Goal: Information Seeking & Learning: Learn about a topic

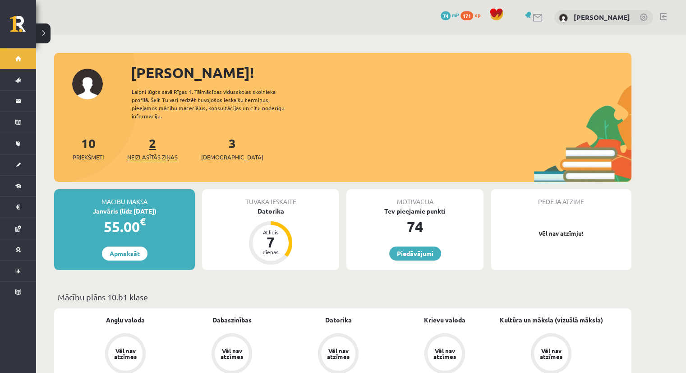
click at [152, 138] on link "2 Neizlasītās ziņas" at bounding box center [152, 148] width 51 height 27
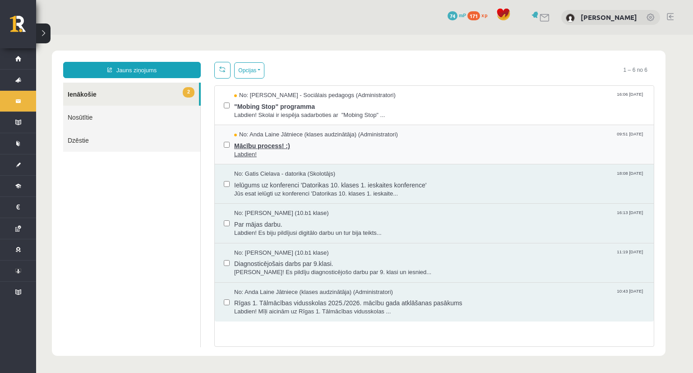
click at [261, 145] on span "Mācību process! :)" at bounding box center [439, 144] width 411 height 11
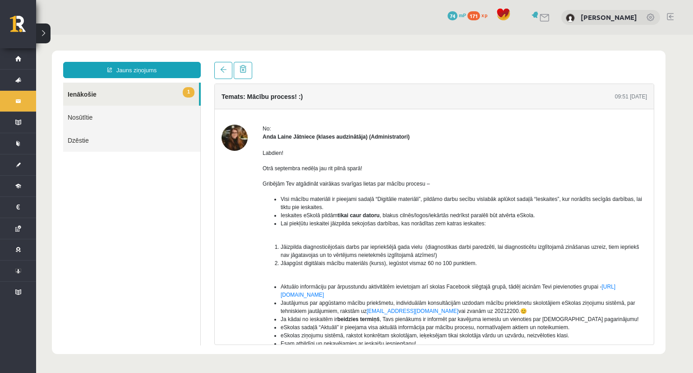
click at [78, 95] on link "1 Ienākošie" at bounding box center [131, 94] width 136 height 23
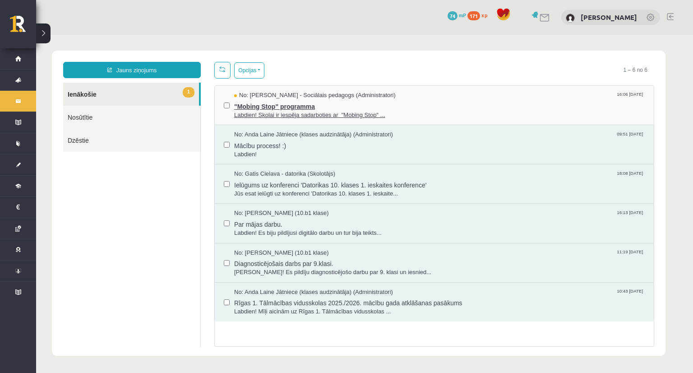
click at [282, 111] on span "Labdien! Skolai ir iespēja sadarboties ar "Mobing Stop" ..." at bounding box center [439, 115] width 411 height 9
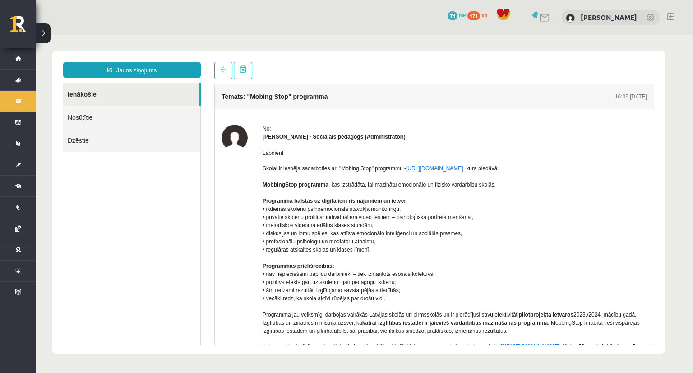
click at [232, 66] on div at bounding box center [233, 70] width 38 height 17
click at [226, 67] on span at bounding box center [223, 69] width 6 height 6
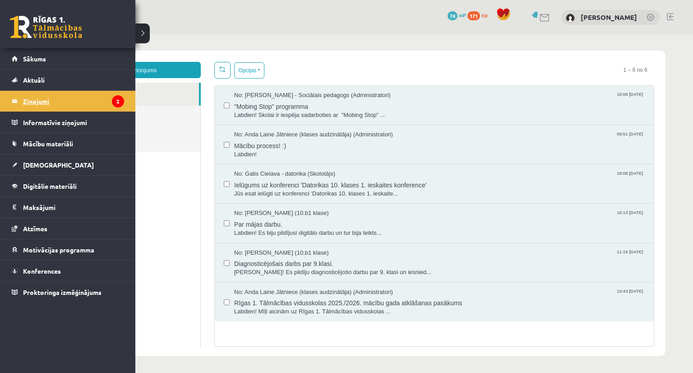
click at [44, 100] on legend "Ziņojumi 2" at bounding box center [73, 101] width 101 height 21
click at [24, 59] on span "Sākums" at bounding box center [34, 59] width 23 height 8
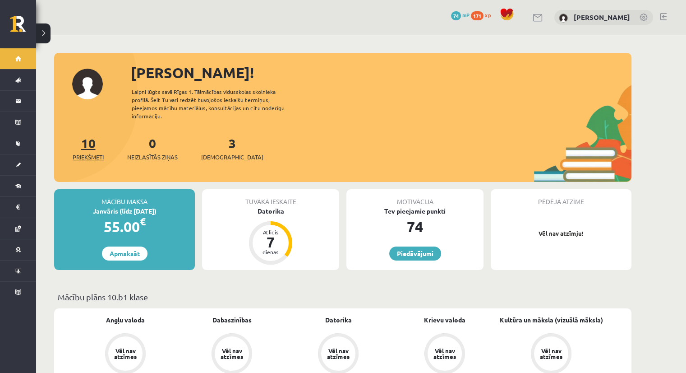
click at [84, 139] on link "10 Priekšmeti" at bounding box center [88, 148] width 31 height 27
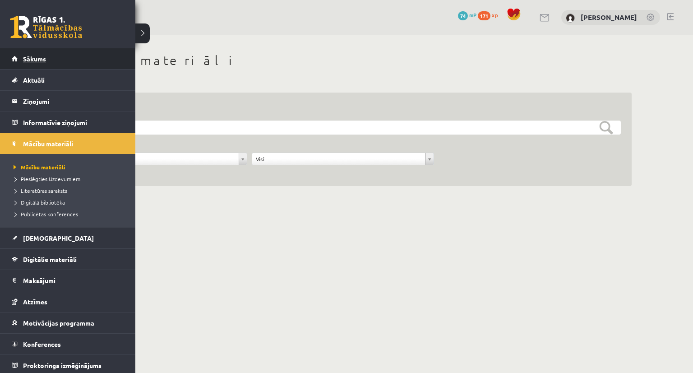
click at [34, 66] on link "Sākums" at bounding box center [68, 58] width 112 height 21
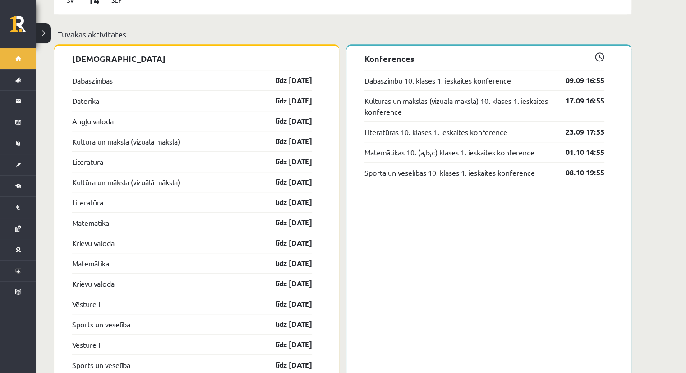
scroll to position [722, 0]
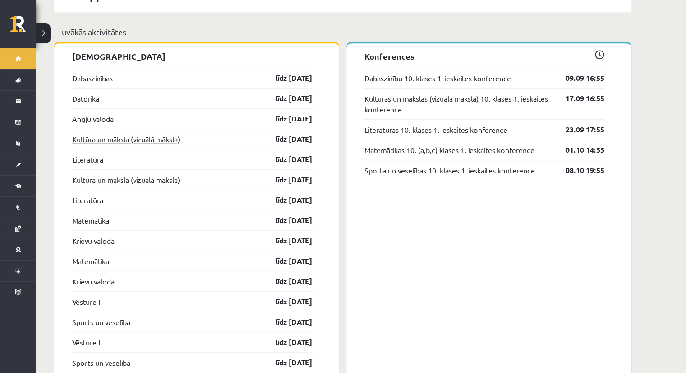
click at [112, 134] on link "Kultūra un māksla (vizuālā māksla)" at bounding box center [126, 139] width 108 height 11
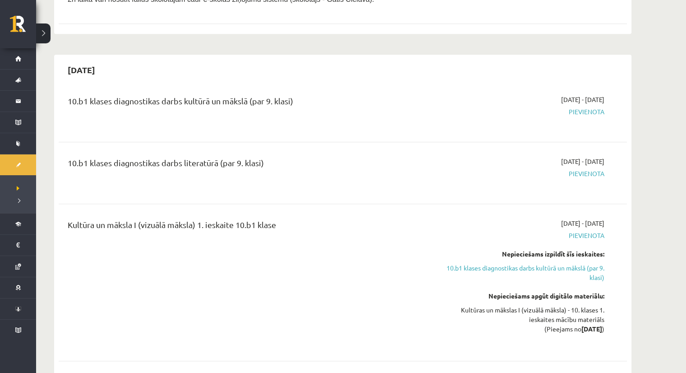
scroll to position [451, 0]
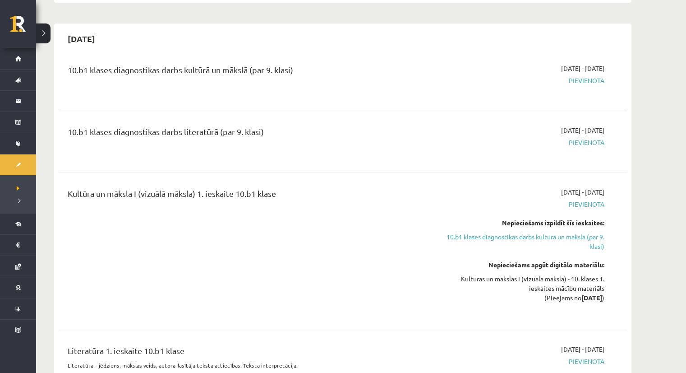
drag, startPoint x: 135, startPoint y: 194, endPoint x: 291, endPoint y: 198, distance: 155.3
click at [291, 198] on div "Kultūra un māksla I (vizuālā māksla) 1. ieskaite 10.b1 klase" at bounding box center [244, 195] width 353 height 17
click at [271, 227] on div "Kultūra un māksla I (vizuālā māksla) 1. ieskaite 10.b1 klase" at bounding box center [244, 251] width 367 height 128
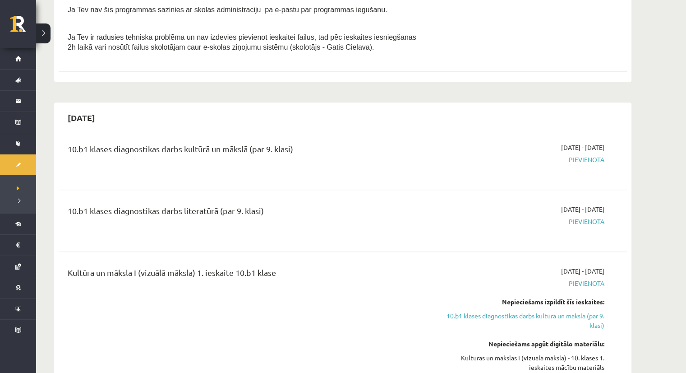
scroll to position [361, 0]
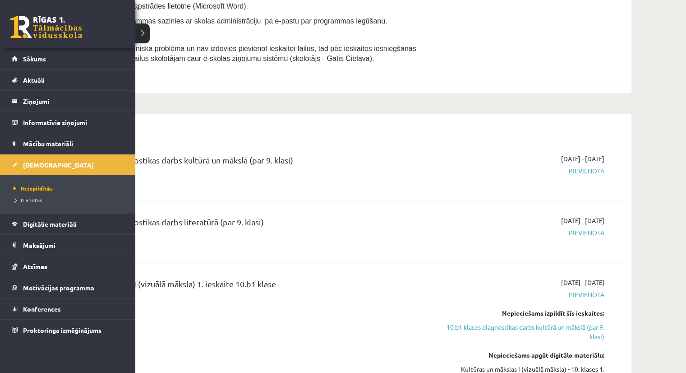
click at [30, 200] on span "Izlabotās" at bounding box center [26, 199] width 31 height 7
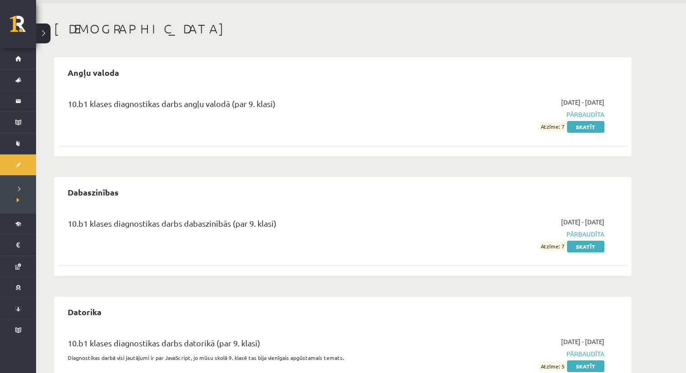
scroll to position [27, 0]
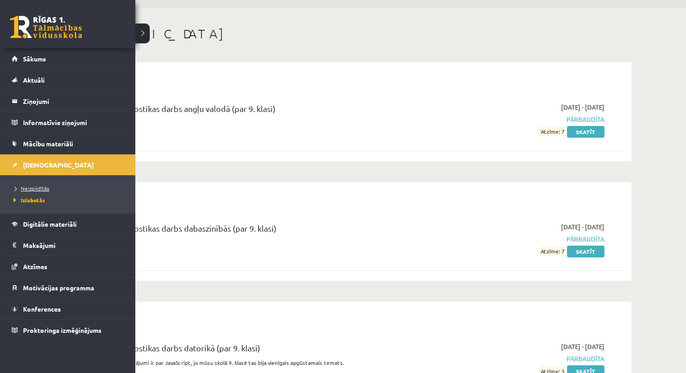
click at [30, 190] on span "Neizpildītās" at bounding box center [30, 188] width 38 height 7
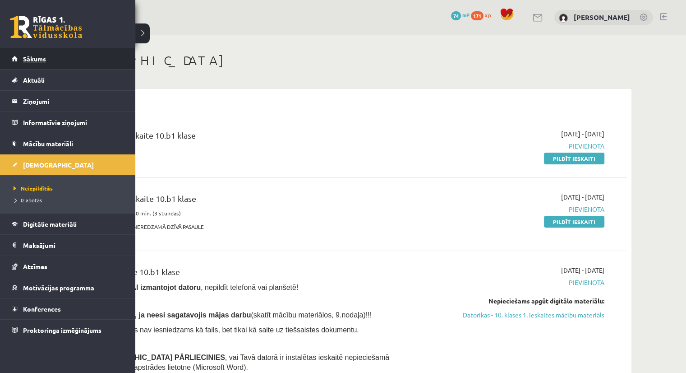
click at [26, 56] on span "Sākums" at bounding box center [34, 59] width 23 height 8
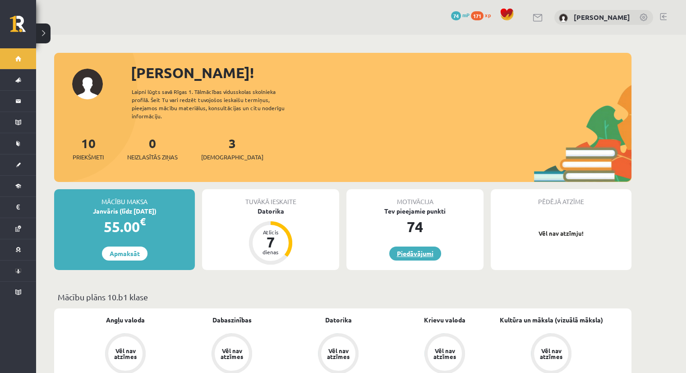
click at [418, 246] on link "Piedāvājumi" at bounding box center [415, 253] width 52 height 14
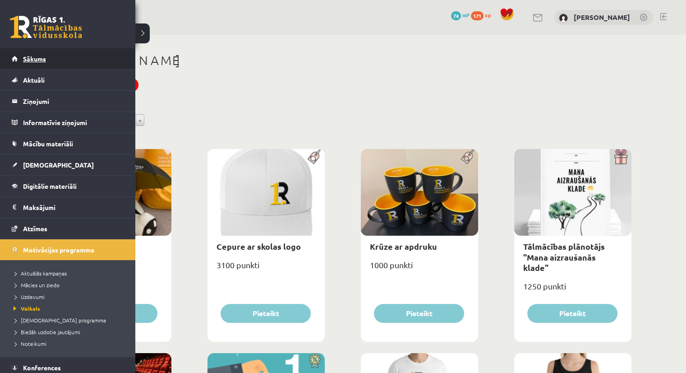
click at [39, 60] on span "Sākums" at bounding box center [34, 59] width 23 height 8
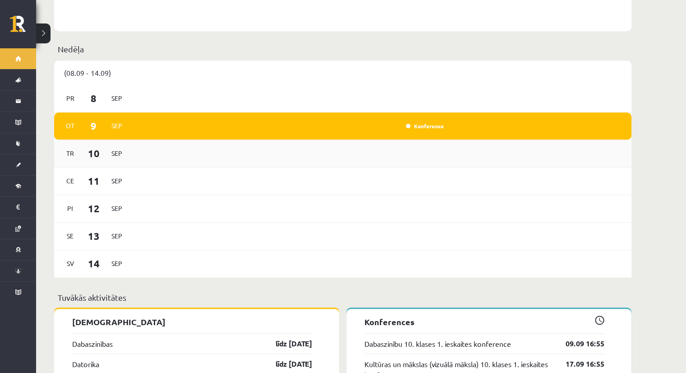
scroll to position [722, 0]
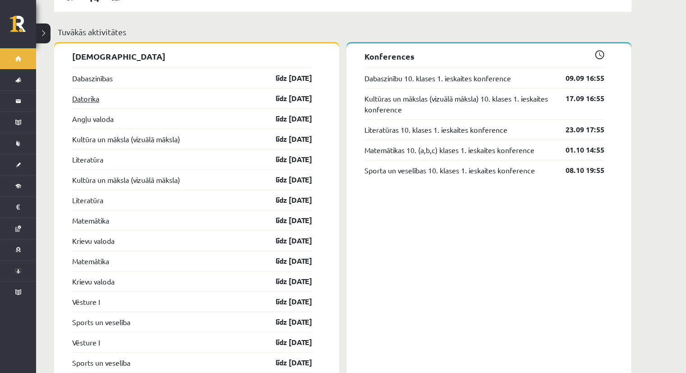
click at [90, 93] on link "Datorika" at bounding box center [85, 98] width 27 height 11
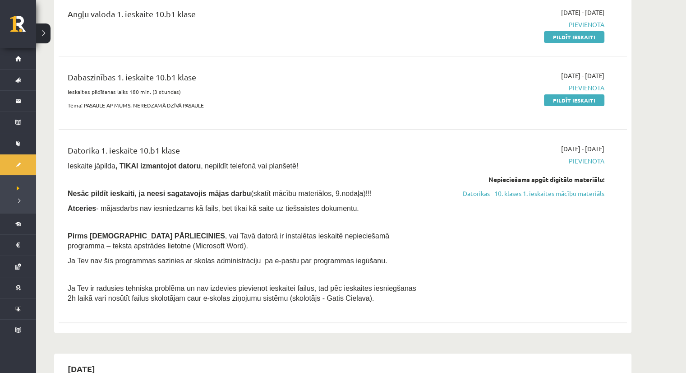
scroll to position [135, 0]
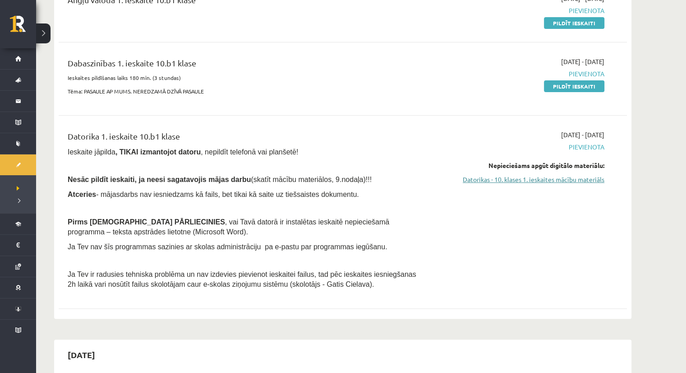
click at [543, 180] on link "Datorikas - 10. klases 1. ieskaites mācību materiāls" at bounding box center [519, 179] width 170 height 9
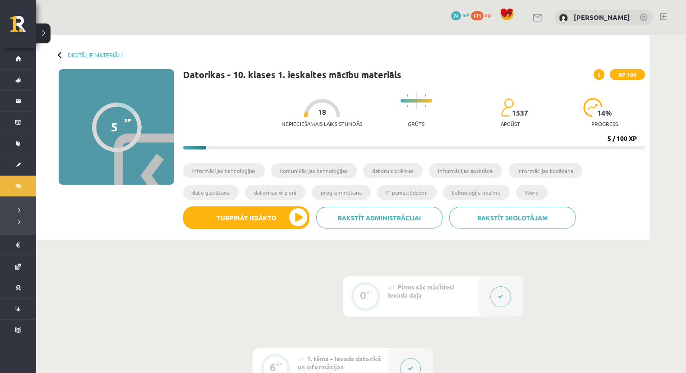
click at [601, 74] on span at bounding box center [599, 74] width 11 height 11
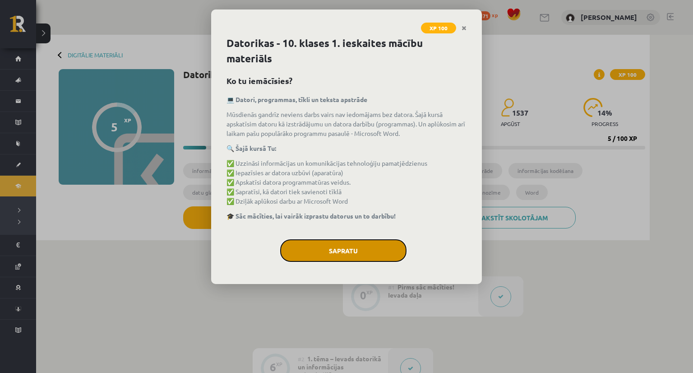
click at [359, 247] on button "Sapratu" at bounding box center [343, 250] width 126 height 23
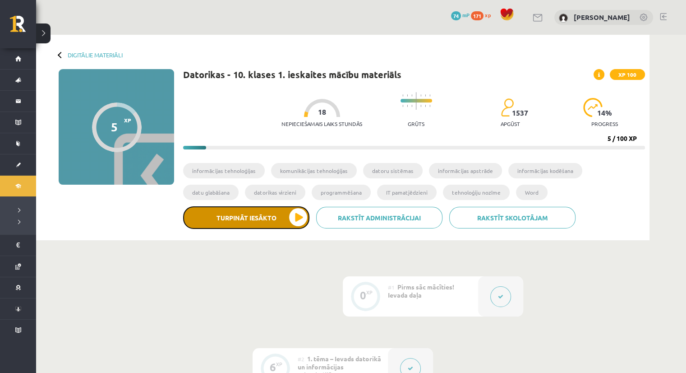
click at [243, 214] on button "Turpināt iesākto" at bounding box center [246, 217] width 126 height 23
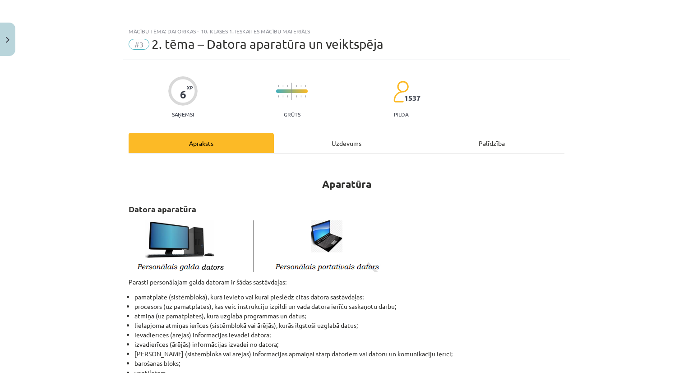
click at [340, 146] on div "Uzdevums" at bounding box center [346, 143] width 145 height 20
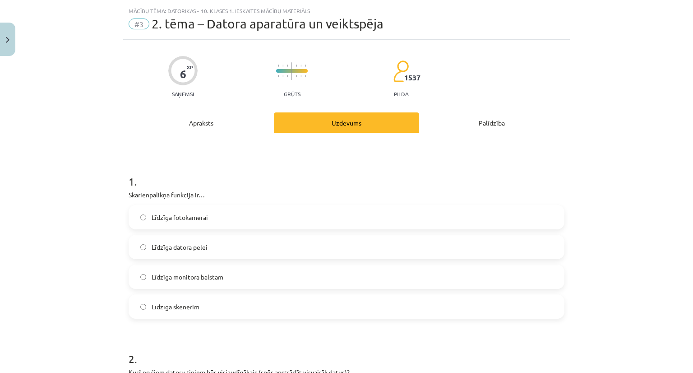
scroll to position [23, 0]
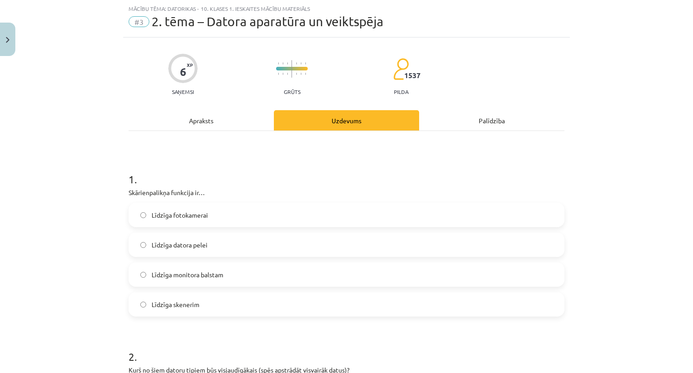
click at [206, 123] on div "Apraksts" at bounding box center [201, 120] width 145 height 20
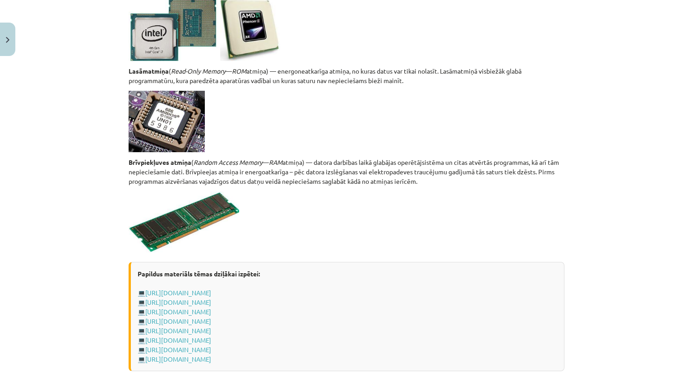
scroll to position [1489, 0]
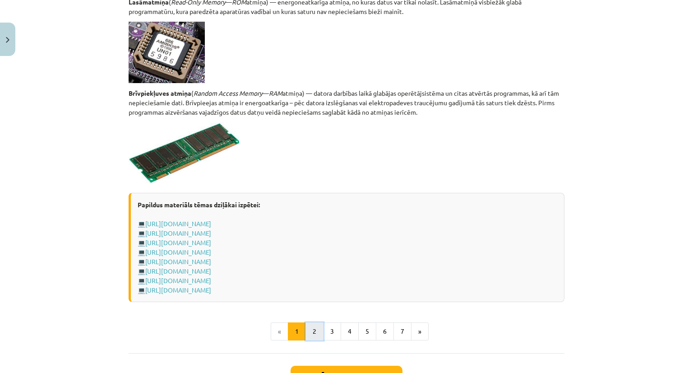
click at [312, 331] on button "2" at bounding box center [314, 331] width 18 height 18
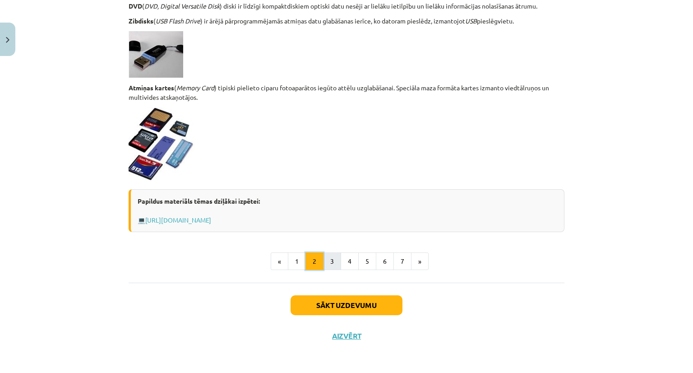
scroll to position [748, 0]
click at [326, 259] on button "3" at bounding box center [332, 261] width 18 height 18
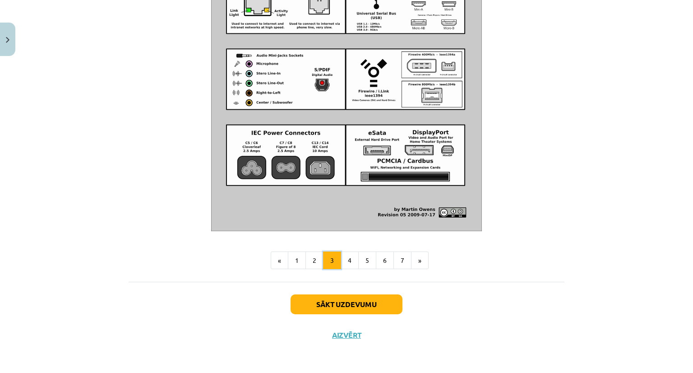
scroll to position [1015, 0]
click at [345, 263] on button "4" at bounding box center [350, 260] width 18 height 18
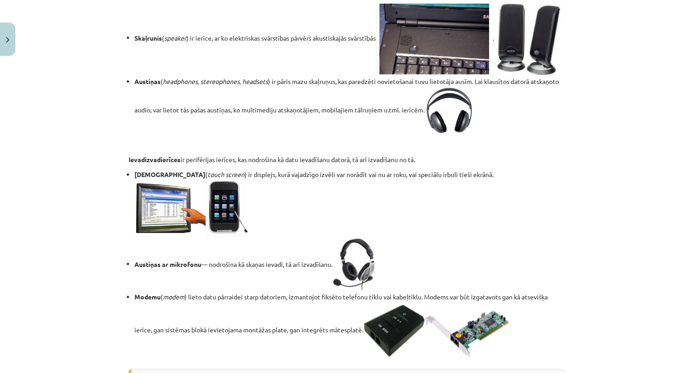
scroll to position [1294, 0]
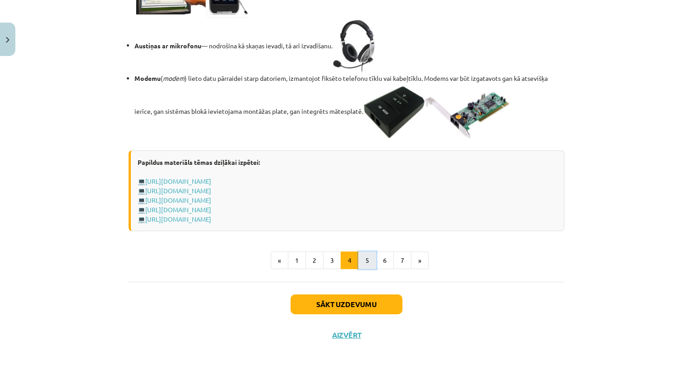
click at [361, 255] on button "5" at bounding box center [367, 260] width 18 height 18
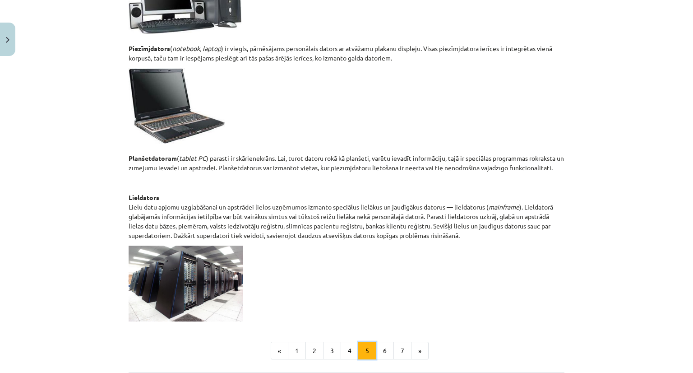
scroll to position [406, 0]
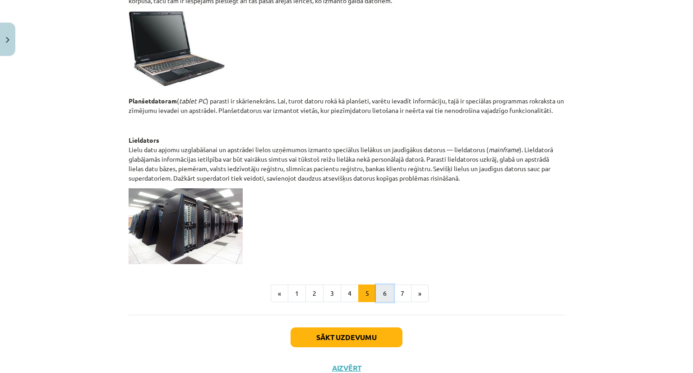
click at [383, 299] on button "6" at bounding box center [385, 293] width 18 height 18
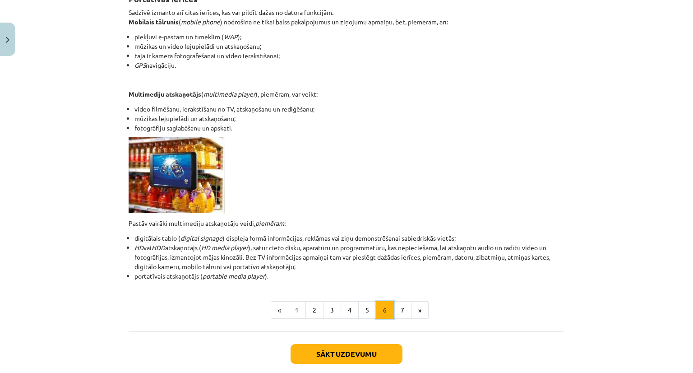
scroll to position [161, 0]
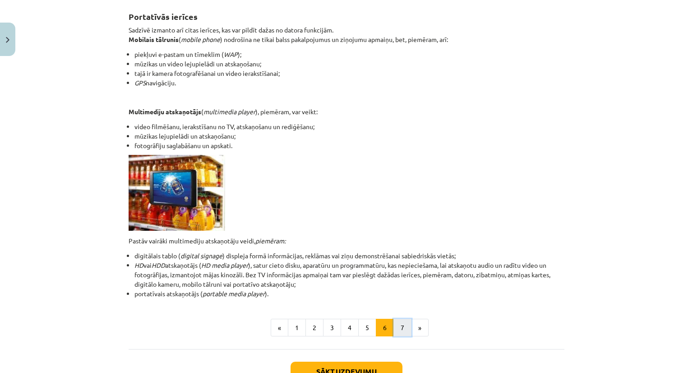
click at [393, 326] on button "7" at bounding box center [402, 327] width 18 height 18
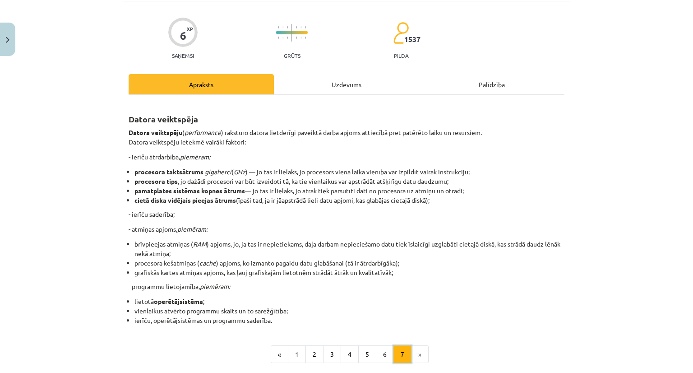
scroll to position [62, 0]
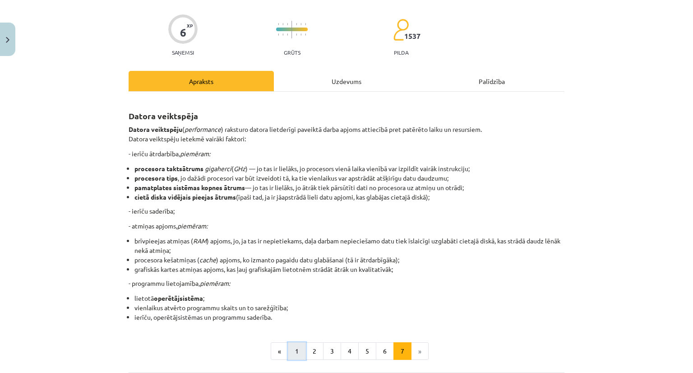
click at [293, 352] on button "1" at bounding box center [297, 351] width 18 height 18
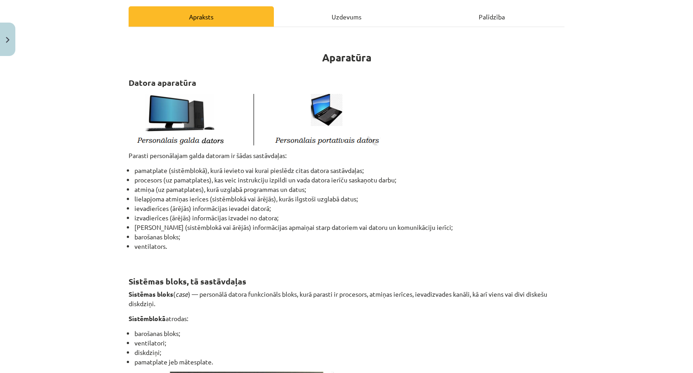
scroll to position [17, 0]
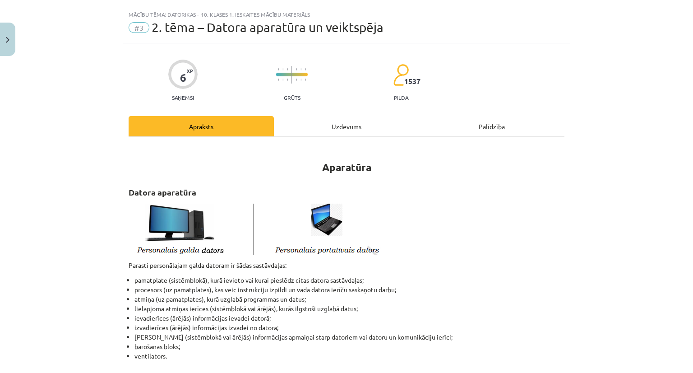
click at [334, 131] on div "Uzdevums" at bounding box center [346, 126] width 145 height 20
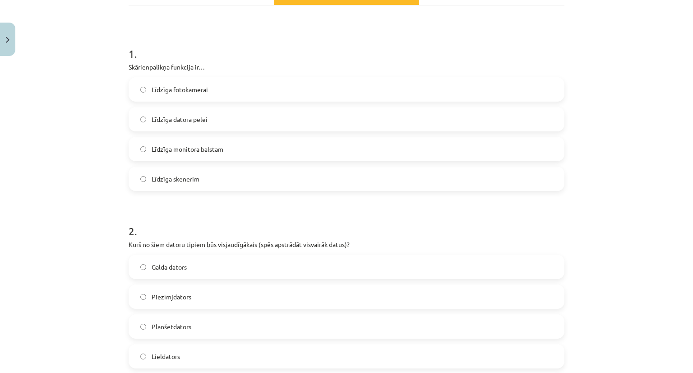
scroll to position [158, 0]
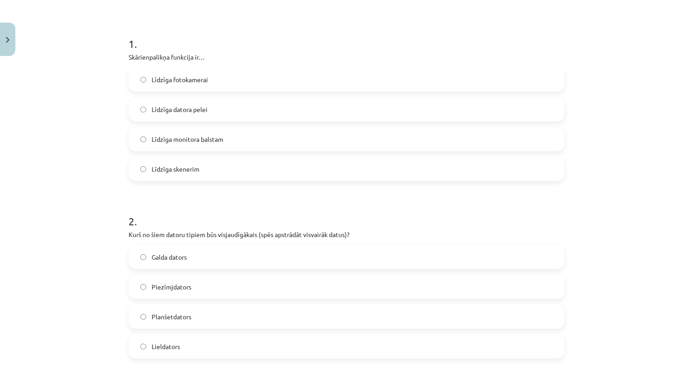
click at [220, 113] on label "Līdzīga datora pelei" at bounding box center [346, 109] width 434 height 23
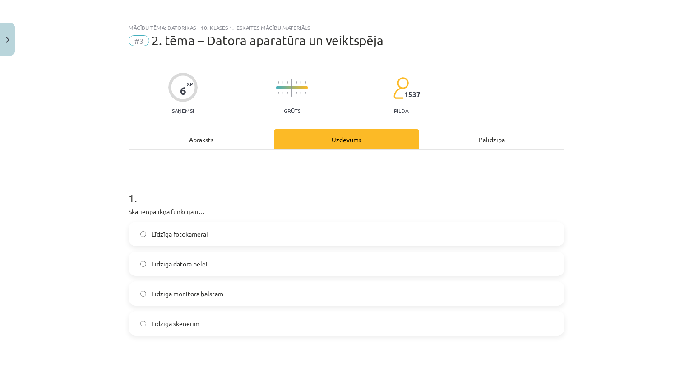
scroll to position [0, 0]
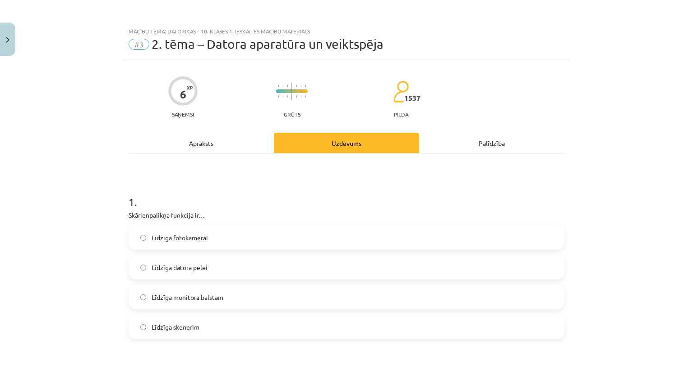
click at [200, 141] on div "Apraksts" at bounding box center [201, 143] width 145 height 20
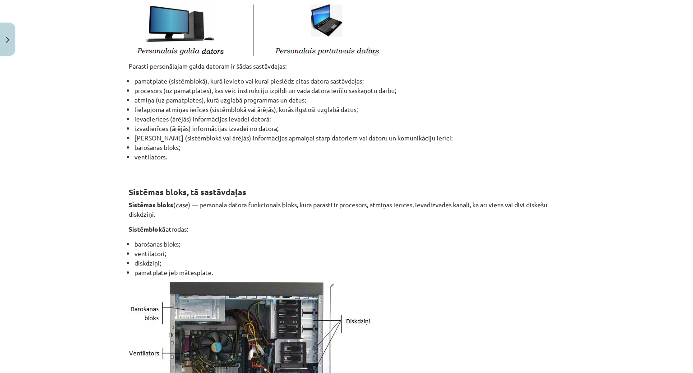
scroll to position [206, 0]
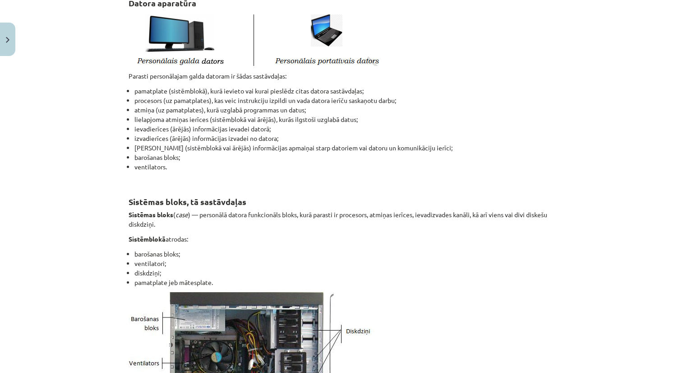
drag, startPoint x: 239, startPoint y: 393, endPoint x: 58, endPoint y: 165, distance: 291.9
click at [58, 165] on div "Mācību tēma: Datorikas - 10. klases 1. ieskaites mācību materiāls #3 2. tēma – …" at bounding box center [346, 186] width 693 height 373
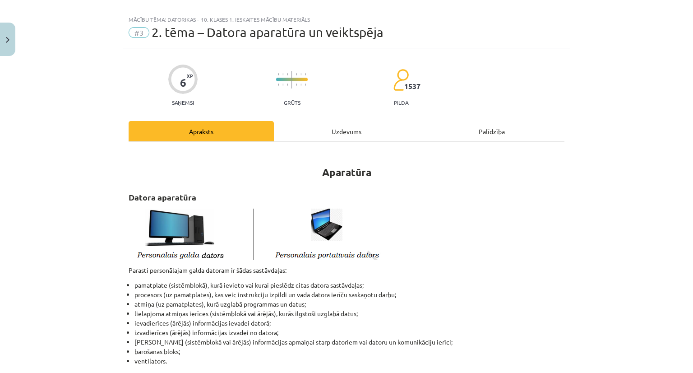
scroll to position [0, 0]
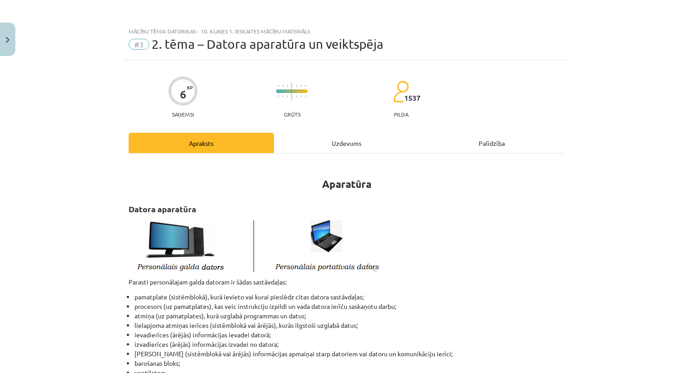
click at [356, 141] on div "Uzdevums" at bounding box center [346, 143] width 145 height 20
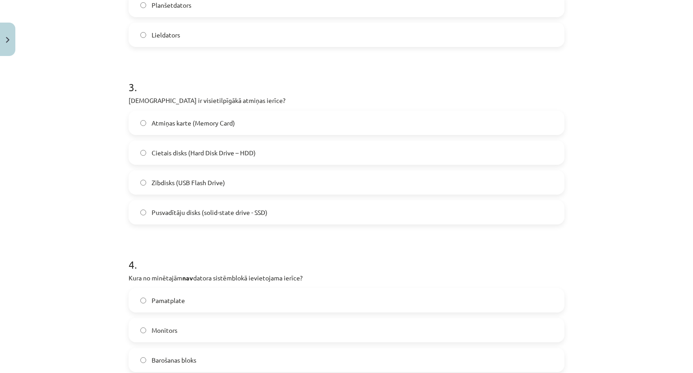
scroll to position [474, 0]
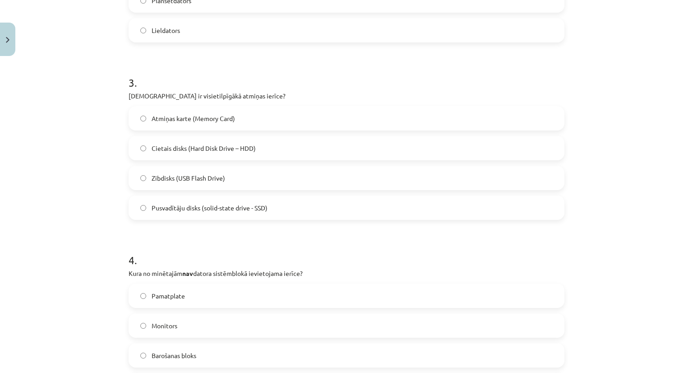
click at [162, 151] on span "Cietais disks (Hard Disk Drive – HDD)" at bounding box center [204, 147] width 104 height 9
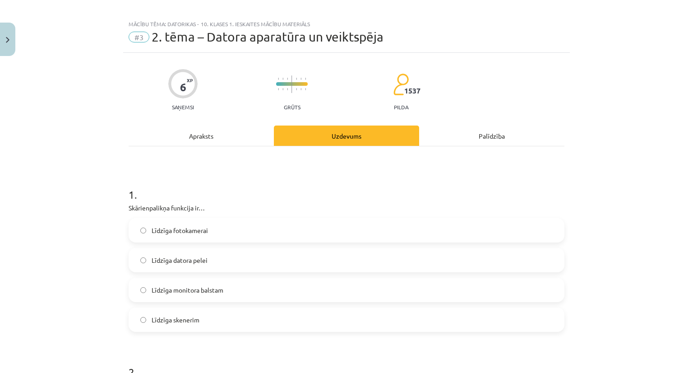
scroll to position [0, 0]
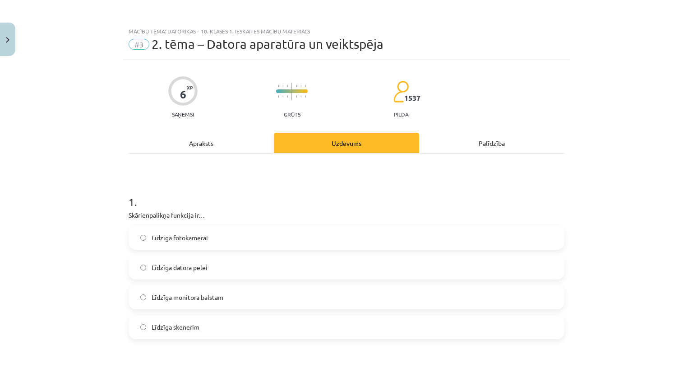
click at [203, 151] on div "Apraksts" at bounding box center [201, 143] width 145 height 20
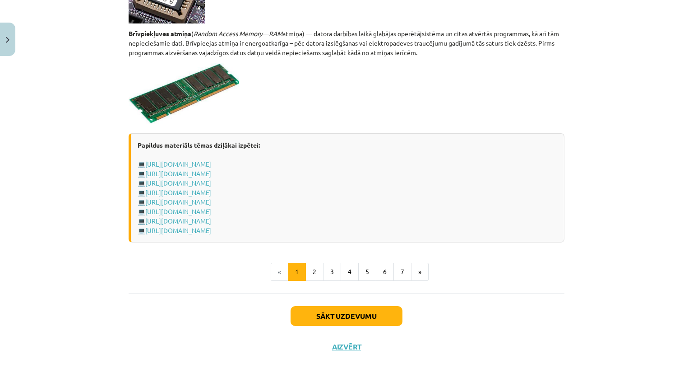
scroll to position [1559, 0]
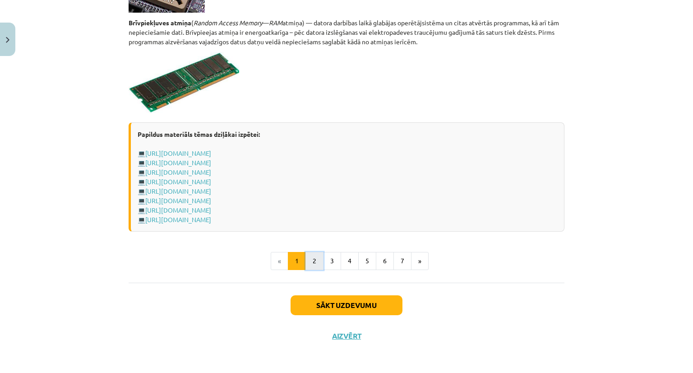
click at [314, 257] on button "2" at bounding box center [314, 261] width 18 height 18
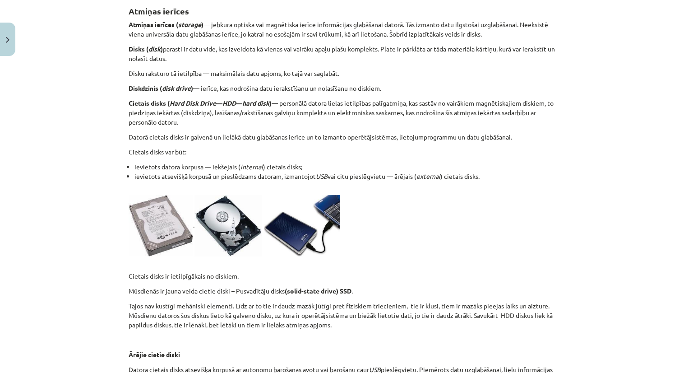
scroll to position [0, 0]
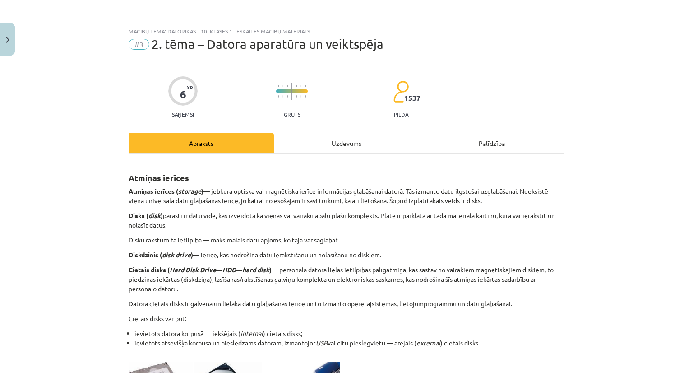
click at [336, 150] on div "Uzdevums" at bounding box center [346, 143] width 145 height 20
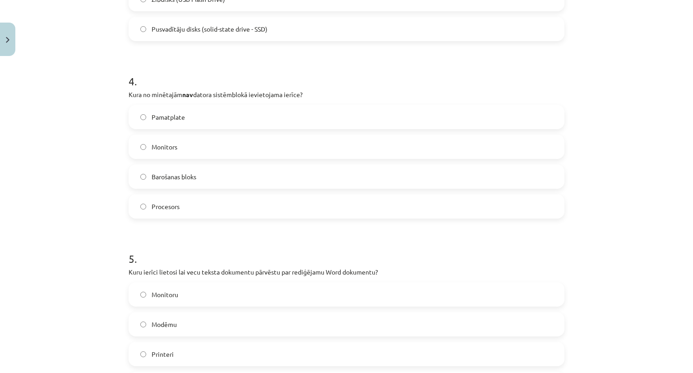
scroll to position [654, 0]
click at [171, 143] on span "Monitors" at bounding box center [165, 144] width 26 height 9
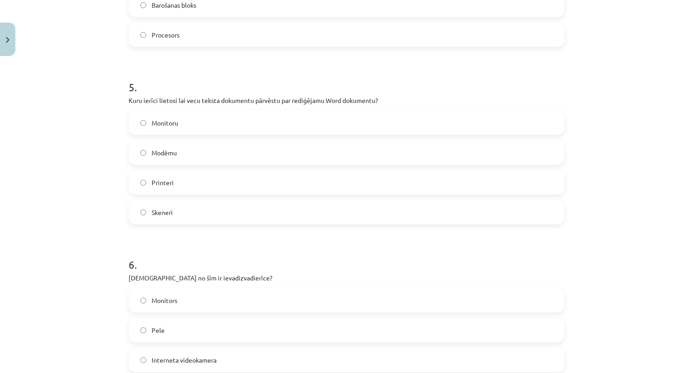
scroll to position [835, 0]
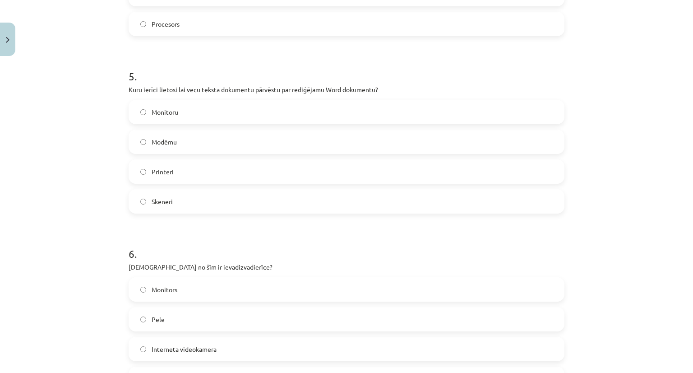
click at [162, 203] on span "Skeneri" at bounding box center [162, 201] width 21 height 9
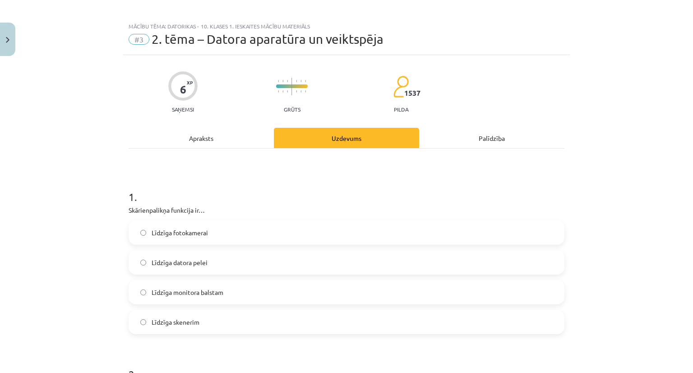
scroll to position [0, 0]
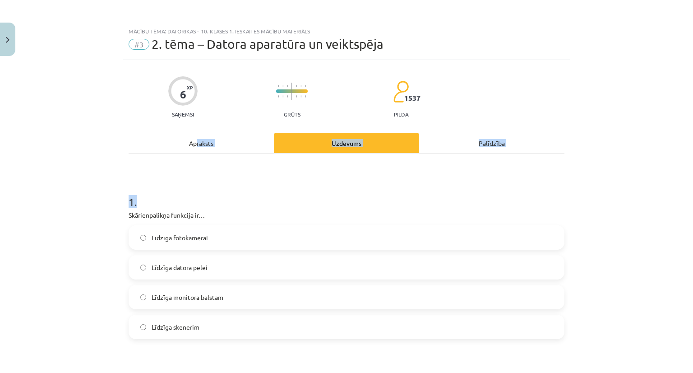
click at [196, 149] on div "Apraksts" at bounding box center [201, 143] width 145 height 20
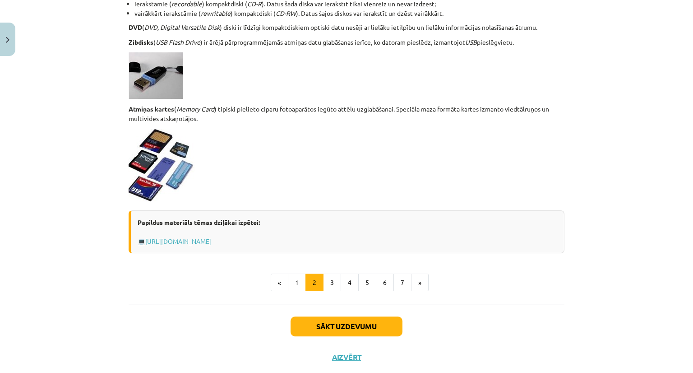
scroll to position [748, 0]
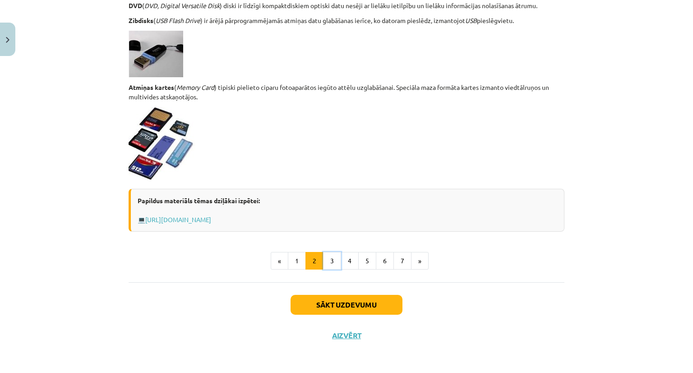
drag, startPoint x: 329, startPoint y: 267, endPoint x: 332, endPoint y: 273, distance: 6.7
click at [331, 256] on button "3" at bounding box center [332, 261] width 18 height 18
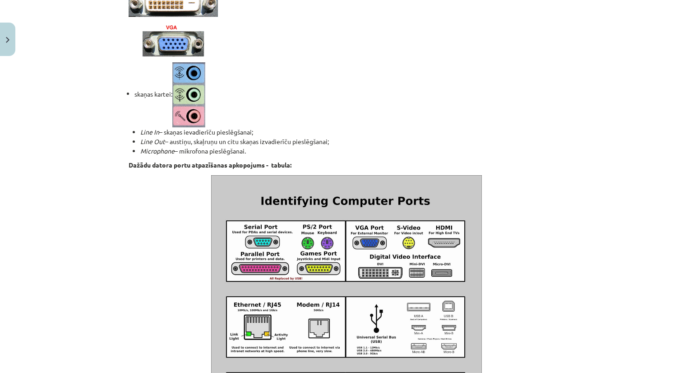
scroll to position [1015, 0]
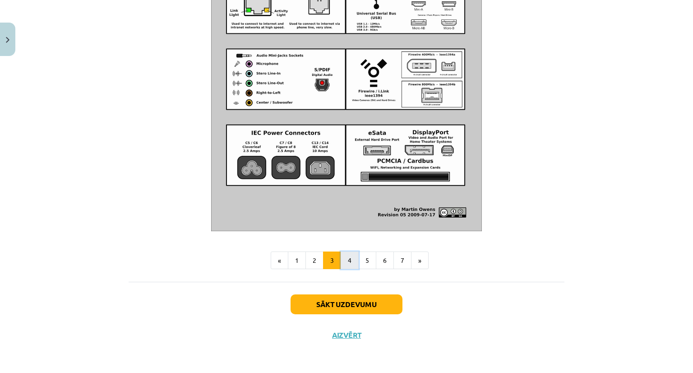
click at [348, 267] on button "4" at bounding box center [350, 260] width 18 height 18
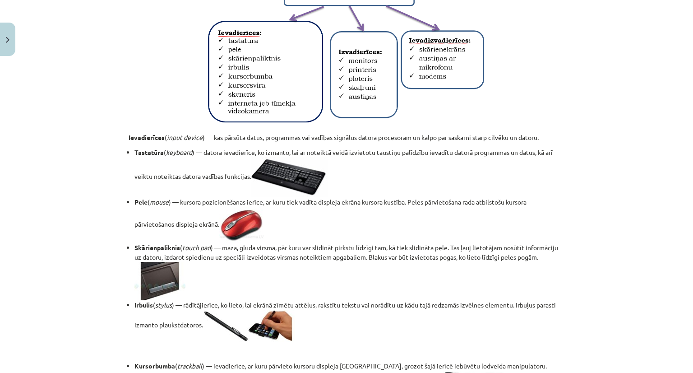
scroll to position [166, 0]
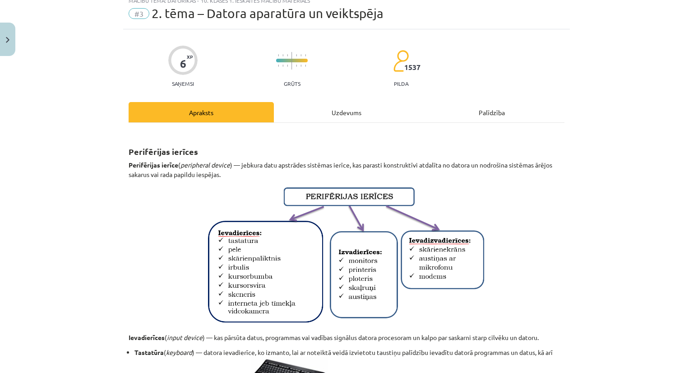
click at [340, 115] on div "Uzdevums" at bounding box center [346, 112] width 145 height 20
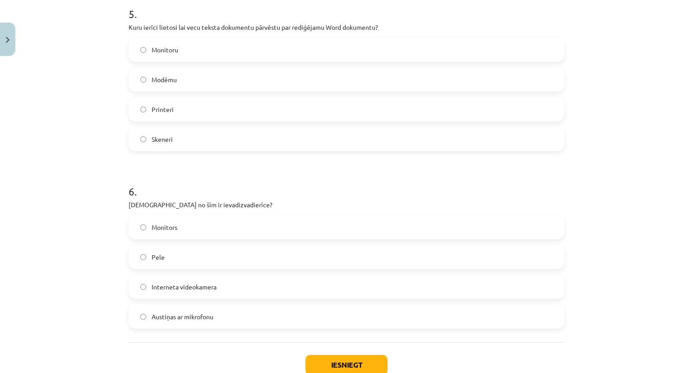
scroll to position [957, 0]
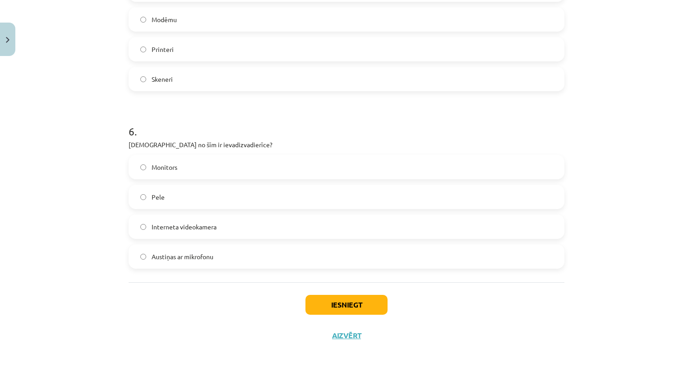
click at [164, 255] on span "Austiņas ar mikrofonu" at bounding box center [183, 256] width 62 height 9
click at [305, 305] on button "Iesniegt" at bounding box center [346, 305] width 82 height 20
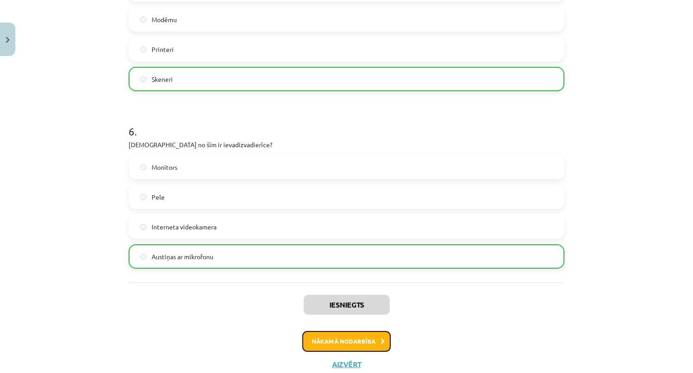
click at [349, 341] on button "Nākamā nodarbība" at bounding box center [346, 341] width 88 height 21
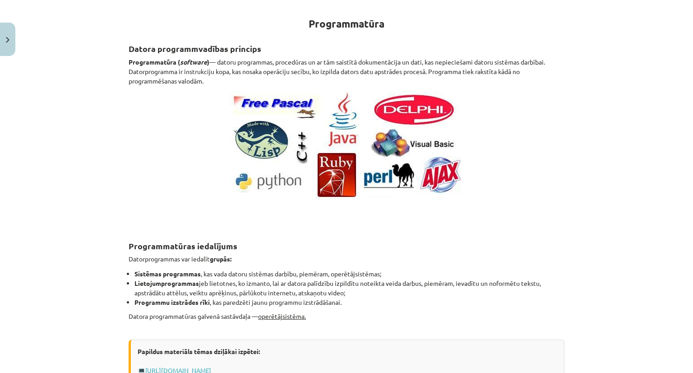
scroll to position [135, 0]
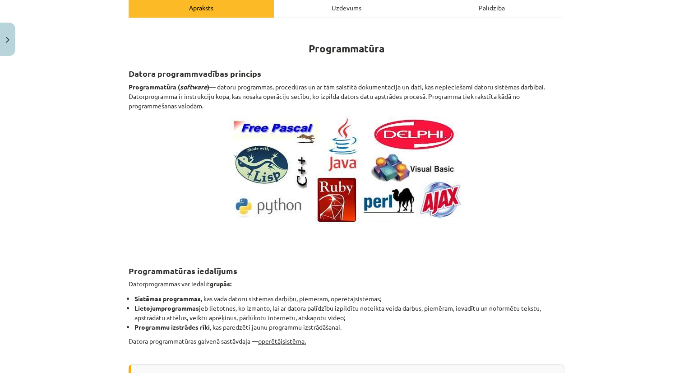
click at [347, 6] on div "Uzdevums" at bounding box center [346, 7] width 145 height 20
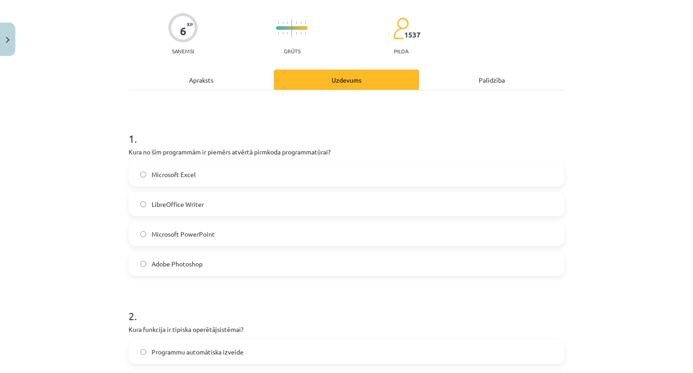
scroll to position [68, 0]
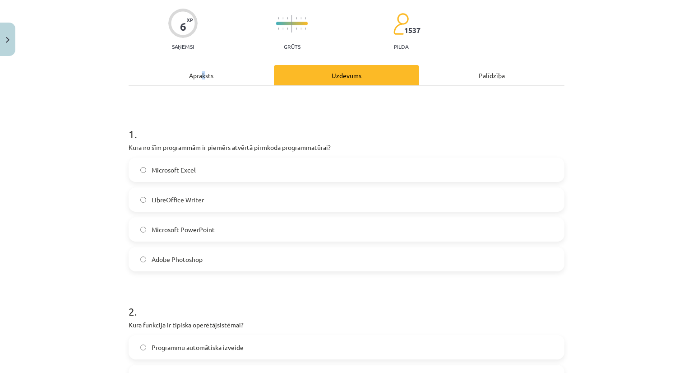
click at [200, 74] on div "Apraksts" at bounding box center [201, 75] width 145 height 20
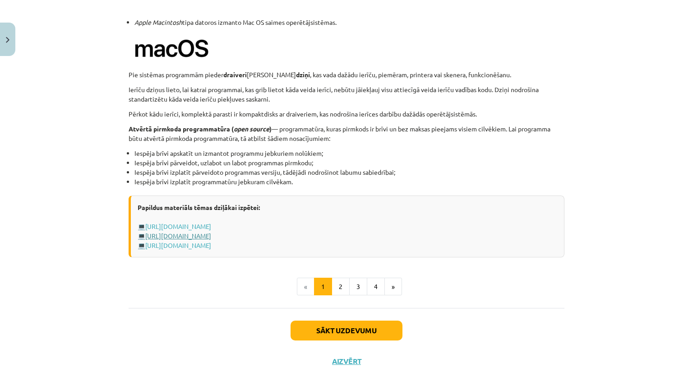
scroll to position [880, 0]
click at [339, 281] on button "2" at bounding box center [341, 286] width 18 height 18
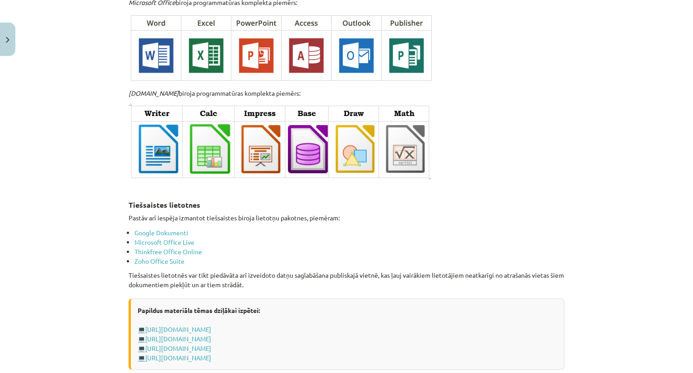
scroll to position [1379, 0]
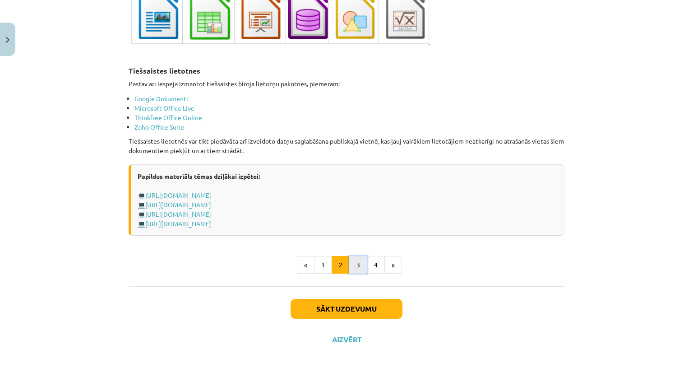
click at [359, 258] on button "3" at bounding box center [358, 265] width 18 height 18
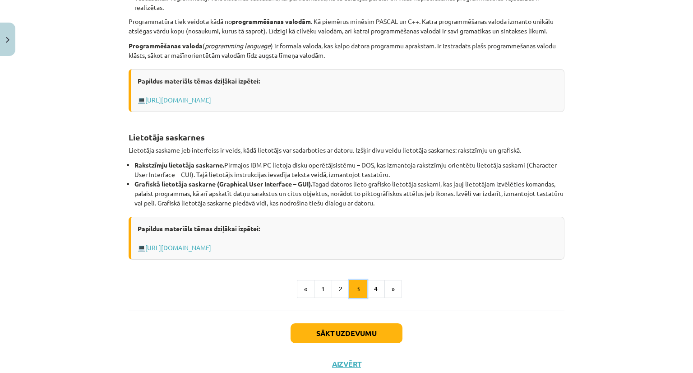
scroll to position [296, 0]
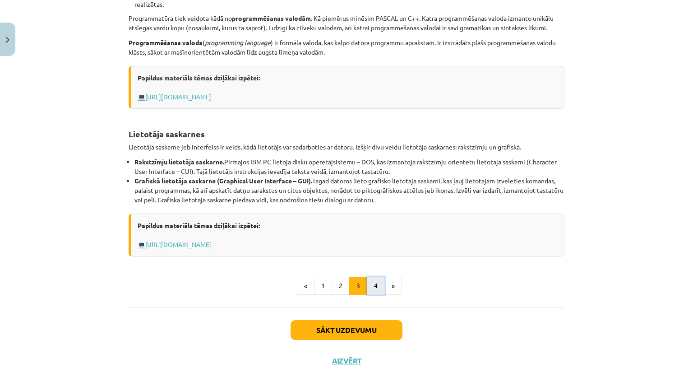
click at [374, 287] on button "4" at bounding box center [376, 286] width 18 height 18
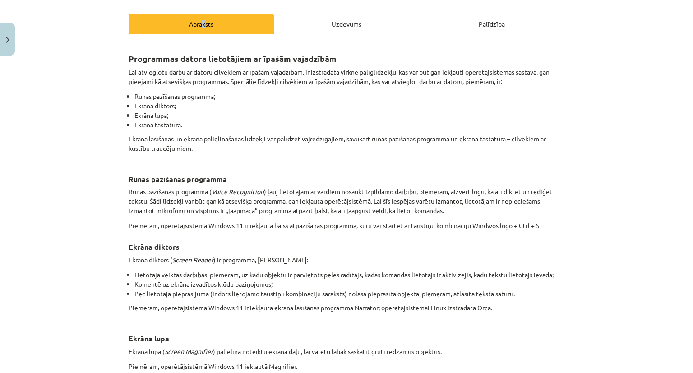
scroll to position [0, 0]
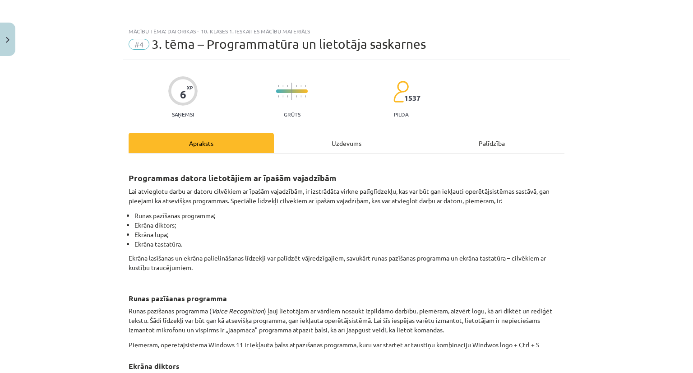
click at [333, 145] on div "Uzdevums" at bounding box center [346, 143] width 145 height 20
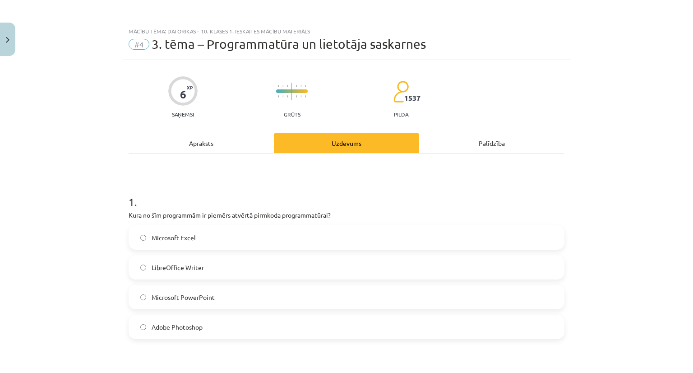
scroll to position [23, 0]
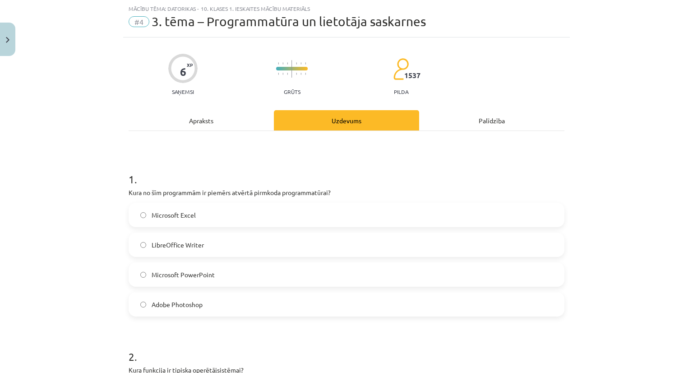
click at [203, 121] on div "Apraksts" at bounding box center [201, 120] width 145 height 20
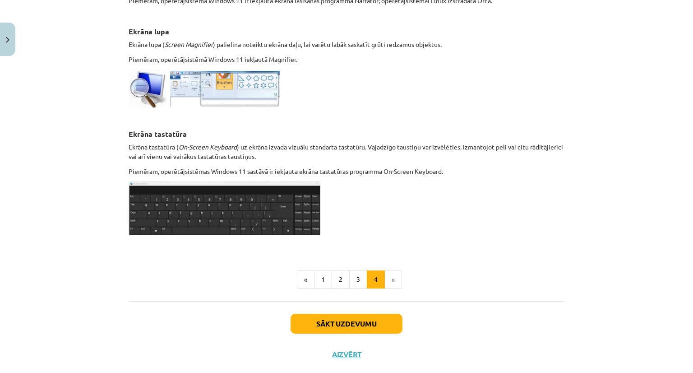
scroll to position [443, 0]
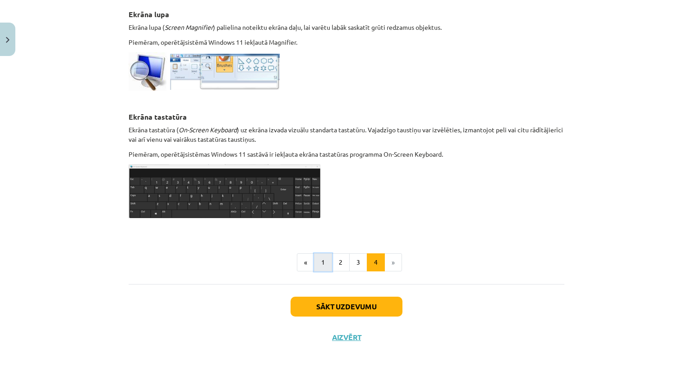
click at [321, 265] on button "1" at bounding box center [323, 262] width 18 height 18
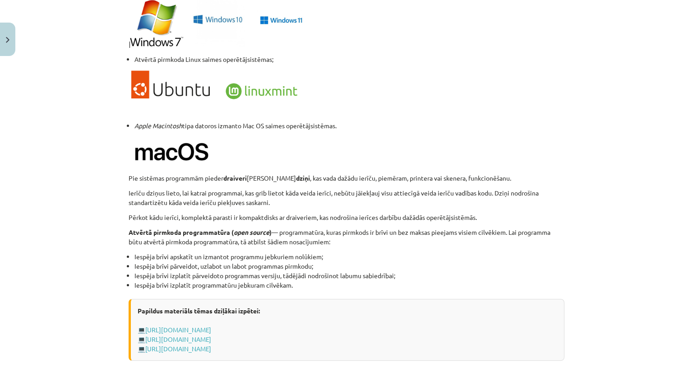
scroll to position [904, 0]
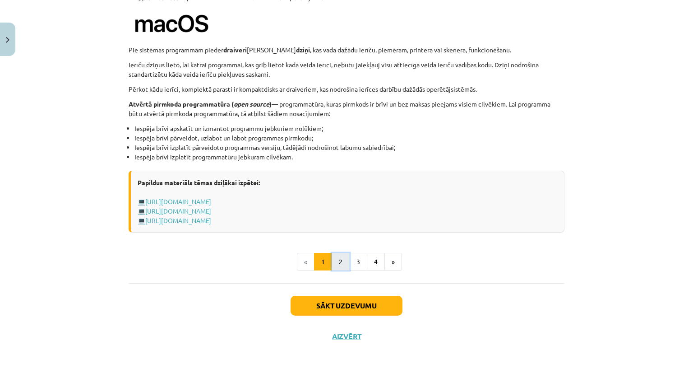
click at [334, 262] on button "2" at bounding box center [341, 262] width 18 height 18
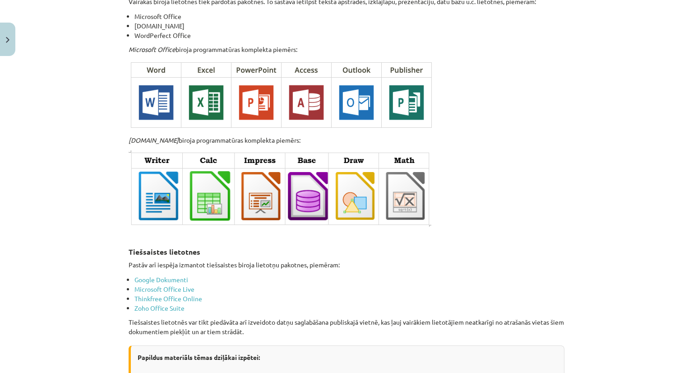
scroll to position [1504, 0]
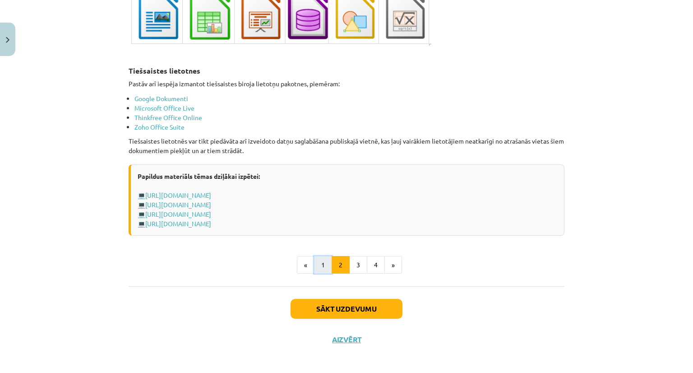
click at [316, 256] on button "1" at bounding box center [323, 265] width 18 height 18
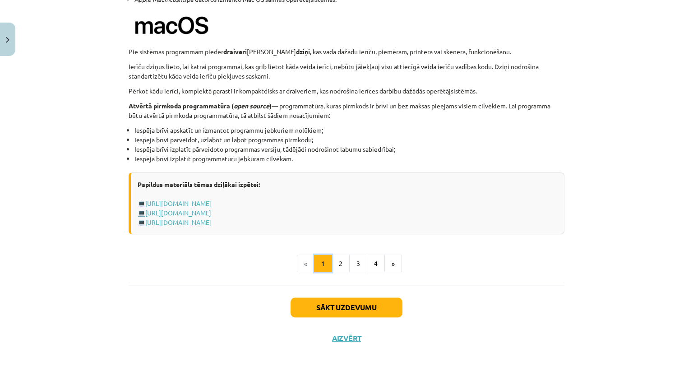
scroll to position [904, 0]
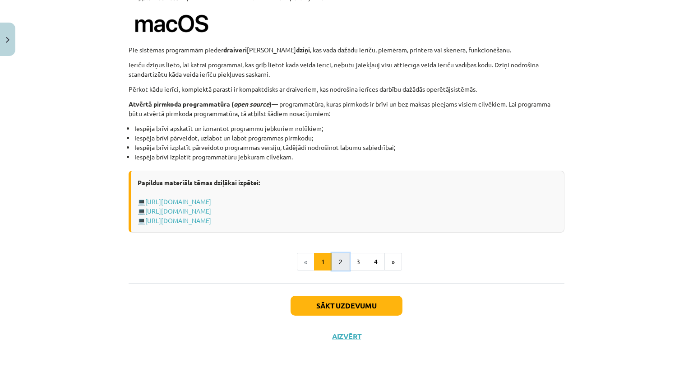
click at [337, 253] on button "2" at bounding box center [341, 262] width 18 height 18
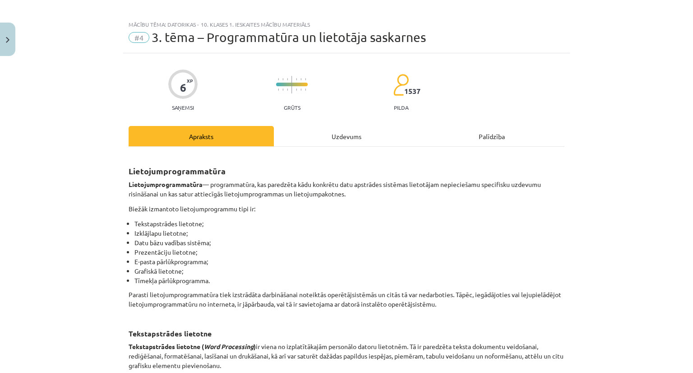
scroll to position [0, 0]
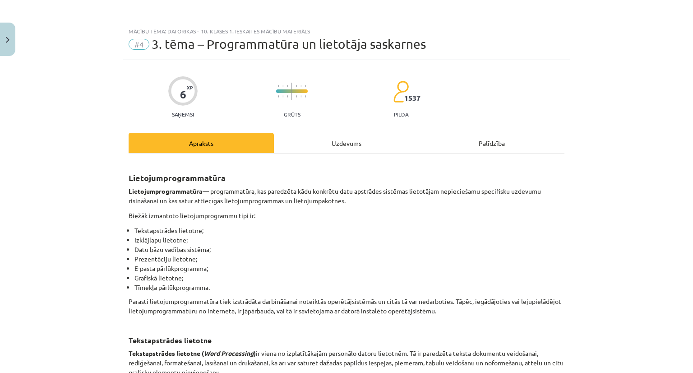
click at [350, 141] on div "Uzdevums" at bounding box center [346, 143] width 145 height 20
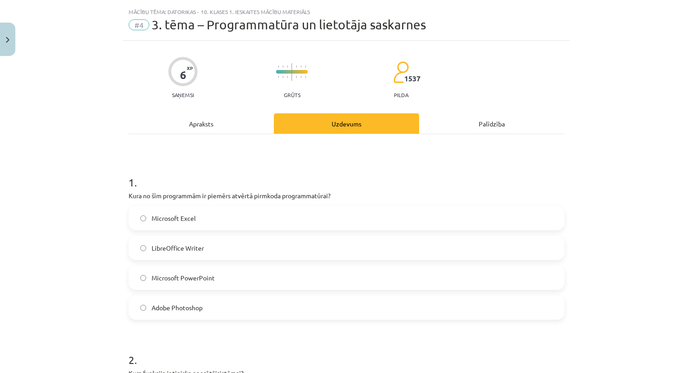
scroll to position [23, 0]
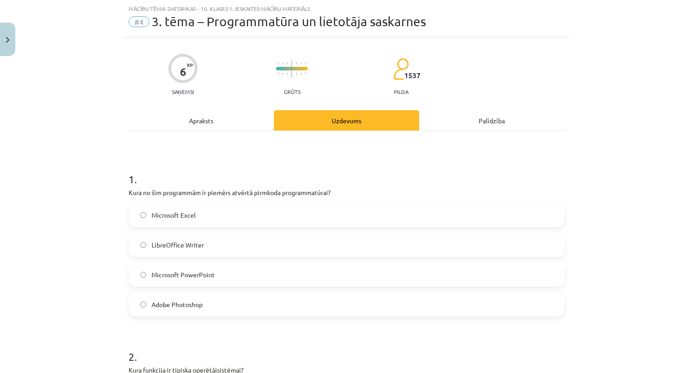
click at [222, 118] on div "Apraksts" at bounding box center [201, 120] width 145 height 20
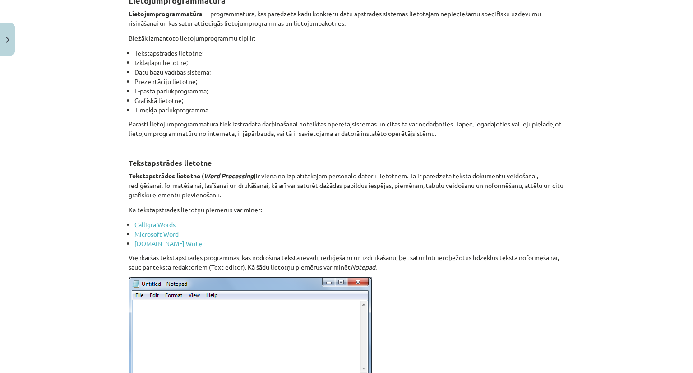
scroll to position [0, 0]
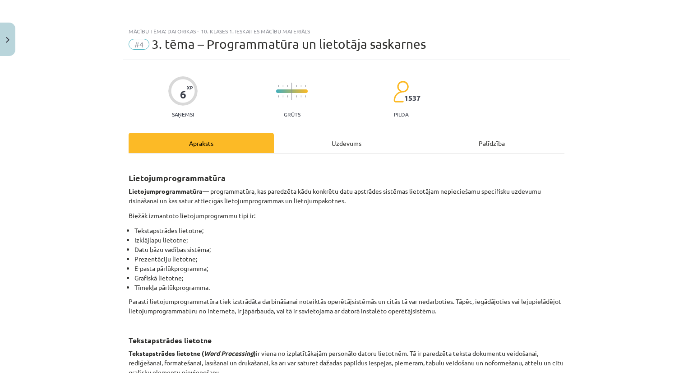
click at [348, 145] on div "Uzdevums" at bounding box center [346, 143] width 145 height 20
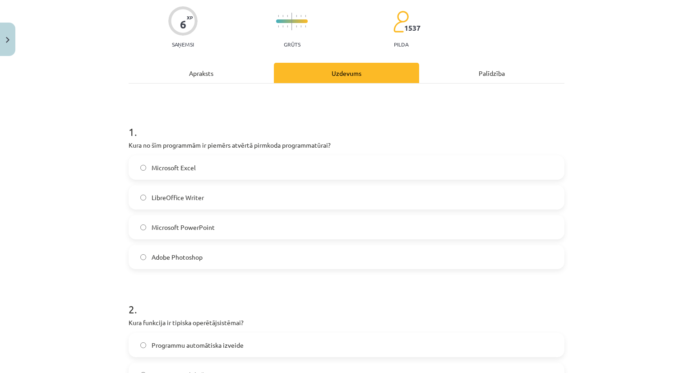
scroll to position [68, 0]
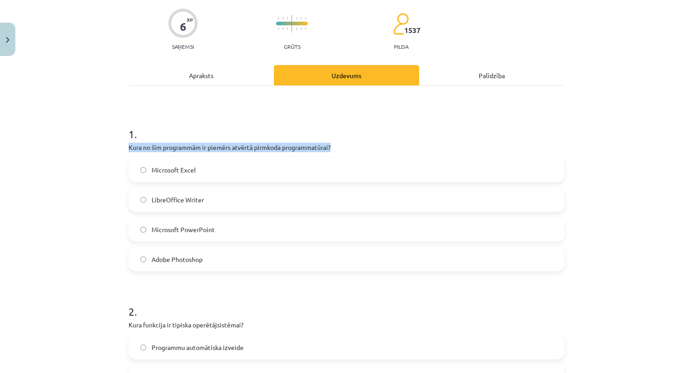
drag, startPoint x: 331, startPoint y: 145, endPoint x: 123, endPoint y: 150, distance: 208.5
copy p "Kura no šīm programmām ir piemērs atvērtā pirmkoda programmatūrai?"
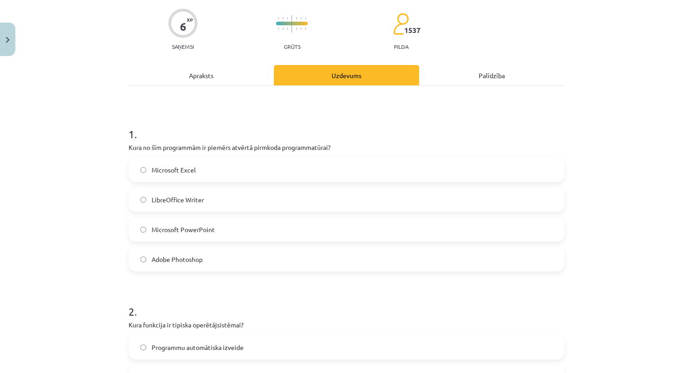
click at [257, 226] on label "Microsoft PowerPoint" at bounding box center [346, 229] width 434 height 23
click at [114, 214] on div "Mācību tēma: Datorikas - 10. klases 1. ieskaites mācību materiāls #4 3. tēma – …" at bounding box center [346, 186] width 693 height 373
click at [191, 81] on div "Apraksts" at bounding box center [201, 75] width 145 height 20
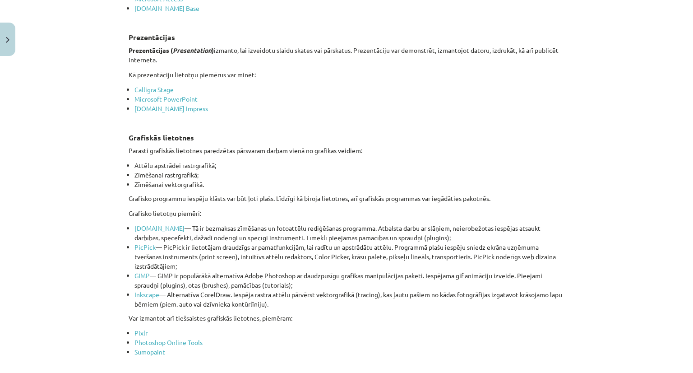
scroll to position [744, 0]
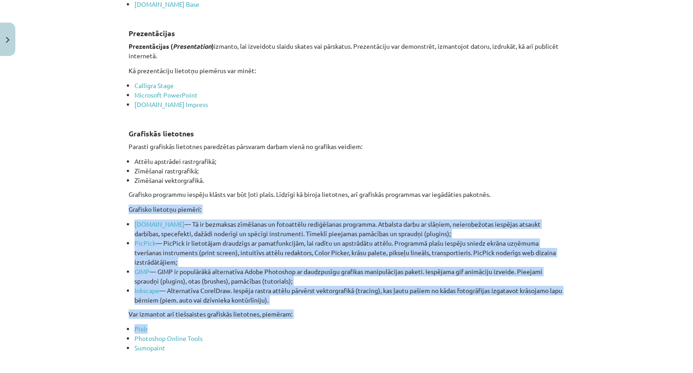
drag, startPoint x: 119, startPoint y: 208, endPoint x: 277, endPoint y: 324, distance: 196.2
click at [277, 324] on div "Mācību tēma: Datorikas - 10. klases 1. ieskaites mācību materiāls #4 3. tēma – …" at bounding box center [346, 186] width 693 height 373
click at [277, 324] on li "Pixlr" at bounding box center [349, 328] width 430 height 9
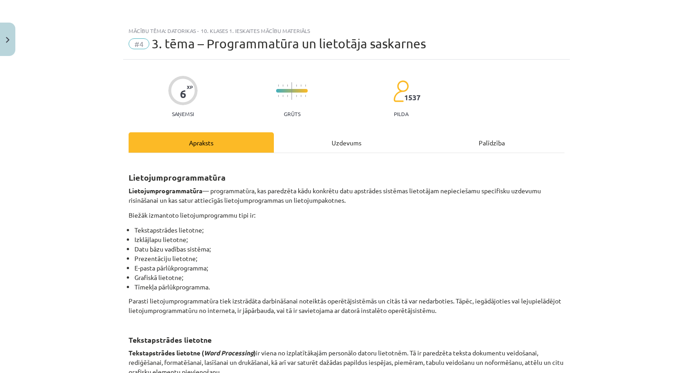
scroll to position [0, 0]
click at [338, 136] on div "Uzdevums" at bounding box center [346, 143] width 145 height 20
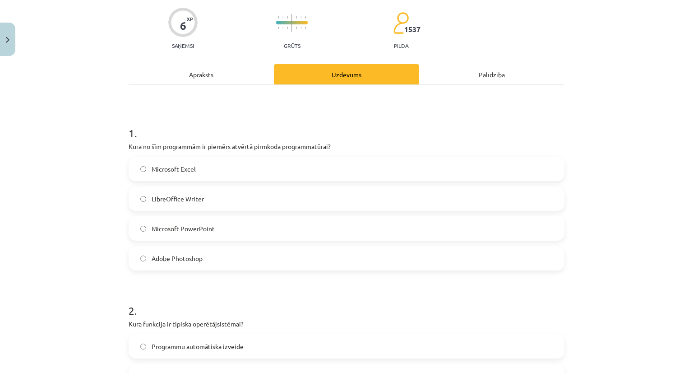
scroll to position [68, 0]
click at [188, 71] on div "Apraksts" at bounding box center [201, 75] width 145 height 20
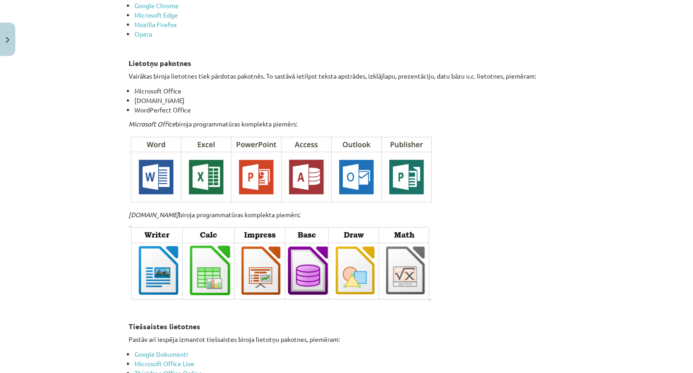
scroll to position [1504, 0]
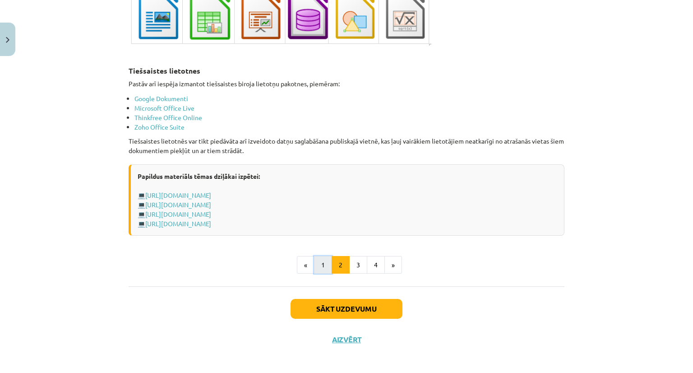
click at [324, 264] on button "1" at bounding box center [323, 265] width 18 height 18
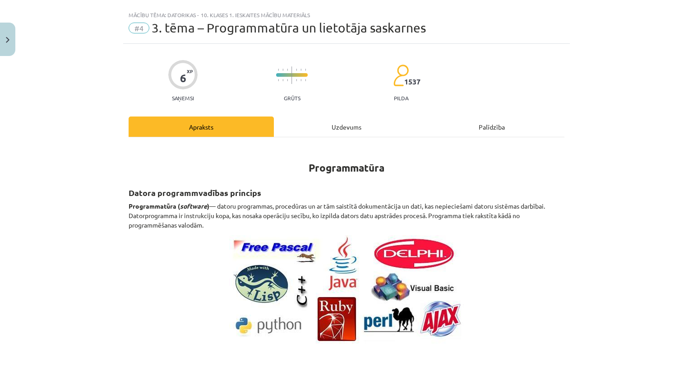
scroll to position [0, 0]
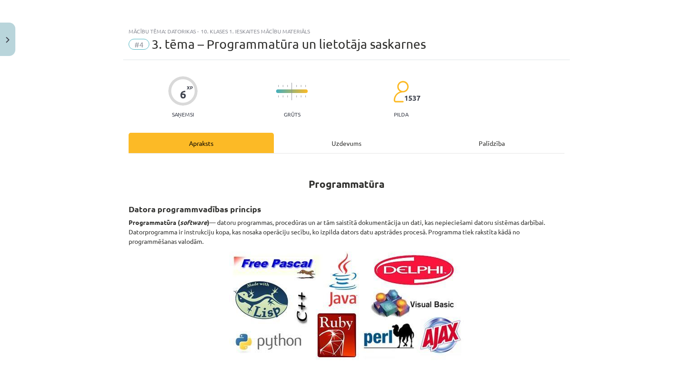
click at [351, 144] on div "Uzdevums" at bounding box center [346, 143] width 145 height 20
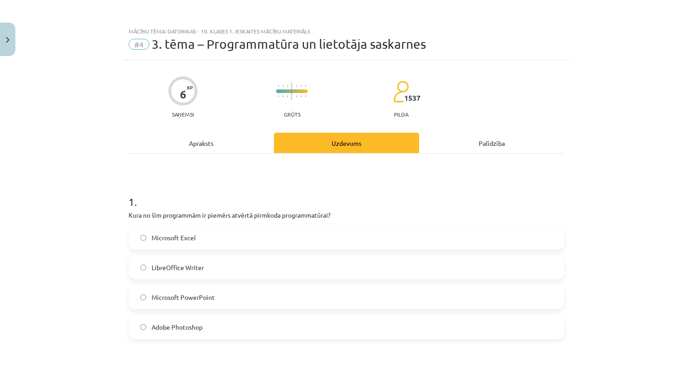
click at [200, 138] on div "Apraksts" at bounding box center [201, 143] width 145 height 20
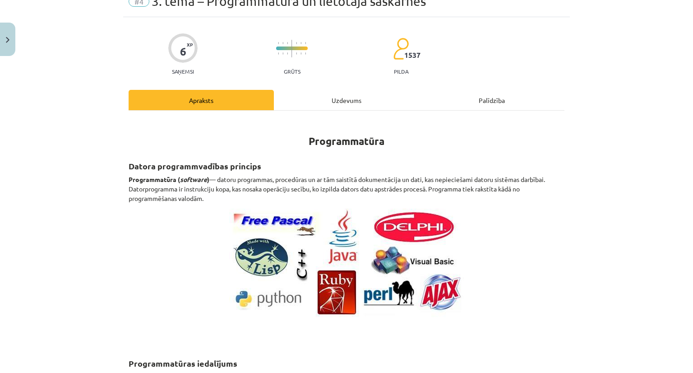
scroll to position [23, 0]
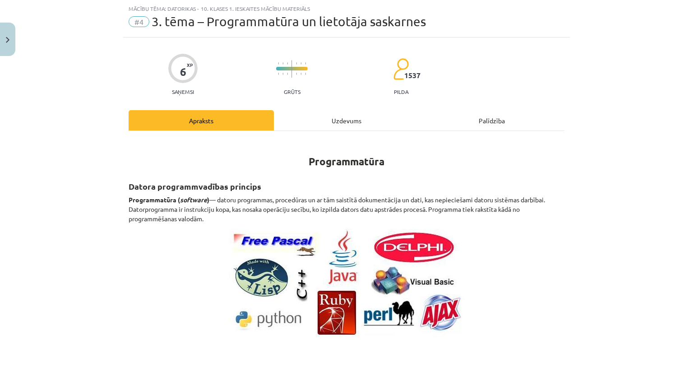
click at [351, 128] on div "Uzdevums" at bounding box center [346, 120] width 145 height 20
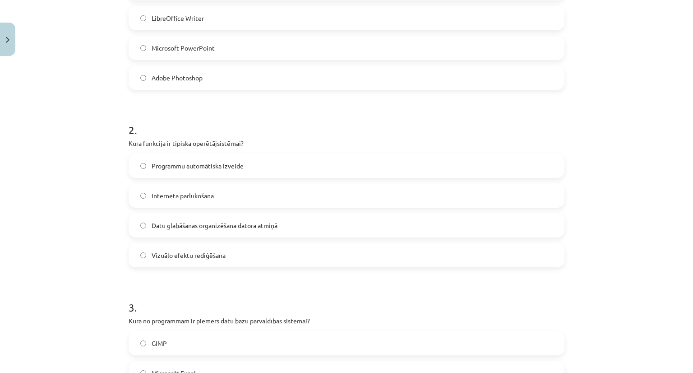
scroll to position [293, 0]
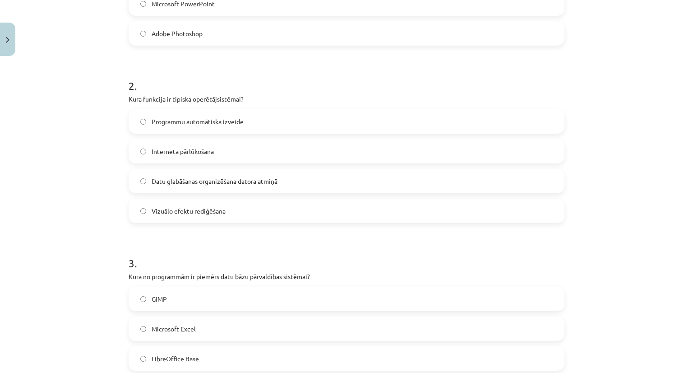
click at [189, 187] on label "Datu glabāšanas organizēšana datora atmiņā" at bounding box center [346, 181] width 434 height 23
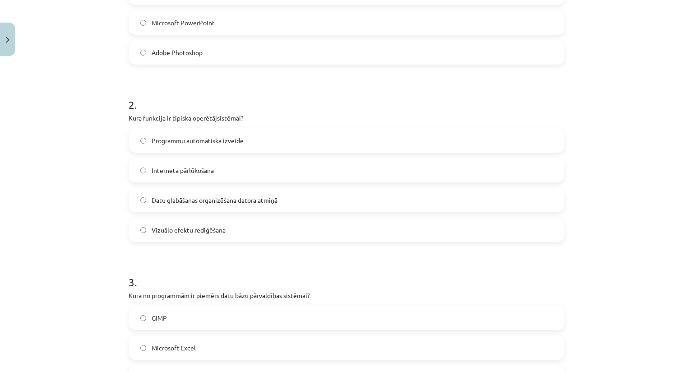
scroll to position [23, 0]
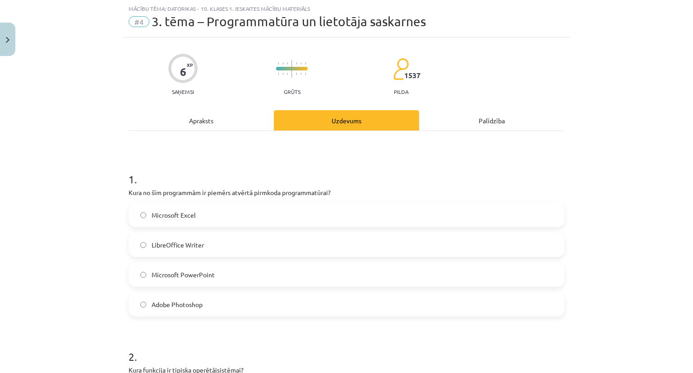
click at [198, 120] on div "Apraksts" at bounding box center [201, 120] width 145 height 20
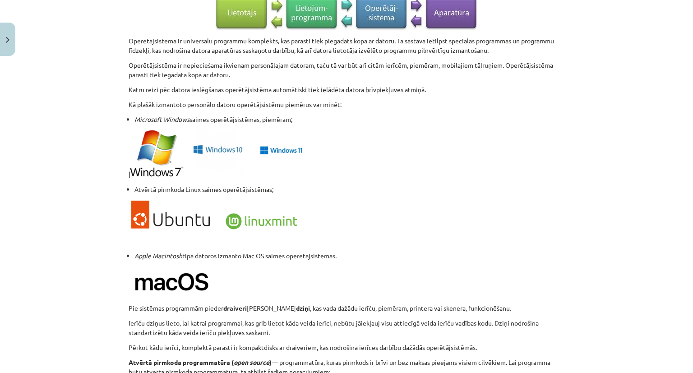
scroll to position [654, 0]
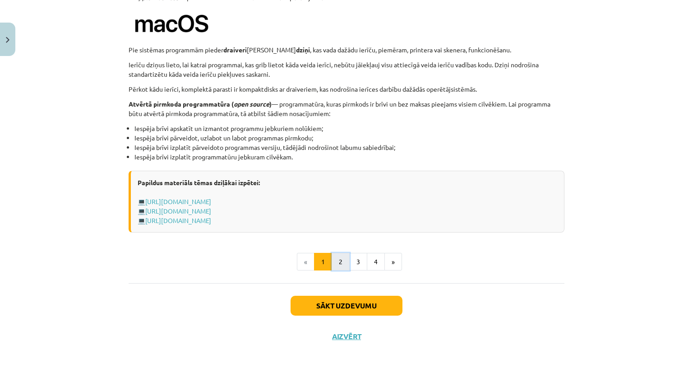
click at [337, 261] on button "2" at bounding box center [341, 262] width 18 height 18
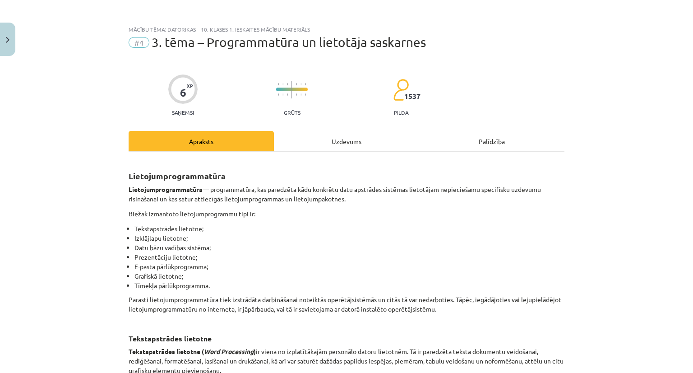
scroll to position [0, 0]
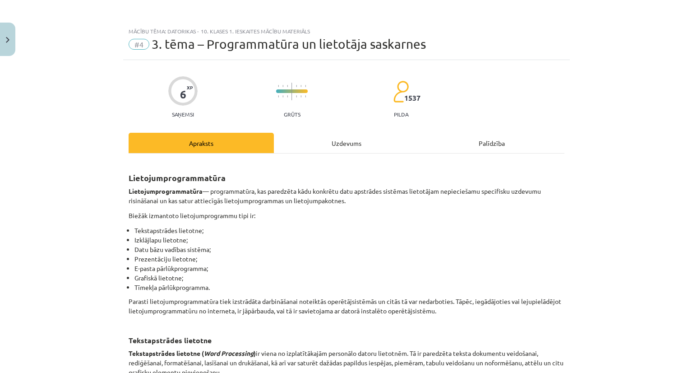
click at [330, 147] on div "Uzdevums" at bounding box center [346, 143] width 145 height 20
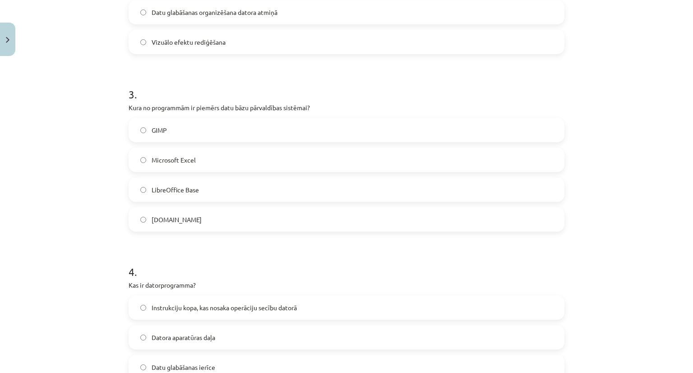
scroll to position [474, 0]
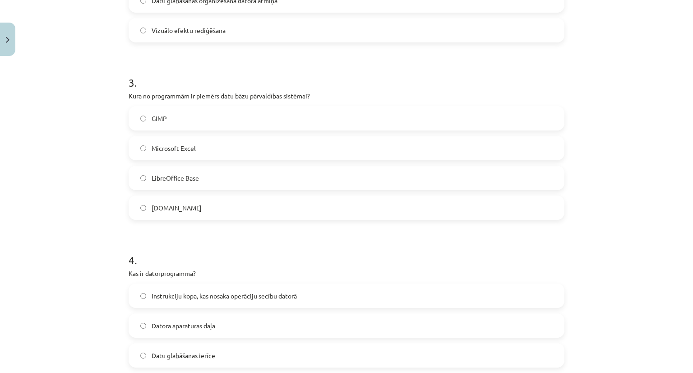
click at [134, 179] on label "LibreOffice Base" at bounding box center [346, 177] width 434 height 23
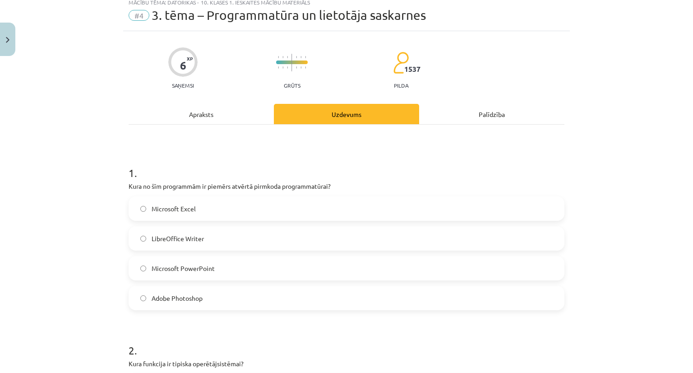
scroll to position [0, 0]
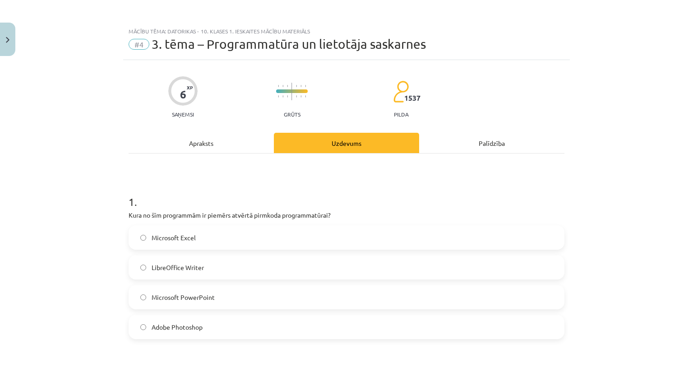
click at [198, 145] on div "Apraksts" at bounding box center [201, 143] width 145 height 20
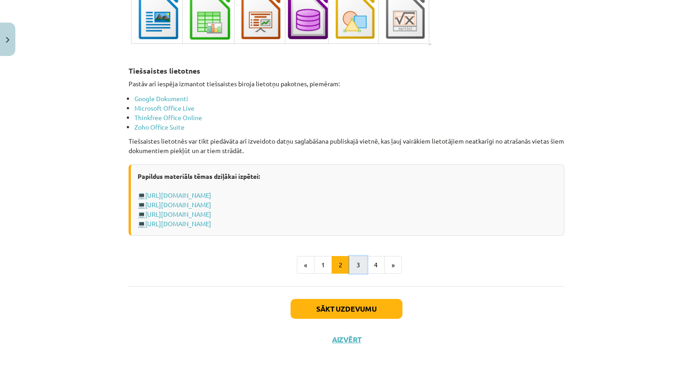
click at [353, 263] on button "3" at bounding box center [358, 265] width 18 height 18
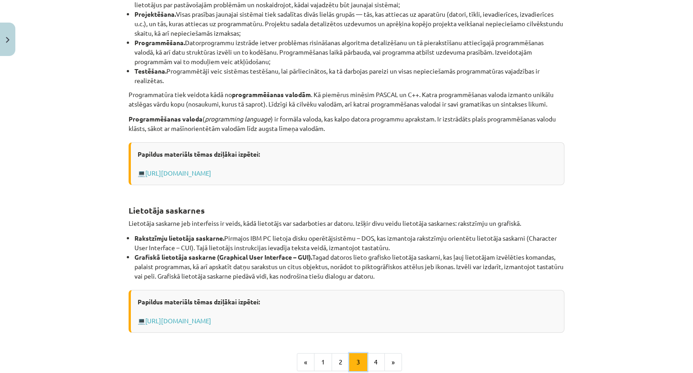
scroll to position [271, 0]
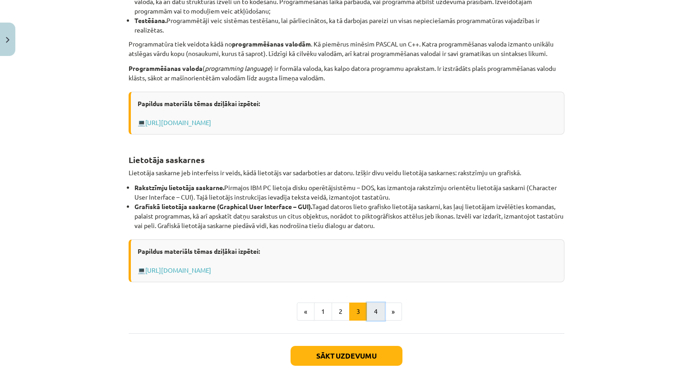
click at [372, 307] on button "4" at bounding box center [376, 311] width 18 height 18
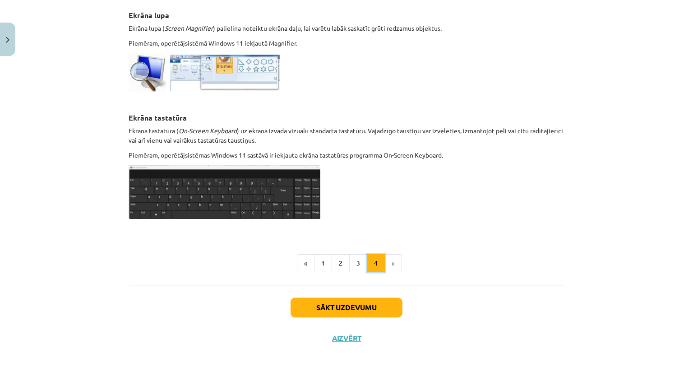
scroll to position [443, 0]
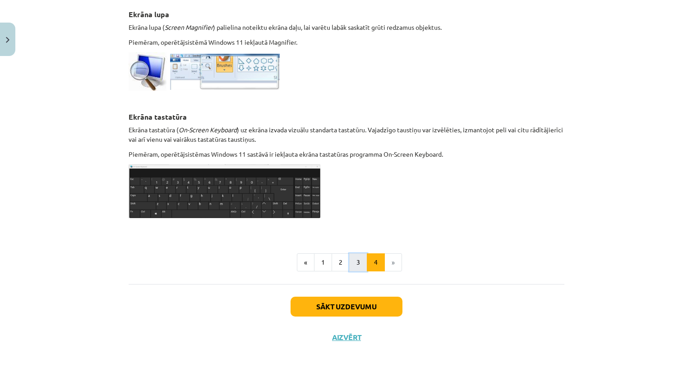
click at [357, 261] on button "3" at bounding box center [358, 262] width 18 height 18
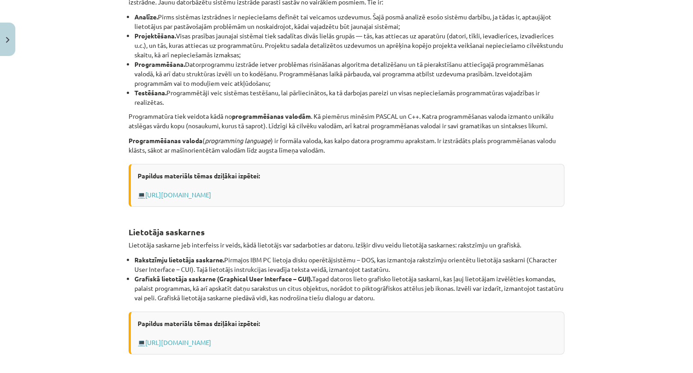
scroll to position [321, 0]
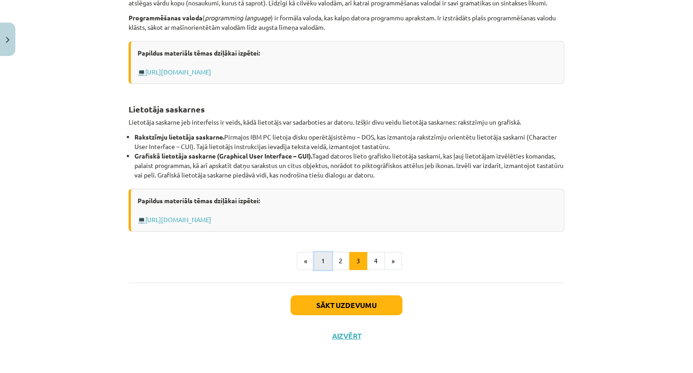
click at [323, 265] on button "1" at bounding box center [323, 261] width 18 height 18
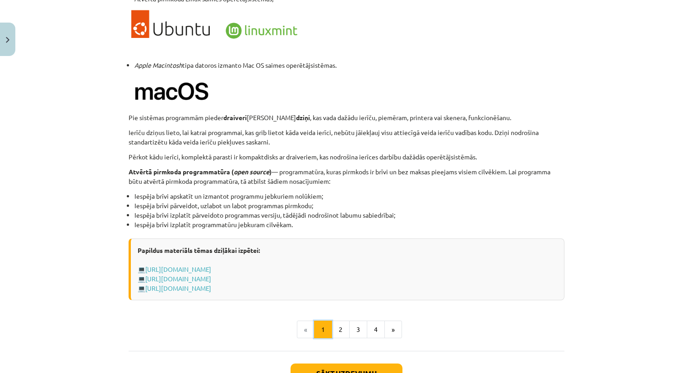
scroll to position [838, 0]
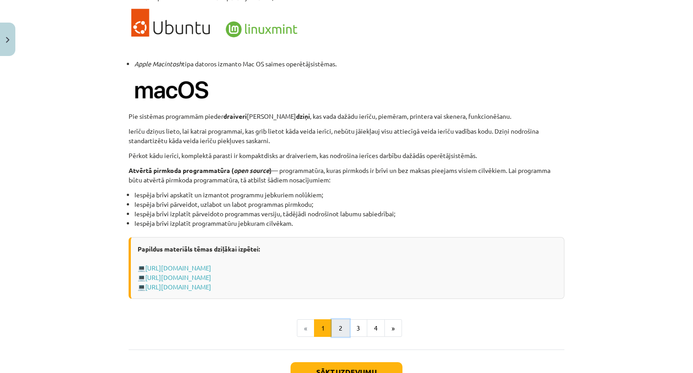
click at [342, 320] on button "2" at bounding box center [341, 328] width 18 height 18
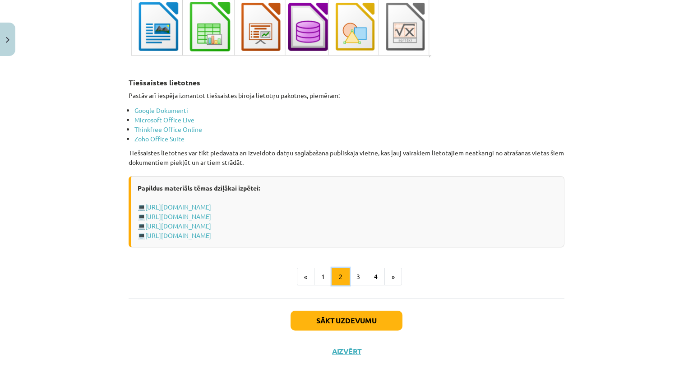
scroll to position [1504, 0]
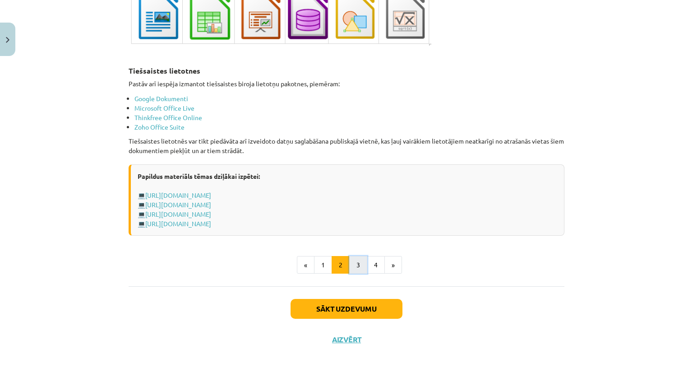
click at [360, 264] on button "3" at bounding box center [358, 265] width 18 height 18
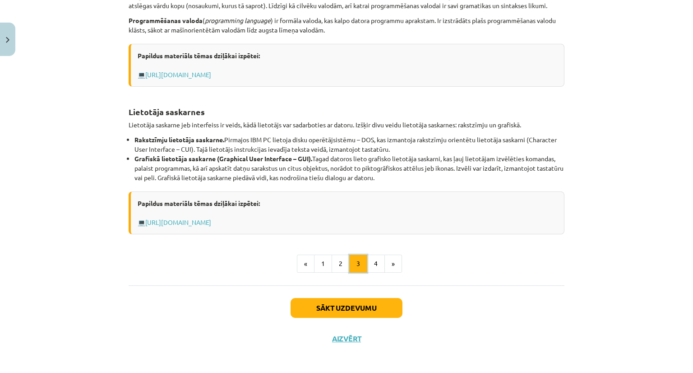
scroll to position [321, 0]
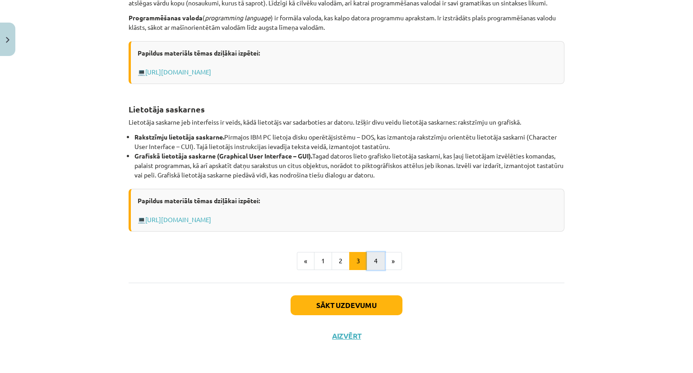
click at [376, 259] on button "4" at bounding box center [376, 261] width 18 height 18
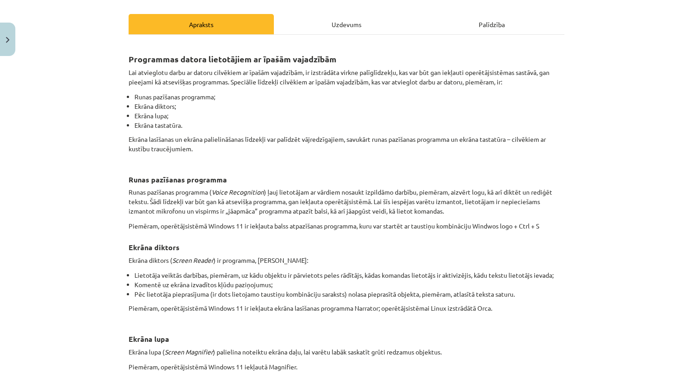
scroll to position [116, 0]
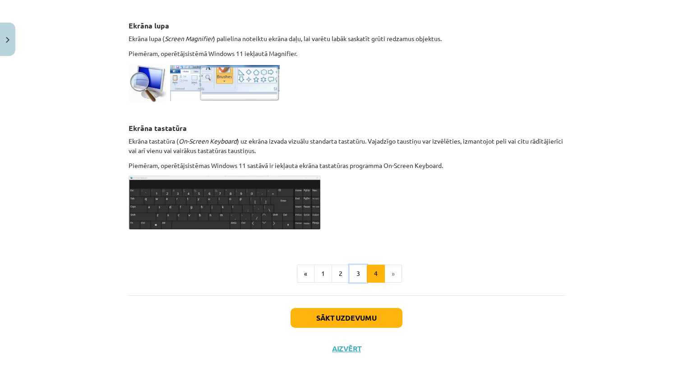
click at [355, 272] on button "3" at bounding box center [358, 273] width 18 height 18
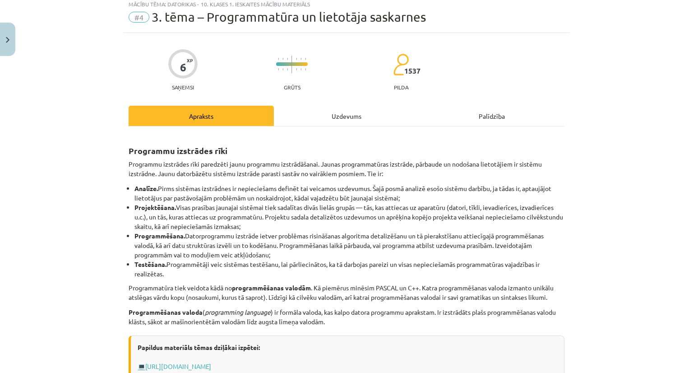
scroll to position [0, 0]
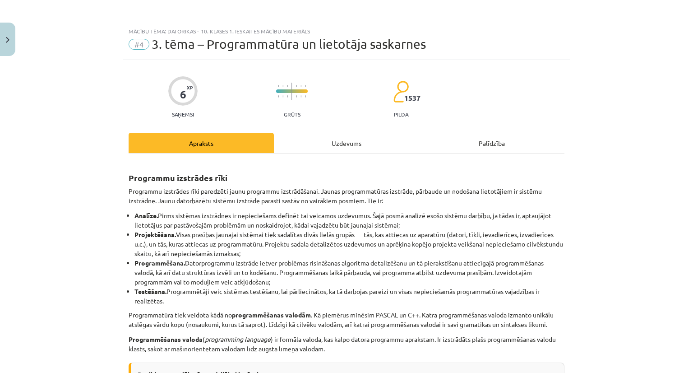
click at [356, 141] on div "Uzdevums" at bounding box center [346, 143] width 145 height 20
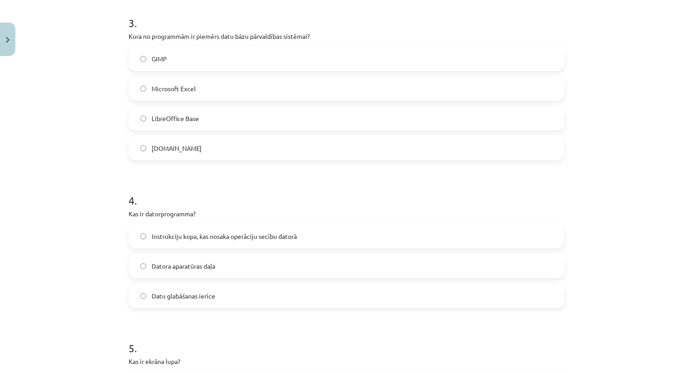
scroll to position [609, 0]
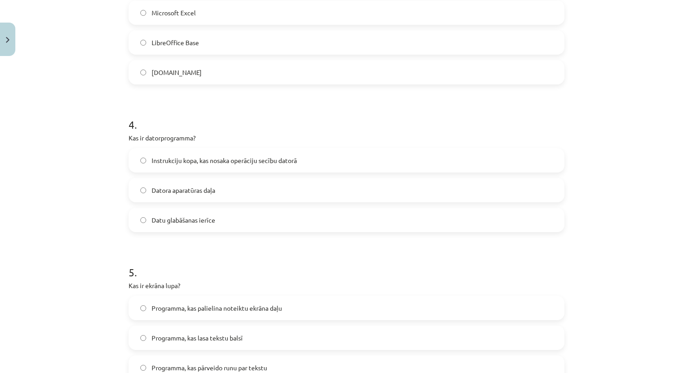
click at [208, 164] on span "Instrukciju kopa, kas nosaka operāciju secību datorā" at bounding box center [224, 160] width 145 height 9
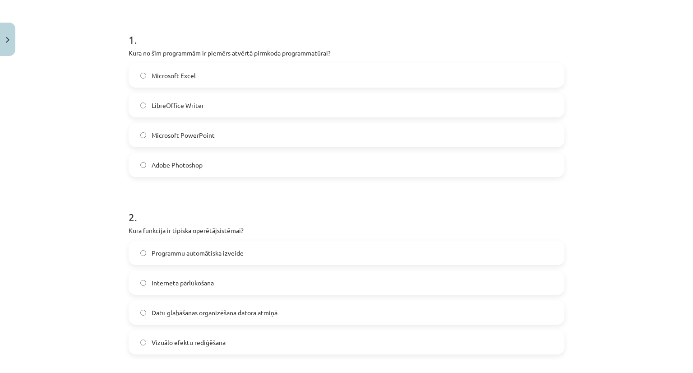
scroll to position [0, 0]
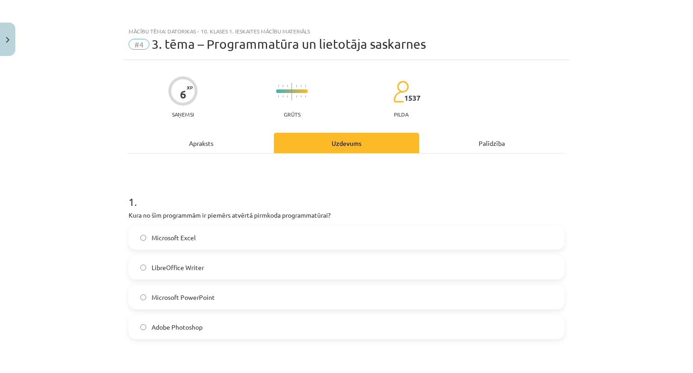
click at [203, 142] on div "Apraksts" at bounding box center [201, 143] width 145 height 20
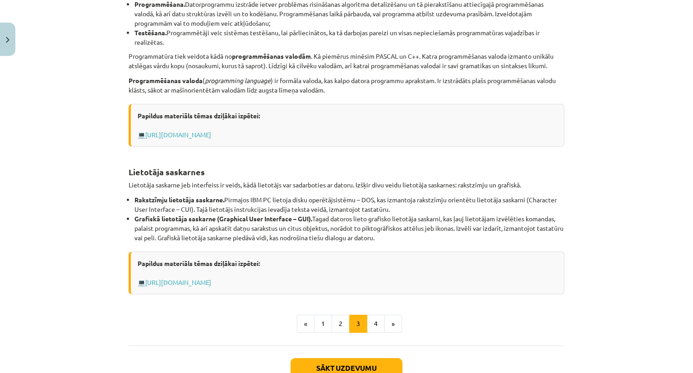
scroll to position [321, 0]
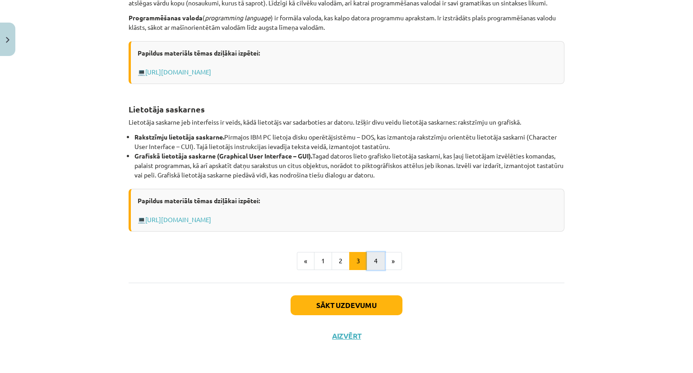
click at [370, 256] on button "4" at bounding box center [376, 261] width 18 height 18
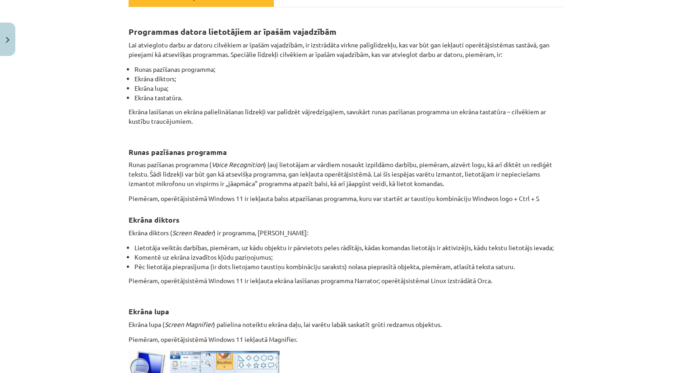
scroll to position [0, 0]
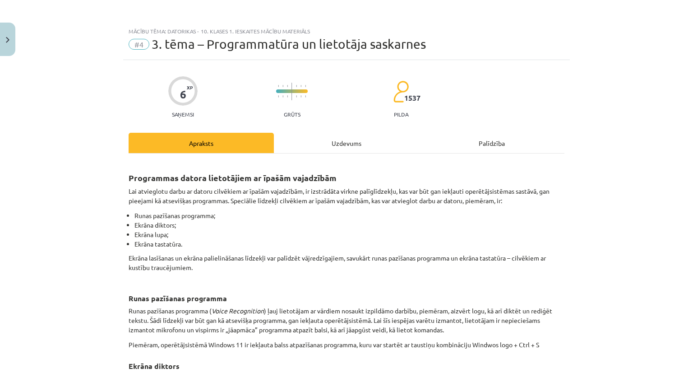
click at [352, 143] on div "Uzdevums" at bounding box center [346, 143] width 145 height 20
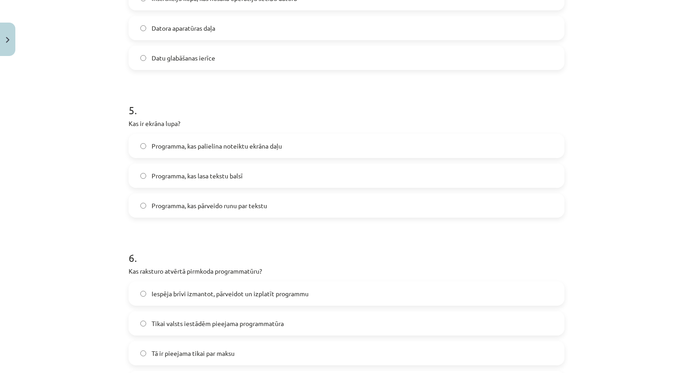
scroll to position [807, 0]
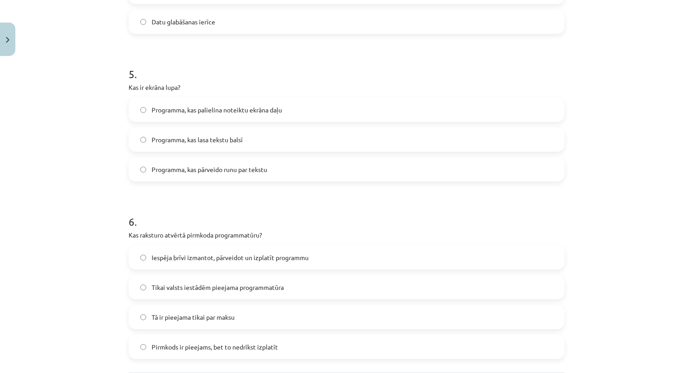
click at [207, 107] on span "Programma, kas palielina noteiktu ekrāna daļu" at bounding box center [217, 109] width 130 height 9
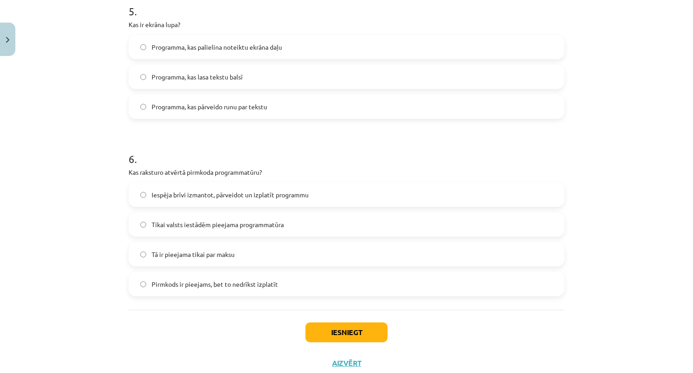
scroll to position [897, 0]
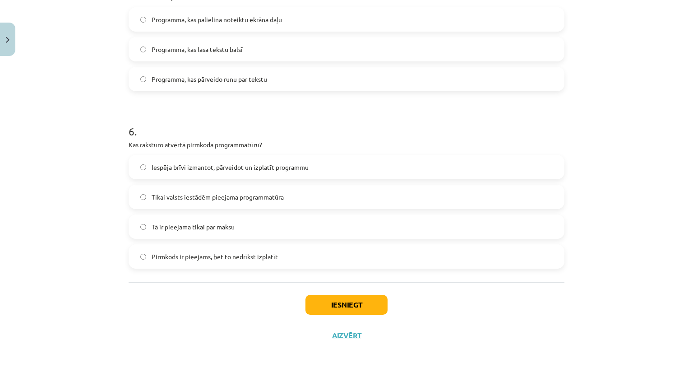
click at [268, 254] on span "Pirmkods ir pieejams, bet to nedrīkst izplatīt" at bounding box center [215, 256] width 126 height 9
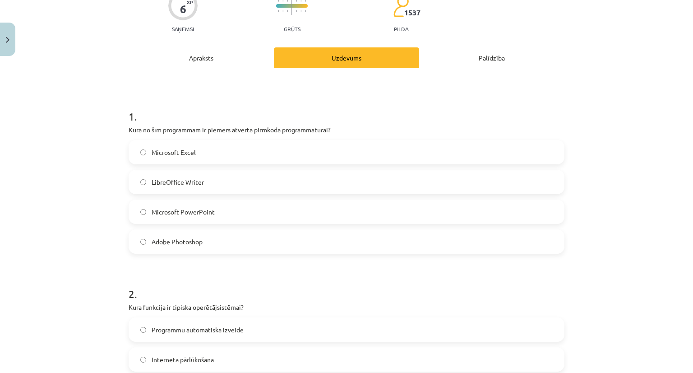
click at [202, 53] on div "Apraksts" at bounding box center [201, 57] width 145 height 20
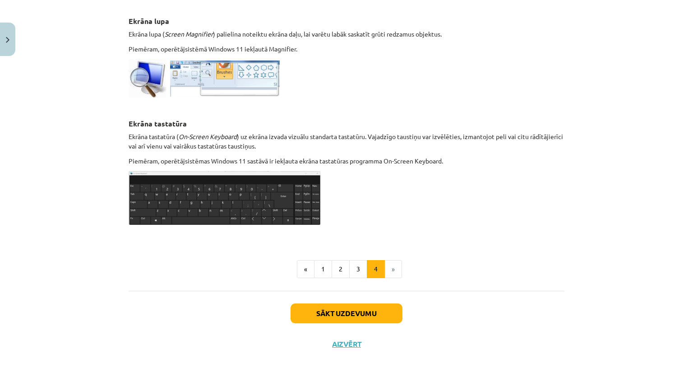
scroll to position [443, 0]
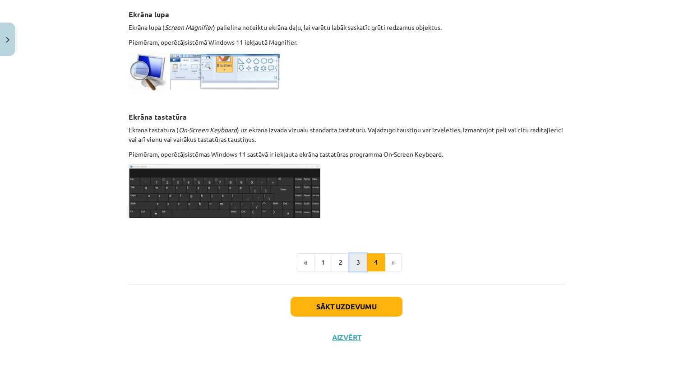
click at [359, 261] on button "3" at bounding box center [358, 262] width 18 height 18
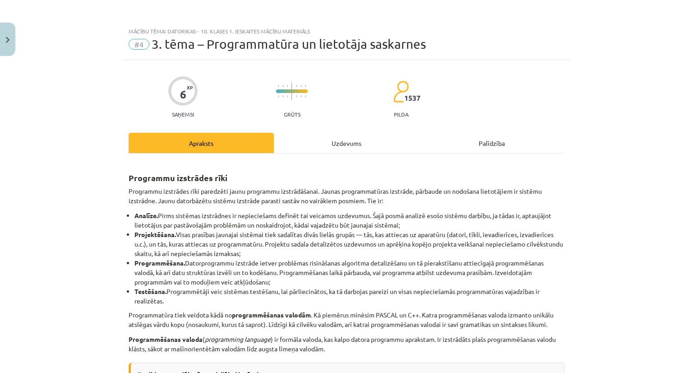
scroll to position [0, 0]
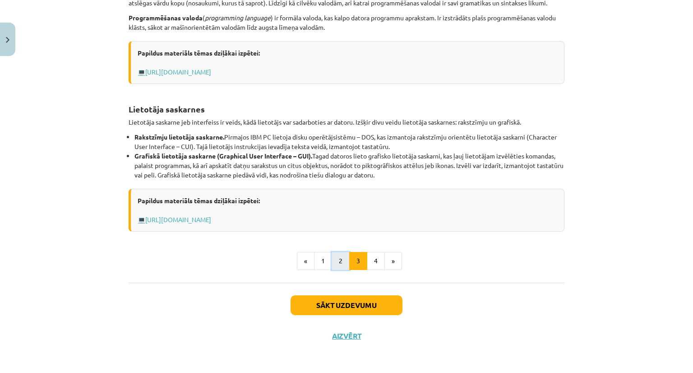
click at [332, 257] on button "2" at bounding box center [341, 261] width 18 height 18
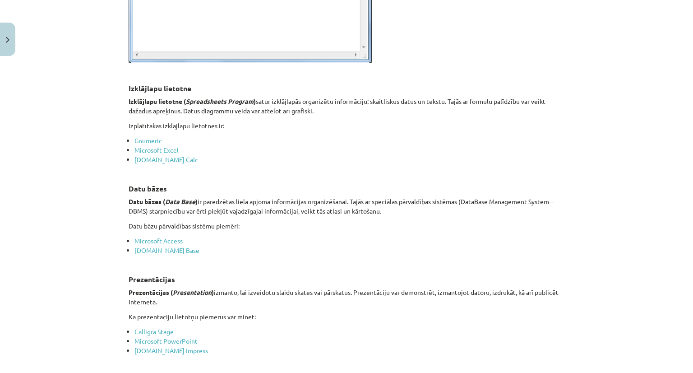
scroll to position [496, 0]
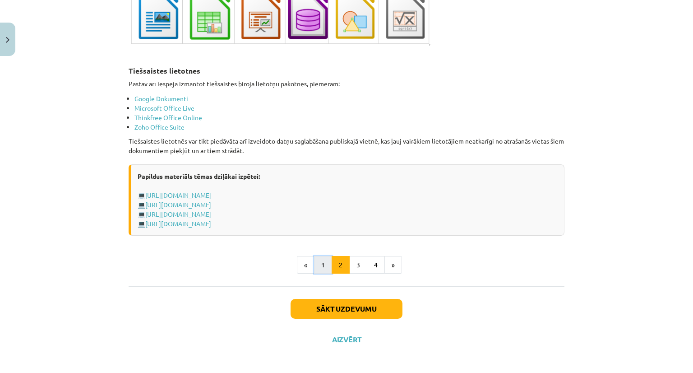
click at [319, 262] on button "1" at bounding box center [323, 265] width 18 height 18
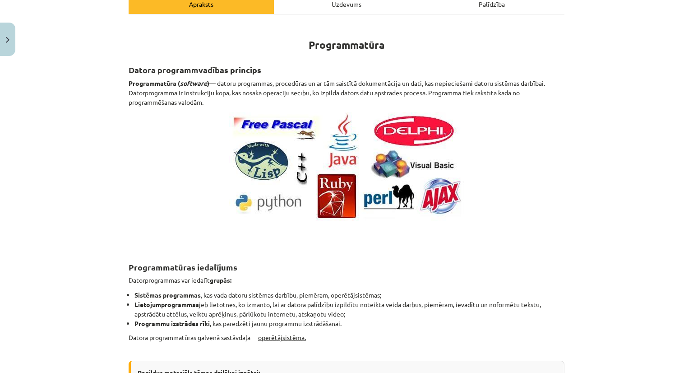
scroll to position [2, 0]
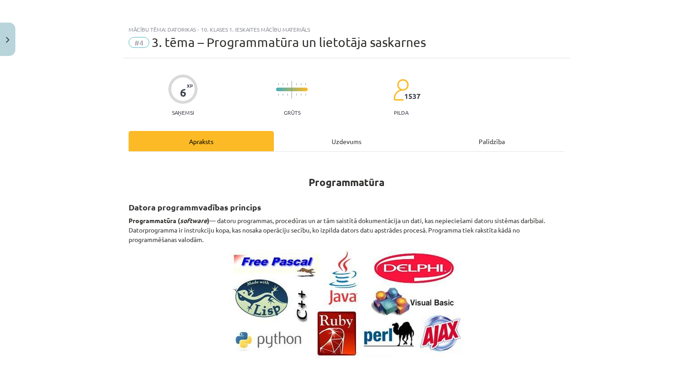
click at [339, 149] on div "Uzdevums" at bounding box center [346, 141] width 145 height 20
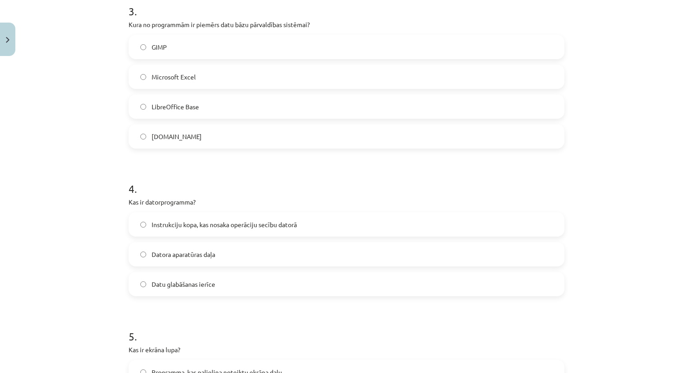
scroll to position [897, 0]
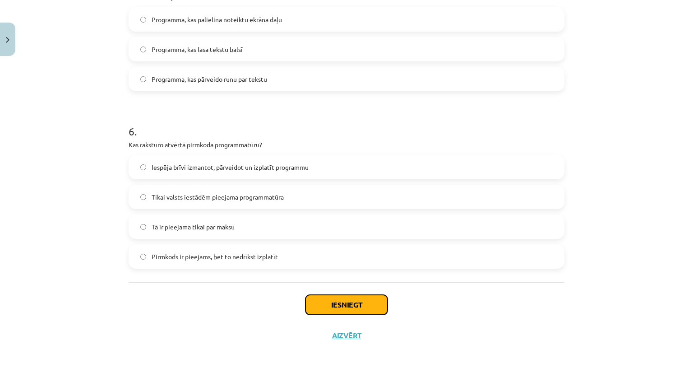
click at [342, 305] on button "Iesniegt" at bounding box center [346, 305] width 82 height 20
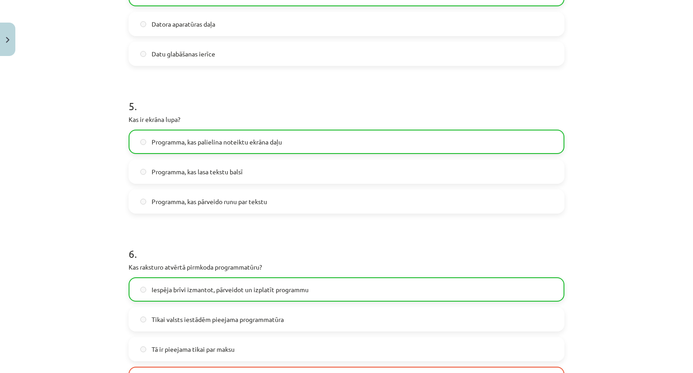
scroll to position [926, 0]
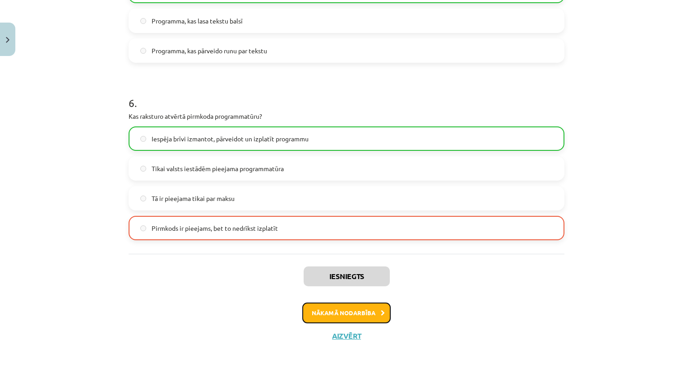
click at [346, 318] on button "Nākamā nodarbība" at bounding box center [346, 312] width 88 height 21
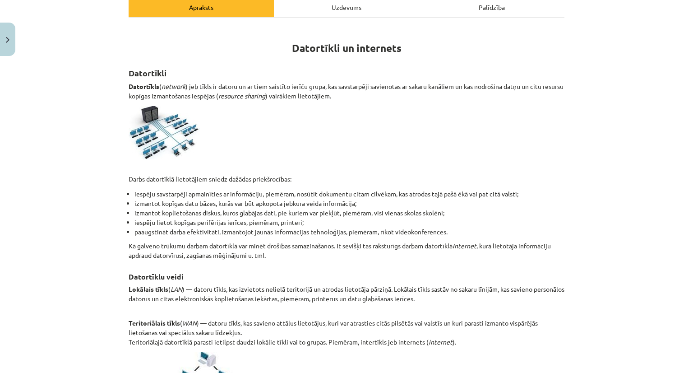
scroll to position [0, 0]
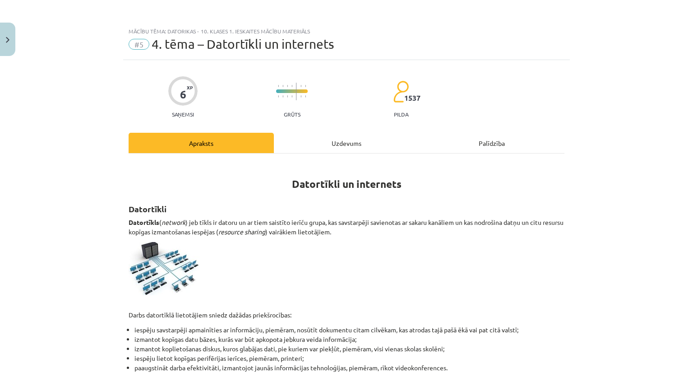
click at [342, 143] on div "Uzdevums" at bounding box center [346, 143] width 145 height 20
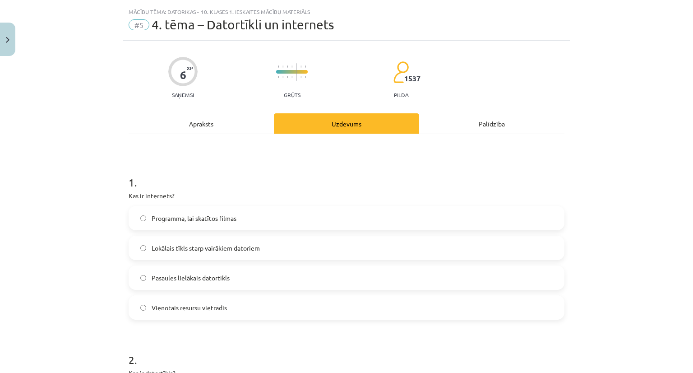
scroll to position [23, 0]
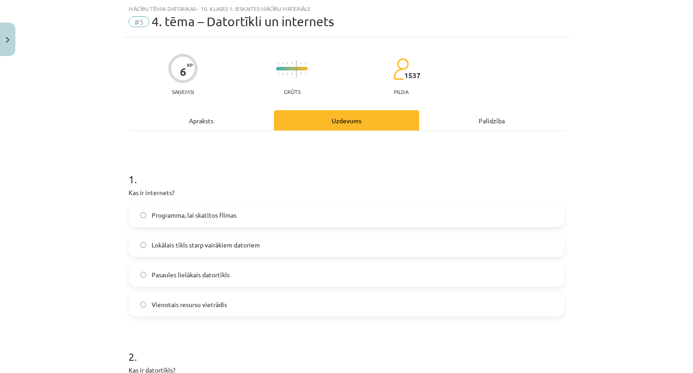
click at [196, 121] on div "Apraksts" at bounding box center [201, 120] width 145 height 20
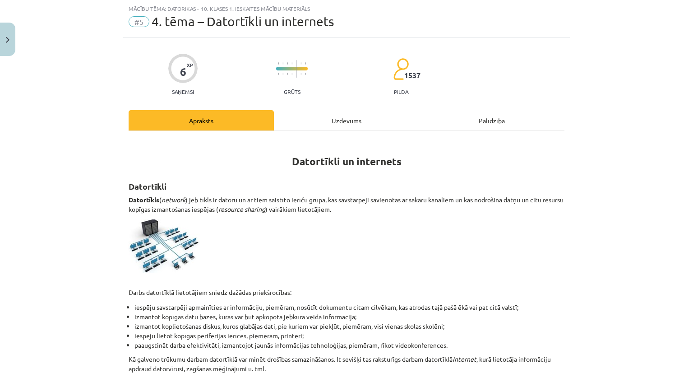
click at [341, 123] on div "Uzdevums" at bounding box center [346, 120] width 145 height 20
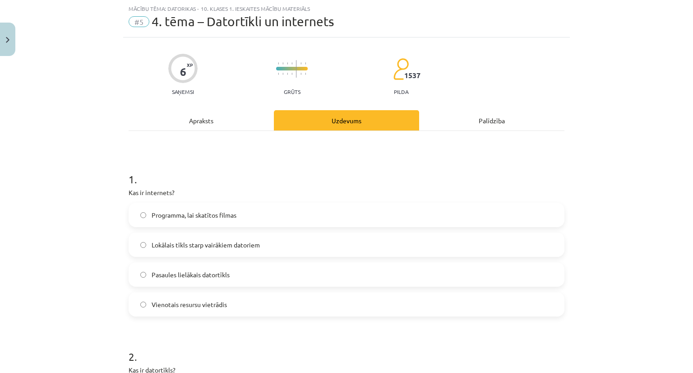
click at [204, 123] on div "Apraksts" at bounding box center [201, 120] width 145 height 20
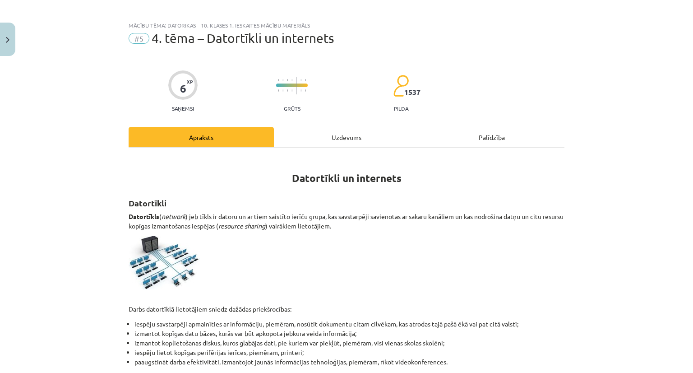
scroll to position [0, 0]
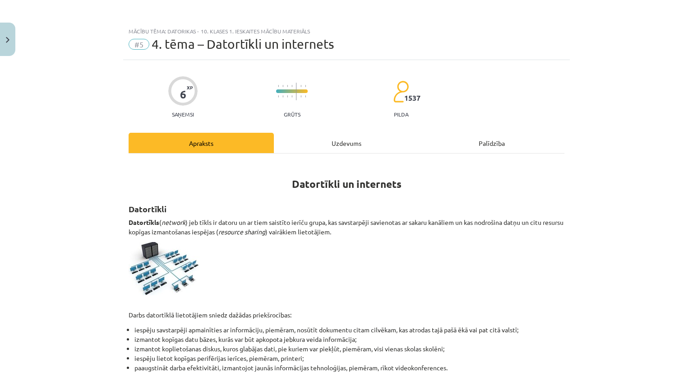
click at [354, 146] on div "Uzdevums" at bounding box center [346, 143] width 145 height 20
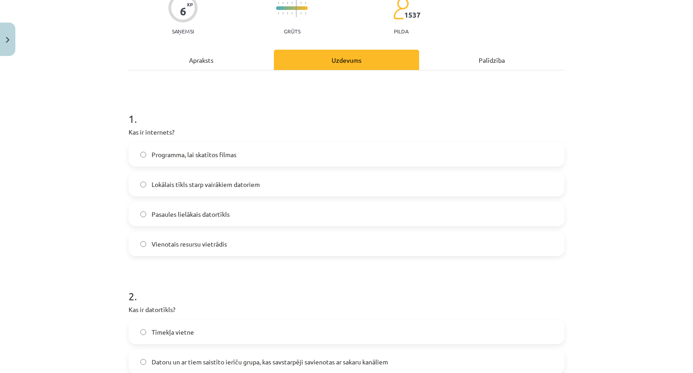
scroll to position [113, 0]
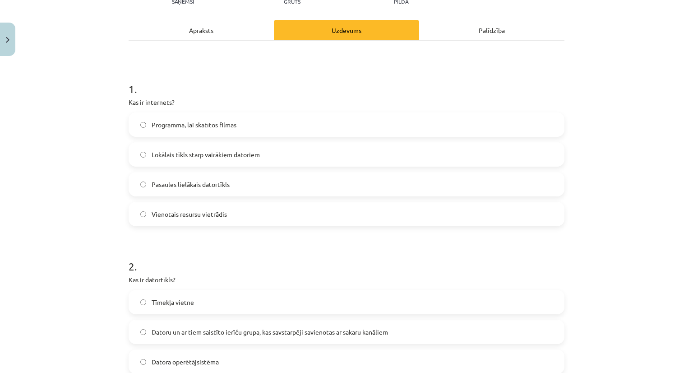
click at [197, 26] on div "Apraksts" at bounding box center [201, 30] width 145 height 20
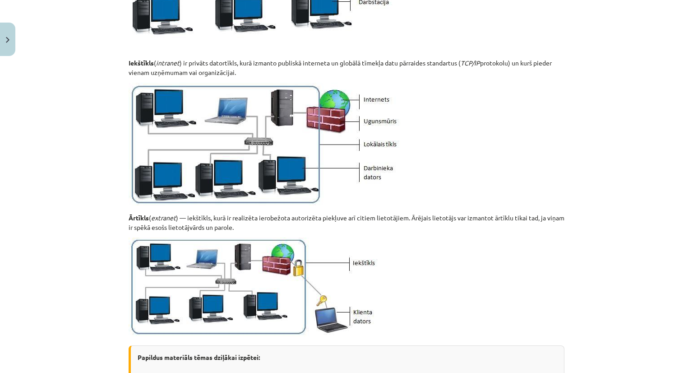
scroll to position [1060, 0]
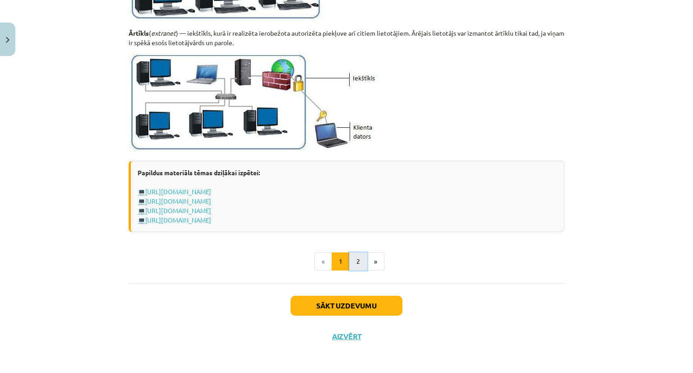
click at [357, 264] on button "2" at bounding box center [358, 261] width 18 height 18
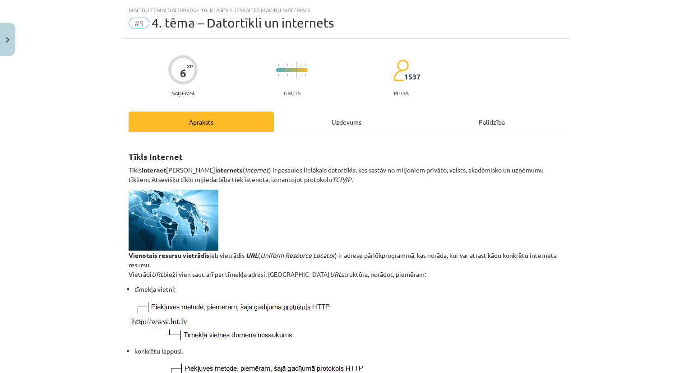
scroll to position [0, 0]
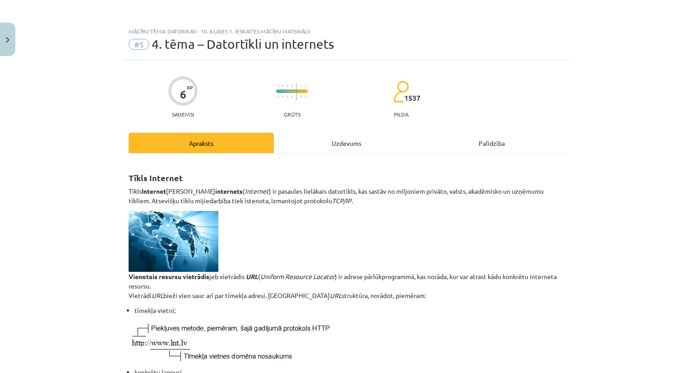
click at [345, 147] on div "Uzdevums" at bounding box center [346, 143] width 145 height 20
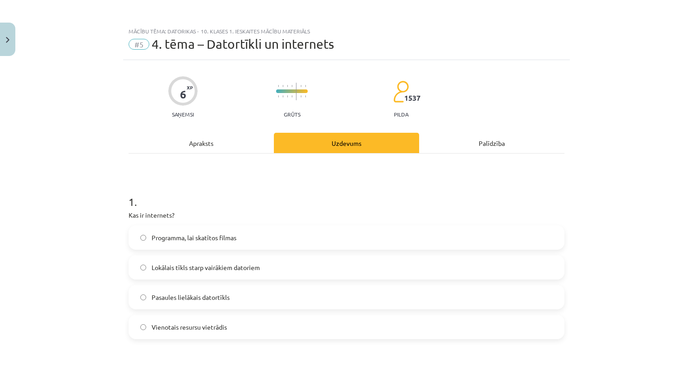
scroll to position [23, 0]
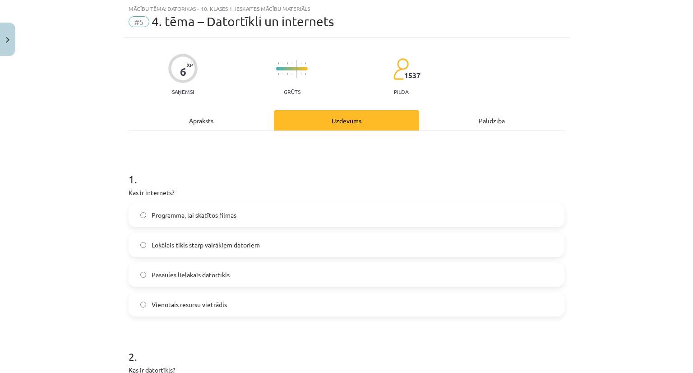
click at [170, 280] on label "Pasaules lielākais datortīkls" at bounding box center [346, 274] width 434 height 23
click at [200, 118] on div "Apraksts" at bounding box center [201, 120] width 145 height 20
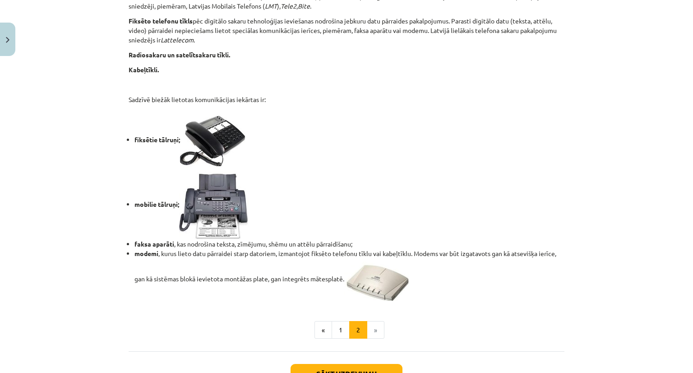
scroll to position [734, 0]
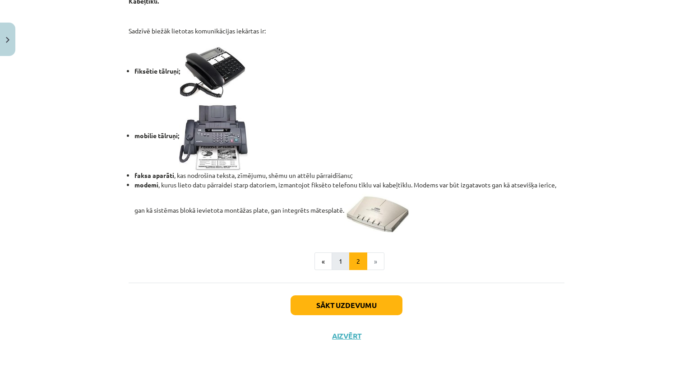
drag, startPoint x: 334, startPoint y: 248, endPoint x: 335, endPoint y: 253, distance: 5.1
click at [337, 257] on button "1" at bounding box center [341, 261] width 18 height 18
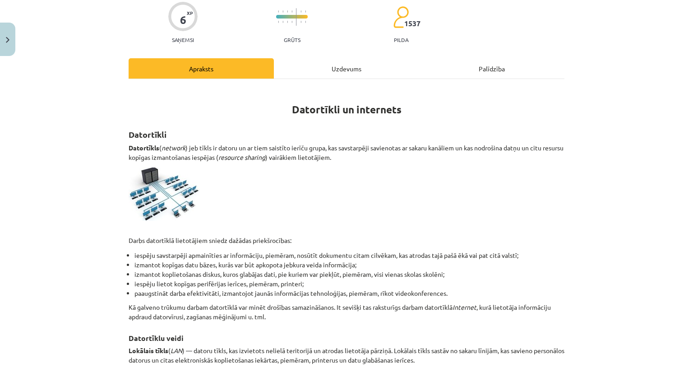
scroll to position [71, 0]
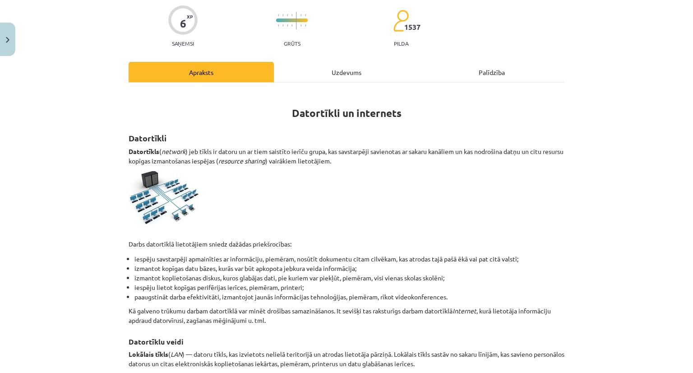
click at [333, 67] on div "Uzdevums" at bounding box center [346, 72] width 145 height 20
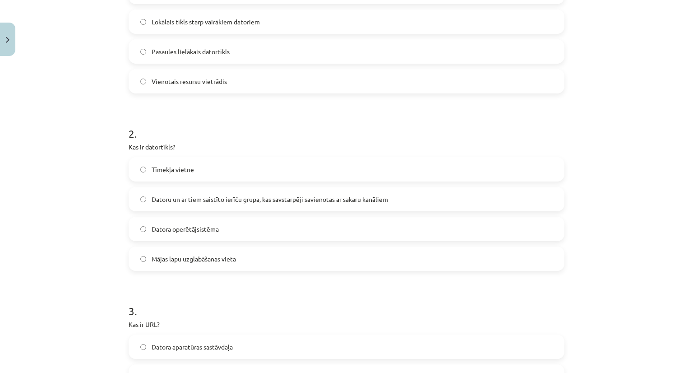
scroll to position [248, 0]
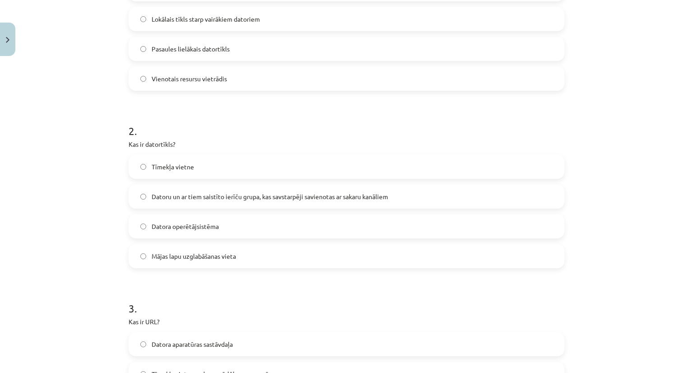
click at [301, 192] on span "Datoru un ar tiem saistīto ierīču grupa, kas savstarpēji savienotas ar sakaru k…" at bounding box center [270, 196] width 236 height 9
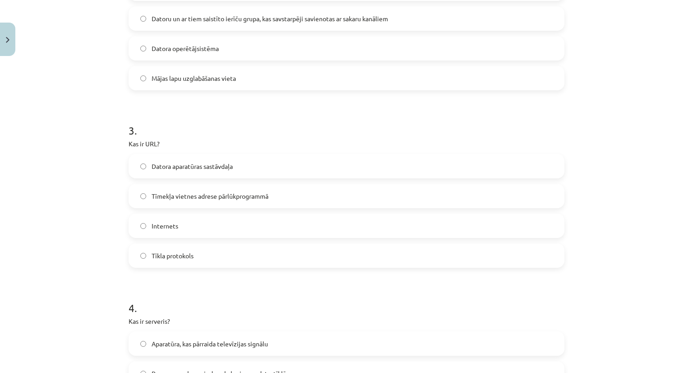
scroll to position [429, 0]
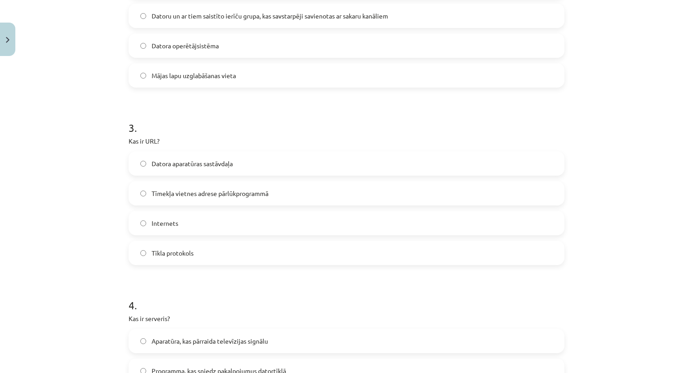
click at [249, 193] on span "Tīmekļa vietnes adrese pārlūkprogrammā" at bounding box center [210, 193] width 117 height 9
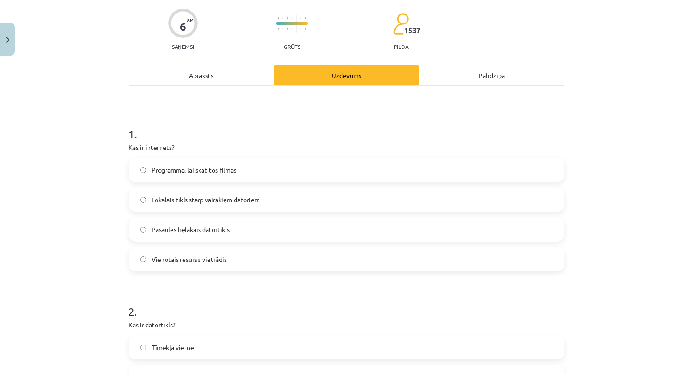
click at [207, 76] on div "Apraksts" at bounding box center [201, 75] width 145 height 20
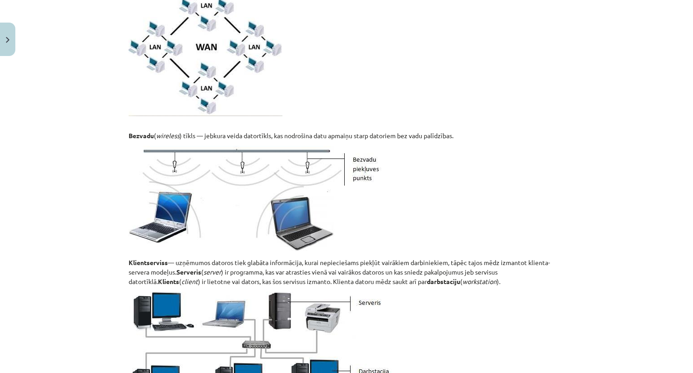
scroll to position [519, 0]
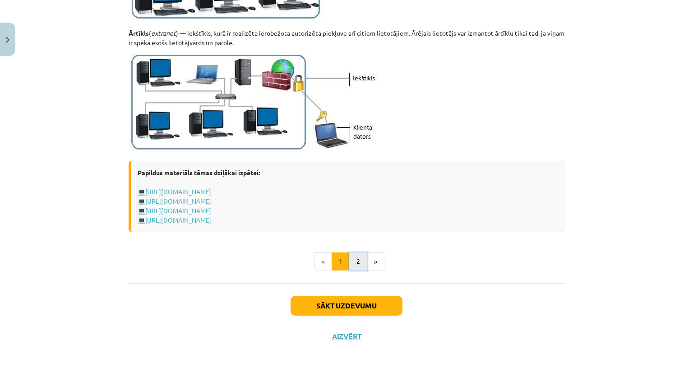
click at [349, 268] on button "2" at bounding box center [358, 261] width 18 height 18
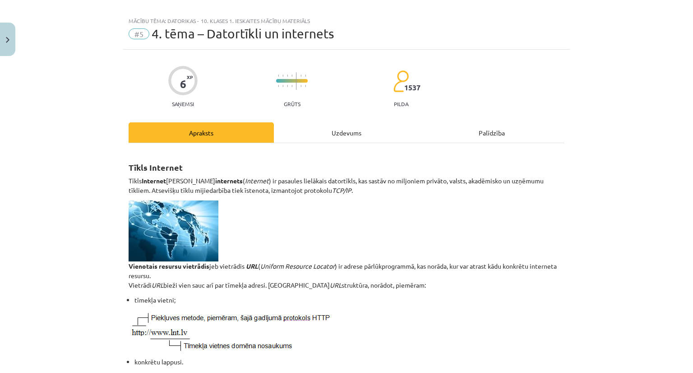
scroll to position [0, 0]
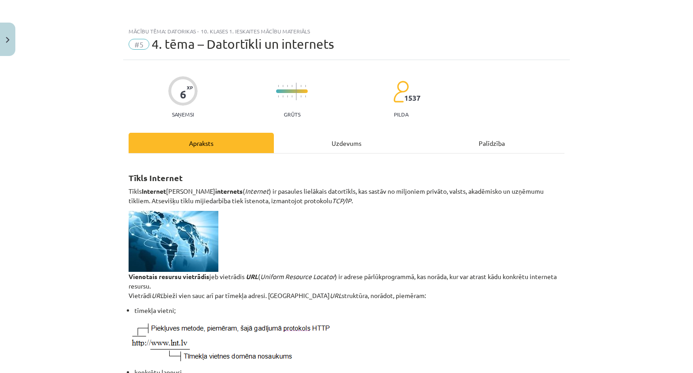
click at [337, 145] on div "Uzdevums" at bounding box center [346, 143] width 145 height 20
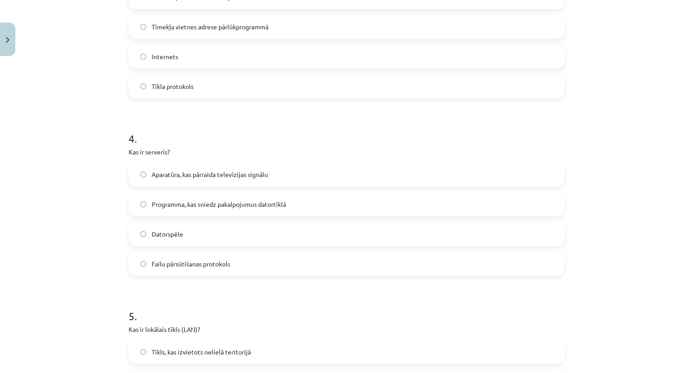
scroll to position [699, 0]
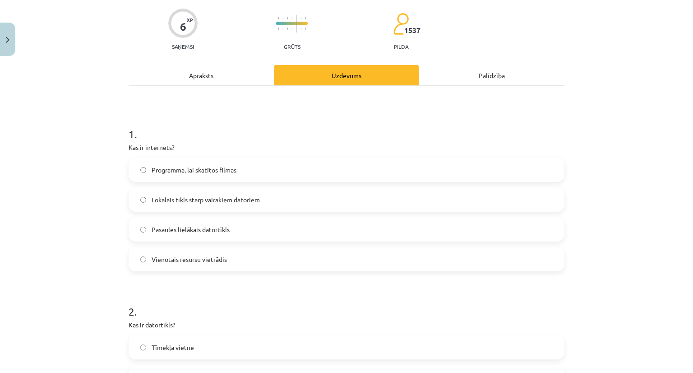
click at [196, 69] on div "Apraksts" at bounding box center [201, 75] width 145 height 20
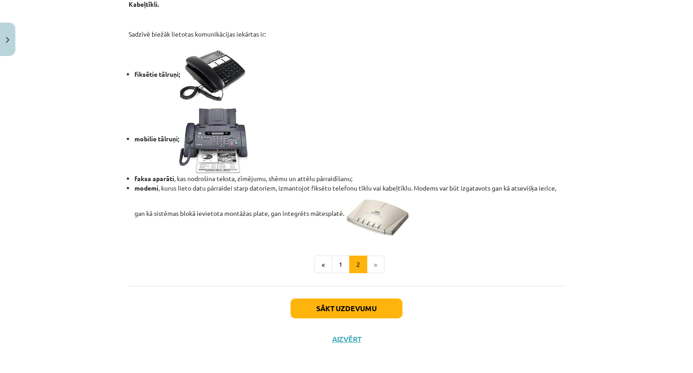
scroll to position [734, 0]
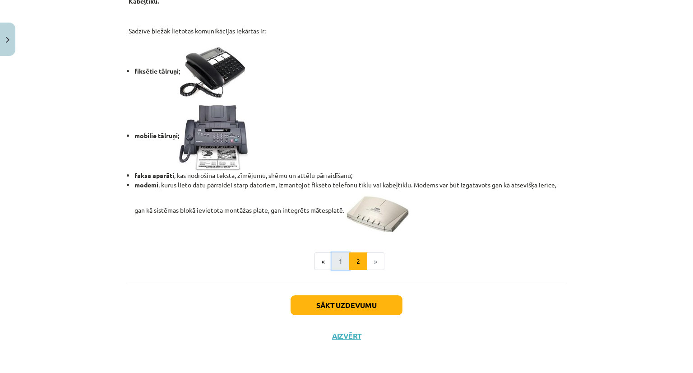
click at [337, 259] on button "1" at bounding box center [341, 261] width 18 height 18
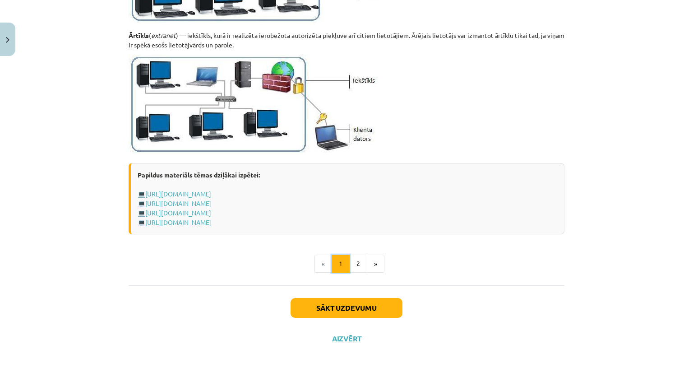
scroll to position [1060, 0]
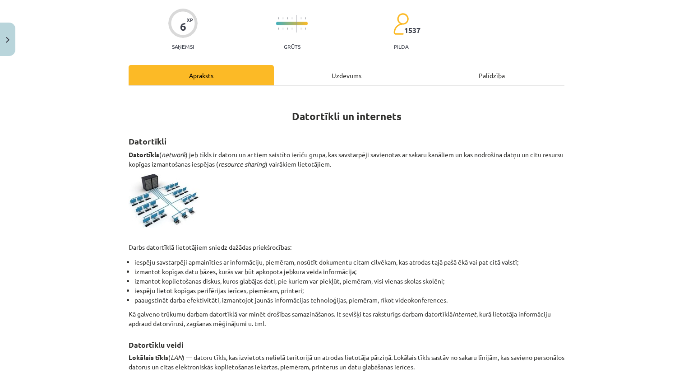
click at [360, 76] on div "Uzdevums" at bounding box center [346, 75] width 145 height 20
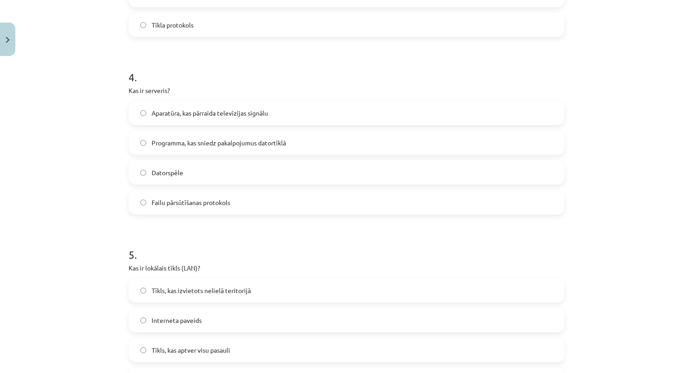
scroll to position [654, 0]
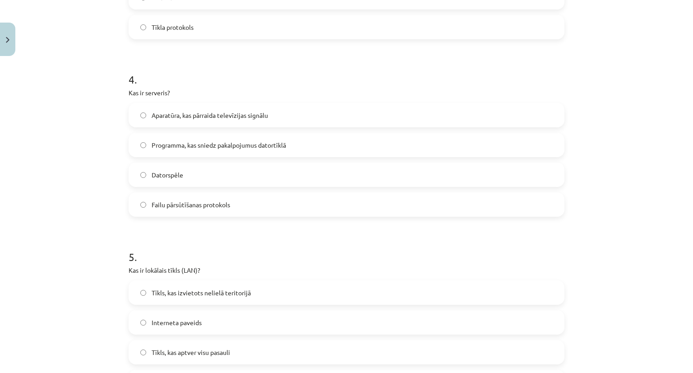
click at [215, 146] on span "Programma, kas sniedz pakalpojumus datortīklā" at bounding box center [219, 144] width 134 height 9
click at [213, 172] on label "Datorspēle" at bounding box center [346, 174] width 434 height 23
click at [205, 141] on span "Programma, kas sniedz pakalpojumus datortīklā" at bounding box center [219, 144] width 134 height 9
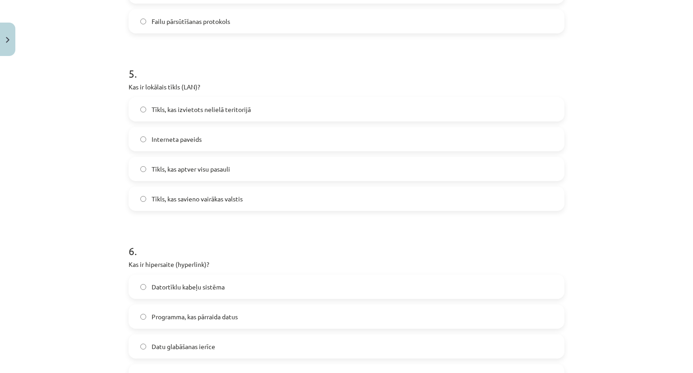
scroll to position [835, 0]
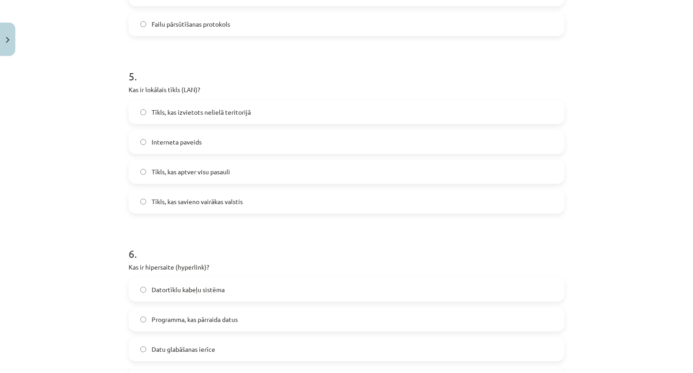
click at [212, 117] on label "Tīkls, kas izvietots nelielā teritorijā" at bounding box center [346, 112] width 434 height 23
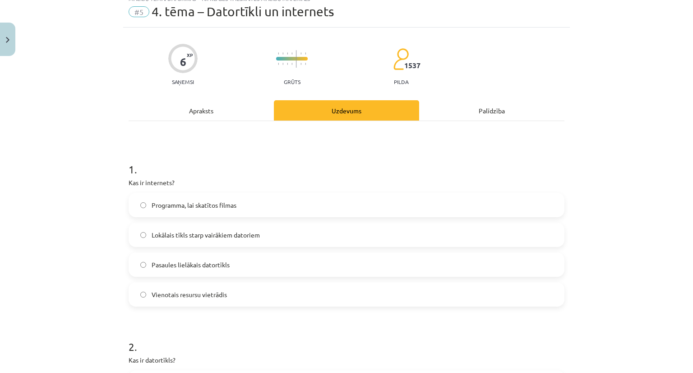
scroll to position [0, 0]
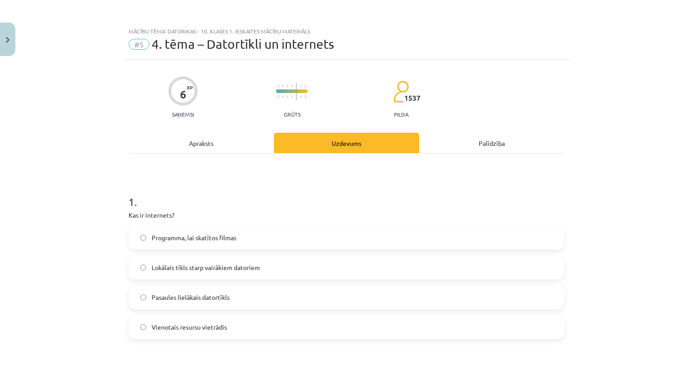
click at [212, 150] on div "Apraksts" at bounding box center [201, 143] width 145 height 20
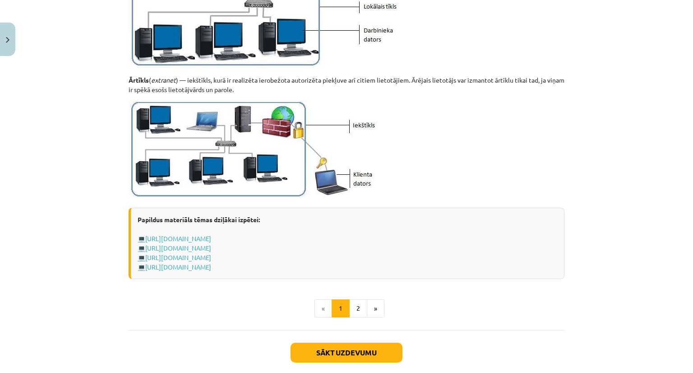
scroll to position [1015, 0]
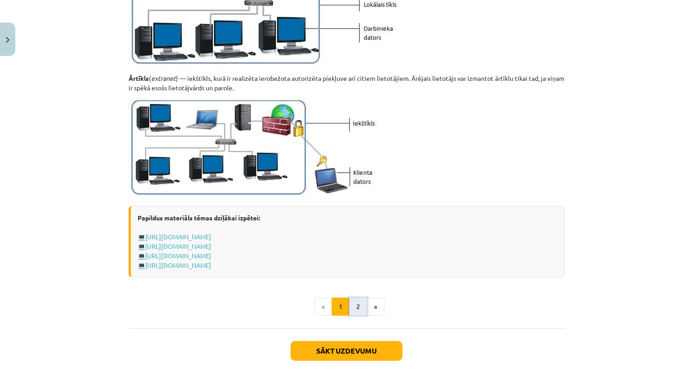
click at [354, 306] on button "2" at bounding box center [358, 306] width 18 height 18
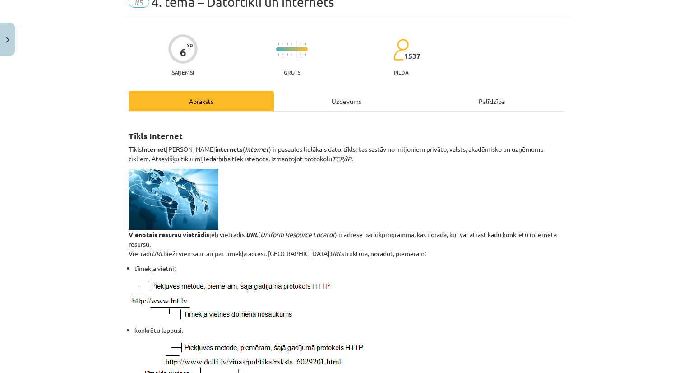
scroll to position [0, 0]
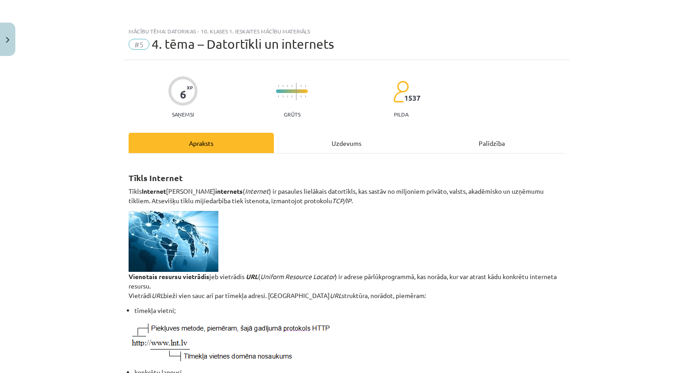
click at [344, 148] on div "Uzdevums" at bounding box center [346, 143] width 145 height 20
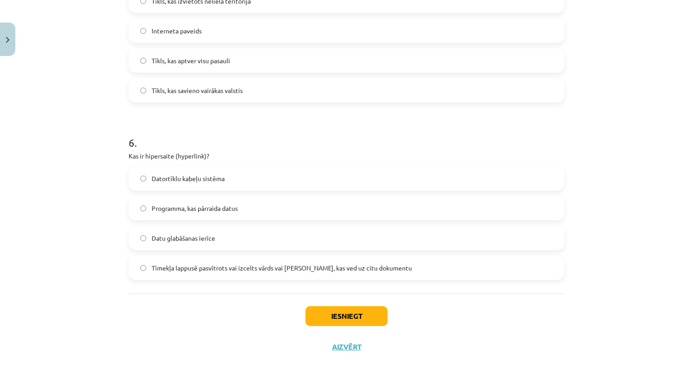
scroll to position [957, 0]
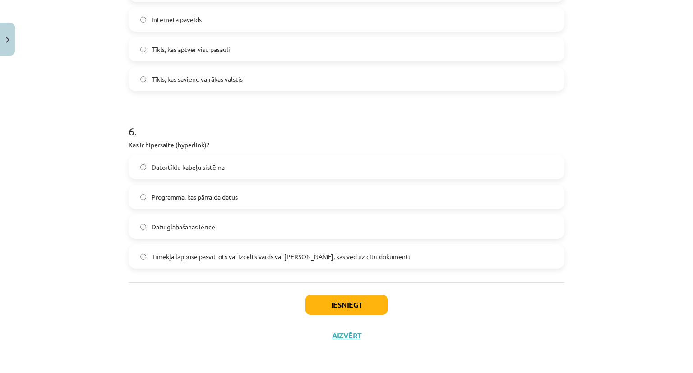
drag, startPoint x: 286, startPoint y: 255, endPoint x: 316, endPoint y: 278, distance: 38.0
click at [286, 255] on span "Tīmekļa lappusē pasvītrots vai izcelts vārds vai frāze, kas ved uz citu dokumen…" at bounding box center [282, 256] width 260 height 9
click at [343, 295] on button "Iesniegt" at bounding box center [346, 305] width 82 height 20
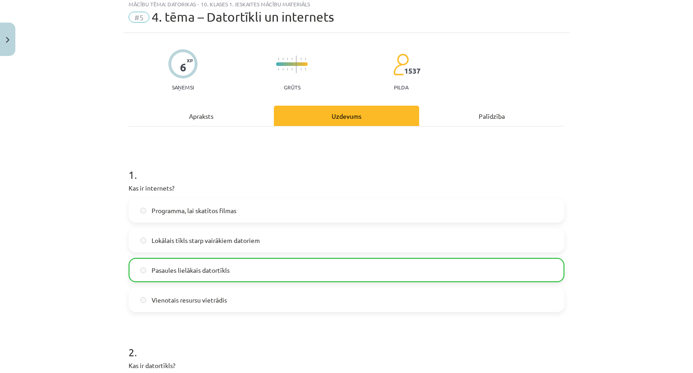
scroll to position [0, 0]
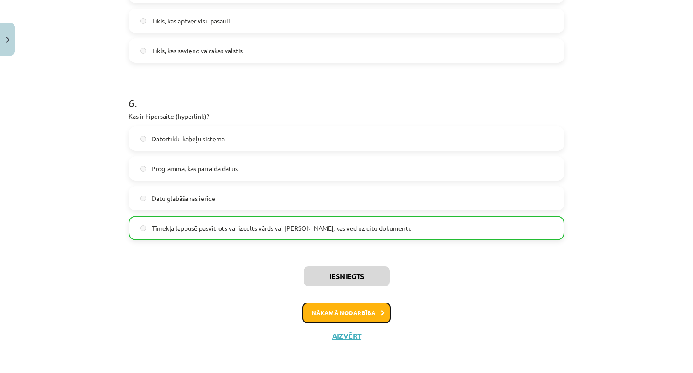
click at [354, 318] on button "Nākamā nodarbība" at bounding box center [346, 312] width 88 height 21
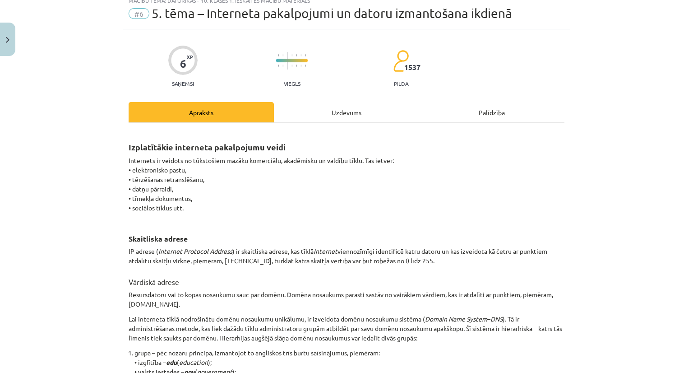
scroll to position [23, 0]
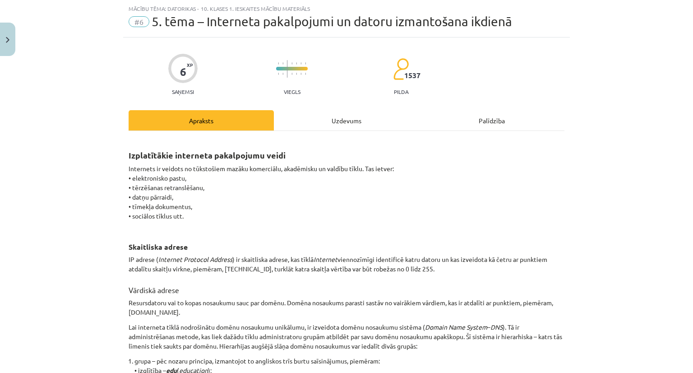
click at [348, 120] on div "Uzdevums" at bounding box center [346, 120] width 145 height 20
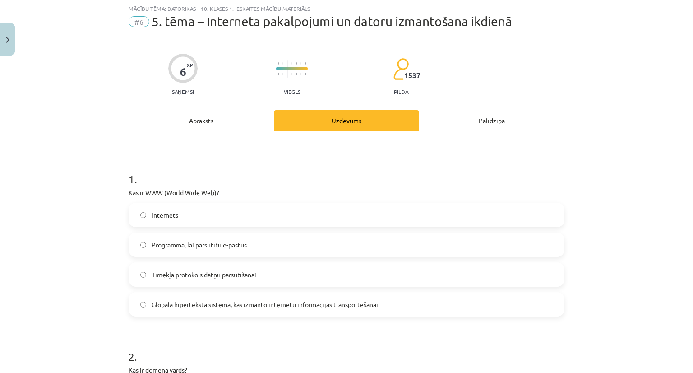
click at [198, 115] on div "Apraksts" at bounding box center [201, 120] width 145 height 20
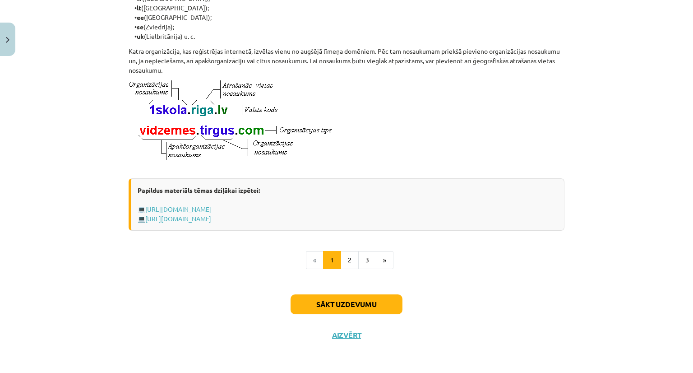
scroll to position [465, 0]
click at [343, 264] on button "2" at bounding box center [350, 260] width 18 height 18
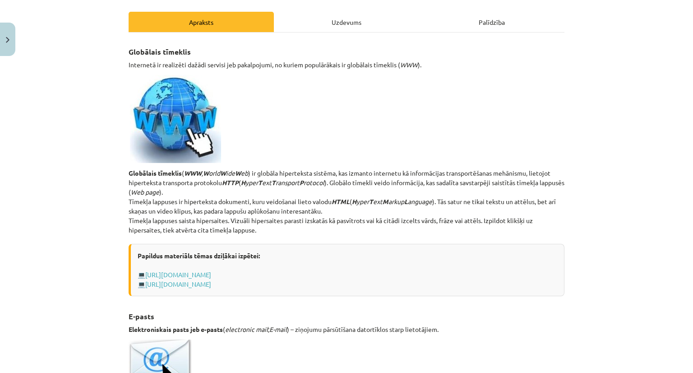
scroll to position [116, 0]
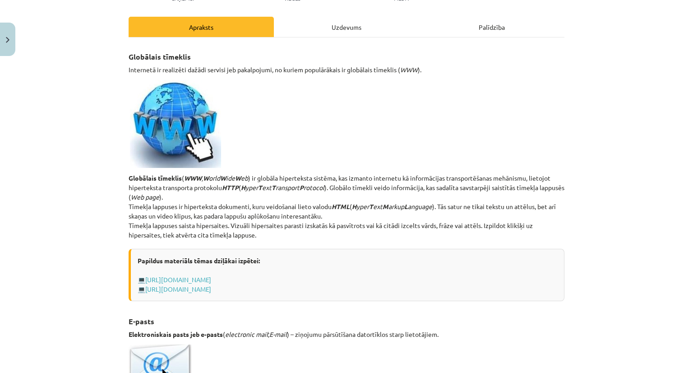
click at [344, 19] on div "Uzdevums" at bounding box center [346, 27] width 145 height 20
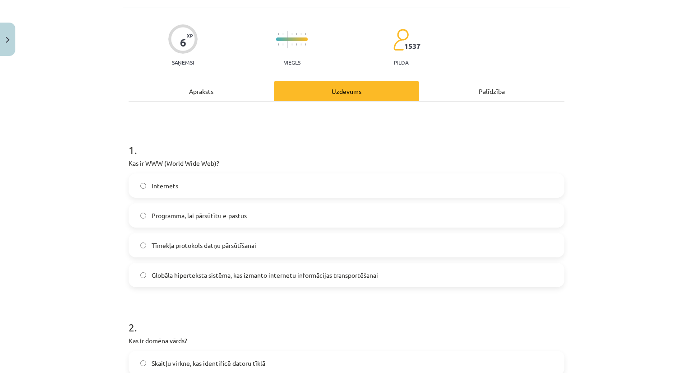
scroll to position [23, 0]
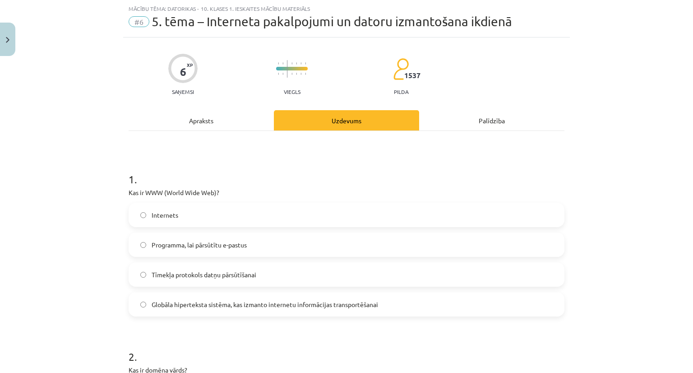
click at [256, 308] on span "Globāla hiperteksta sistēma, kas izmanto internetu informācijas transportēšanai" at bounding box center [265, 304] width 226 height 9
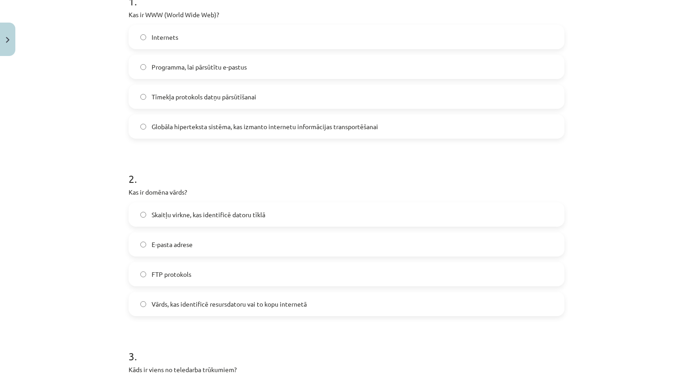
scroll to position [203, 0]
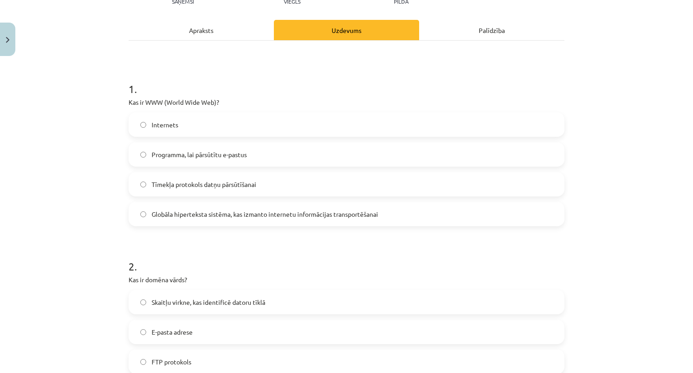
click at [204, 28] on div "Apraksts" at bounding box center [201, 30] width 145 height 20
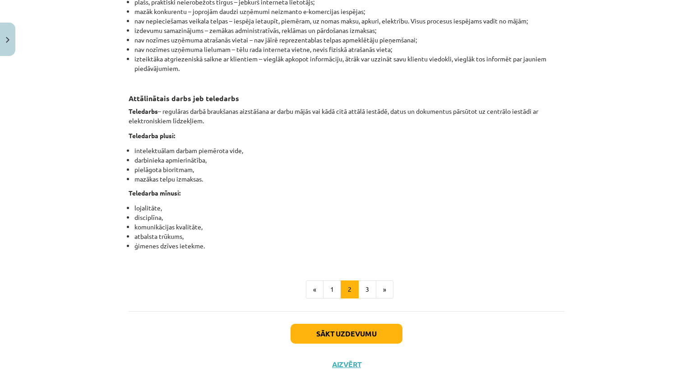
scroll to position [1376, 0]
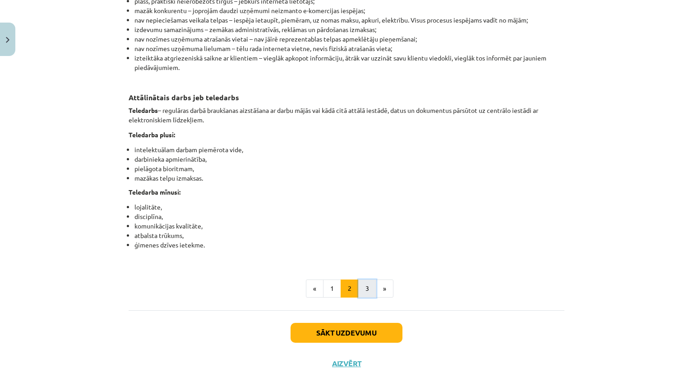
click at [360, 297] on button "3" at bounding box center [367, 288] width 18 height 18
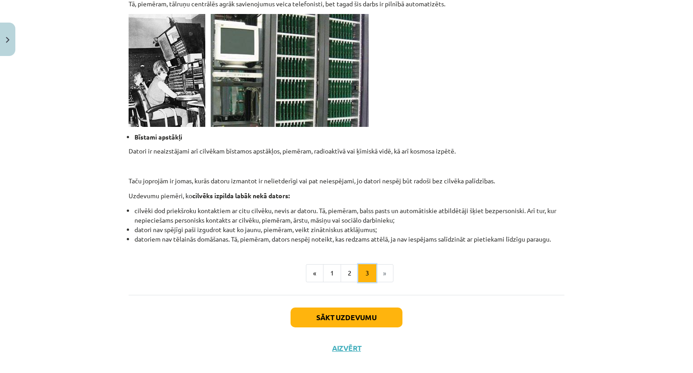
scroll to position [835, 0]
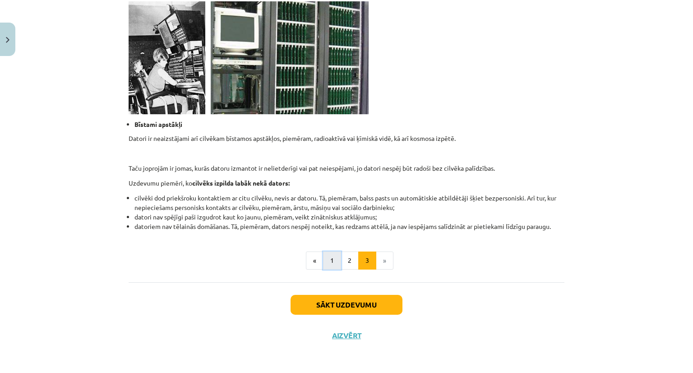
click at [326, 261] on button "1" at bounding box center [332, 260] width 18 height 18
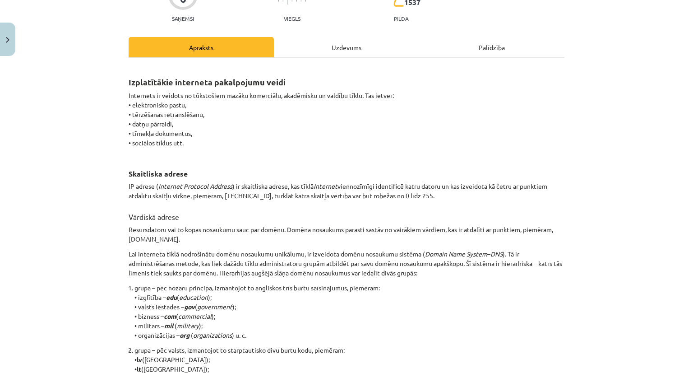
scroll to position [26, 0]
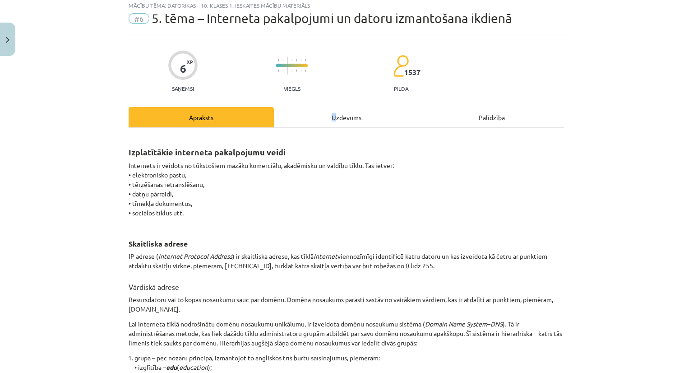
click at [330, 115] on div "Uzdevums" at bounding box center [346, 117] width 145 height 20
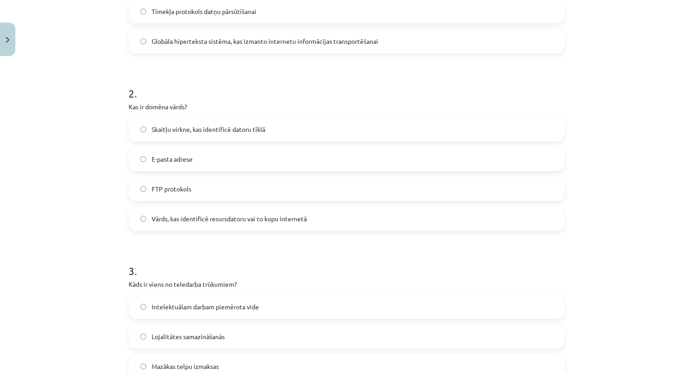
scroll to position [293, 0]
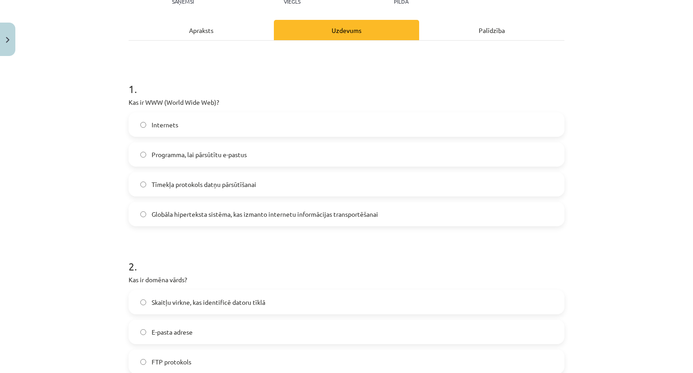
click at [210, 34] on div "Apraksts" at bounding box center [201, 30] width 145 height 20
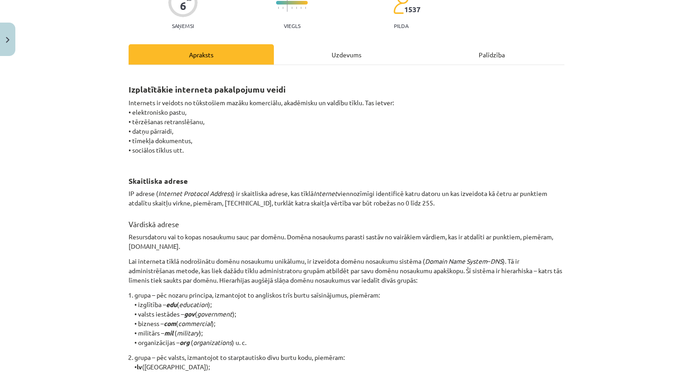
scroll to position [23, 0]
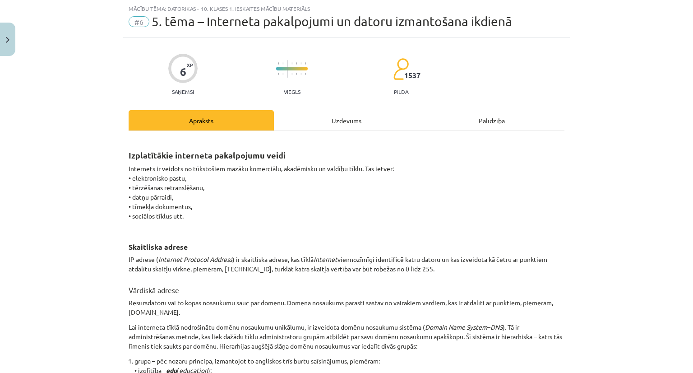
click at [339, 115] on div "Uzdevums" at bounding box center [346, 120] width 145 height 20
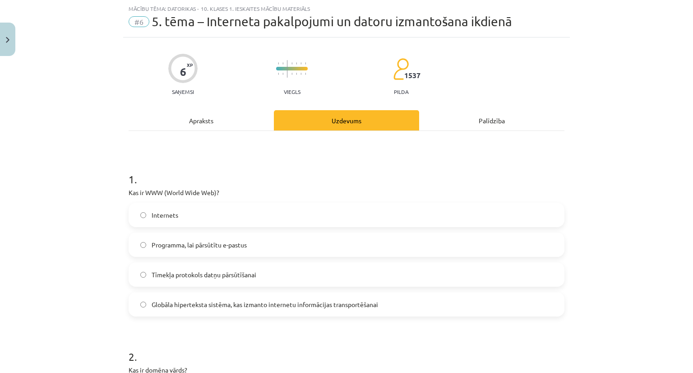
click at [200, 119] on div "Apraksts" at bounding box center [201, 120] width 145 height 20
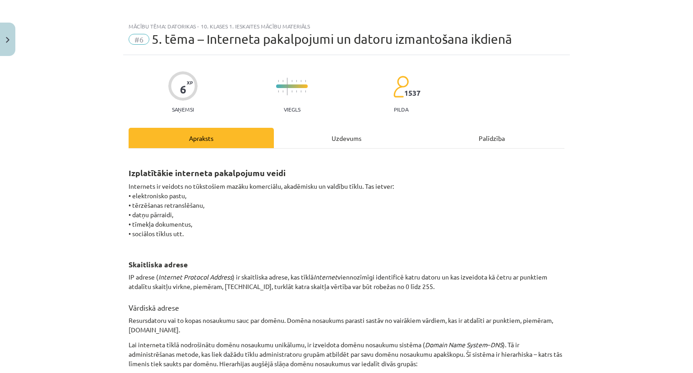
scroll to position [0, 0]
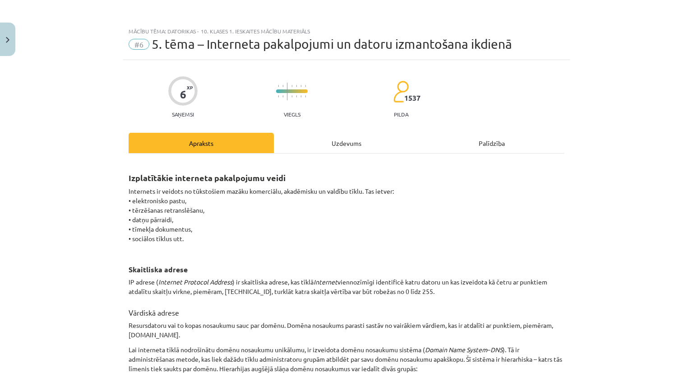
click at [361, 148] on div "Uzdevums" at bounding box center [346, 143] width 145 height 20
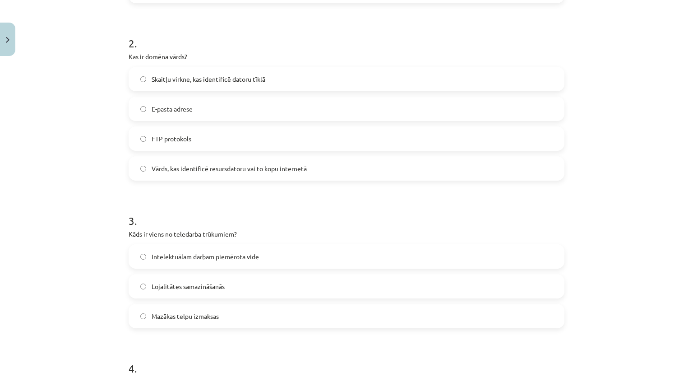
scroll to position [338, 0]
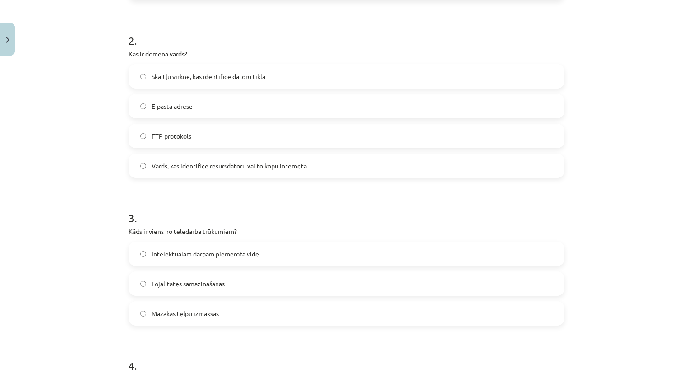
click at [288, 166] on span "Vārds, kas identificē resursdatoru vai to kopu internetā" at bounding box center [229, 165] width 155 height 9
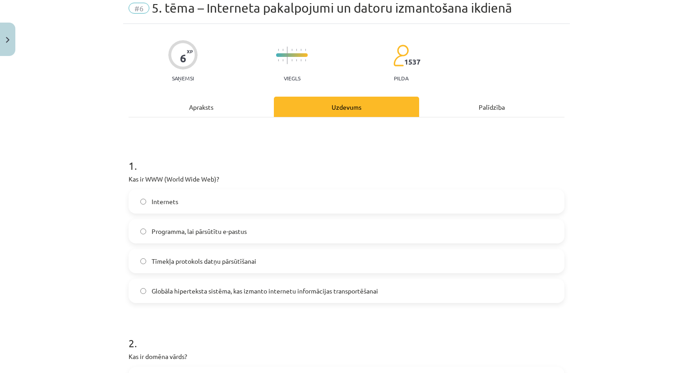
scroll to position [0, 0]
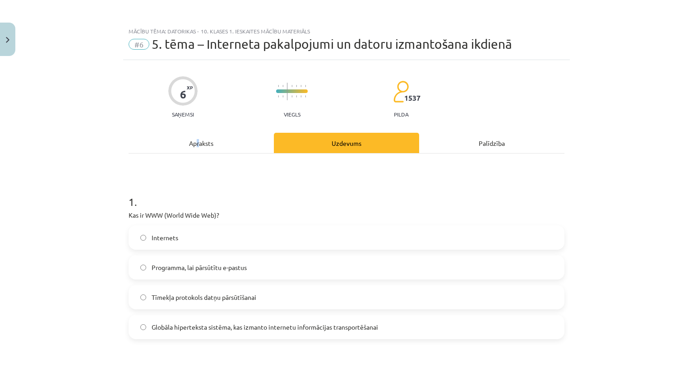
click at [194, 145] on div "Apraksts" at bounding box center [201, 143] width 145 height 20
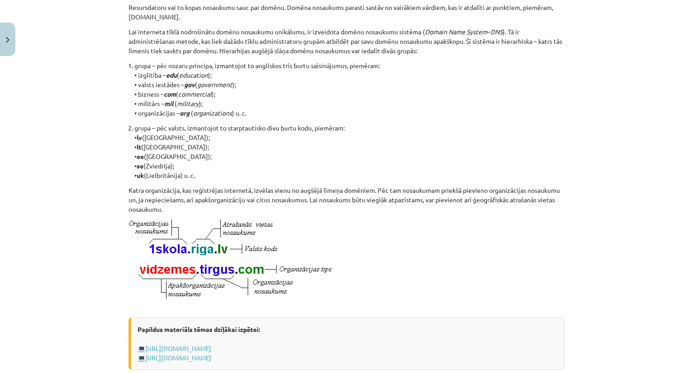
scroll to position [465, 0]
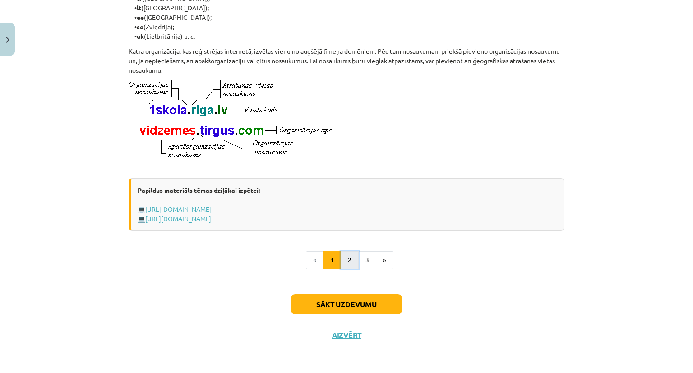
click at [349, 260] on button "2" at bounding box center [350, 260] width 18 height 18
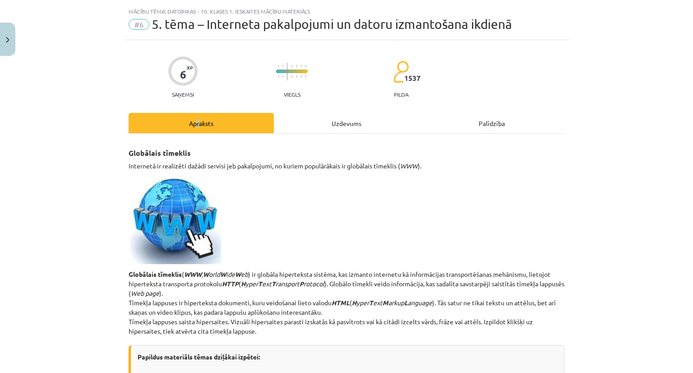
scroll to position [0, 0]
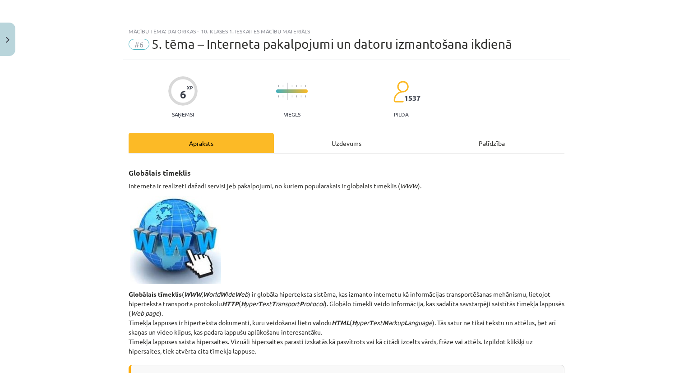
click at [356, 133] on div "Uzdevums" at bounding box center [346, 143] width 145 height 20
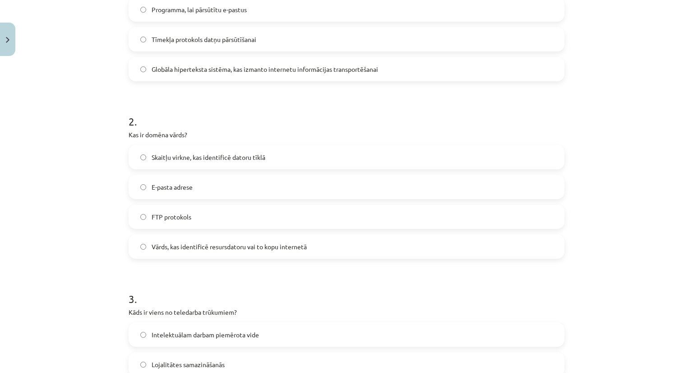
scroll to position [383, 0]
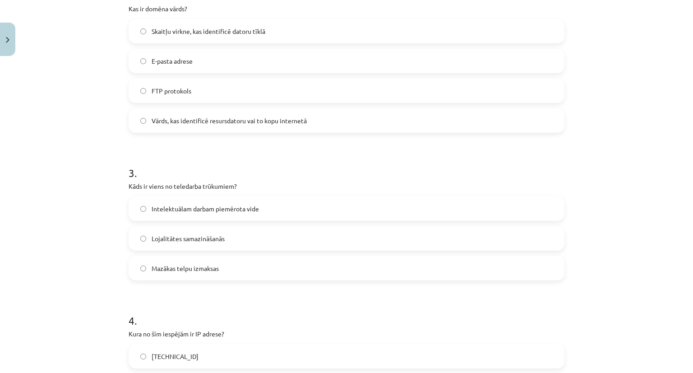
click at [222, 229] on label "Lojalitātes samazināšanās" at bounding box center [346, 238] width 434 height 23
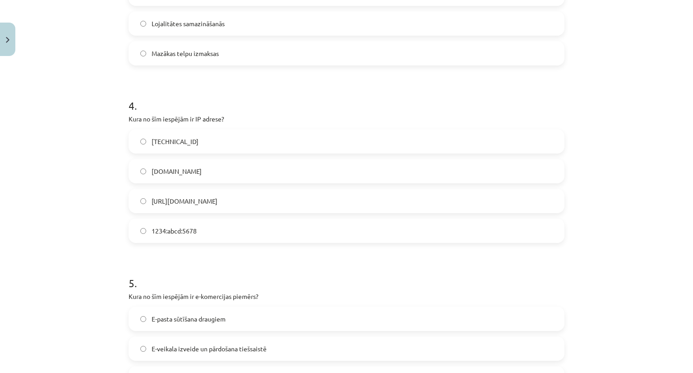
scroll to position [609, 0]
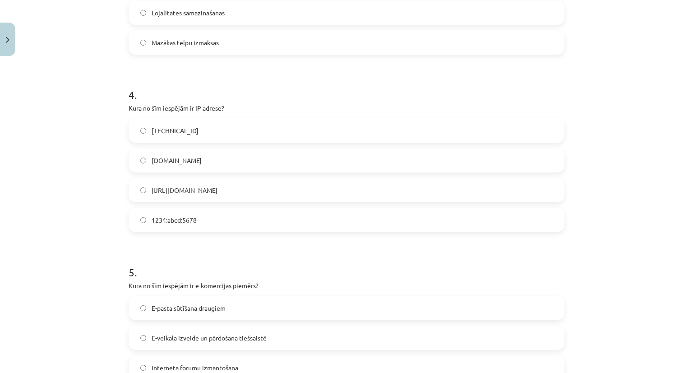
click at [195, 132] on label "192.100.81.101" at bounding box center [346, 130] width 434 height 23
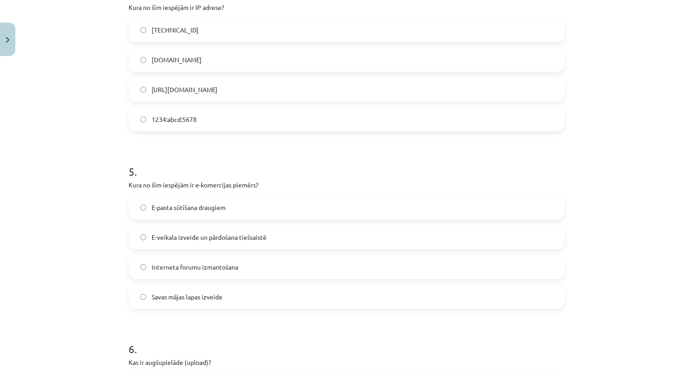
scroll to position [744, 0]
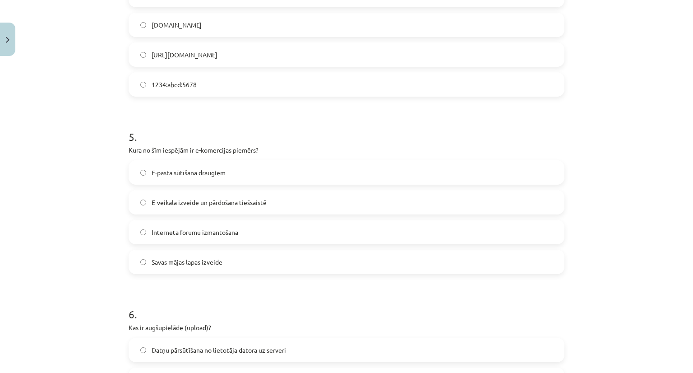
click at [241, 203] on span "E-veikala izveide un pārdošana tiešsaistē" at bounding box center [209, 202] width 115 height 9
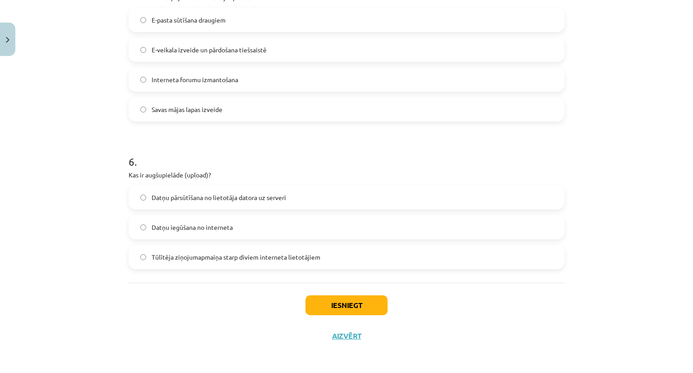
scroll to position [897, 0]
click at [226, 202] on label "Datņu pārsūtīšana no lietotāja datora uz serveri" at bounding box center [346, 196] width 434 height 23
click at [321, 309] on button "Iesniegt" at bounding box center [346, 305] width 82 height 20
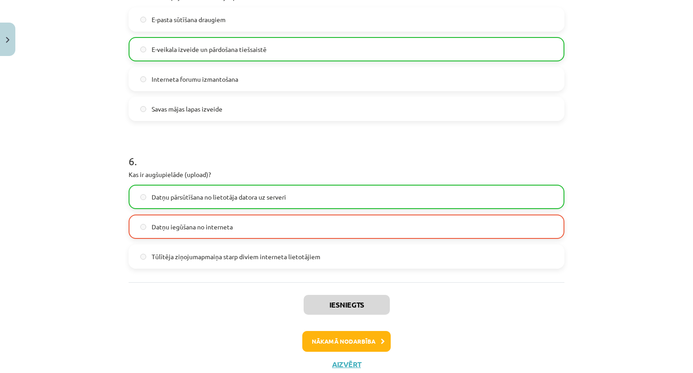
click at [139, 200] on label "Datņu pārsūtīšana no lietotāja datora uz serveri" at bounding box center [346, 196] width 434 height 23
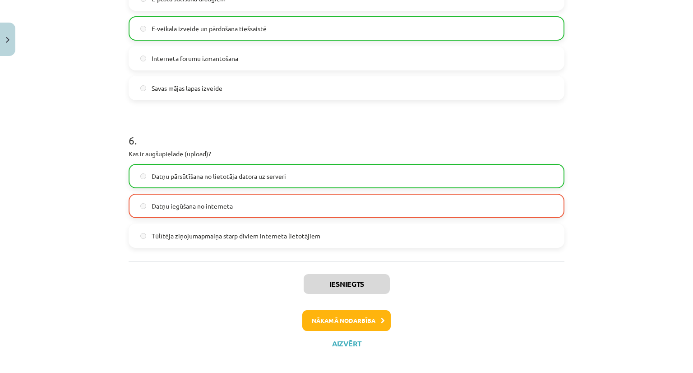
scroll to position [926, 0]
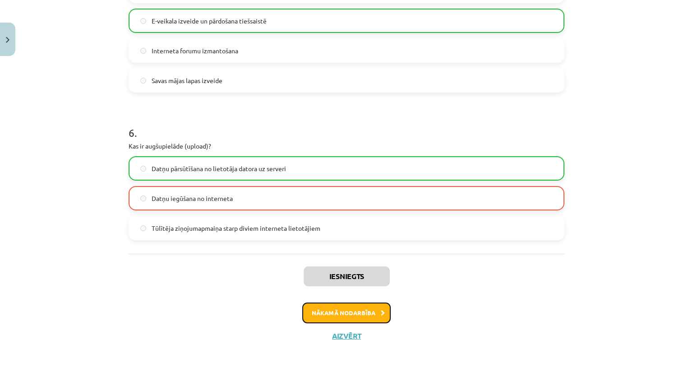
click at [354, 321] on button "Nākamā nodarbība" at bounding box center [346, 312] width 88 height 21
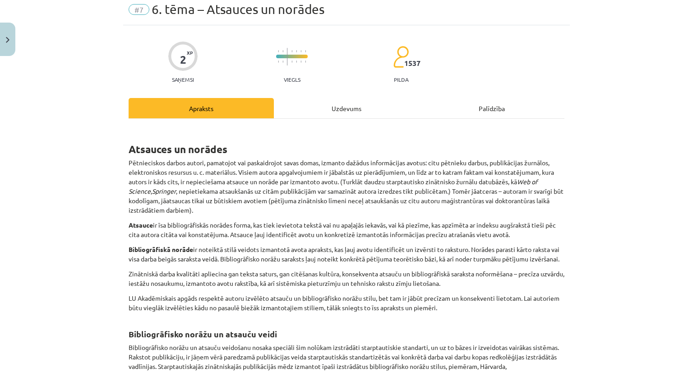
scroll to position [0, 0]
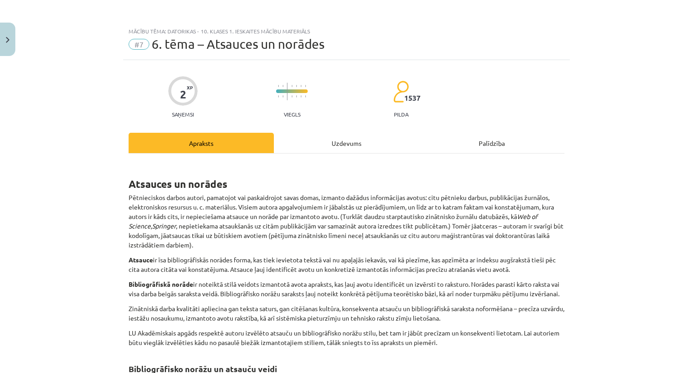
click at [344, 135] on div "Uzdevums" at bounding box center [346, 143] width 145 height 20
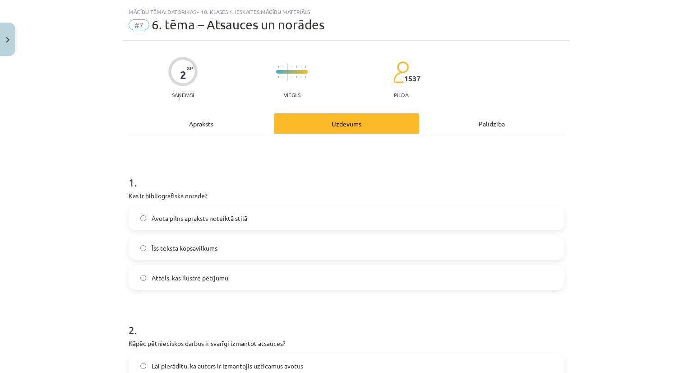
scroll to position [23, 0]
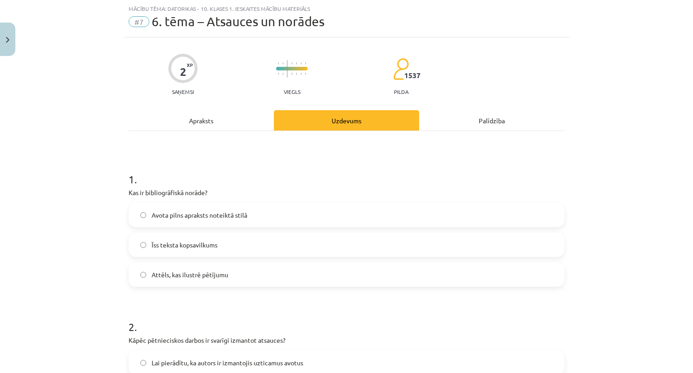
click at [198, 124] on div "Apraksts" at bounding box center [201, 120] width 145 height 20
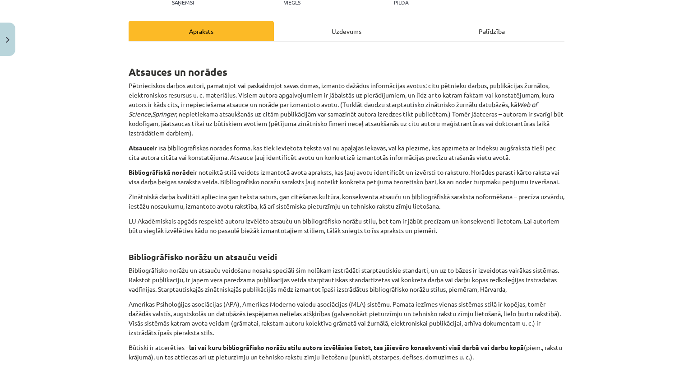
scroll to position [113, 0]
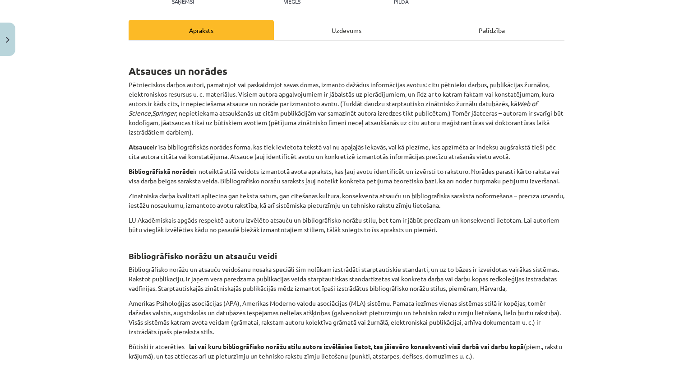
click at [334, 35] on div "Uzdevums" at bounding box center [346, 30] width 145 height 20
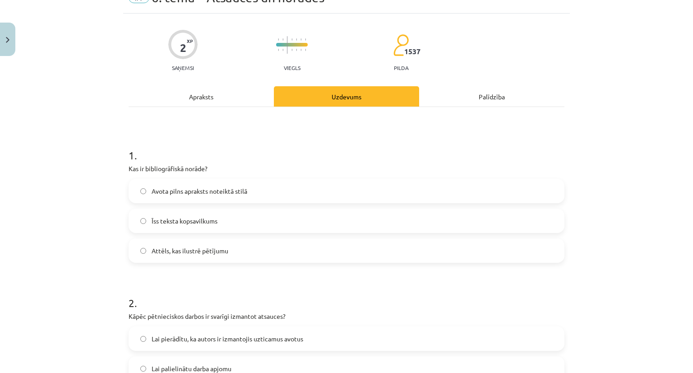
scroll to position [23, 0]
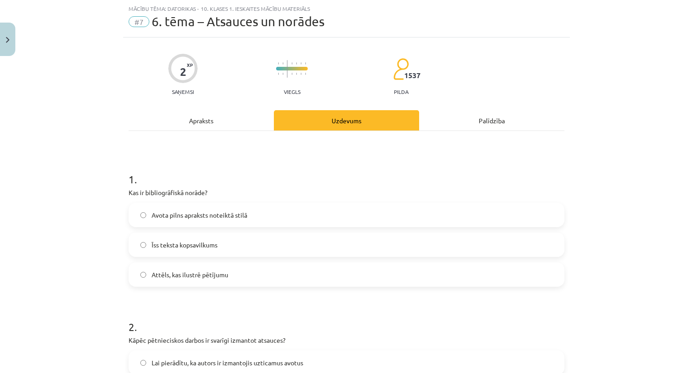
click at [247, 218] on label "Avota pilns apraksts noteiktā stilā" at bounding box center [346, 214] width 434 height 23
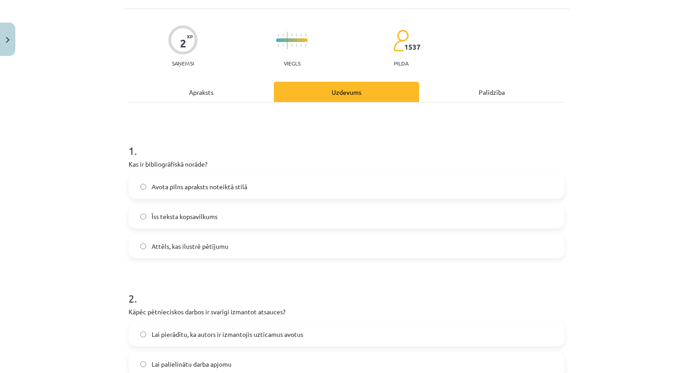
scroll to position [0, 0]
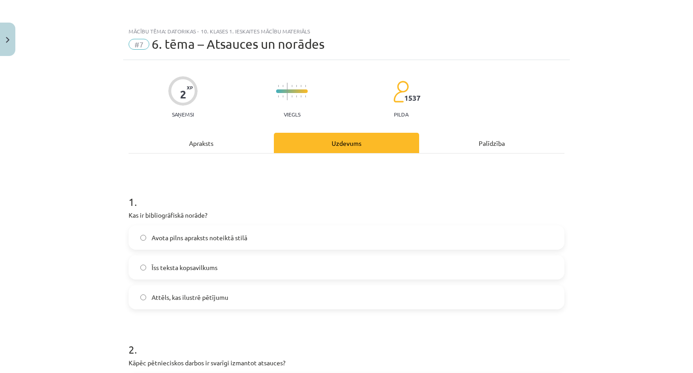
click at [211, 157] on div "1 . Kas ir bibliogrāfiskā norāde? Avota pilns apraksts noteiktā stilā Īss tekst…" at bounding box center [347, 311] width 436 height 317
click at [206, 139] on div "Apraksts" at bounding box center [201, 143] width 145 height 20
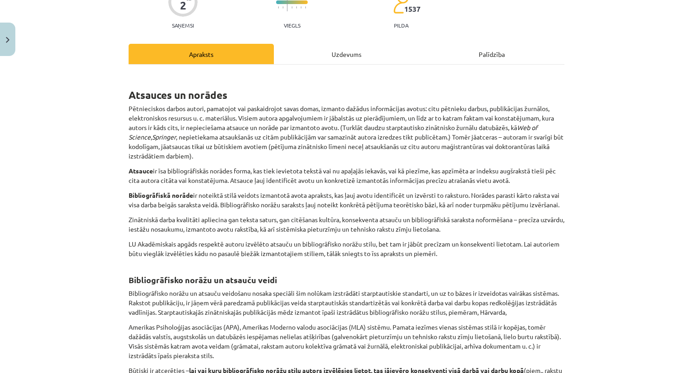
scroll to position [92, 0]
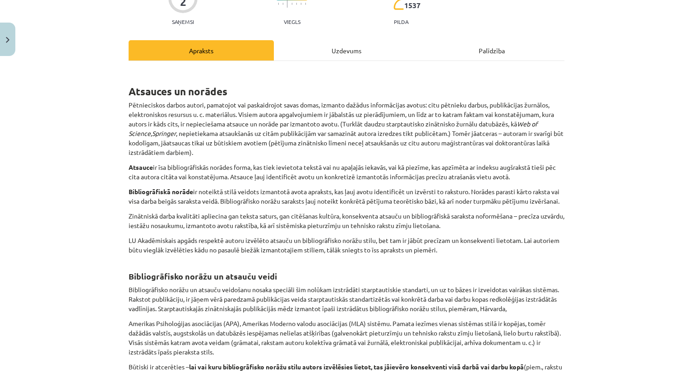
click at [333, 46] on div "Uzdevums" at bounding box center [346, 50] width 145 height 20
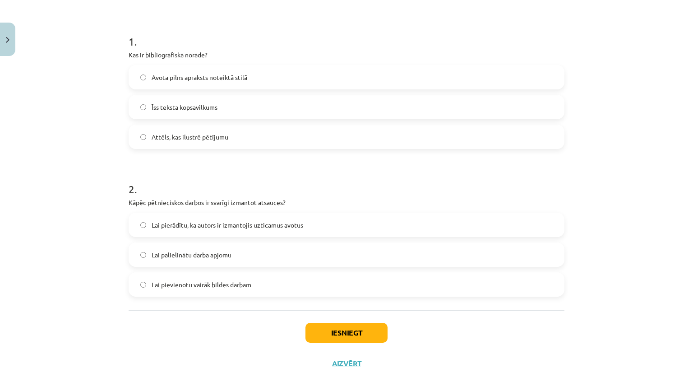
scroll to position [188, 0]
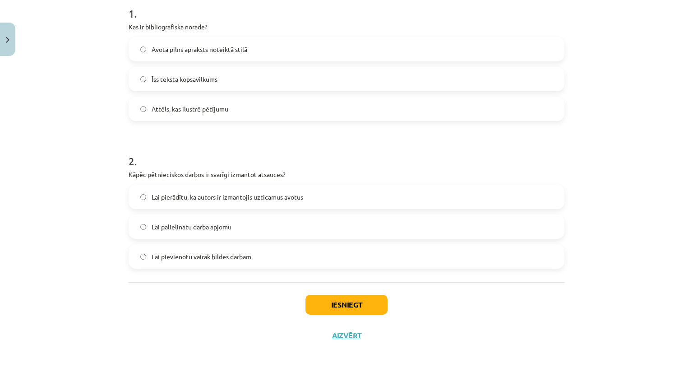
click at [225, 200] on span "Lai pierādītu, ka autors ir izmantojis uzticamus avotus" at bounding box center [228, 196] width 152 height 9
click at [357, 312] on button "Iesniegt" at bounding box center [346, 305] width 82 height 20
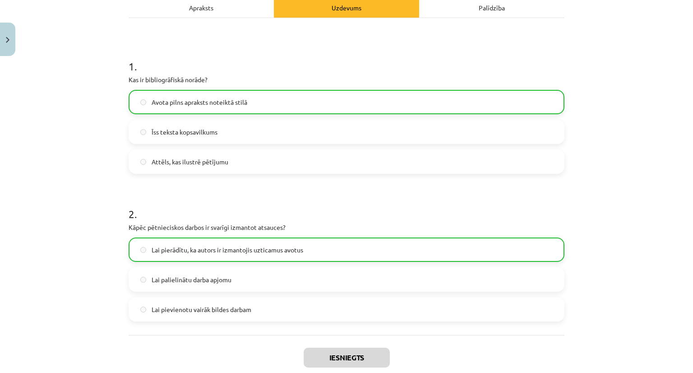
scroll to position [217, 0]
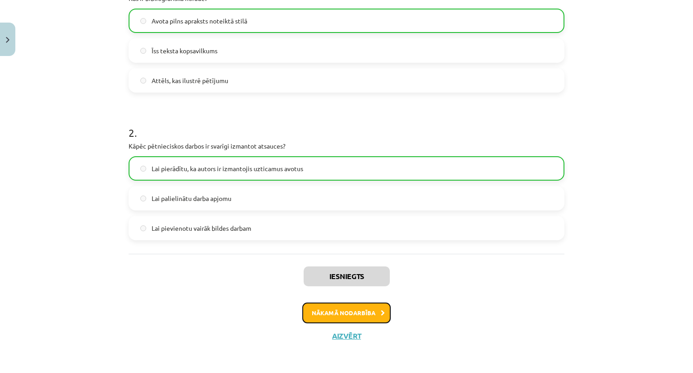
click at [346, 312] on button "Nākamā nodarbība" at bounding box center [346, 312] width 88 height 21
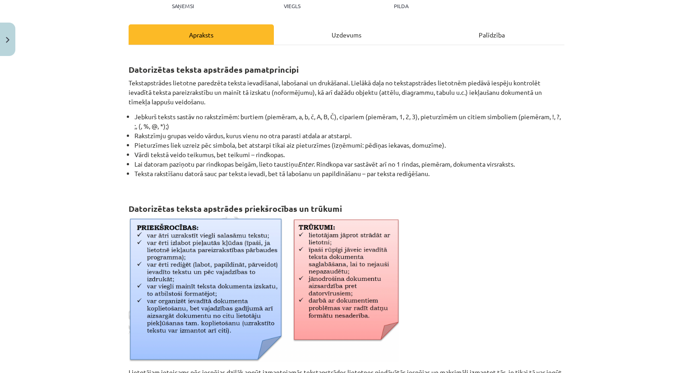
scroll to position [113, 0]
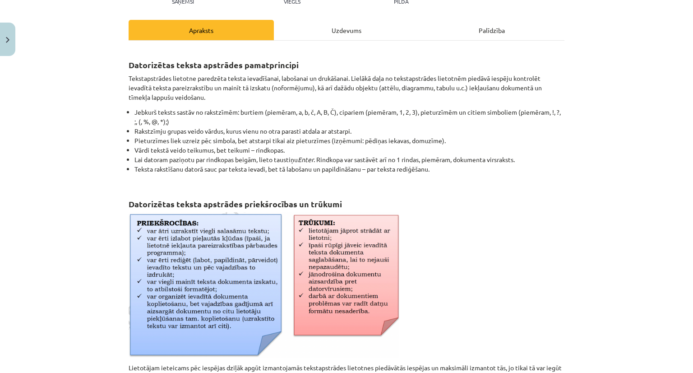
click at [340, 33] on div "Uzdevums" at bounding box center [346, 30] width 145 height 20
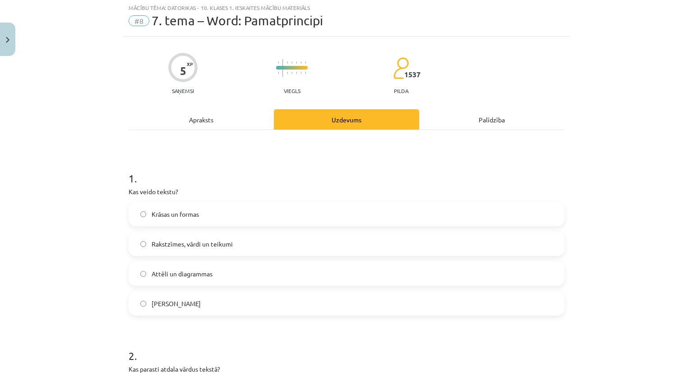
scroll to position [23, 0]
click at [200, 123] on div "Apraksts" at bounding box center [201, 120] width 145 height 20
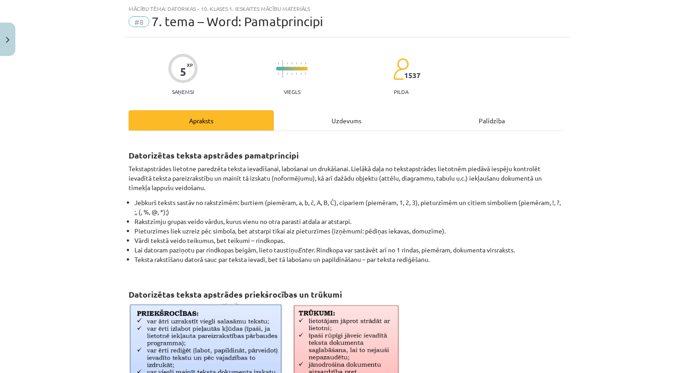
click at [342, 120] on div "Uzdevums" at bounding box center [346, 120] width 145 height 20
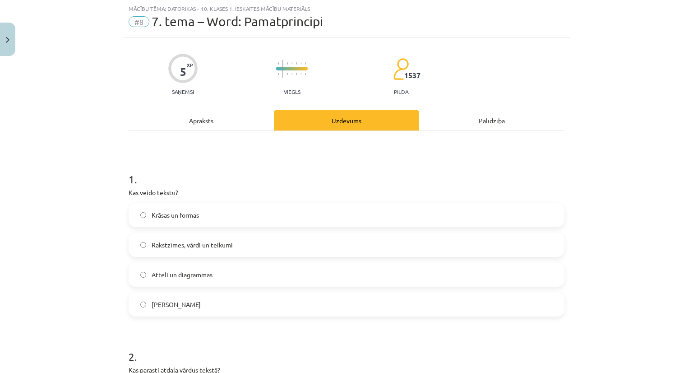
click at [208, 120] on div "Apraksts" at bounding box center [201, 120] width 145 height 20
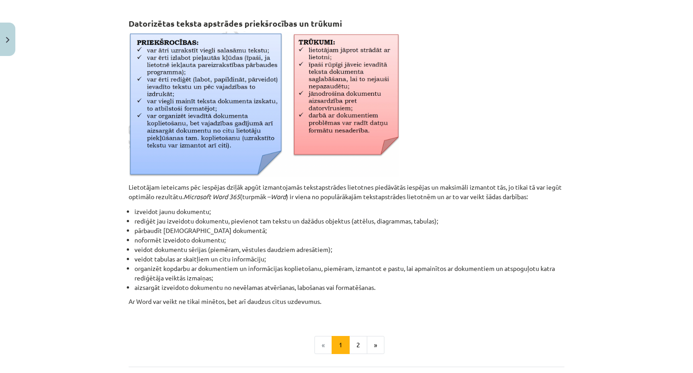
scroll to position [316, 0]
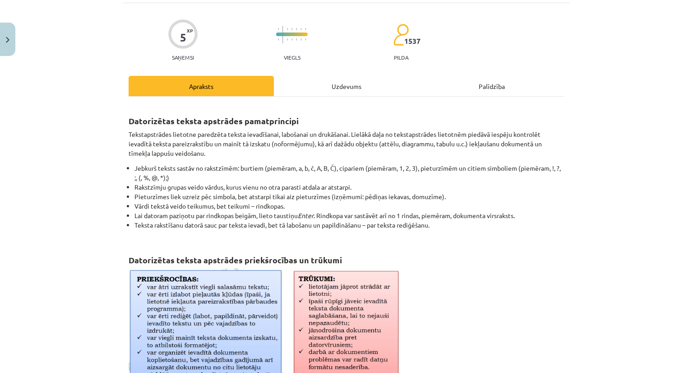
scroll to position [16, 0]
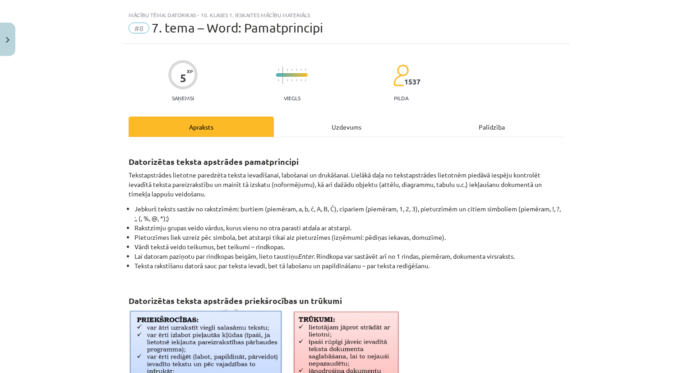
click at [333, 130] on div "Uzdevums" at bounding box center [346, 126] width 145 height 20
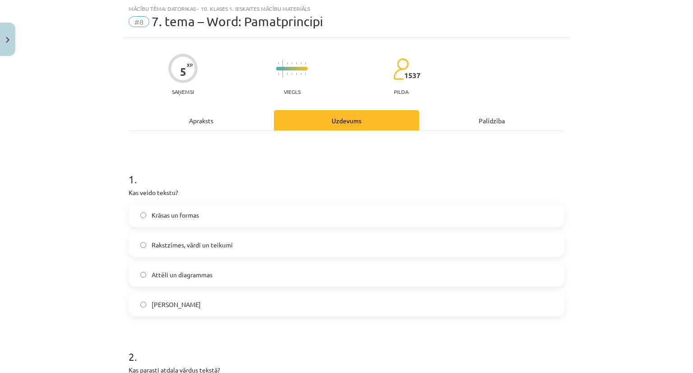
click at [195, 242] on span "Rakstzīmes, vārdi un teikumi" at bounding box center [192, 244] width 81 height 9
click at [205, 117] on div "Apraksts" at bounding box center [201, 120] width 145 height 20
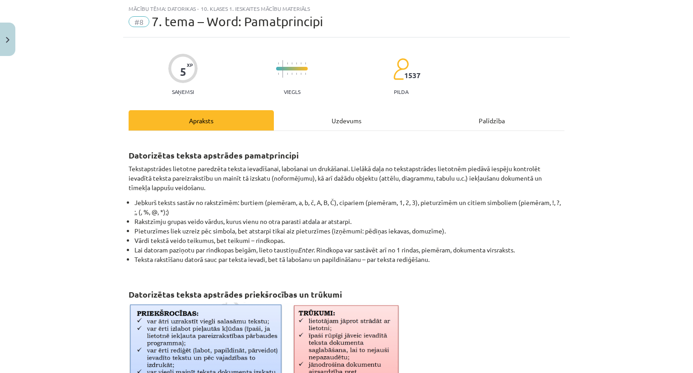
click at [345, 121] on div "Uzdevums" at bounding box center [346, 120] width 145 height 20
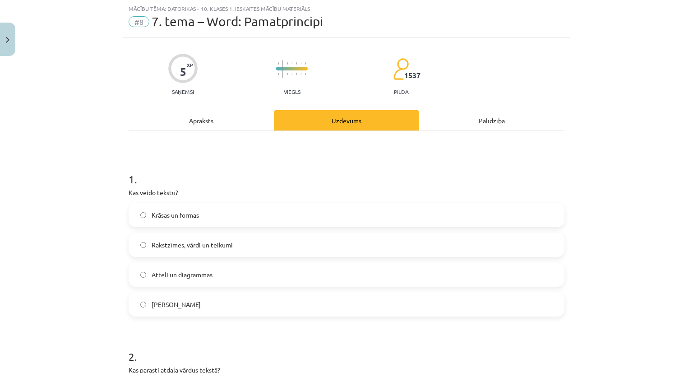
click at [200, 118] on div "Apraksts" at bounding box center [201, 120] width 145 height 20
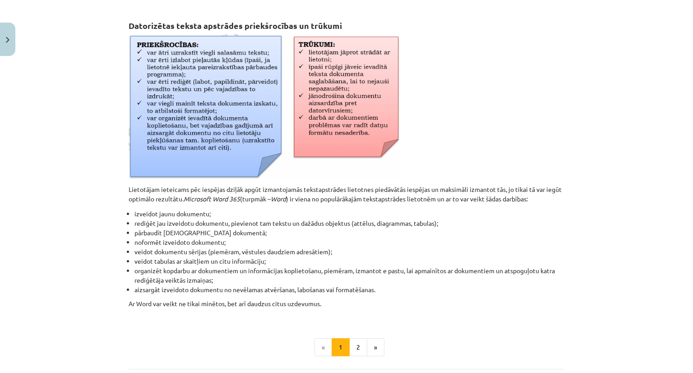
scroll to position [293, 0]
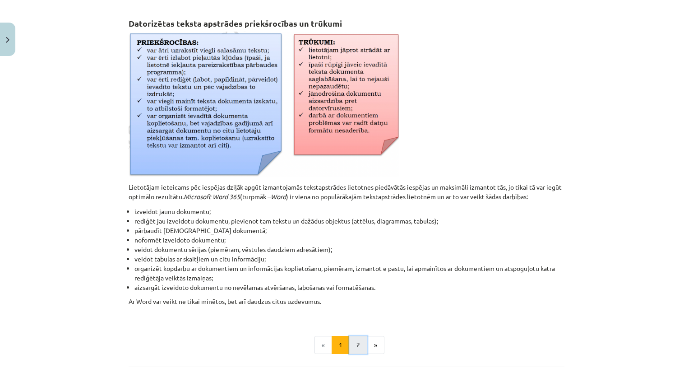
click at [351, 345] on button "2" at bounding box center [358, 345] width 18 height 18
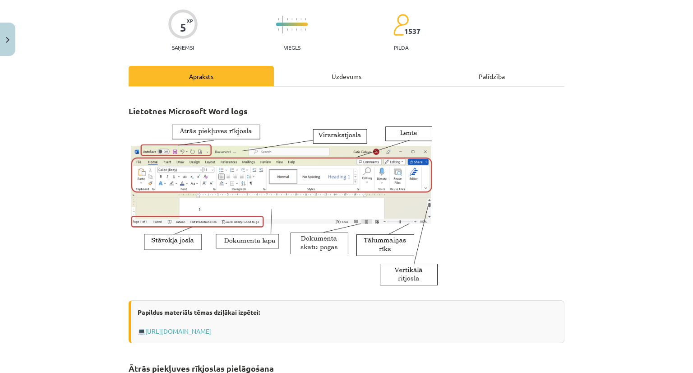
scroll to position [0, 0]
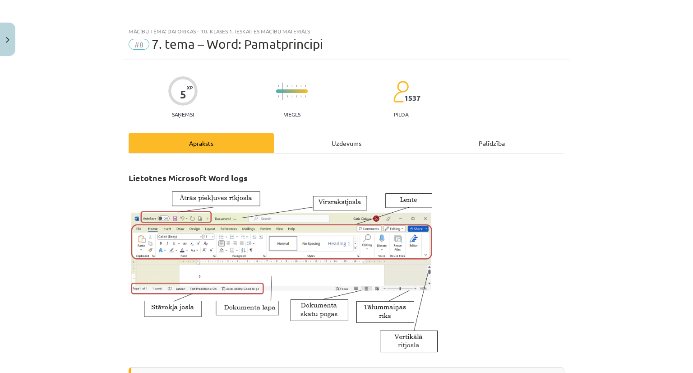
click at [341, 147] on div "Uzdevums" at bounding box center [346, 143] width 145 height 20
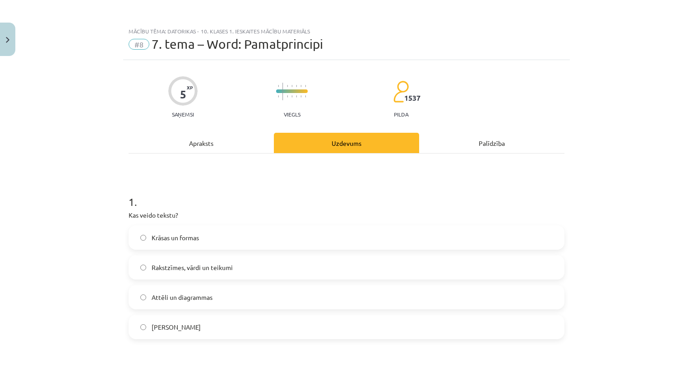
scroll to position [23, 0]
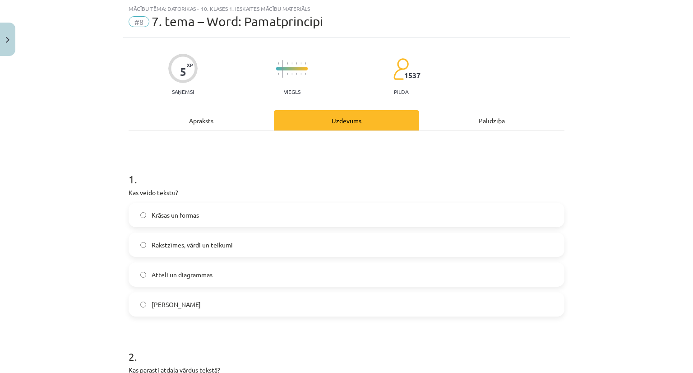
click at [184, 246] on span "Rakstzīmes, vārdi un teikumi" at bounding box center [192, 244] width 81 height 9
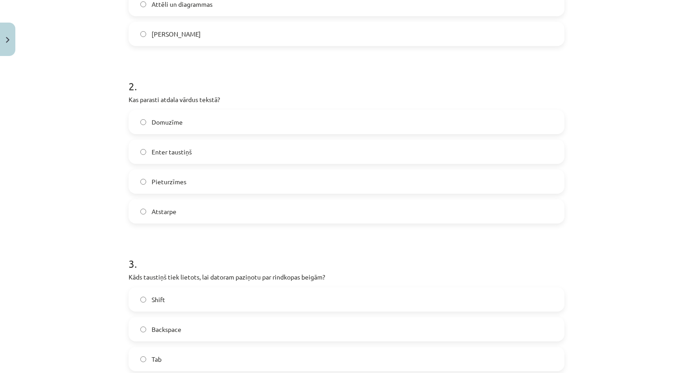
scroll to position [293, 0]
click at [157, 212] on span "Atstarpe" at bounding box center [164, 210] width 25 height 9
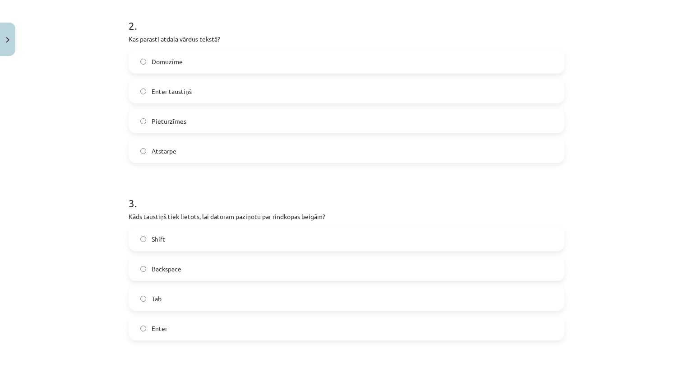
scroll to position [383, 0]
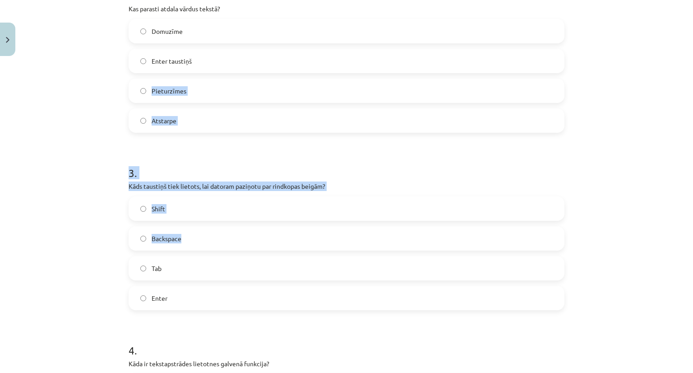
click at [341, 226] on form "1 . Kas veido tekstu? Krāsas un formas Rakstzīmes, vārdi un teikumi Attēli un d…" at bounding box center [347, 215] width 436 height 839
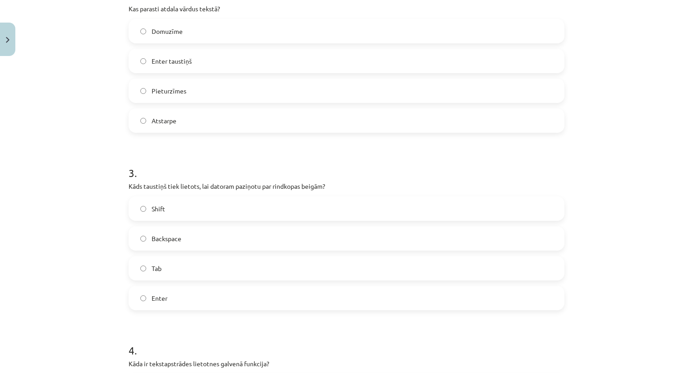
click at [363, 264] on label "Tab" at bounding box center [346, 268] width 434 height 23
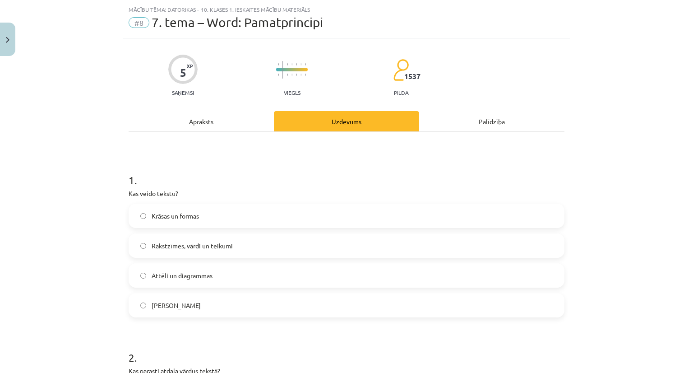
scroll to position [0, 0]
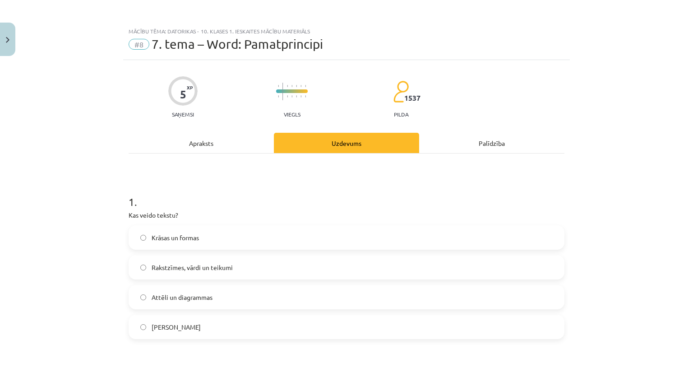
click at [213, 138] on div "Apraksts" at bounding box center [201, 143] width 145 height 20
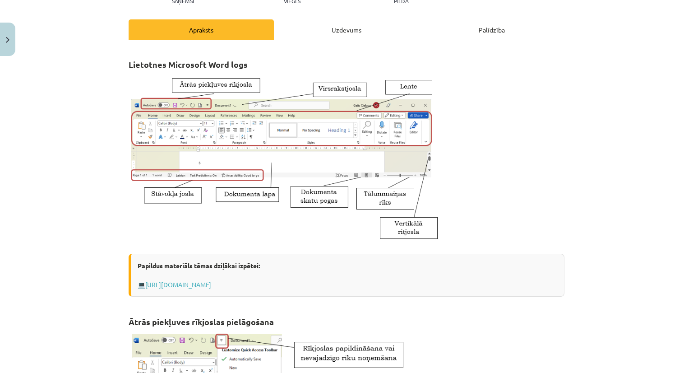
scroll to position [113, 0]
click at [327, 24] on div "Uzdevums" at bounding box center [346, 30] width 145 height 20
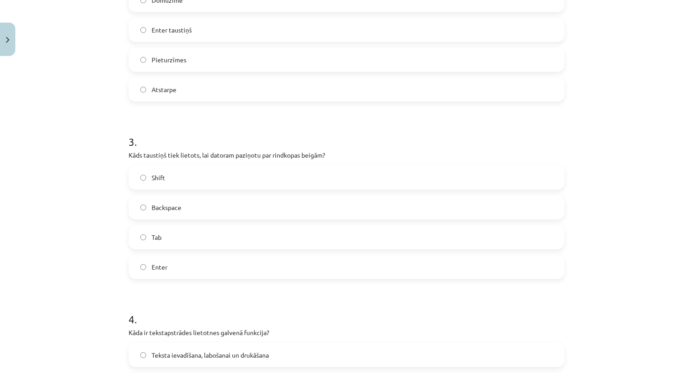
scroll to position [429, 0]
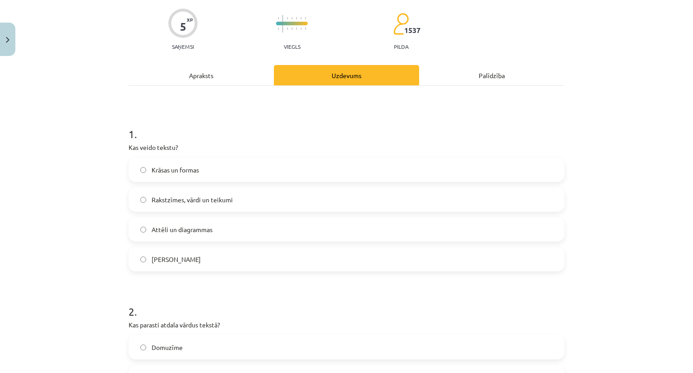
click at [193, 66] on div "Apraksts" at bounding box center [201, 75] width 145 height 20
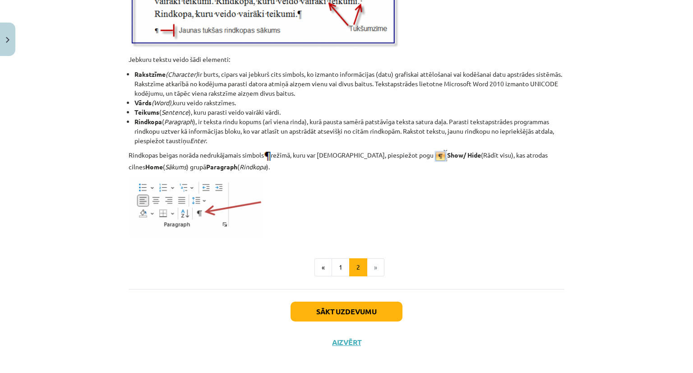
scroll to position [1120, 0]
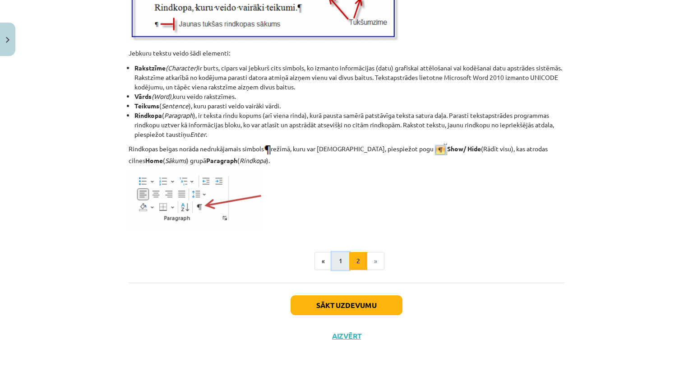
click at [333, 262] on button "1" at bounding box center [341, 261] width 18 height 18
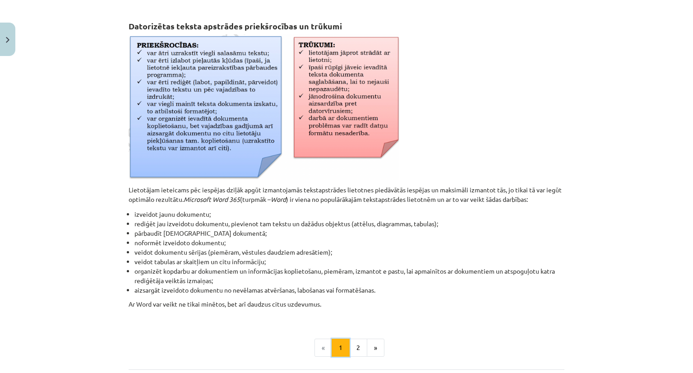
scroll to position [296, 0]
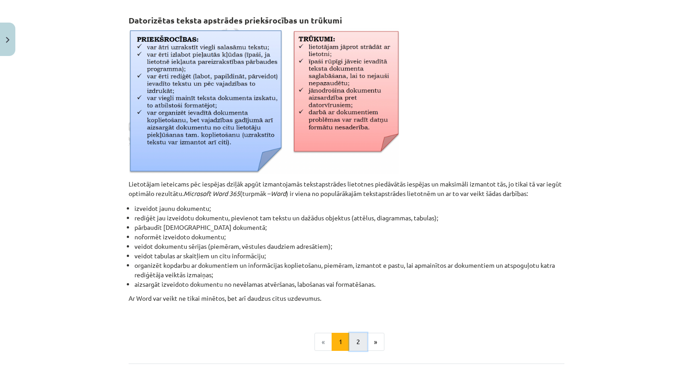
click at [355, 339] on button "2" at bounding box center [358, 341] width 18 height 18
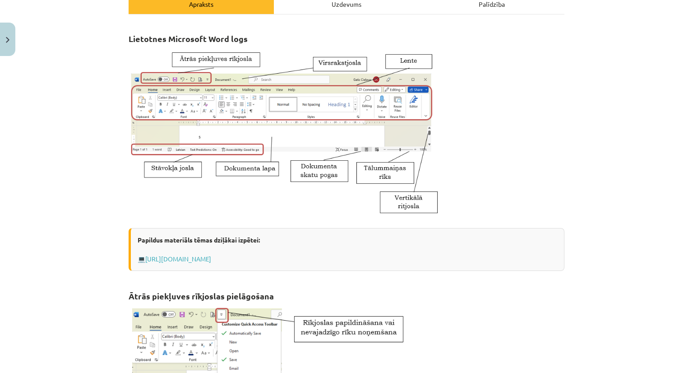
scroll to position [0, 0]
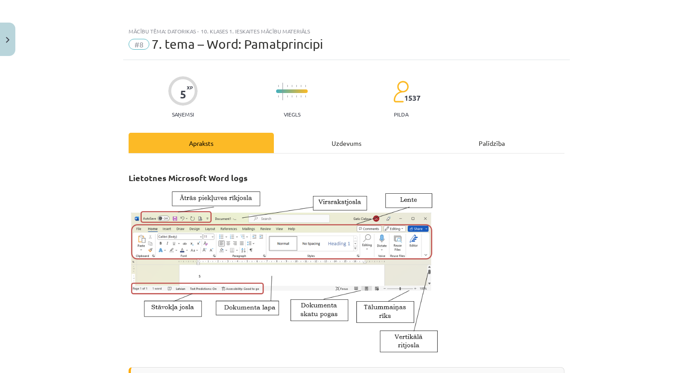
click at [346, 149] on div "Uzdevums" at bounding box center [346, 143] width 145 height 20
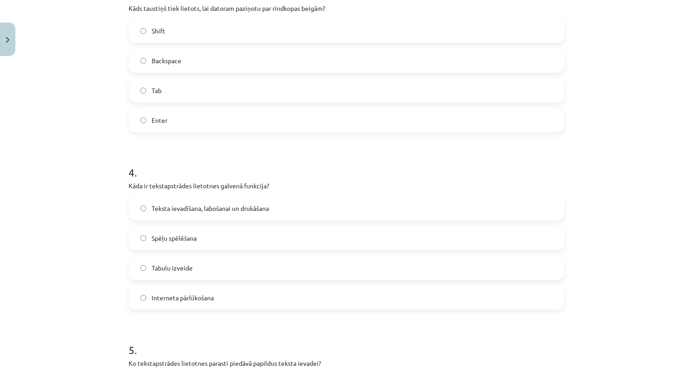
scroll to position [564, 0]
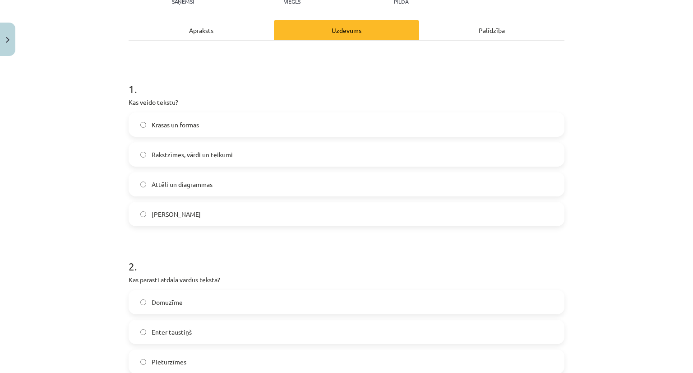
click at [195, 38] on div "Apraksts" at bounding box center [201, 30] width 145 height 20
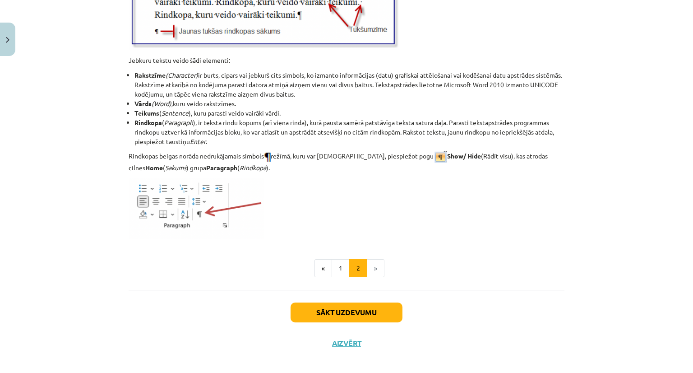
scroll to position [1120, 0]
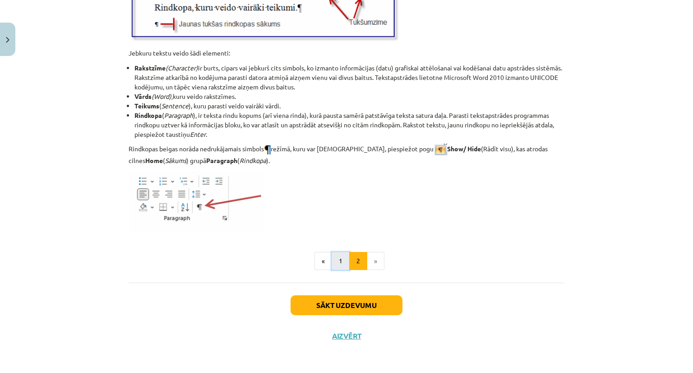
click at [342, 262] on button "1" at bounding box center [341, 261] width 18 height 18
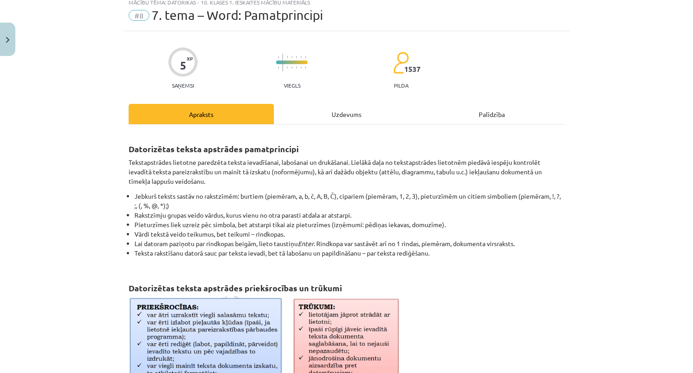
scroll to position [0, 0]
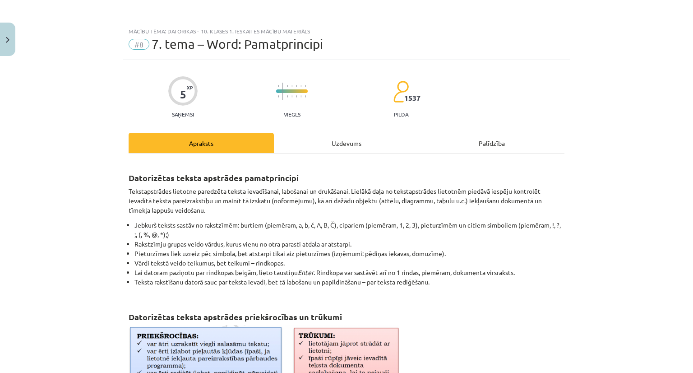
click at [334, 147] on div "Uzdevums" at bounding box center [346, 143] width 145 height 20
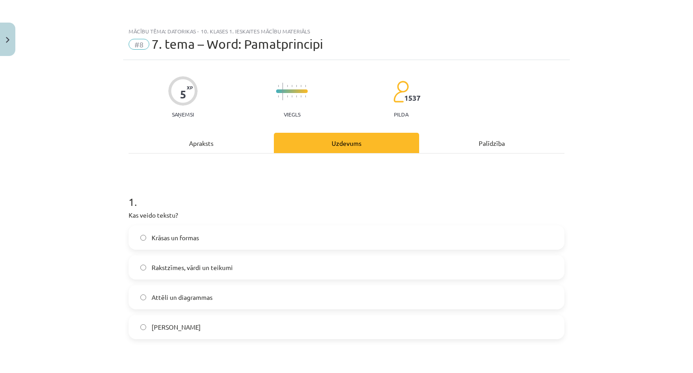
click at [198, 141] on div "Apraksts" at bounding box center [201, 143] width 145 height 20
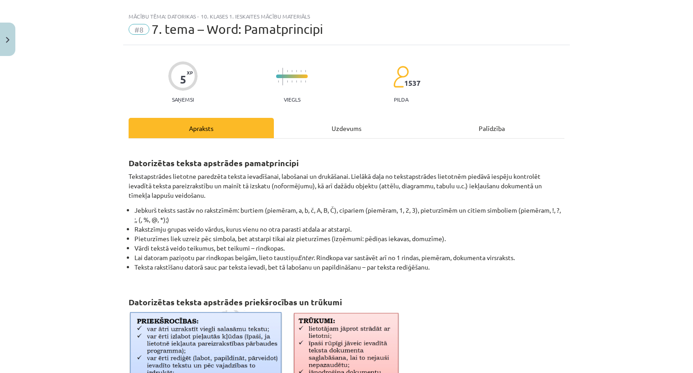
scroll to position [23, 0]
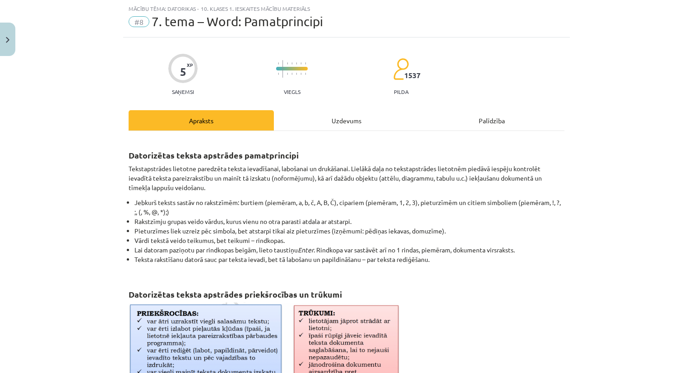
click at [332, 124] on div "Uzdevums" at bounding box center [346, 120] width 145 height 20
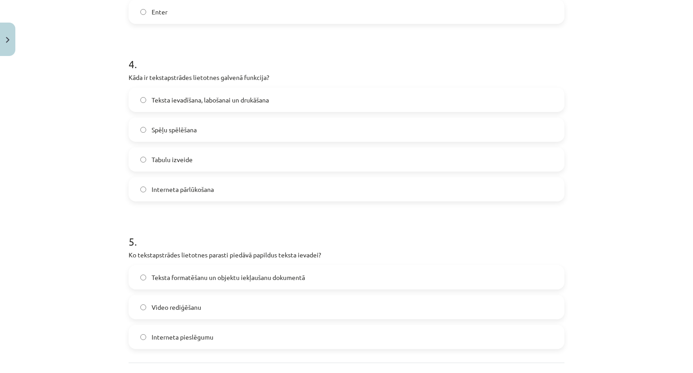
scroll to position [699, 0]
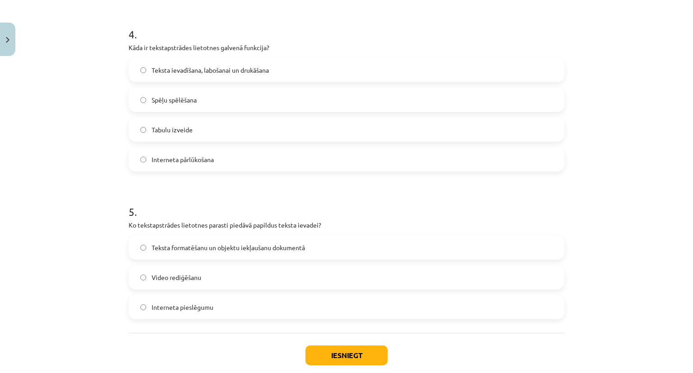
click at [197, 70] on span "Teksta ievadīšana, labošanai un drukāšana" at bounding box center [210, 69] width 117 height 9
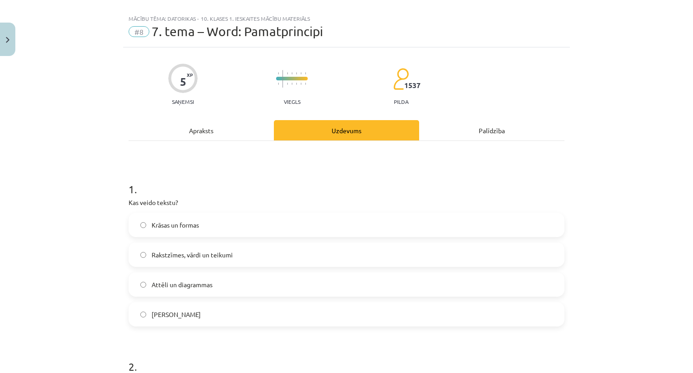
scroll to position [0, 0]
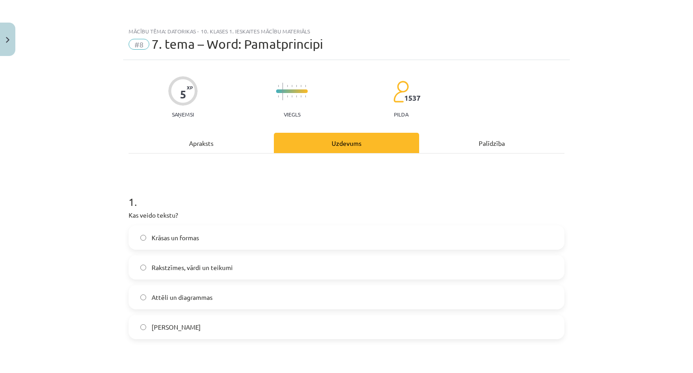
click at [189, 146] on div "Apraksts" at bounding box center [201, 143] width 145 height 20
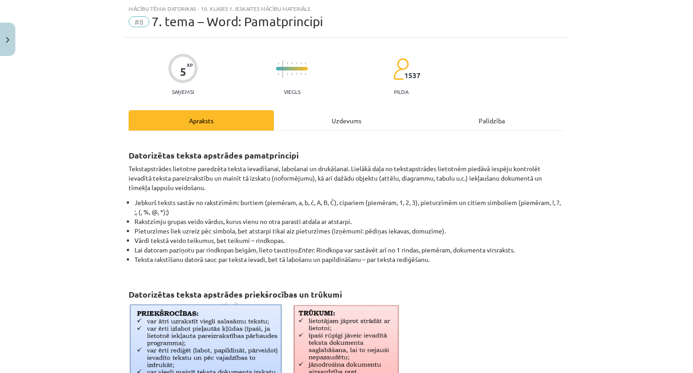
click at [342, 118] on div "Uzdevums" at bounding box center [346, 120] width 145 height 20
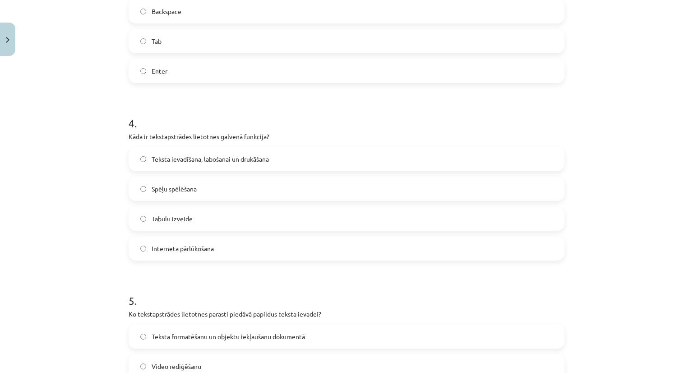
scroll to position [750, 0]
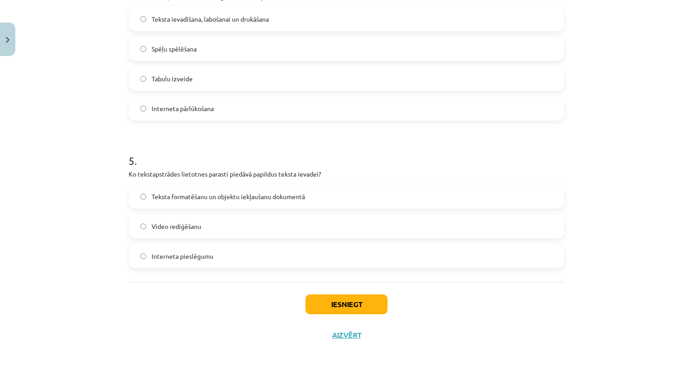
click at [226, 199] on span "Teksta formatēšanu un objektu iekļaušanu dokumentā" at bounding box center [228, 196] width 153 height 9
click at [343, 305] on button "Iesniegt" at bounding box center [346, 304] width 82 height 20
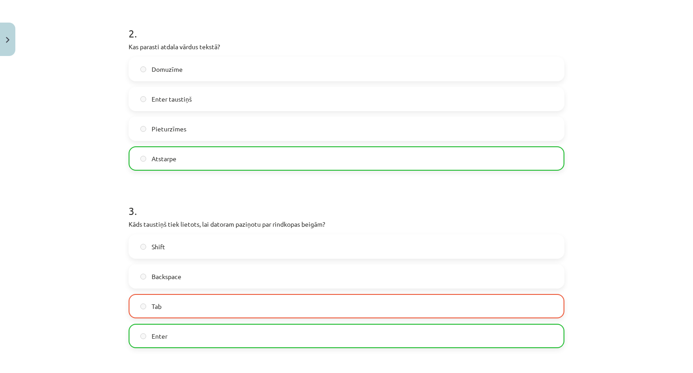
scroll to position [361, 0]
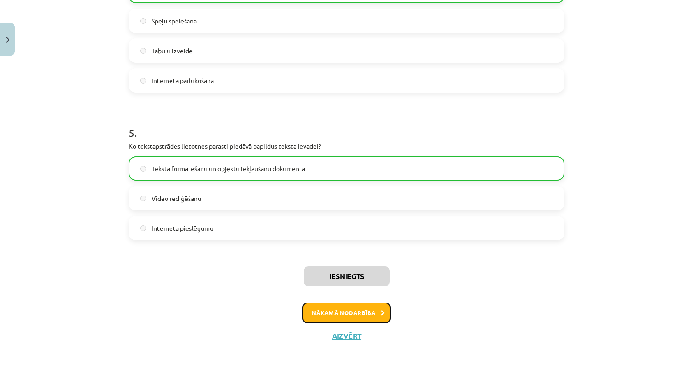
click at [336, 310] on button "Nākamā nodarbība" at bounding box center [346, 312] width 88 height 21
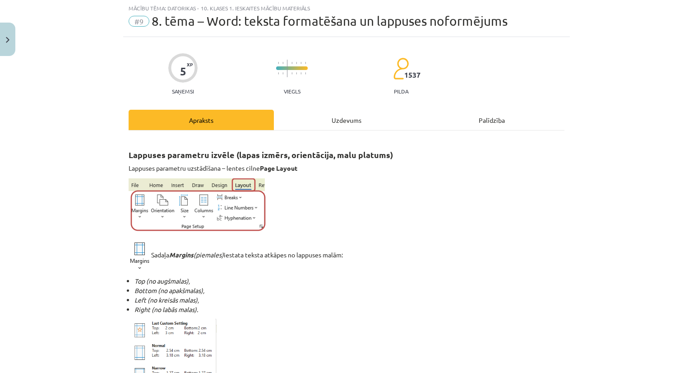
scroll to position [23, 0]
click at [343, 120] on div "Uzdevums" at bounding box center [346, 120] width 145 height 20
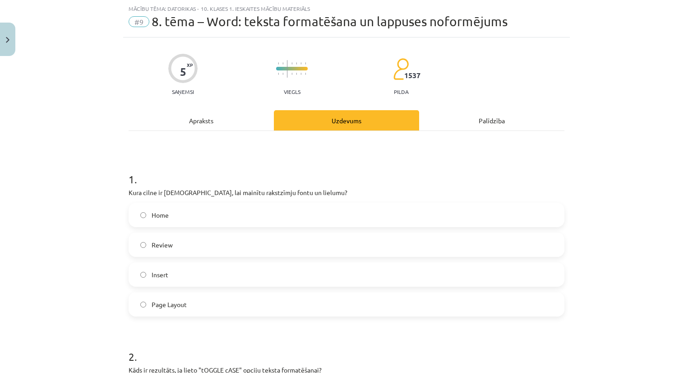
click at [197, 114] on div "Apraksts" at bounding box center [201, 120] width 145 height 20
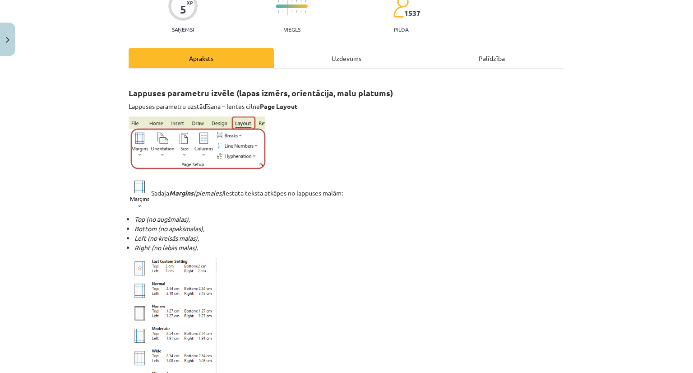
scroll to position [0, 0]
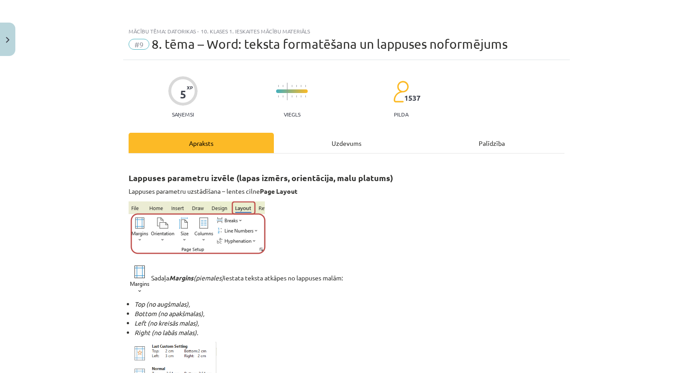
click at [343, 143] on div "Uzdevums" at bounding box center [346, 143] width 145 height 20
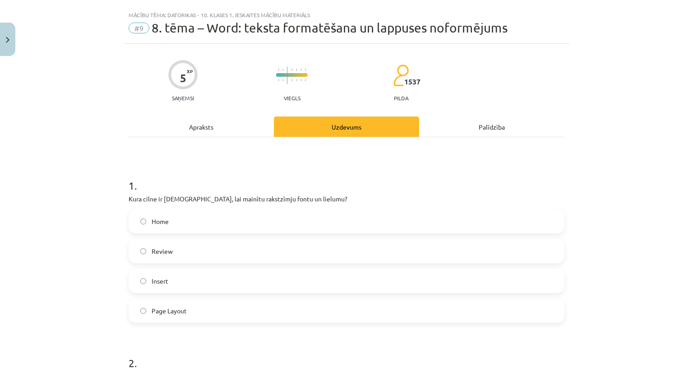
scroll to position [23, 0]
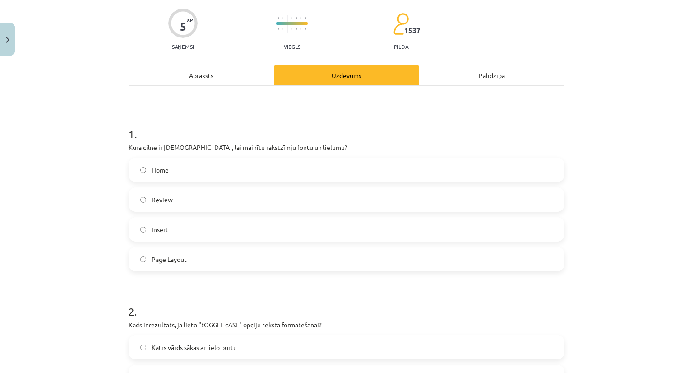
click at [208, 74] on div "Apraksts" at bounding box center [201, 75] width 145 height 20
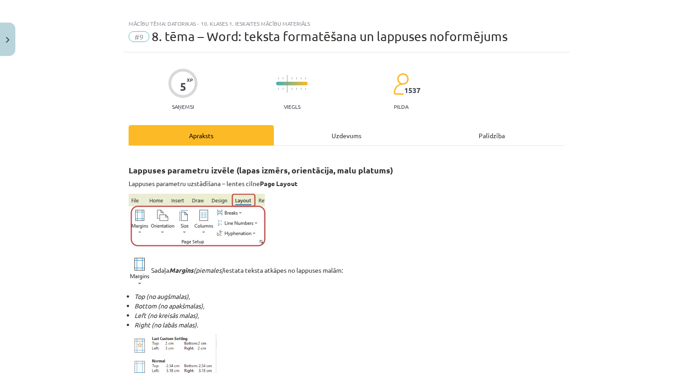
scroll to position [0, 0]
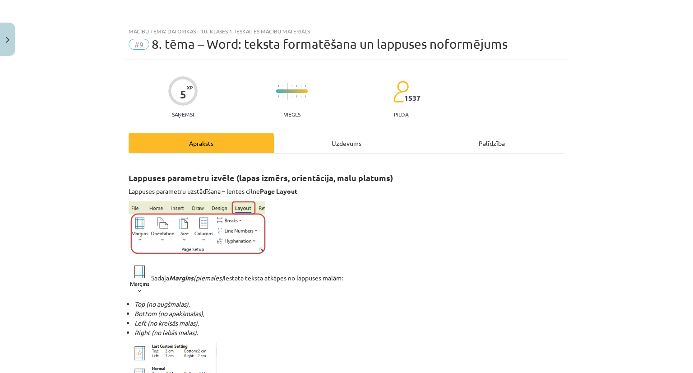
click at [348, 138] on div "Uzdevums" at bounding box center [346, 143] width 145 height 20
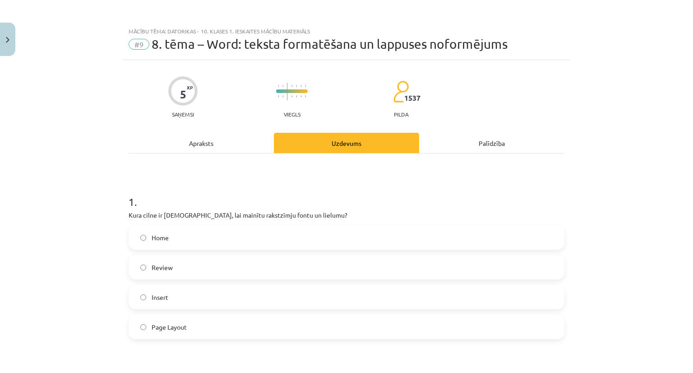
scroll to position [23, 0]
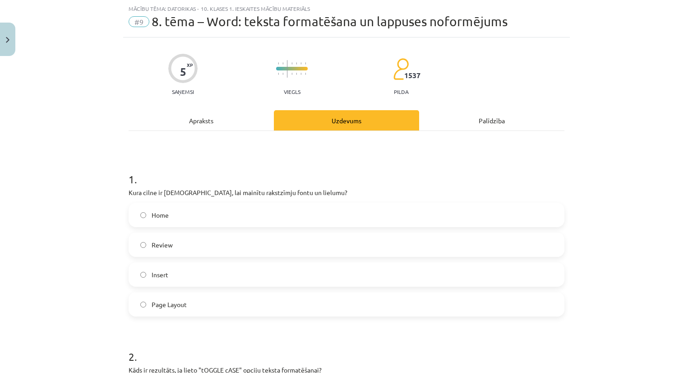
click at [152, 217] on span "Home" at bounding box center [160, 214] width 17 height 9
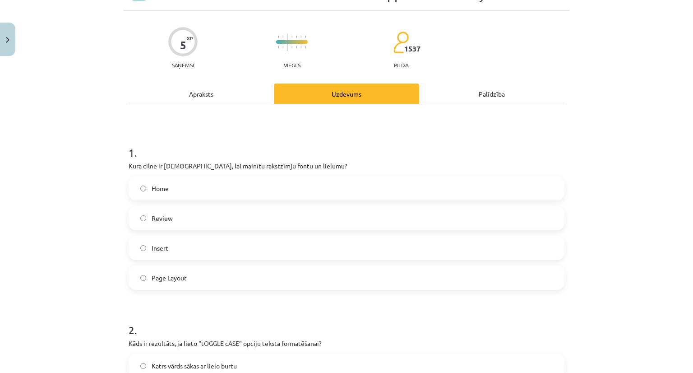
scroll to position [0, 0]
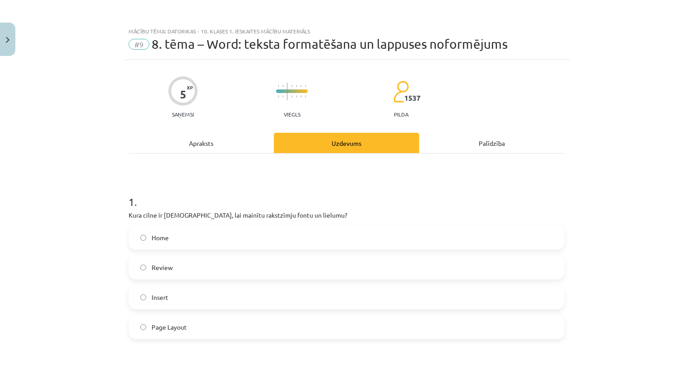
click at [211, 147] on div "Apraksts" at bounding box center [201, 143] width 145 height 20
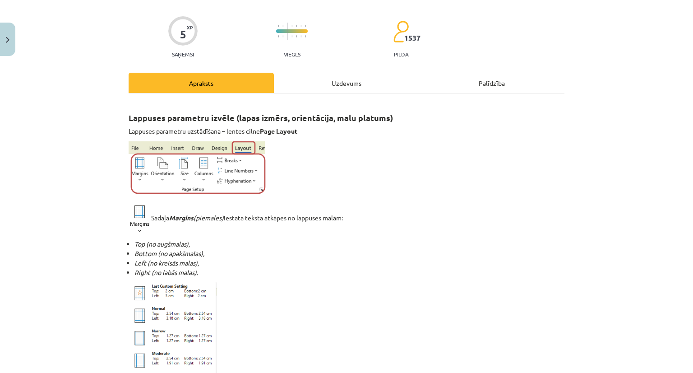
scroll to position [23, 0]
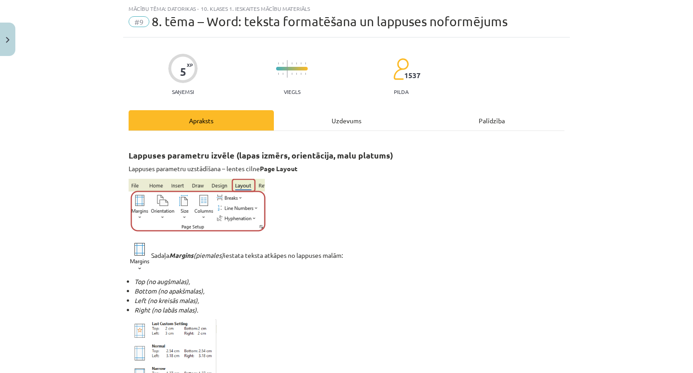
click at [347, 122] on div "Uzdevums" at bounding box center [346, 120] width 145 height 20
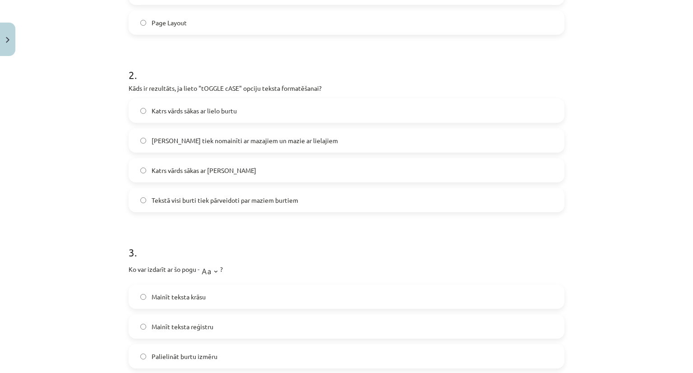
scroll to position [338, 0]
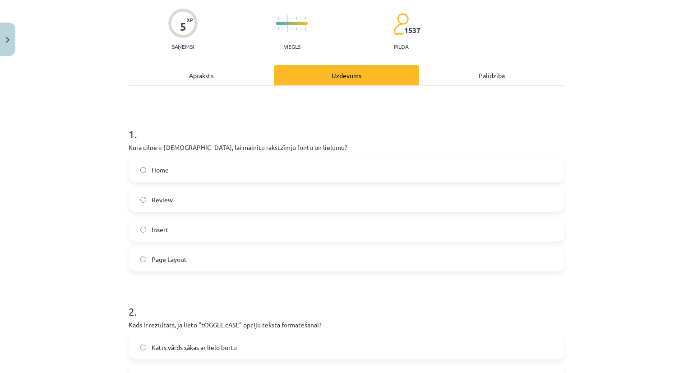
click at [195, 78] on div "Apraksts" at bounding box center [201, 75] width 145 height 20
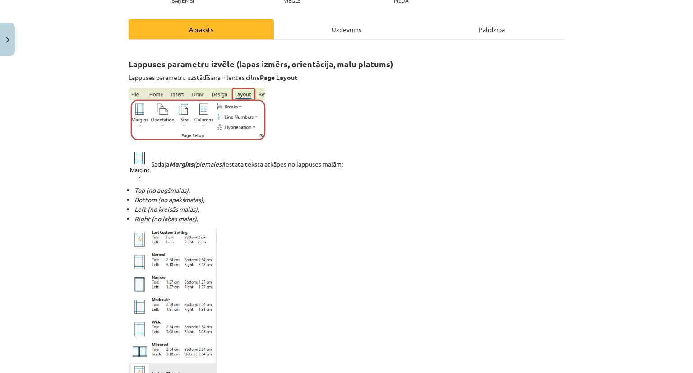
scroll to position [113, 0]
click at [325, 31] on div "Uzdevums" at bounding box center [346, 30] width 145 height 20
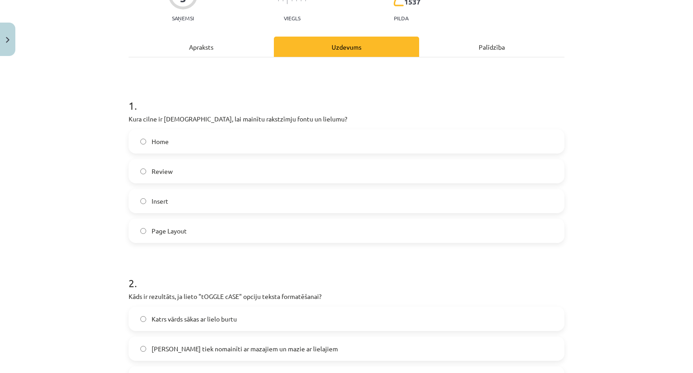
scroll to position [248, 0]
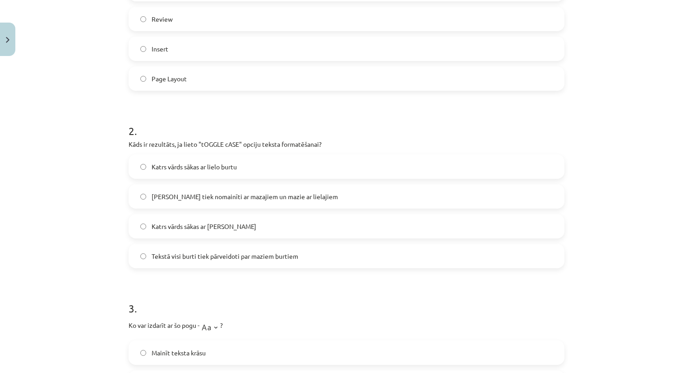
click at [268, 198] on span "Lielie burti tiek nomainīti ar mazajiem un mazie ar lielajiem" at bounding box center [245, 196] width 186 height 9
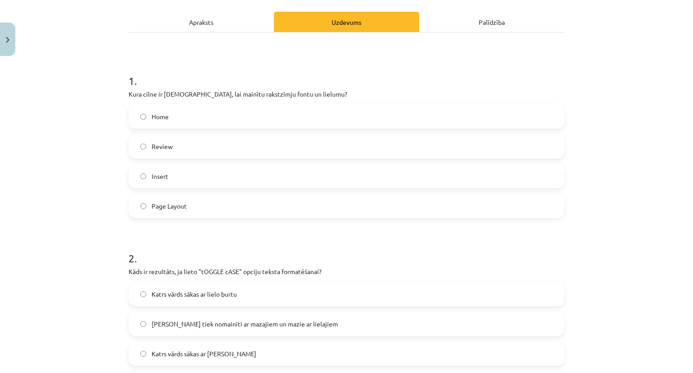
scroll to position [0, 0]
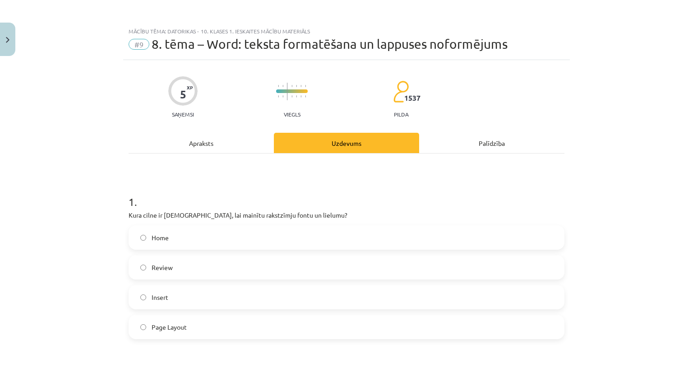
click at [197, 143] on div "Apraksts" at bounding box center [201, 143] width 145 height 20
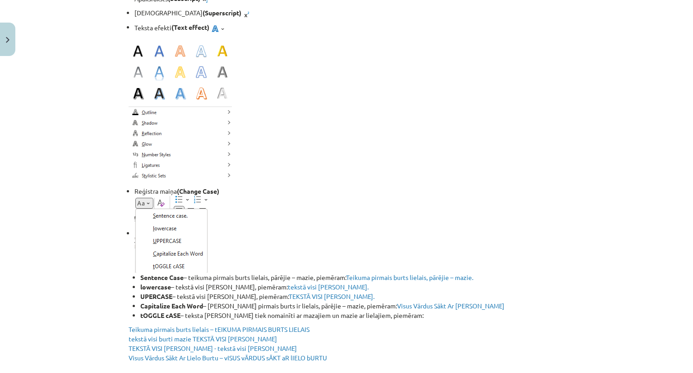
scroll to position [1331, 0]
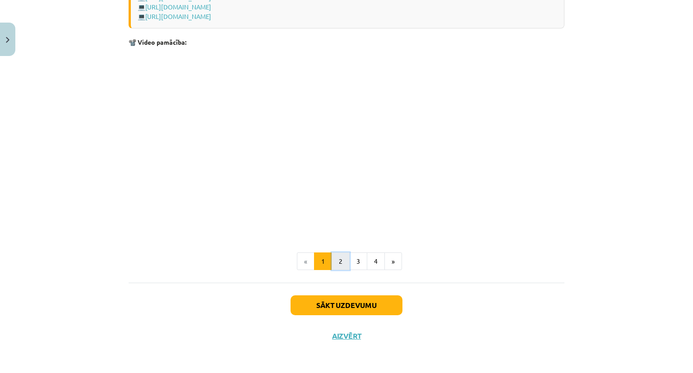
click at [332, 255] on button "2" at bounding box center [341, 261] width 18 height 18
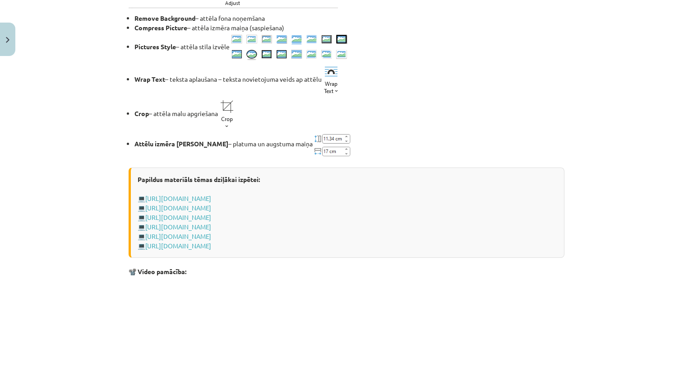
scroll to position [1289, 0]
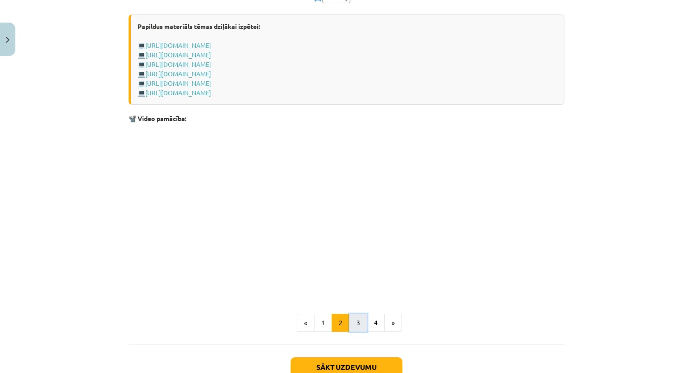
click at [355, 325] on button "3" at bounding box center [358, 323] width 18 height 18
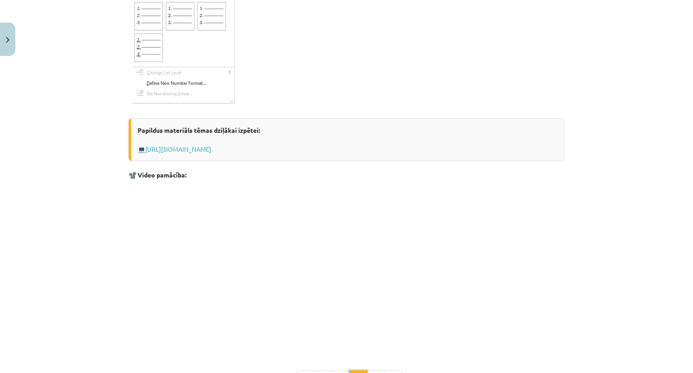
scroll to position [1434, 0]
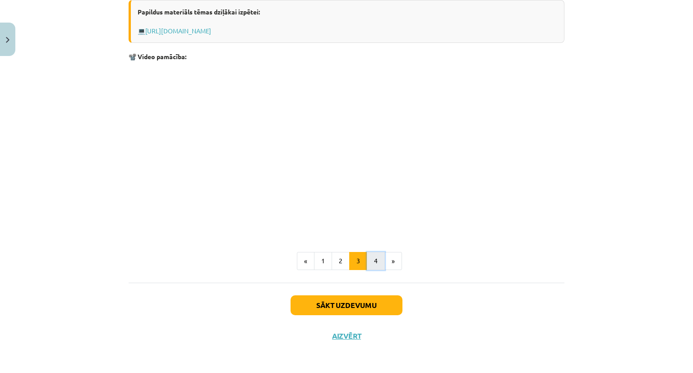
click at [371, 257] on button "4" at bounding box center [376, 261] width 18 height 18
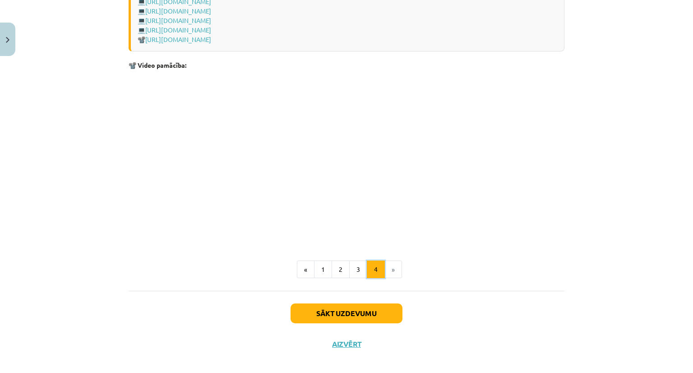
scroll to position [1305, 0]
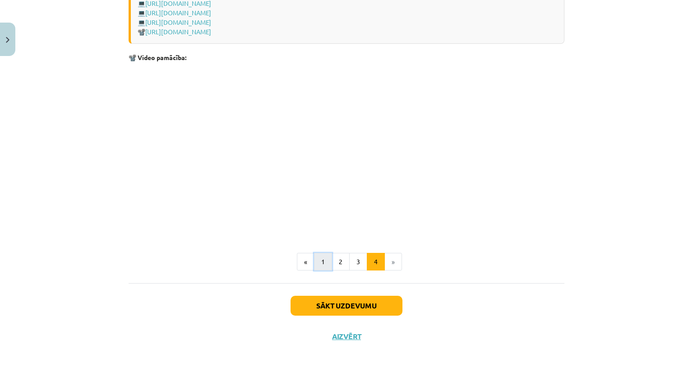
click at [324, 261] on button "1" at bounding box center [323, 262] width 18 height 18
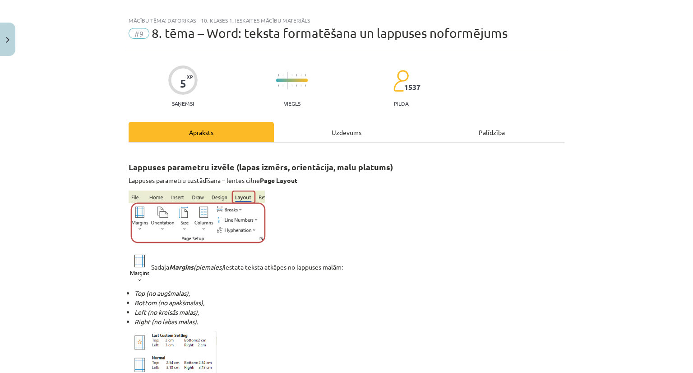
scroll to position [0, 0]
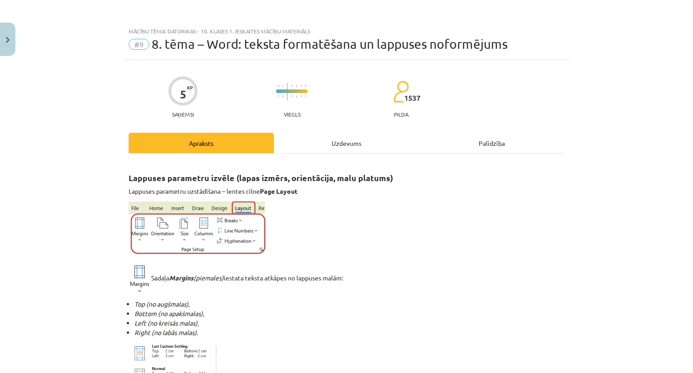
click at [339, 142] on div "Uzdevums" at bounding box center [346, 143] width 145 height 20
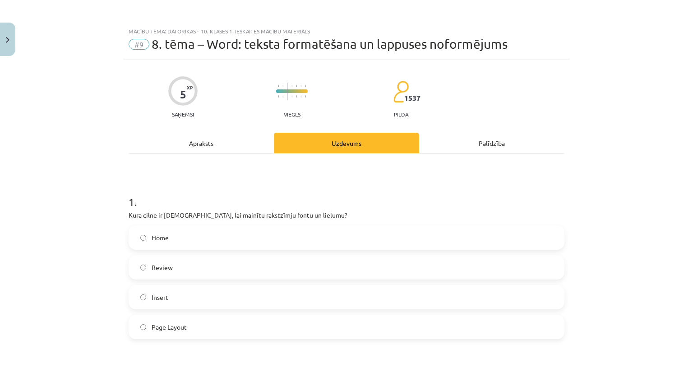
click at [205, 133] on div "Apraksts" at bounding box center [201, 143] width 145 height 20
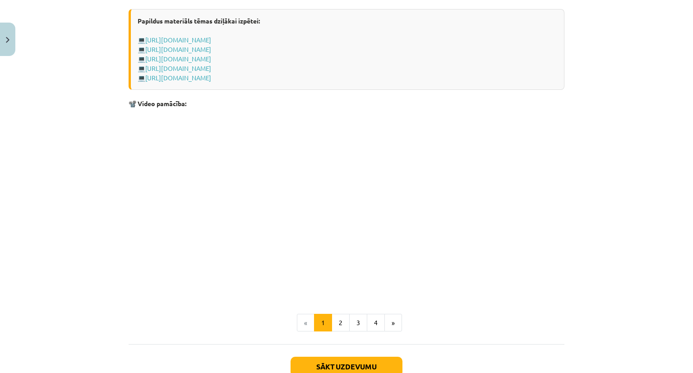
scroll to position [1763, 0]
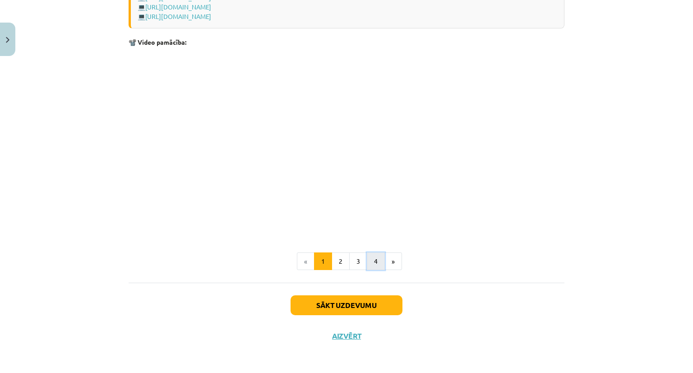
click at [368, 257] on button "4" at bounding box center [376, 261] width 18 height 18
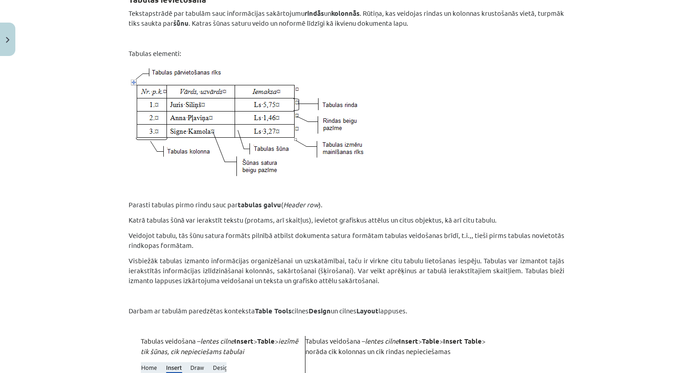
scroll to position [206, 0]
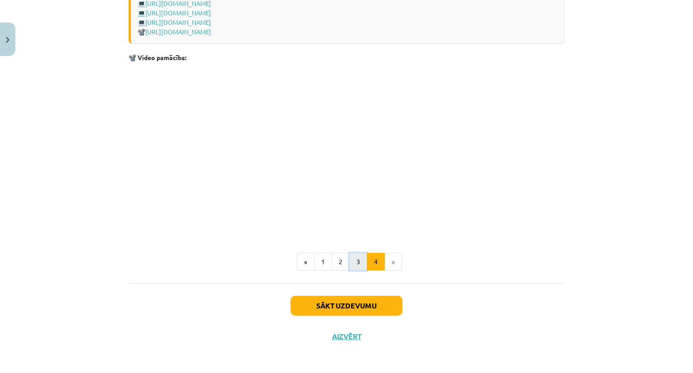
click at [355, 263] on button "3" at bounding box center [358, 262] width 18 height 18
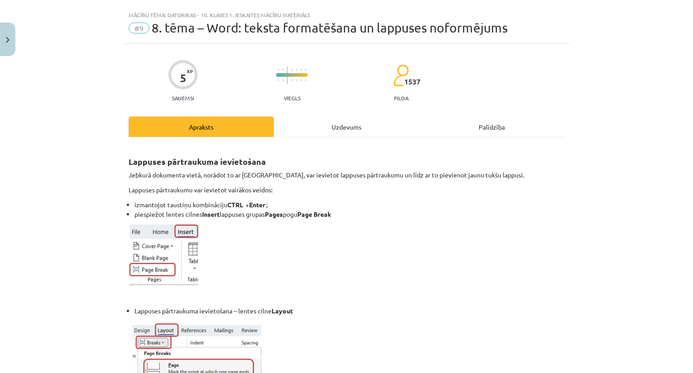
scroll to position [0, 0]
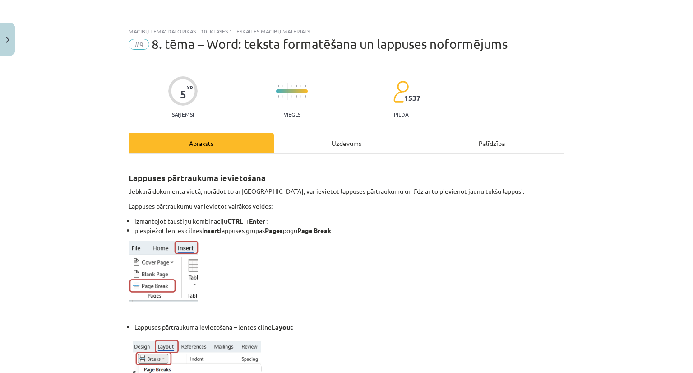
click at [342, 146] on div "Uzdevums" at bounding box center [346, 143] width 145 height 20
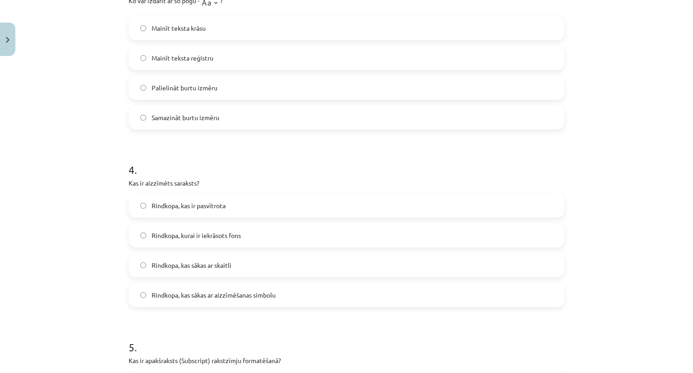
scroll to position [563, 0]
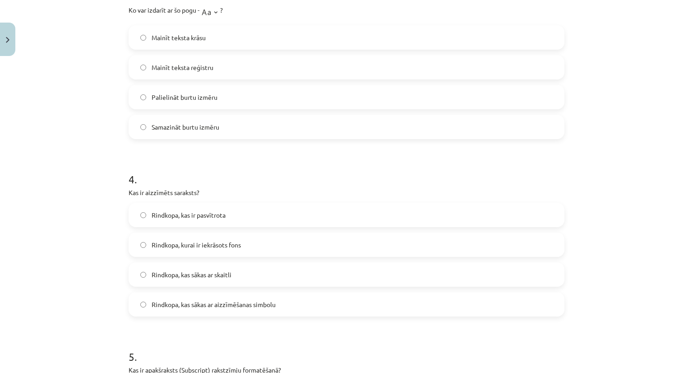
click at [198, 302] on span "Rindkopa, kas sākas ar aizzīmēšanas simbolu" at bounding box center [214, 304] width 124 height 9
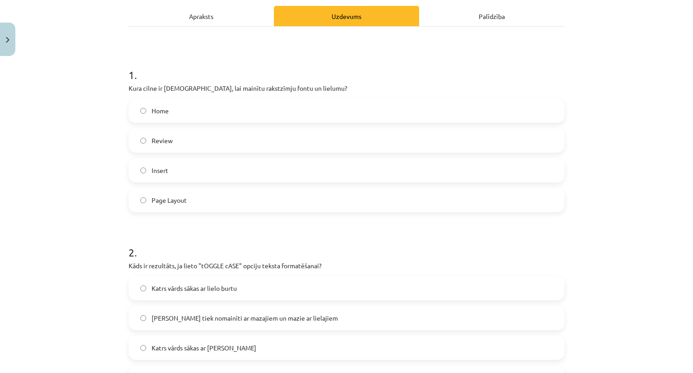
scroll to position [0, 0]
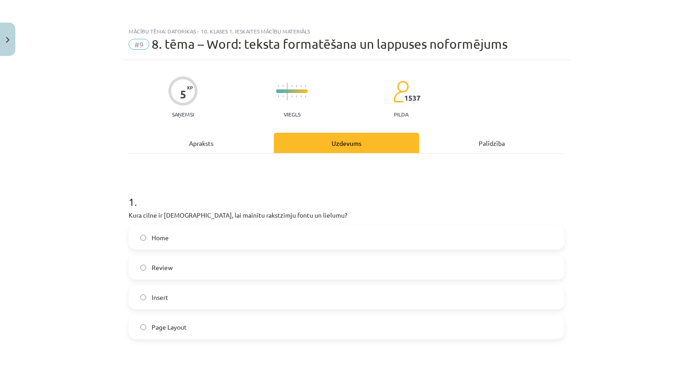
click at [203, 142] on div "Apraksts" at bounding box center [201, 143] width 145 height 20
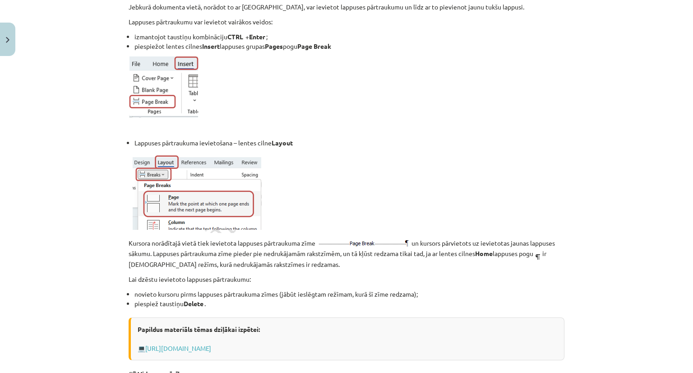
scroll to position [203, 0]
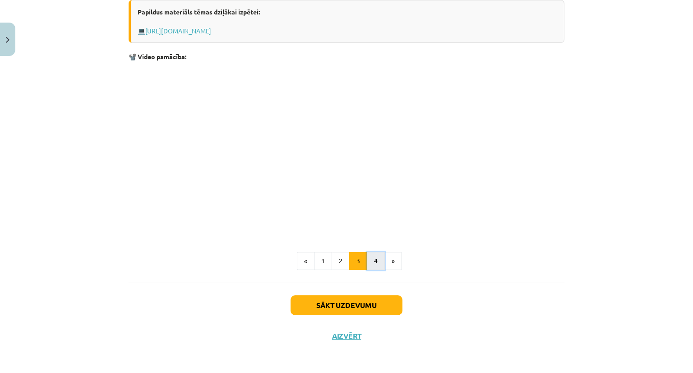
click at [367, 255] on button "4" at bounding box center [376, 261] width 18 height 18
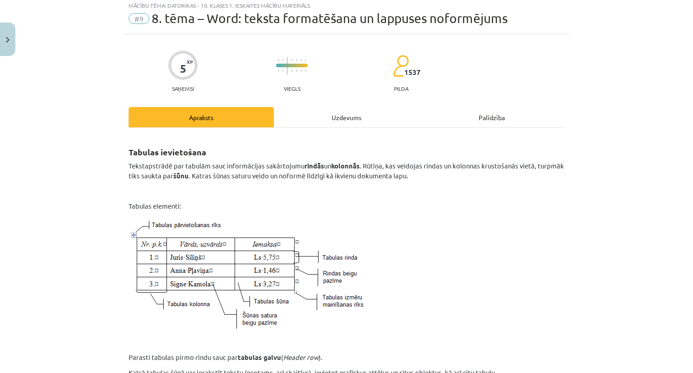
scroll to position [0, 0]
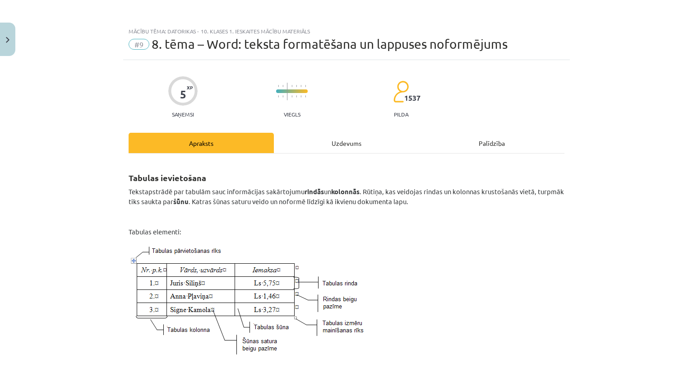
click at [338, 145] on div "Uzdevums" at bounding box center [346, 143] width 145 height 20
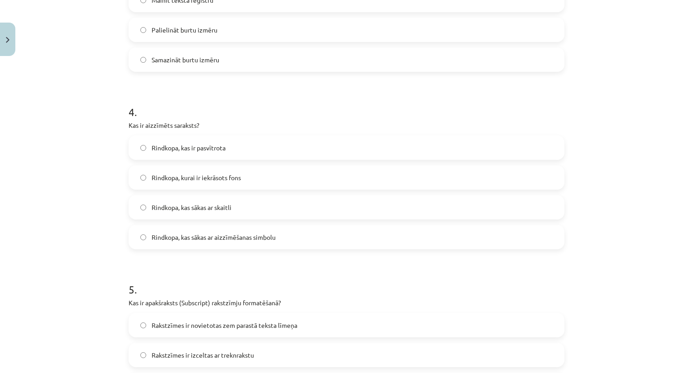
scroll to position [744, 0]
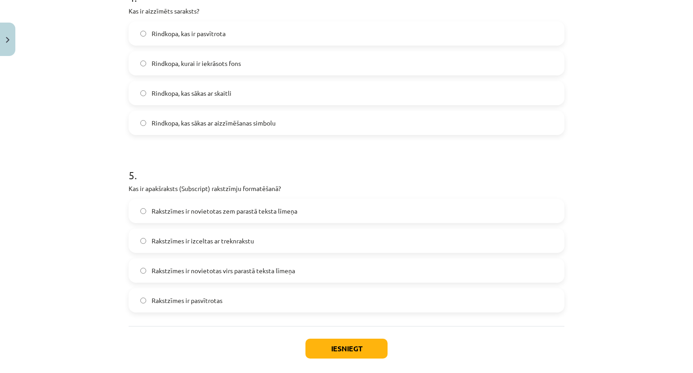
click at [180, 221] on label "Rakstzīmes ir novietotas zem parastā teksta līmeņa" at bounding box center [346, 210] width 434 height 23
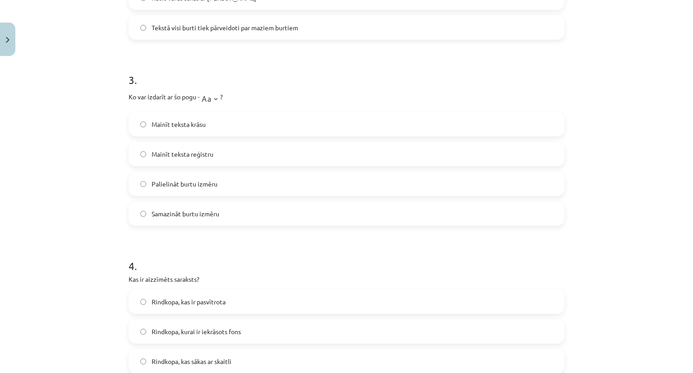
scroll to position [474, 0]
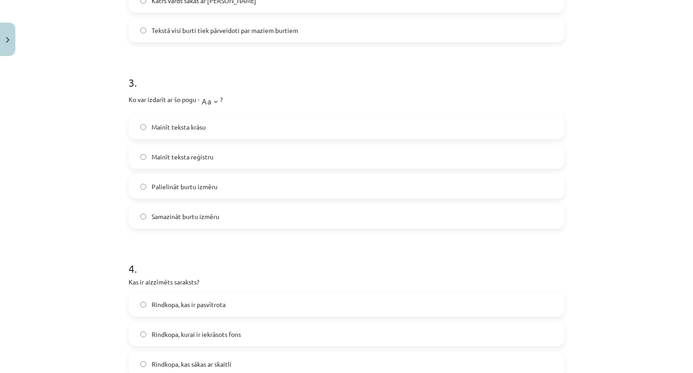
click at [194, 164] on label "Mainīt teksta reģistru" at bounding box center [346, 156] width 434 height 23
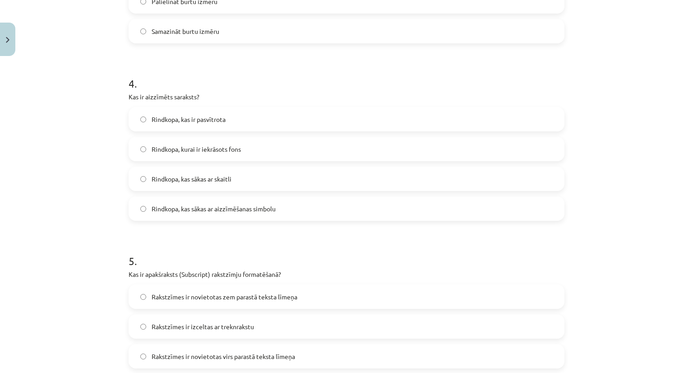
scroll to position [789, 0]
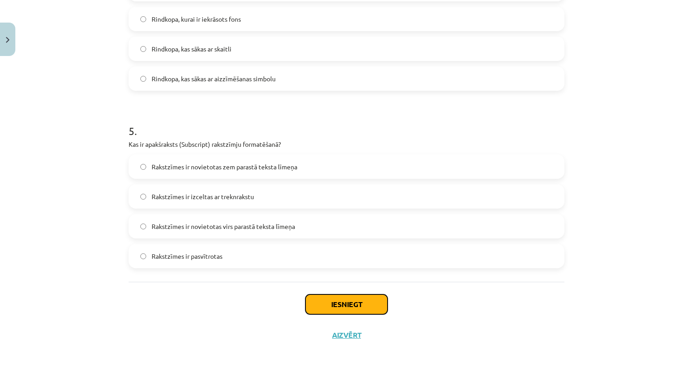
click at [315, 299] on button "Iesniegt" at bounding box center [346, 304] width 82 height 20
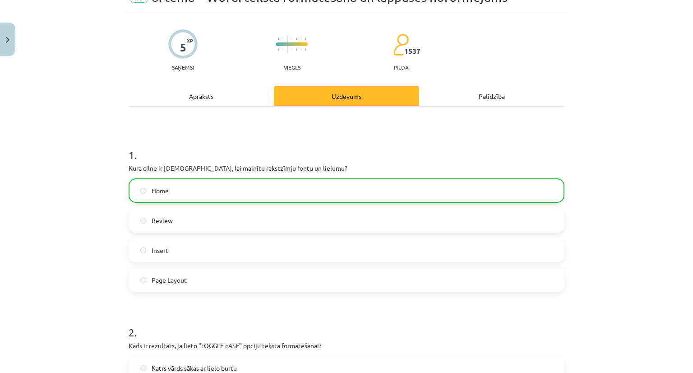
scroll to position [0, 0]
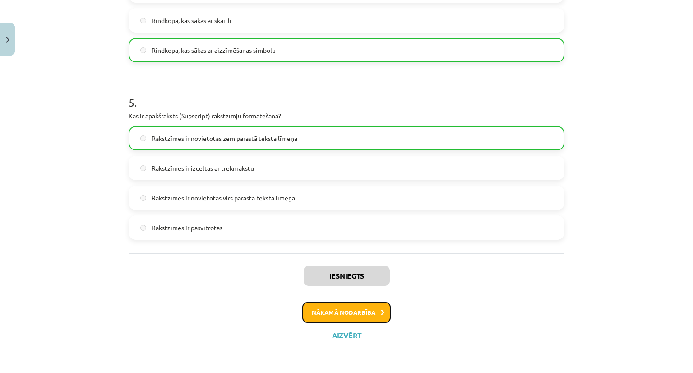
click at [342, 305] on button "Nākamā nodarbība" at bounding box center [346, 312] width 88 height 21
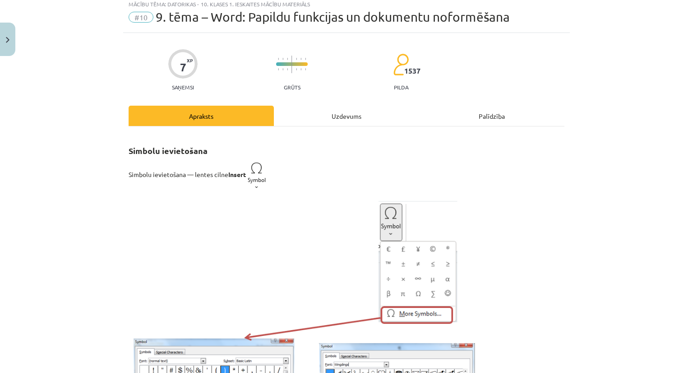
scroll to position [23, 0]
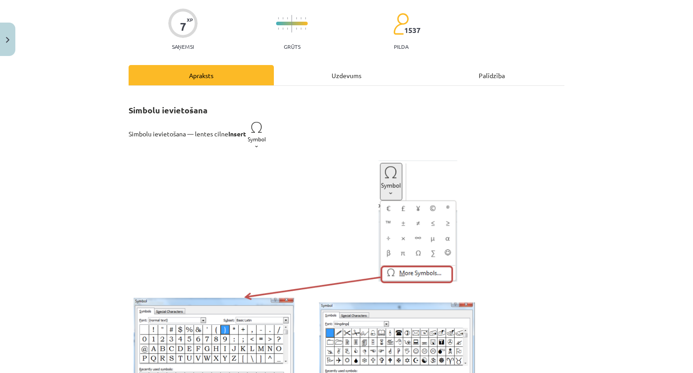
click at [348, 76] on div "Uzdevums" at bounding box center [346, 75] width 145 height 20
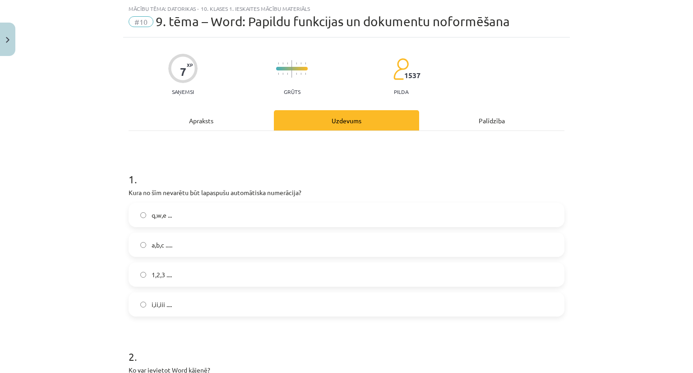
click at [142, 210] on label "q,w,e ..." at bounding box center [346, 214] width 434 height 23
click at [200, 115] on div "Apraksts" at bounding box center [201, 120] width 145 height 20
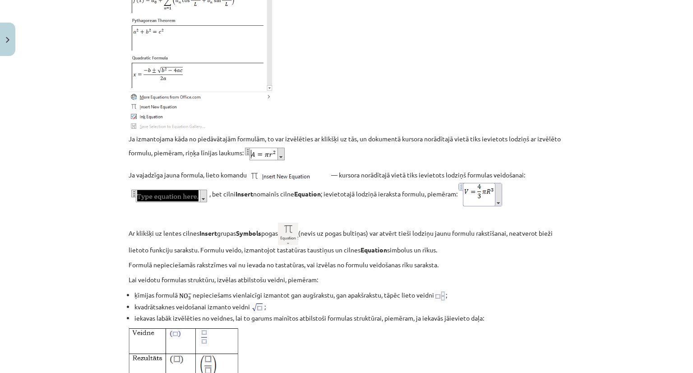
scroll to position [1466, 0]
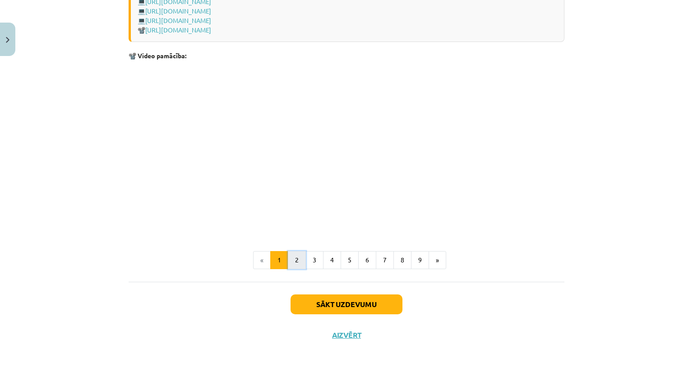
click at [300, 259] on button "2" at bounding box center [297, 260] width 18 height 18
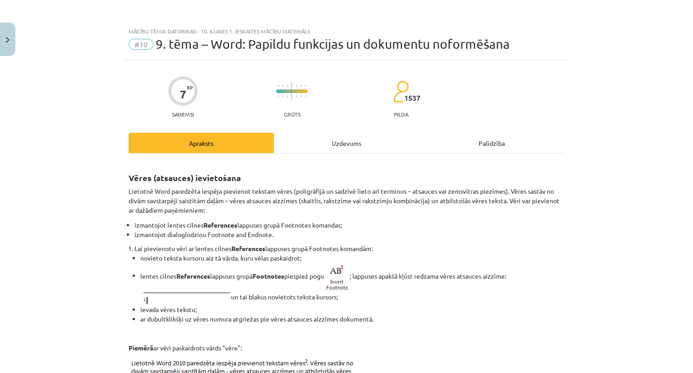
scroll to position [0, 0]
click at [348, 143] on div "Uzdevums" at bounding box center [346, 143] width 145 height 20
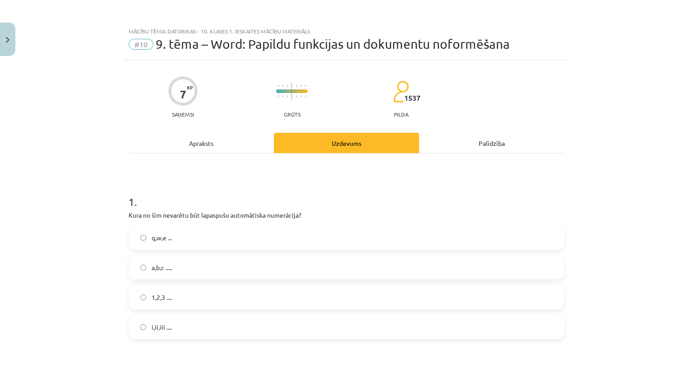
click at [203, 147] on div "Apraksts" at bounding box center [201, 143] width 145 height 20
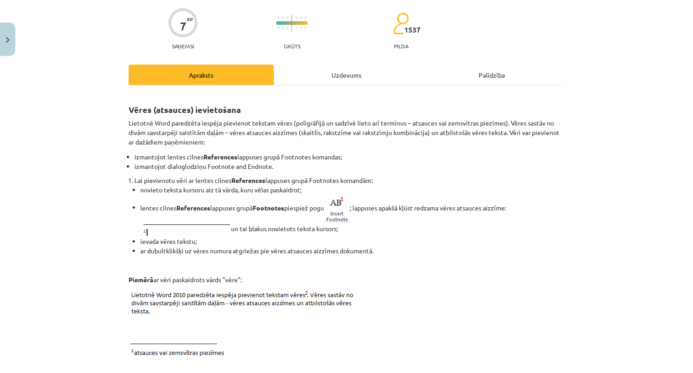
scroll to position [68, 0]
click at [337, 65] on div "Uzdevums" at bounding box center [346, 75] width 145 height 20
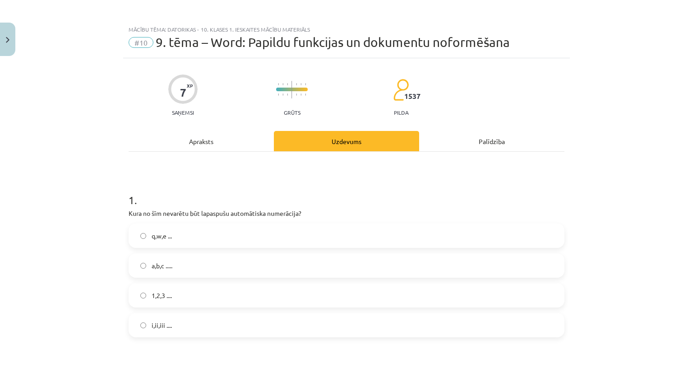
scroll to position [0, 0]
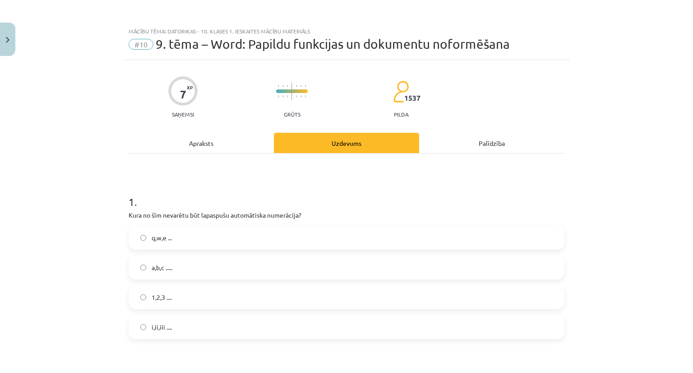
click at [198, 134] on div "Apraksts" at bounding box center [201, 143] width 145 height 20
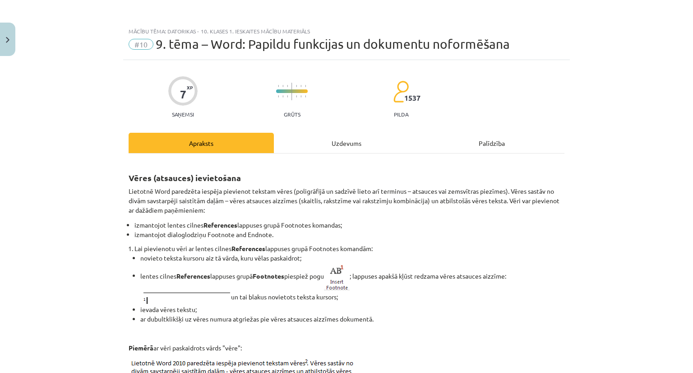
click at [345, 142] on div "Uzdevums" at bounding box center [346, 143] width 145 height 20
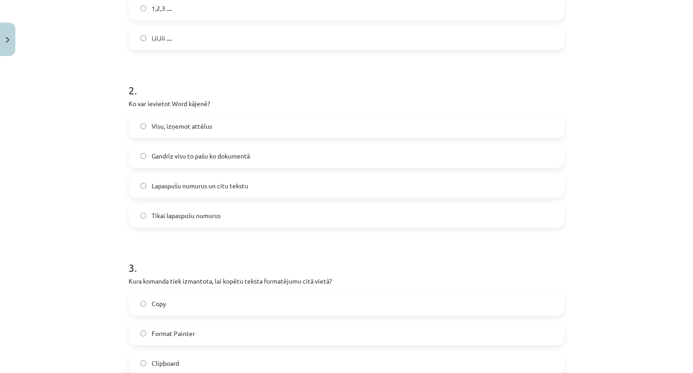
scroll to position [293, 0]
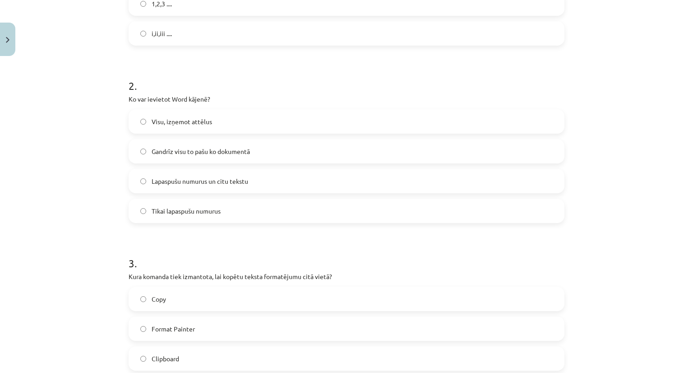
click at [227, 180] on span "Lapaspušu numurus un citu tekstu" at bounding box center [200, 180] width 97 height 9
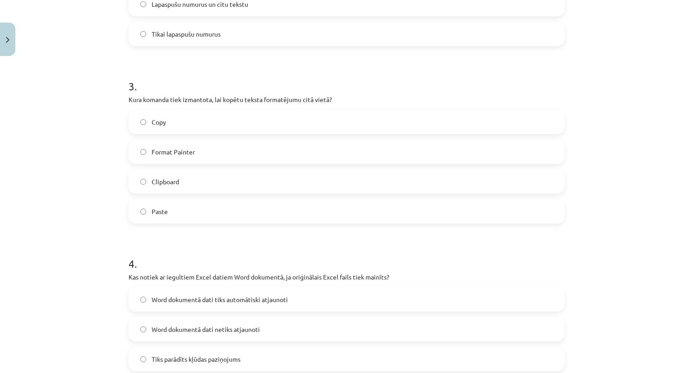
scroll to position [474, 0]
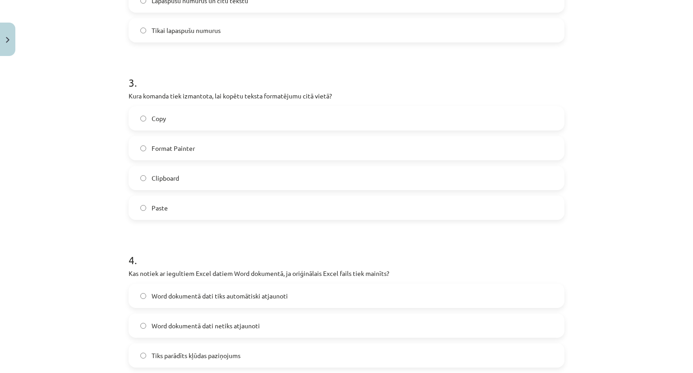
click at [163, 108] on label "Copy" at bounding box center [346, 118] width 434 height 23
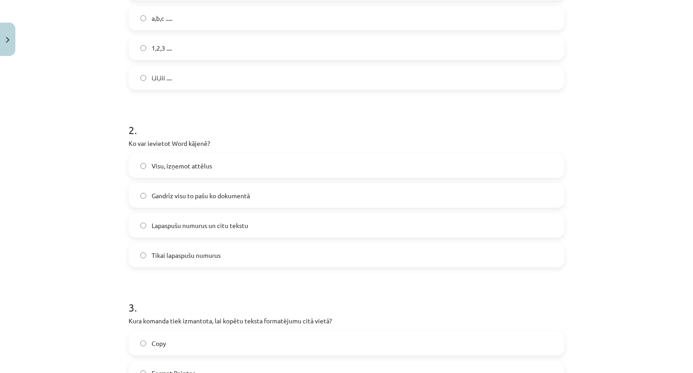
scroll to position [0, 0]
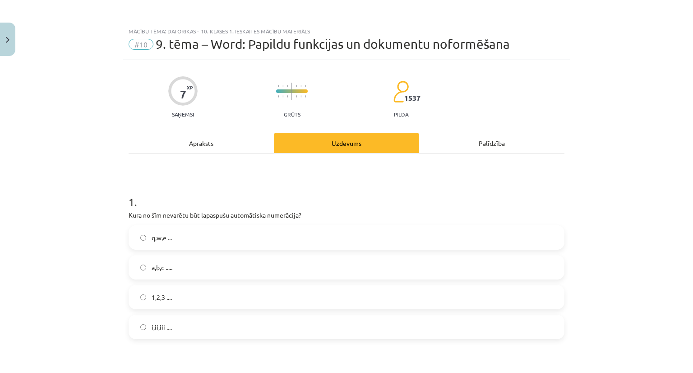
click at [200, 139] on div "Apraksts" at bounding box center [201, 143] width 145 height 20
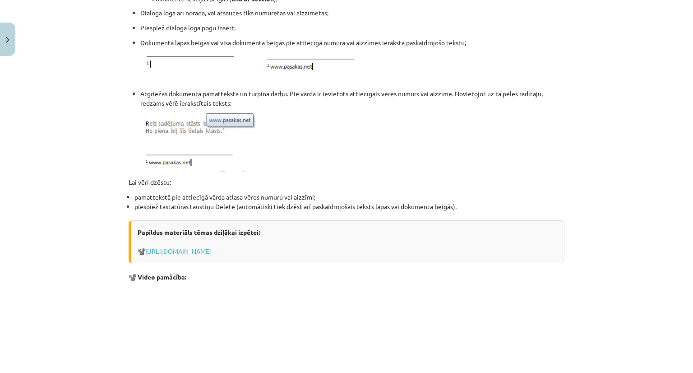
scroll to position [1057, 0]
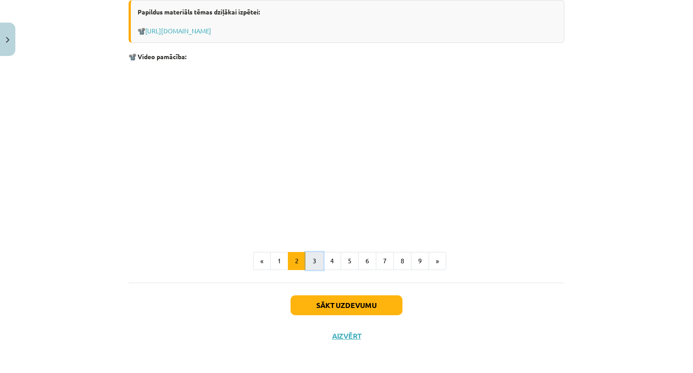
click at [309, 255] on button "3" at bounding box center [314, 261] width 18 height 18
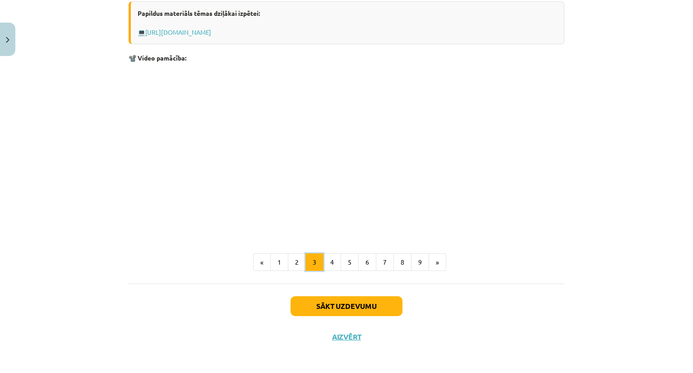
scroll to position [277, 0]
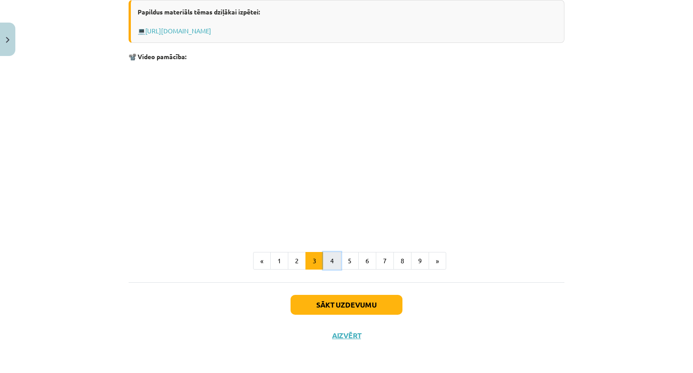
click at [330, 263] on button "4" at bounding box center [332, 261] width 18 height 18
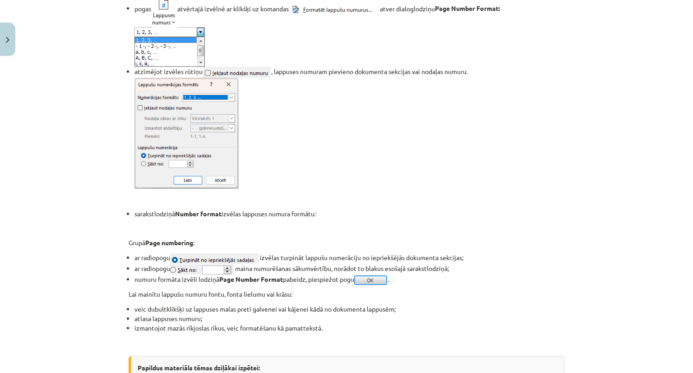
scroll to position [477, 0]
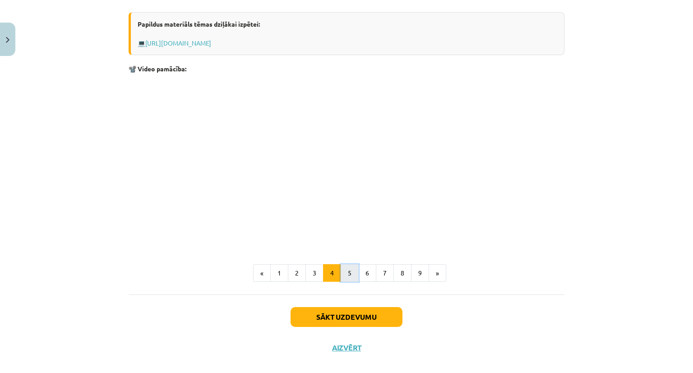
click at [349, 275] on button "5" at bounding box center [350, 273] width 18 height 18
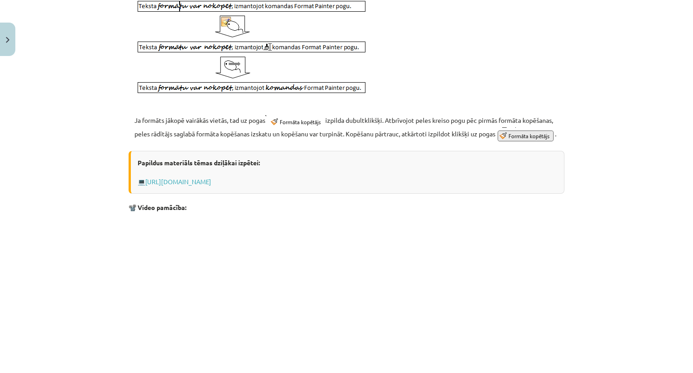
scroll to position [387, 0]
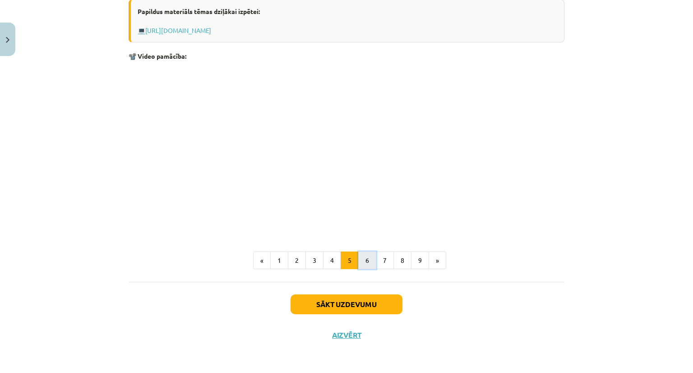
click at [365, 258] on button "6" at bounding box center [367, 260] width 18 height 18
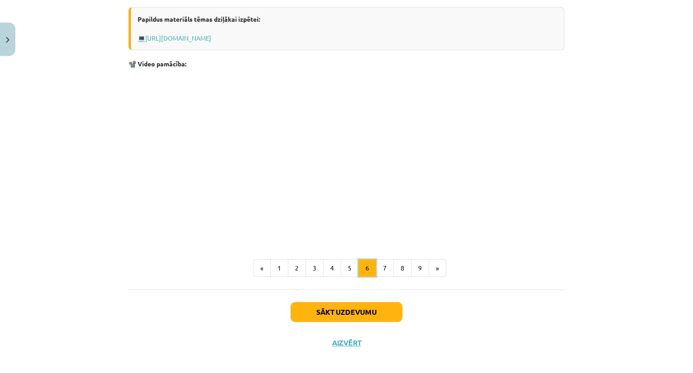
scroll to position [454, 0]
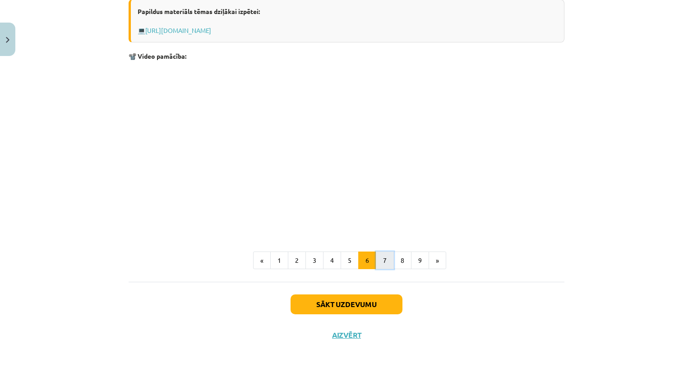
click at [383, 256] on button "7" at bounding box center [385, 260] width 18 height 18
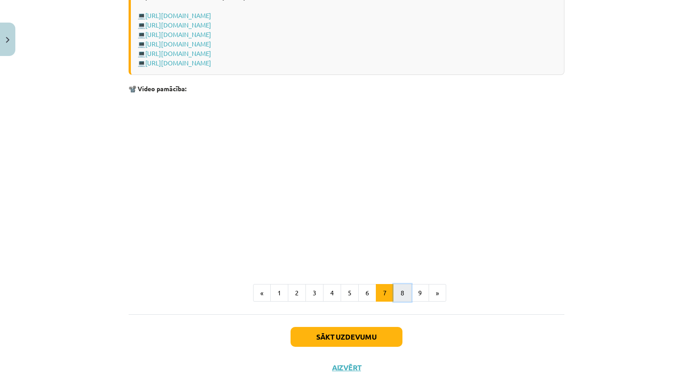
click at [400, 291] on button "8" at bounding box center [402, 293] width 18 height 18
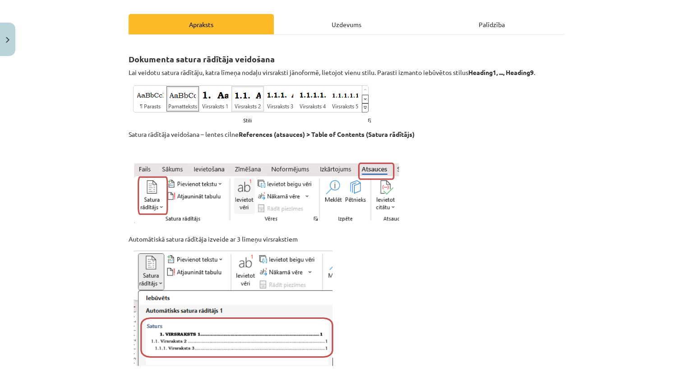
scroll to position [116, 0]
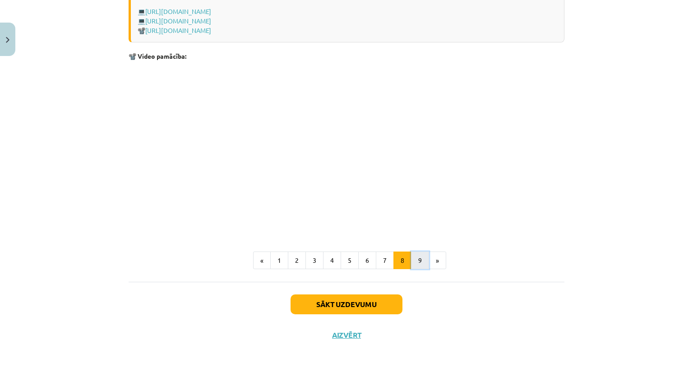
click at [411, 263] on button "9" at bounding box center [420, 260] width 18 height 18
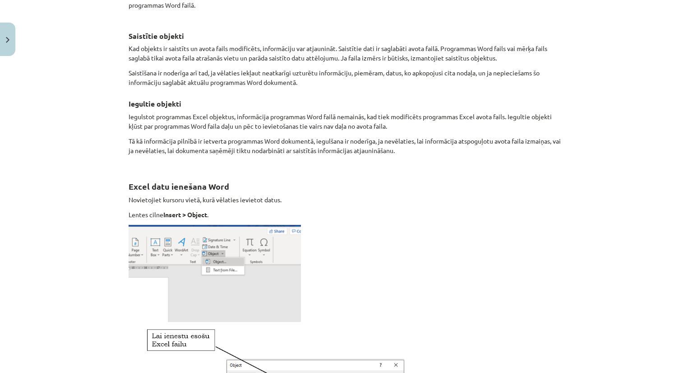
scroll to position [0, 0]
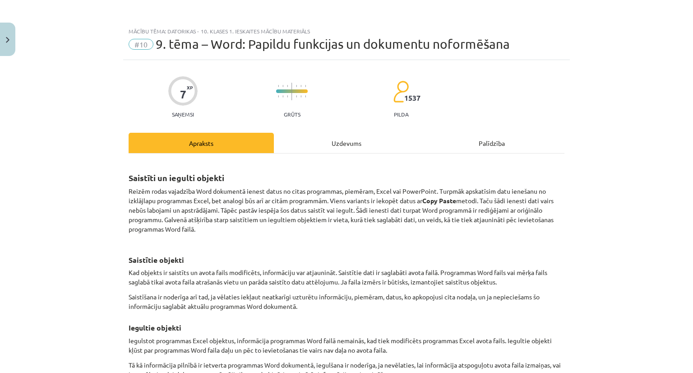
click at [343, 149] on div "Uzdevums" at bounding box center [346, 143] width 145 height 20
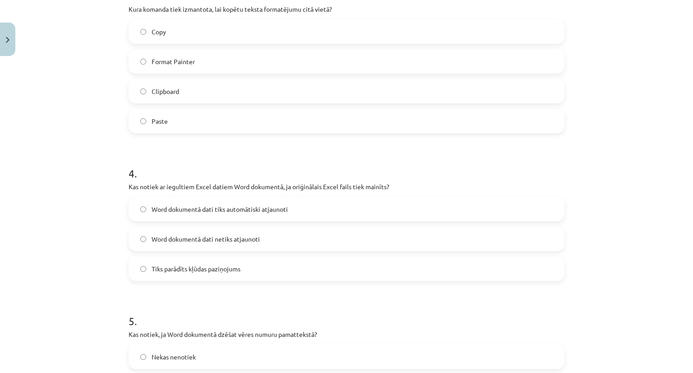
scroll to position [654, 0]
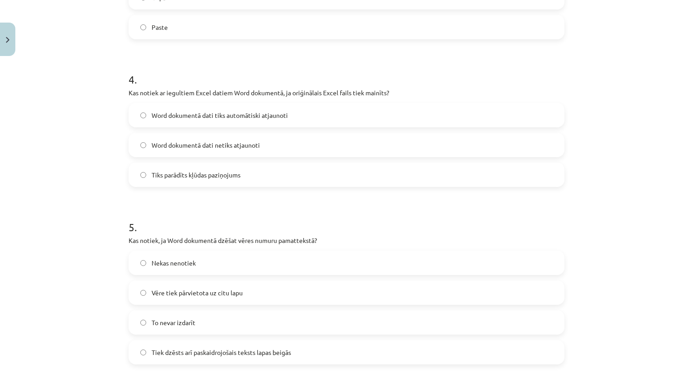
click at [177, 109] on label "Word dokumentā dati tiks automātiski atjaunoti" at bounding box center [346, 115] width 434 height 23
click at [187, 172] on span "Tiks parādīts kļūdas paziņojums" at bounding box center [196, 174] width 89 height 9
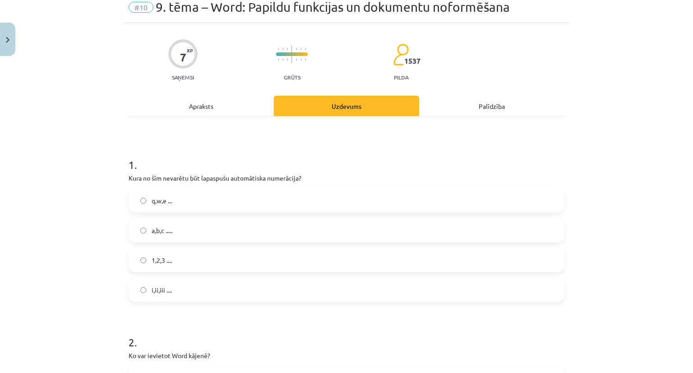
scroll to position [0, 0]
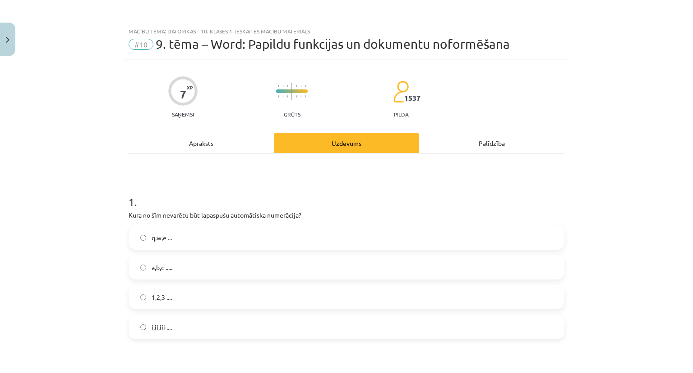
click at [200, 141] on div "Apraksts" at bounding box center [201, 143] width 145 height 20
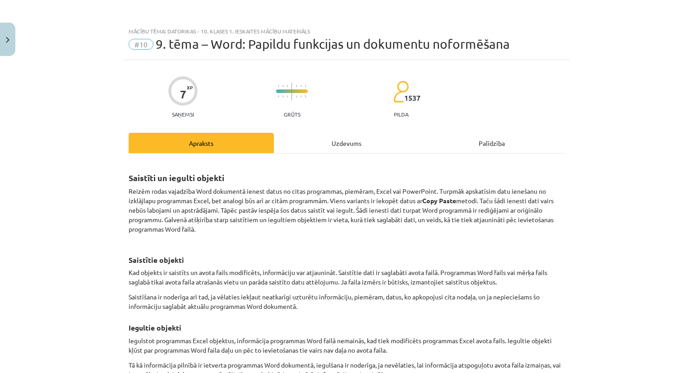
click at [348, 138] on div "Uzdevums" at bounding box center [346, 143] width 145 height 20
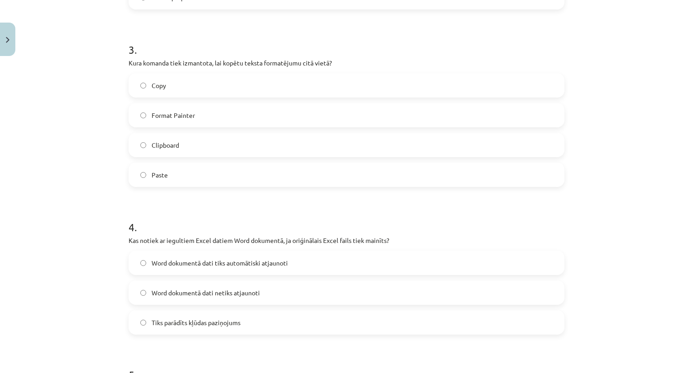
scroll to position [564, 0]
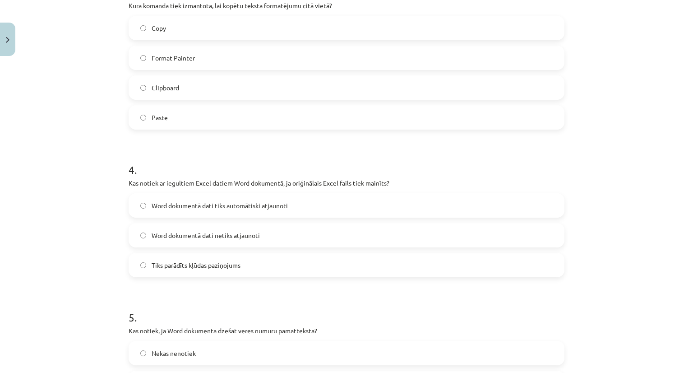
click at [210, 213] on label "Word dokumentā dati tiks automātiski atjaunoti" at bounding box center [346, 205] width 434 height 23
click at [210, 237] on span "Word dokumentā dati netiks atjaunoti" at bounding box center [206, 235] width 108 height 9
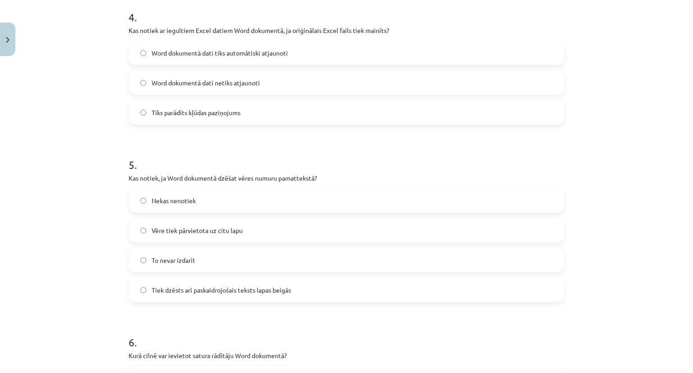
scroll to position [744, 0]
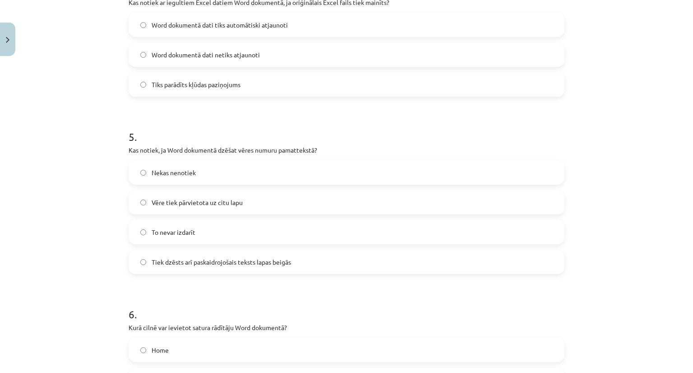
click at [246, 257] on span "Tiek dzēsts arī paskaidrojošais teksts lapas beigās" at bounding box center [221, 261] width 139 height 9
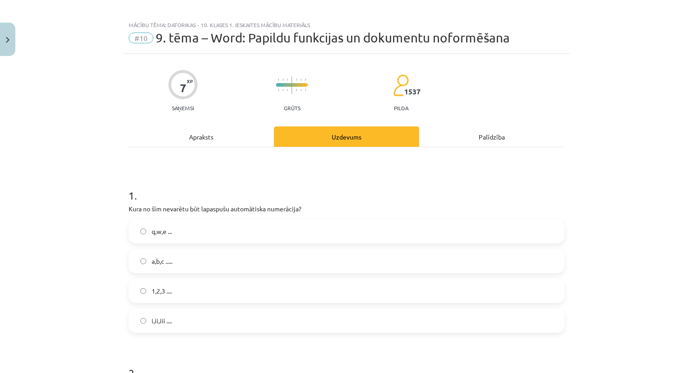
scroll to position [0, 0]
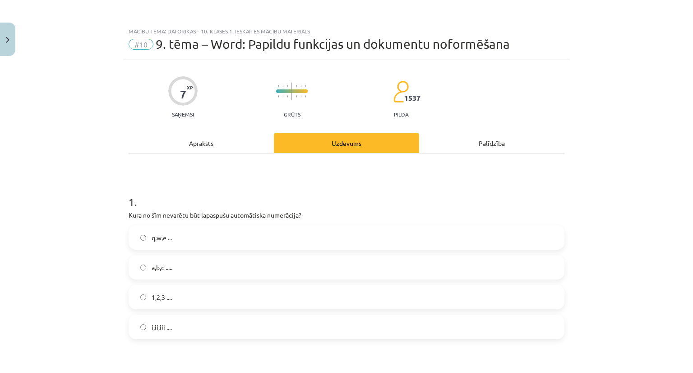
click at [209, 143] on div "Apraksts" at bounding box center [201, 143] width 145 height 20
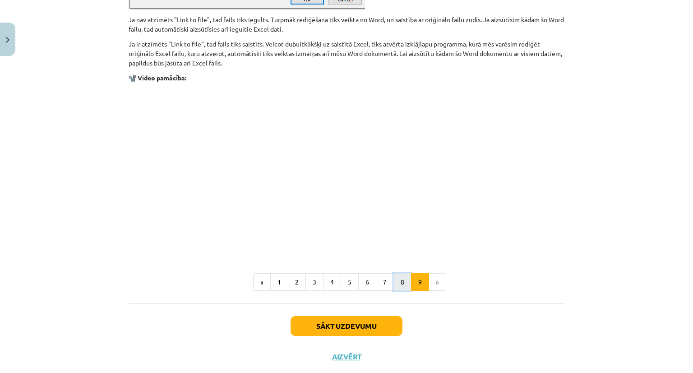
click at [393, 282] on button "8" at bounding box center [402, 282] width 18 height 18
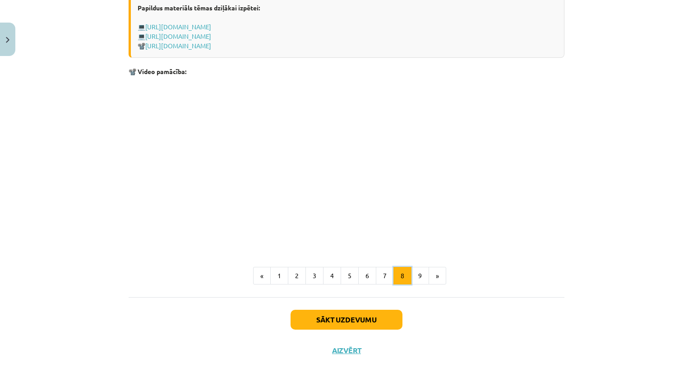
scroll to position [646, 0]
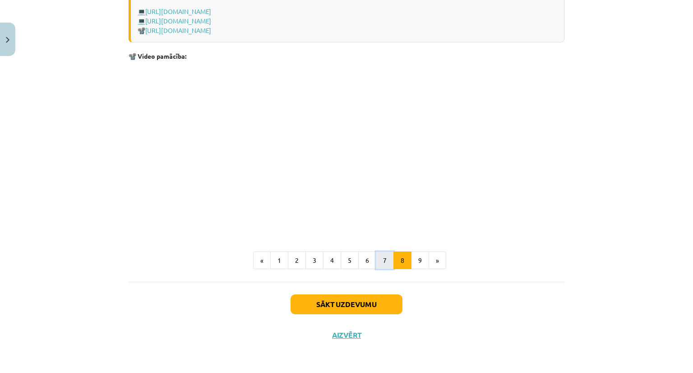
click at [382, 262] on button "7" at bounding box center [385, 260] width 18 height 18
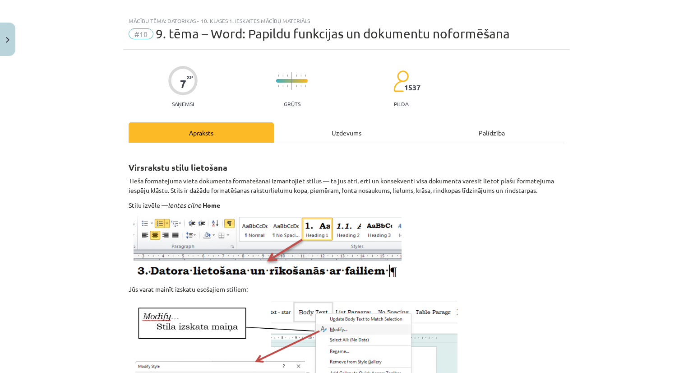
scroll to position [0, 0]
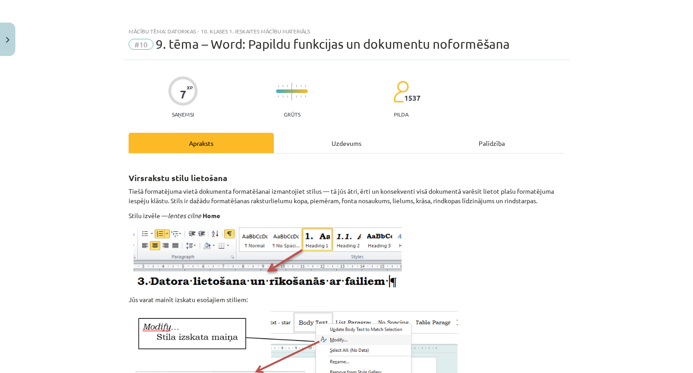
click at [339, 151] on div "Uzdevums" at bounding box center [346, 143] width 145 height 20
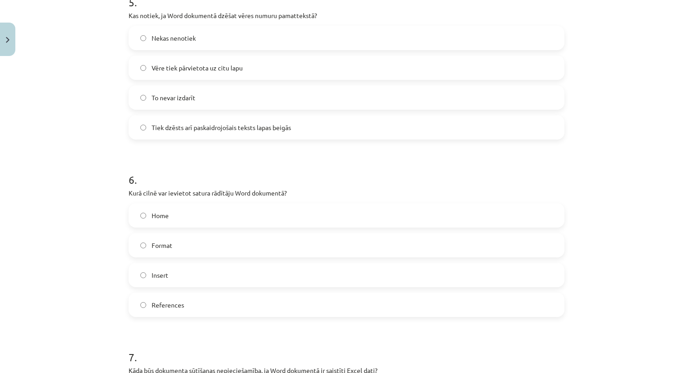
scroll to position [880, 0]
click at [157, 301] on span "References" at bounding box center [168, 303] width 32 height 9
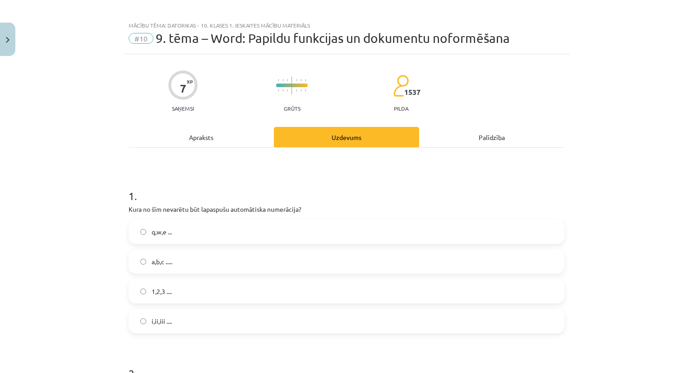
scroll to position [0, 0]
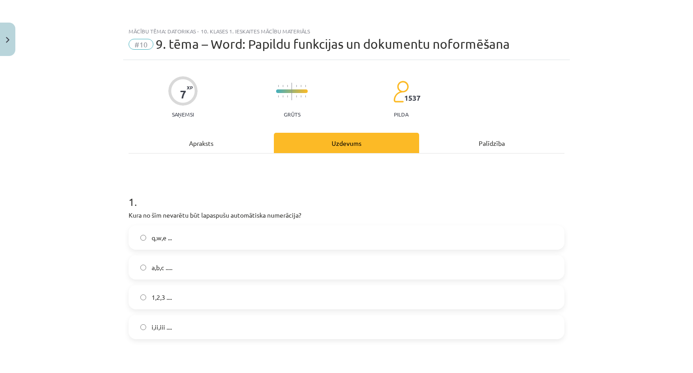
drag, startPoint x: 202, startPoint y: 137, endPoint x: 208, endPoint y: 140, distance: 7.7
click at [204, 139] on div "Apraksts" at bounding box center [201, 143] width 145 height 20
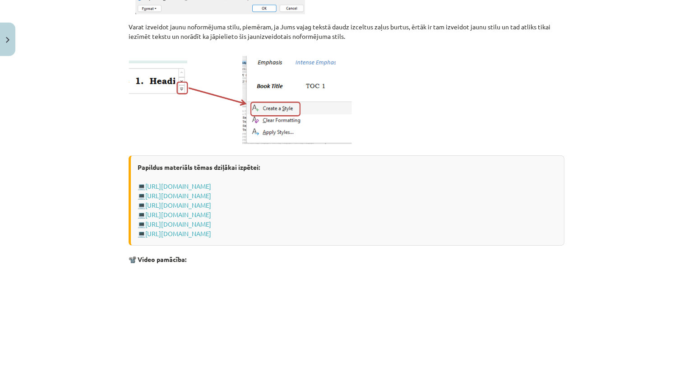
scroll to position [734, 0]
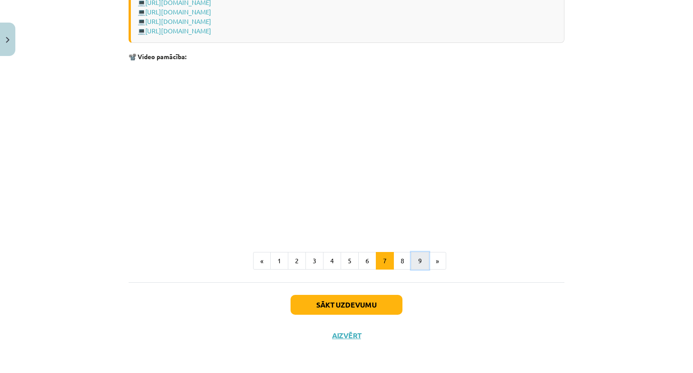
click at [416, 260] on button "9" at bounding box center [420, 261] width 18 height 18
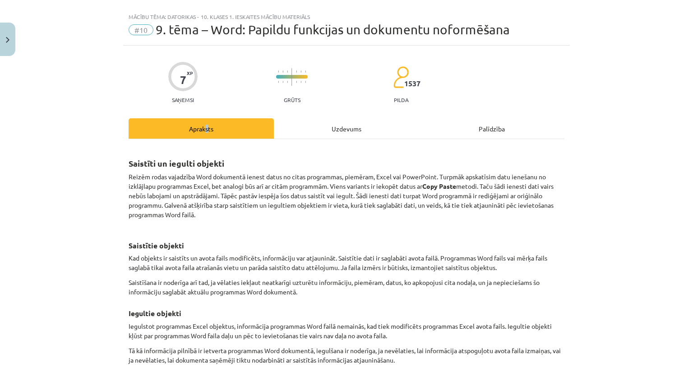
scroll to position [0, 0]
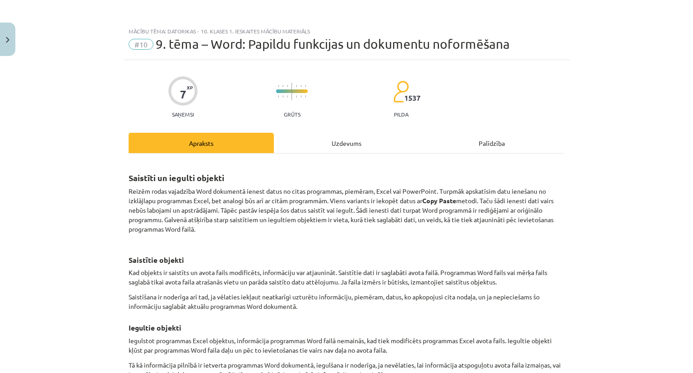
click at [350, 141] on div "Uzdevums" at bounding box center [346, 143] width 145 height 20
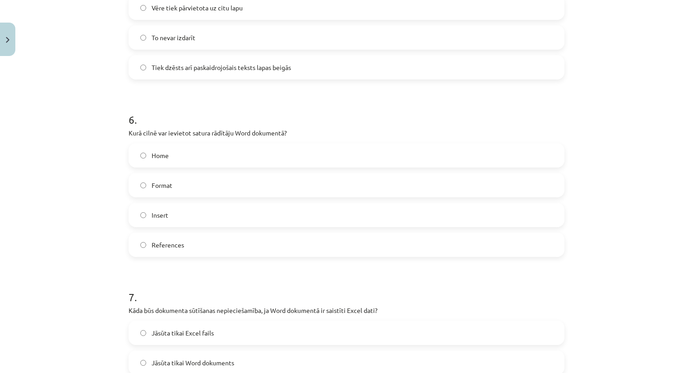
scroll to position [1075, 0]
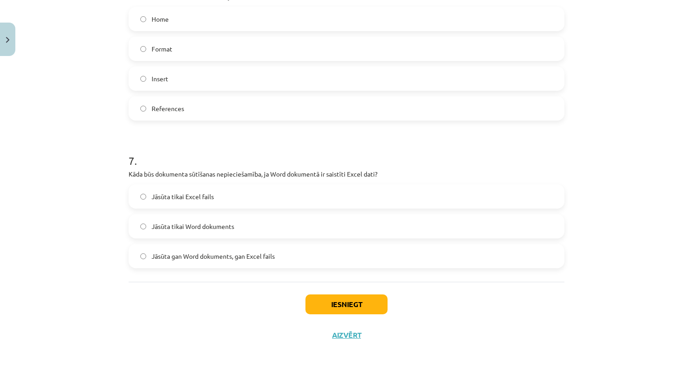
click at [209, 258] on span "Jāsūta gan Word dokuments, gan Excel fails" at bounding box center [213, 255] width 123 height 9
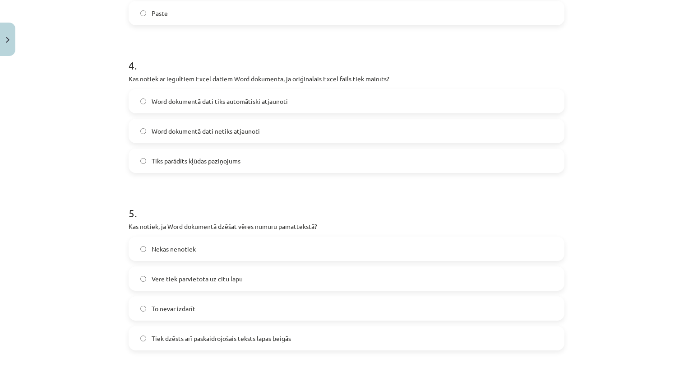
scroll to position [624, 0]
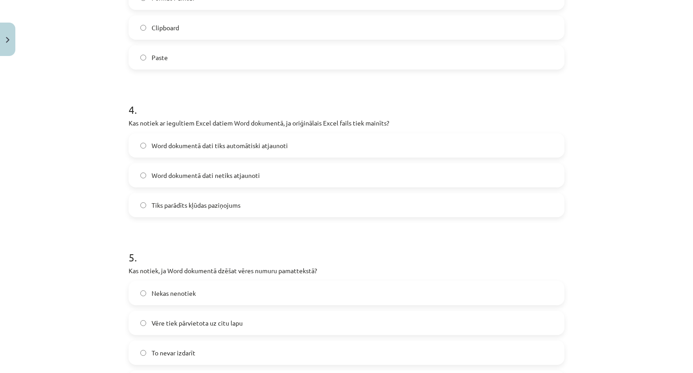
click at [182, 152] on label "Word dokumentā dati tiks automātiski atjaunoti" at bounding box center [346, 145] width 434 height 23
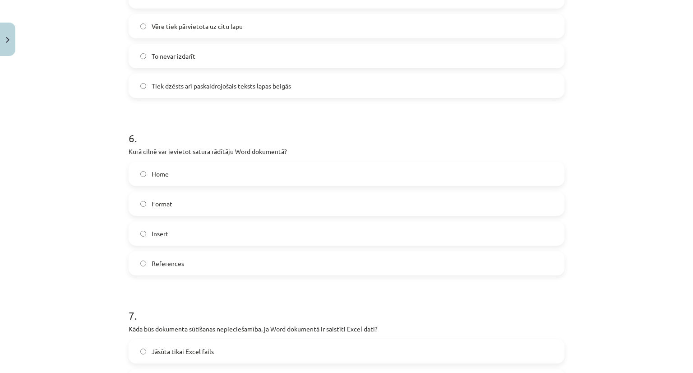
scroll to position [1075, 0]
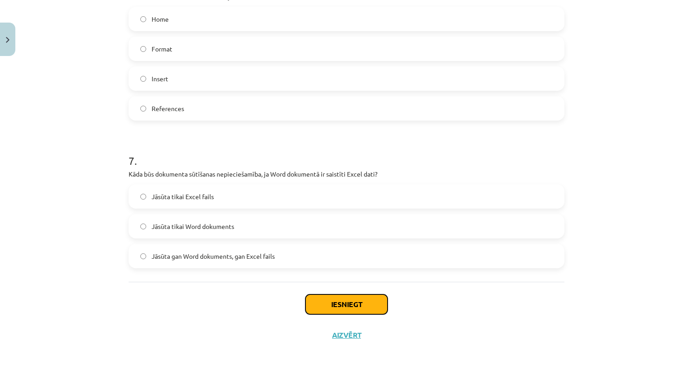
click at [324, 306] on button "Iesniegt" at bounding box center [346, 304] width 82 height 20
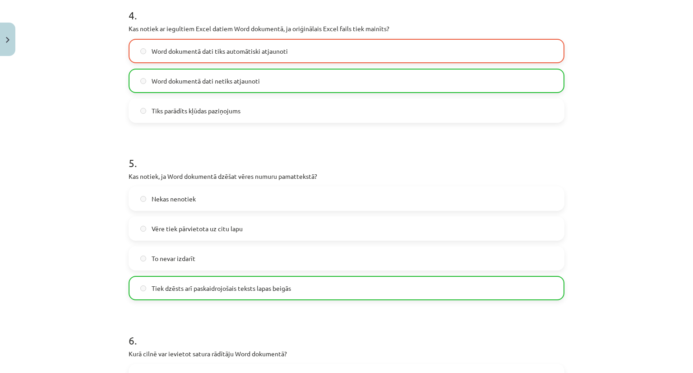
scroll to position [722, 0]
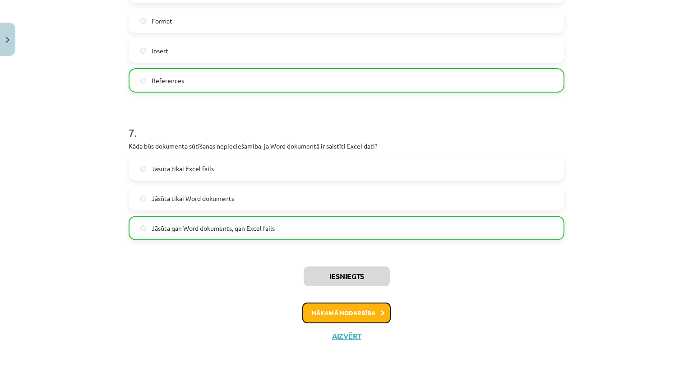
click at [353, 312] on button "Nākamā nodarbība" at bounding box center [346, 312] width 88 height 21
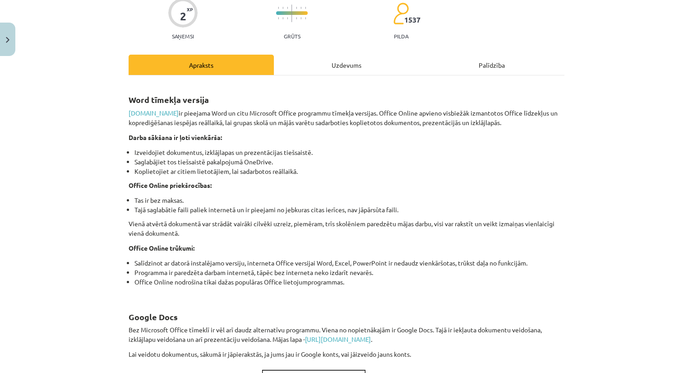
scroll to position [23, 0]
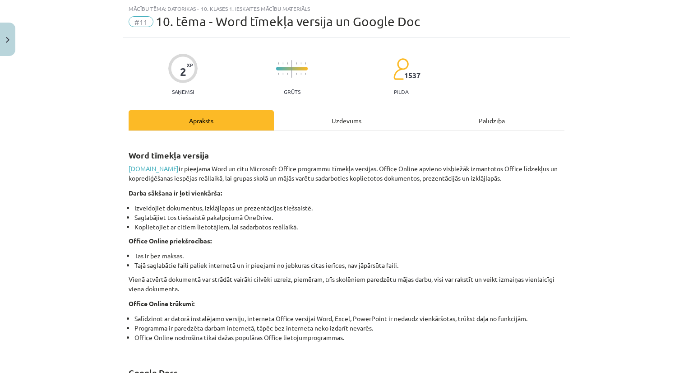
click at [355, 121] on div "Uzdevums" at bounding box center [346, 120] width 145 height 20
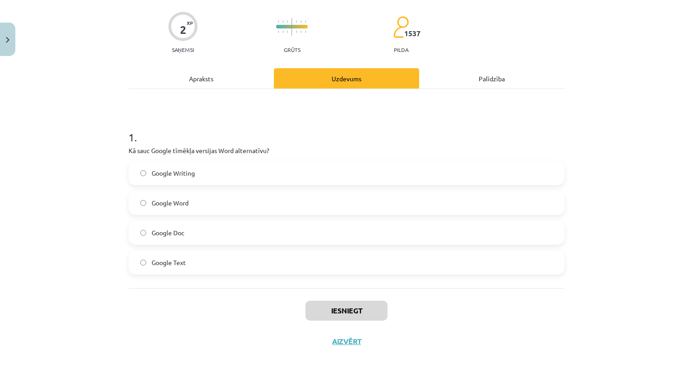
scroll to position [68, 0]
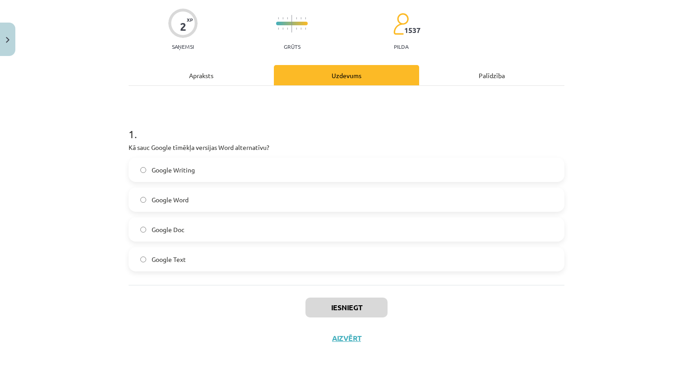
click at [205, 71] on div "Apraksts" at bounding box center [201, 75] width 145 height 20
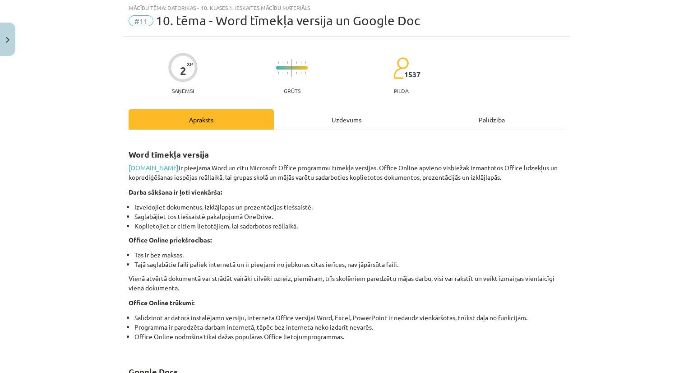
scroll to position [23, 0]
click at [342, 127] on div "Uzdevums" at bounding box center [346, 120] width 145 height 20
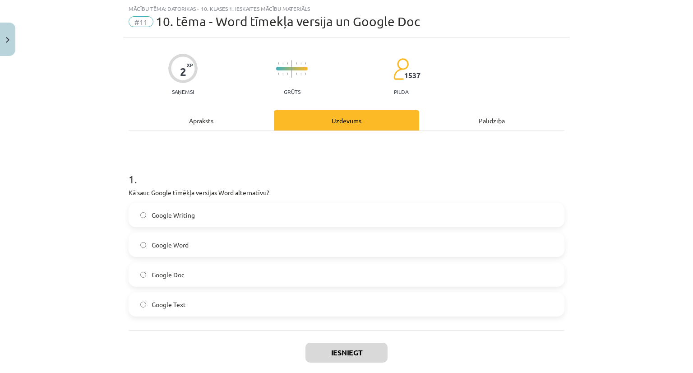
click at [212, 112] on div "Apraksts" at bounding box center [201, 120] width 145 height 20
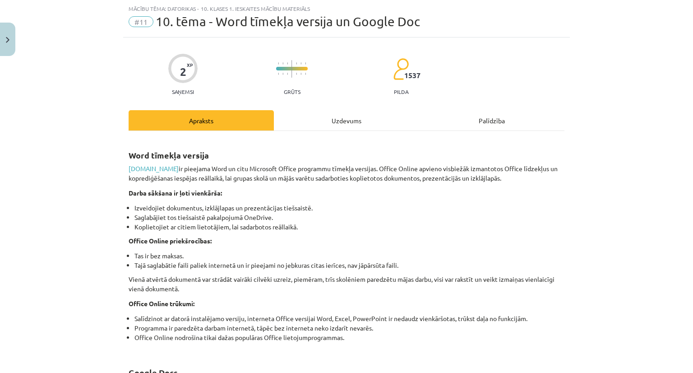
click at [349, 121] on div "Uzdevums" at bounding box center [346, 120] width 145 height 20
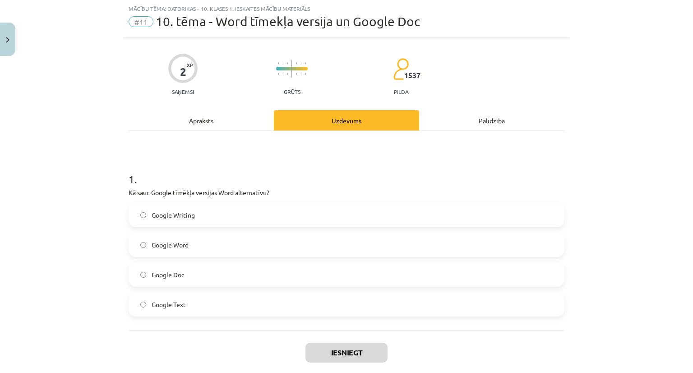
click at [198, 129] on div "Apraksts" at bounding box center [201, 120] width 145 height 20
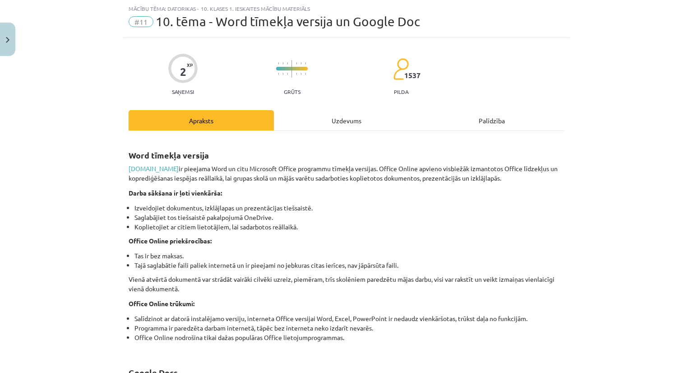
click at [339, 118] on div "Uzdevums" at bounding box center [346, 120] width 145 height 20
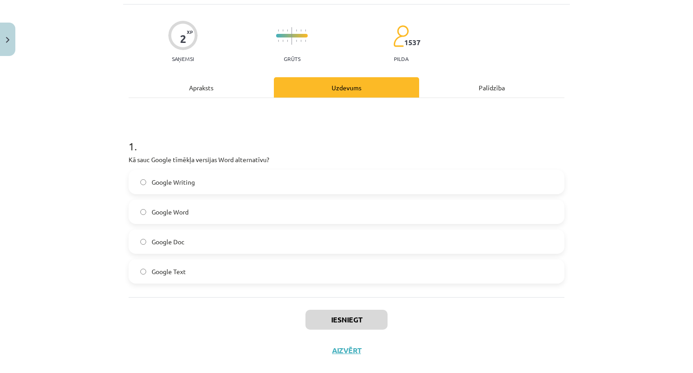
scroll to position [70, 0]
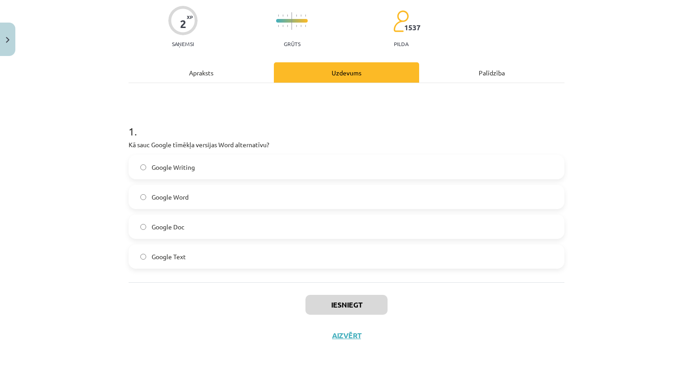
click at [190, 76] on div "Apraksts" at bounding box center [201, 72] width 145 height 20
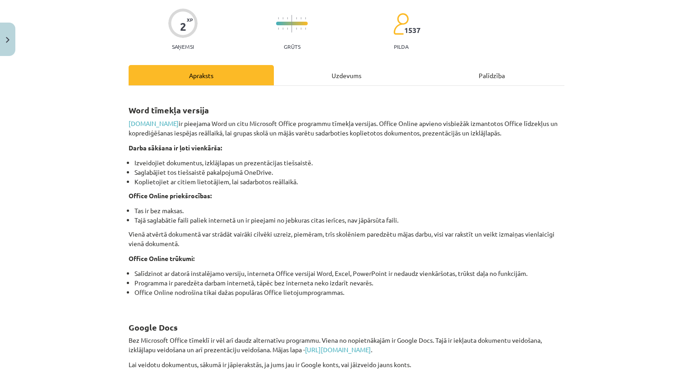
scroll to position [47, 0]
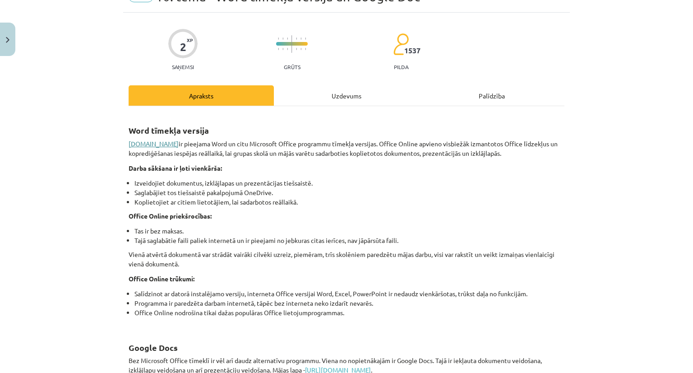
click at [142, 145] on link "www.office.com" at bounding box center [154, 143] width 50 height 8
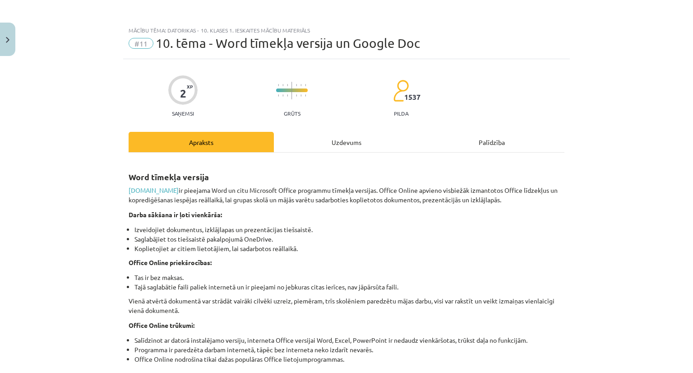
scroll to position [0, 0]
click at [353, 141] on div "Uzdevums" at bounding box center [346, 143] width 145 height 20
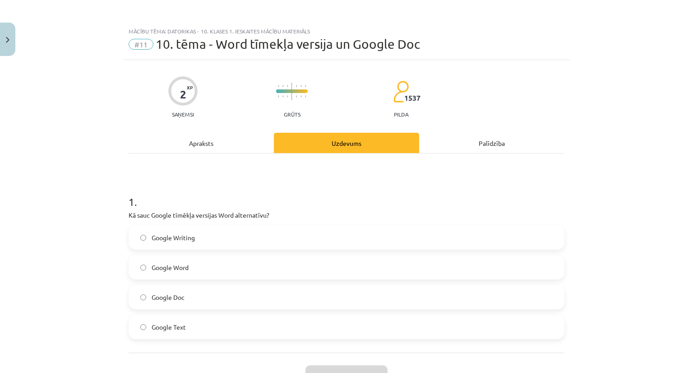
scroll to position [23, 0]
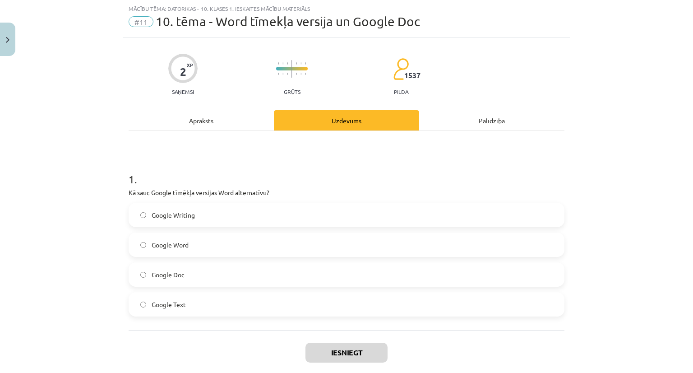
click at [150, 282] on label "Google Doc" at bounding box center [346, 274] width 434 height 23
click at [365, 347] on button "Iesniegt" at bounding box center [346, 352] width 82 height 20
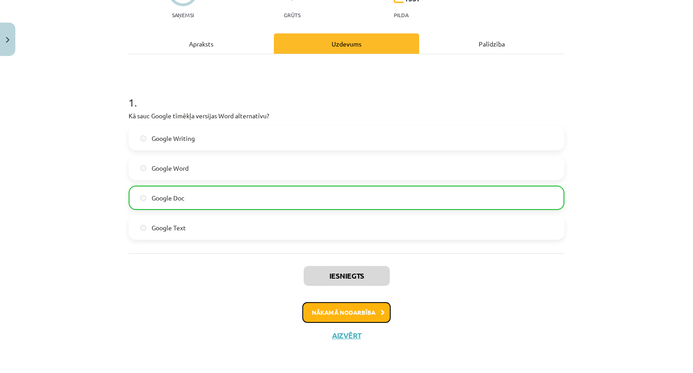
click at [338, 311] on button "Nākamā nodarbība" at bounding box center [346, 312] width 88 height 21
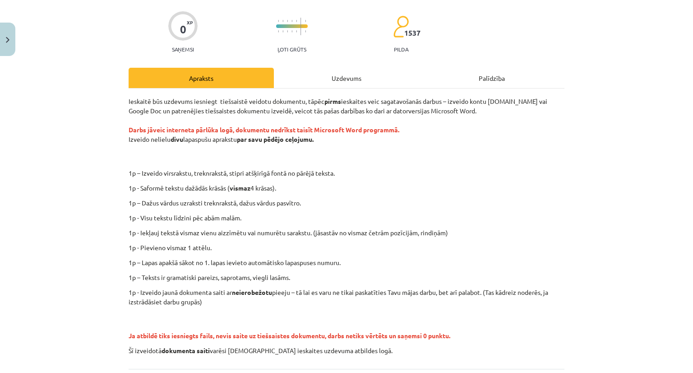
scroll to position [0, 0]
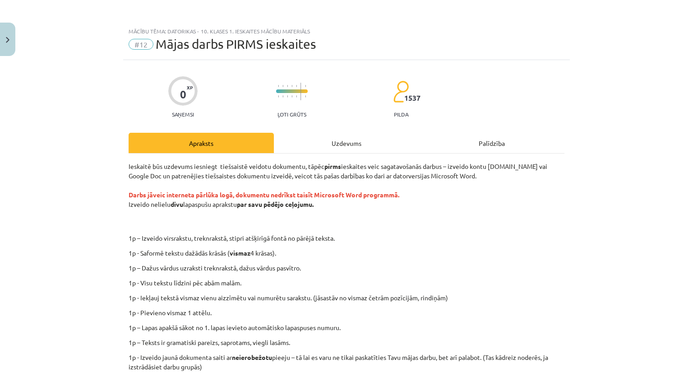
click at [343, 140] on div "Uzdevums" at bounding box center [346, 143] width 145 height 20
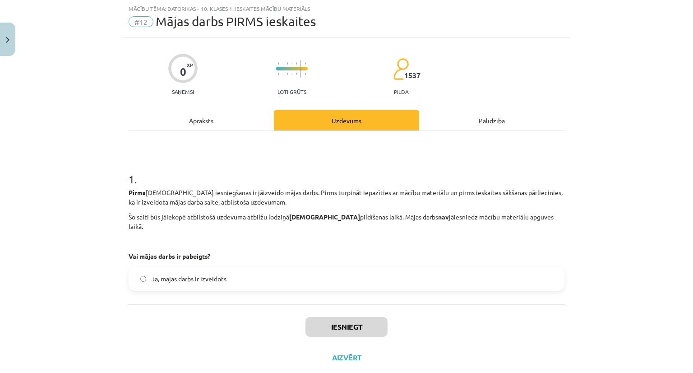
click at [196, 122] on div "Apraksts" at bounding box center [201, 120] width 145 height 20
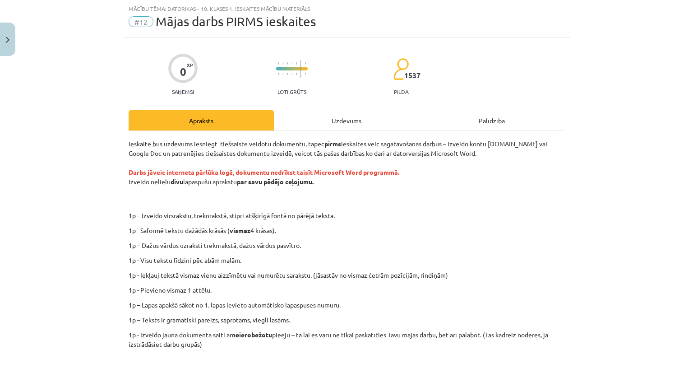
click at [340, 124] on div "Uzdevums" at bounding box center [346, 120] width 145 height 20
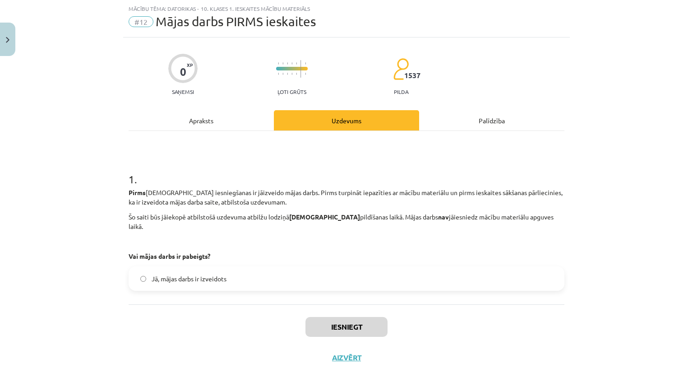
click at [185, 116] on div "Apraksts" at bounding box center [201, 120] width 145 height 20
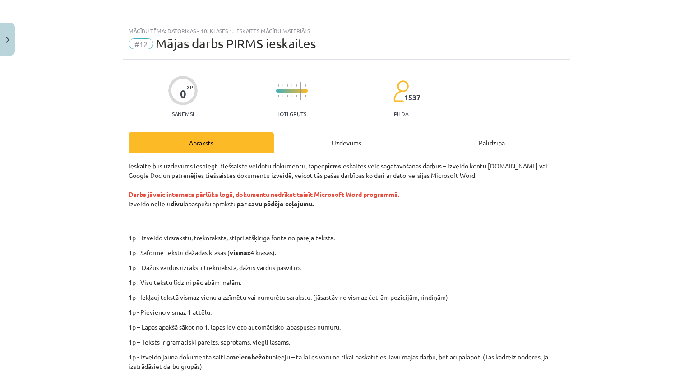
scroll to position [0, 0]
click at [134, 46] on span "#12" at bounding box center [141, 44] width 25 height 11
click at [232, 30] on div "Mācību tēma: Datorikas - 10. klases 1. ieskaites mācību materiāls" at bounding box center [347, 31] width 436 height 6
click at [159, 28] on div "Mācību tēma: Datorikas - 10. klases 1. ieskaites mācību materiāls" at bounding box center [347, 31] width 436 height 6
click at [0, 39] on button "Close" at bounding box center [7, 39] width 15 height 33
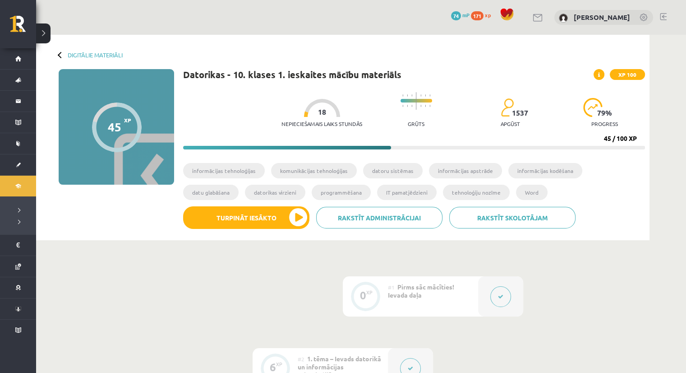
click at [42, 30] on button at bounding box center [43, 33] width 14 height 20
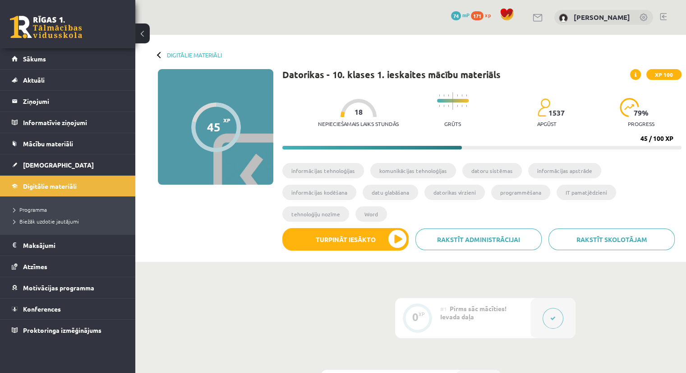
click at [484, 17] on span "171" at bounding box center [477, 15] width 13 height 9
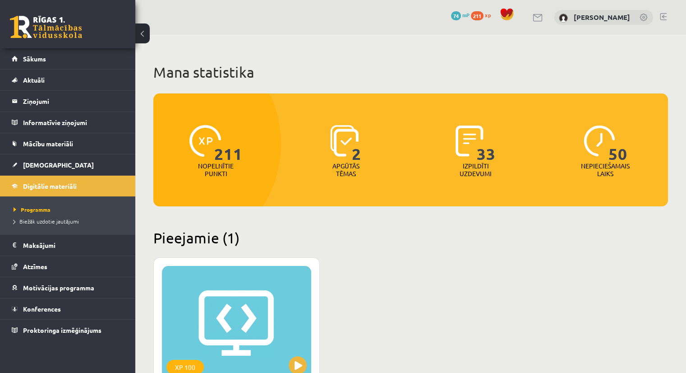
click at [616, 152] on span "50" at bounding box center [618, 143] width 19 height 37
click at [210, 170] on p "Nopelnītie punkti" at bounding box center [216, 169] width 36 height 15
click at [227, 148] on span "211" at bounding box center [228, 143] width 28 height 37
click at [207, 136] on img at bounding box center [205, 141] width 32 height 32
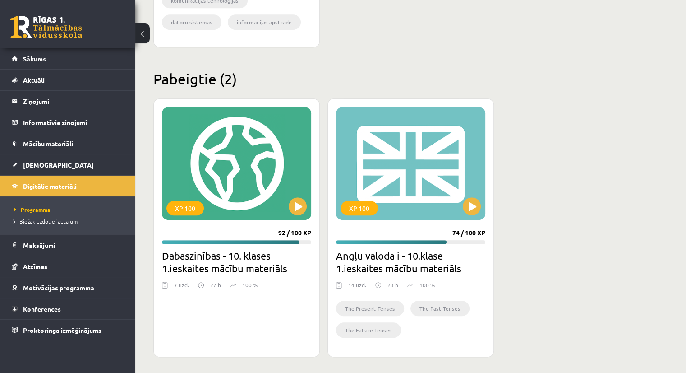
scroll to position [490, 0]
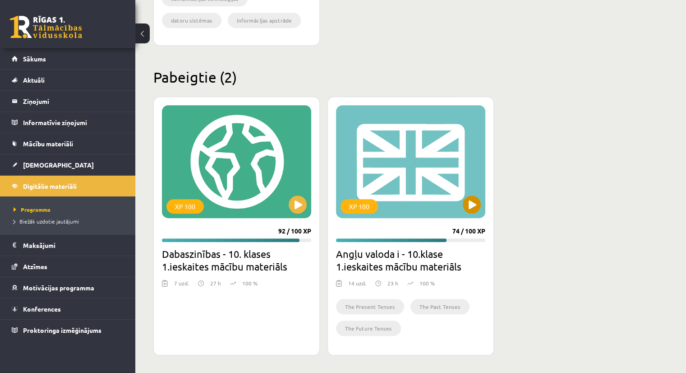
click at [342, 182] on div "XP 100" at bounding box center [410, 161] width 149 height 113
click at [388, 188] on div "XP 100" at bounding box center [410, 161] width 149 height 113
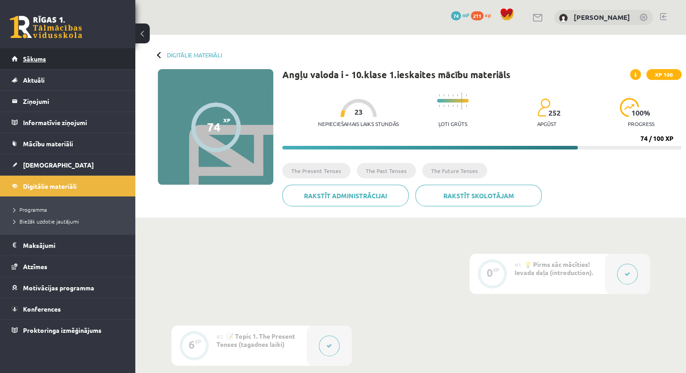
click at [42, 57] on span "Sākums" at bounding box center [34, 59] width 23 height 8
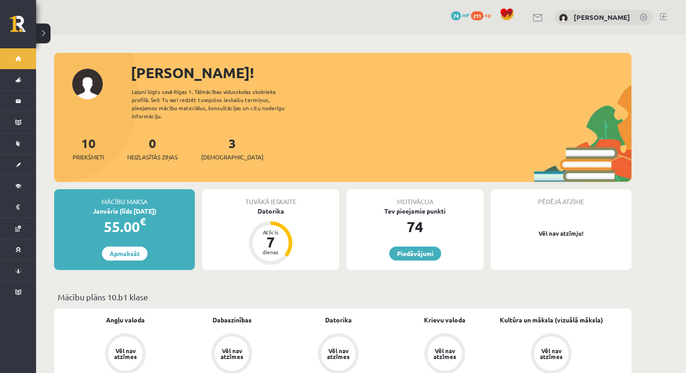
click at [92, 143] on div "10 Priekšmeti" at bounding box center [88, 148] width 31 height 28
click at [91, 152] on span "Priekšmeti" at bounding box center [88, 156] width 31 height 9
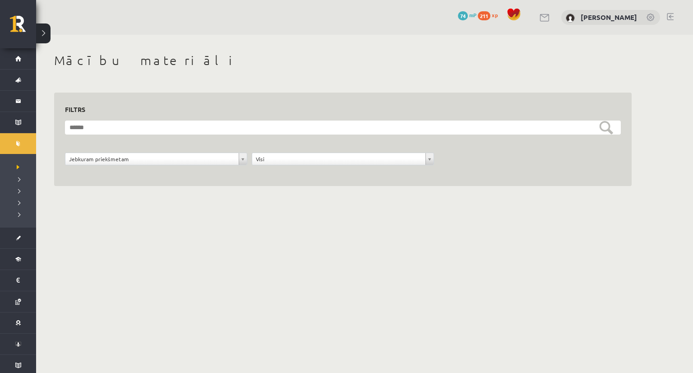
click at [368, 165] on div "Visi" at bounding box center [343, 158] width 182 height 13
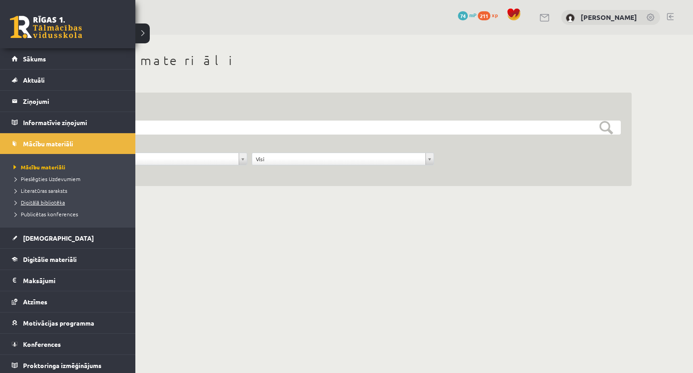
click at [42, 198] on span "Digitālā bibliotēka" at bounding box center [38, 201] width 54 height 7
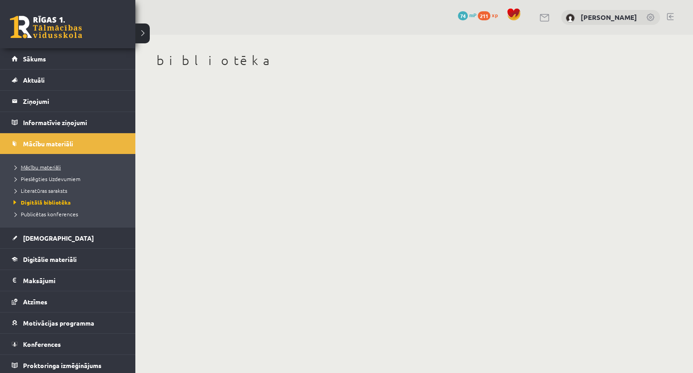
click at [32, 166] on span "Mācību materiāli" at bounding box center [36, 166] width 50 height 7
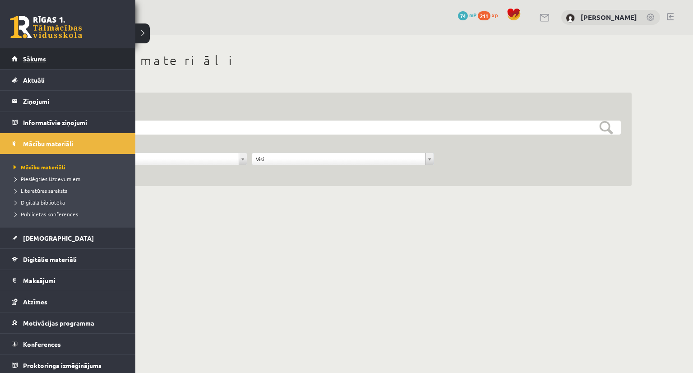
click at [33, 62] on link "Sākums" at bounding box center [68, 58] width 112 height 21
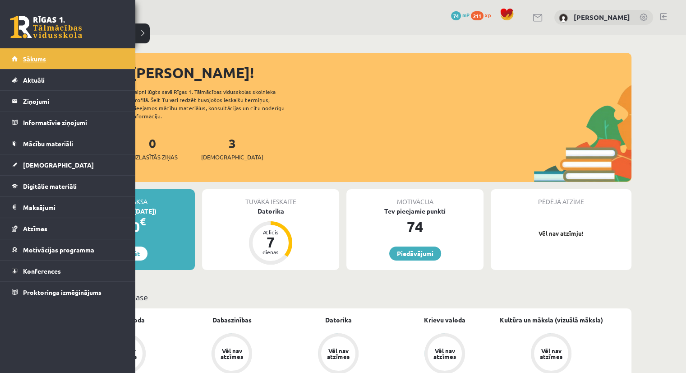
click at [41, 60] on span "Sākums" at bounding box center [34, 59] width 23 height 8
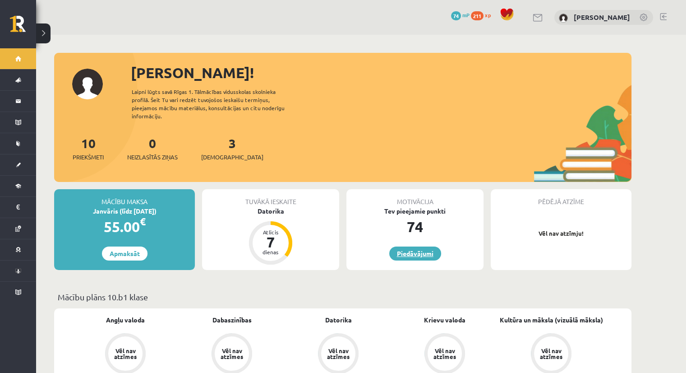
click at [418, 246] on link "Piedāvājumi" at bounding box center [415, 253] width 52 height 14
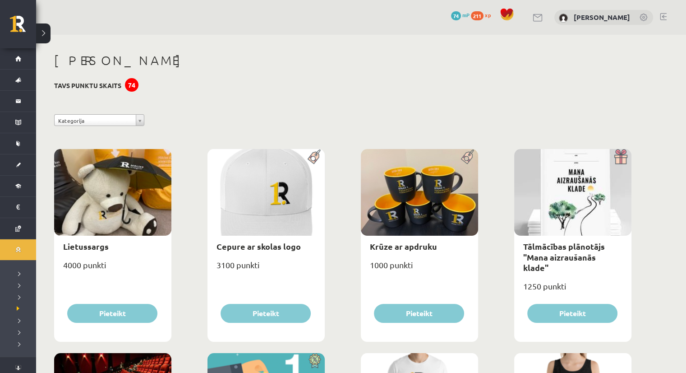
click at [137, 84] on div "74" at bounding box center [132, 85] width 14 height 14
click at [461, 17] on span "74" at bounding box center [456, 15] width 10 height 9
click at [484, 17] on span "211" at bounding box center [477, 15] width 13 height 9
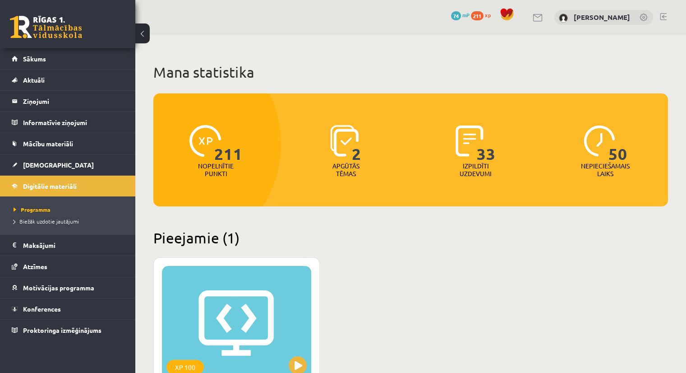
click at [235, 146] on span "211" at bounding box center [228, 143] width 28 height 37
click at [461, 18] on span "74" at bounding box center [456, 15] width 10 height 9
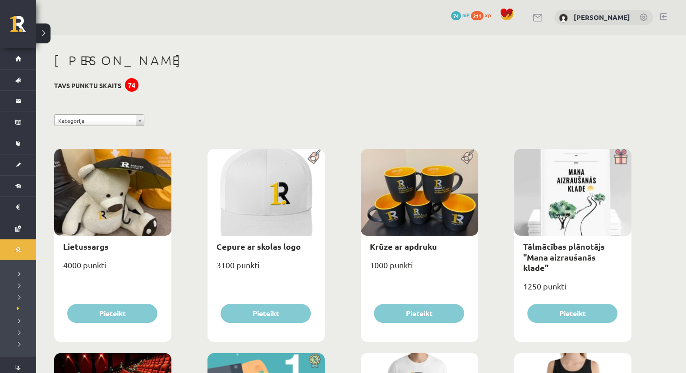
click at [130, 83] on div "74" at bounding box center [132, 85] width 14 height 14
click at [484, 16] on span "211" at bounding box center [477, 15] width 13 height 9
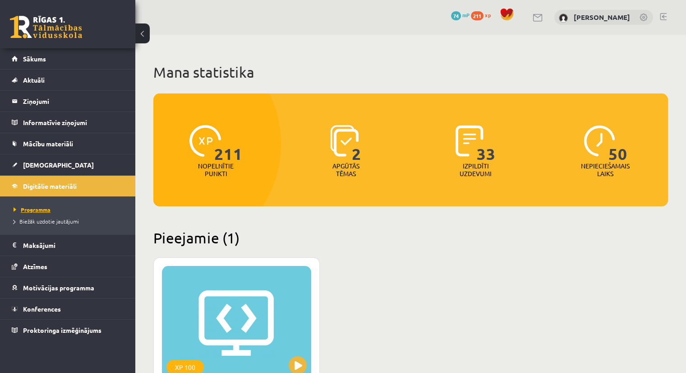
click at [37, 208] on span "Programma" at bounding box center [32, 209] width 37 height 7
click at [31, 59] on span "Sākums" at bounding box center [34, 59] width 23 height 8
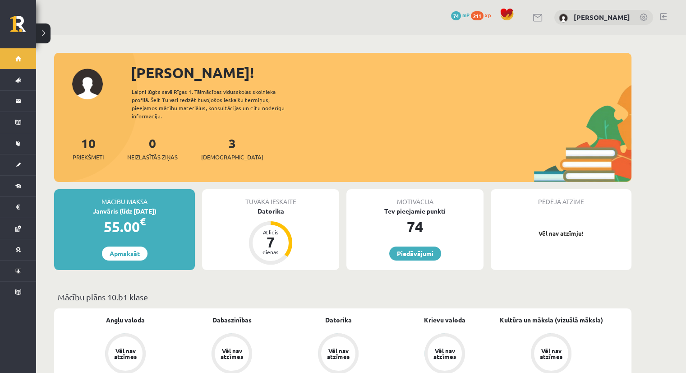
click at [421, 220] on div "74" at bounding box center [414, 227] width 137 height 22
click at [415, 246] on link "Piedāvājumi" at bounding box center [415, 253] width 52 height 14
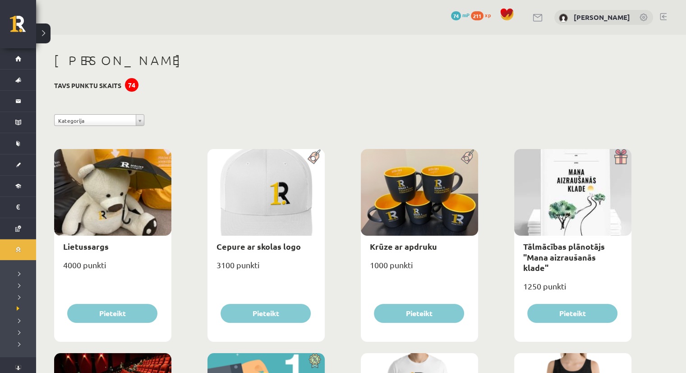
click at [135, 84] on div "74" at bounding box center [132, 85] width 14 height 14
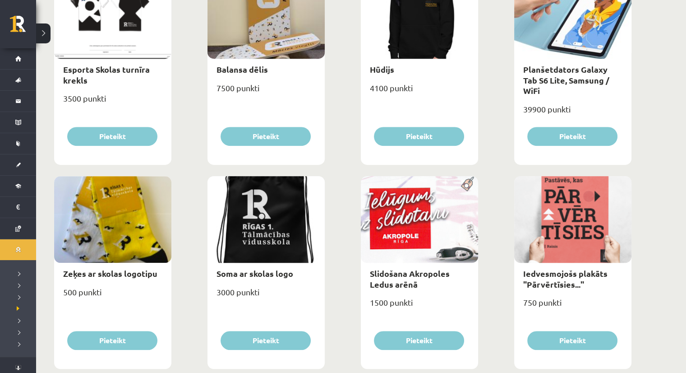
scroll to position [586, 0]
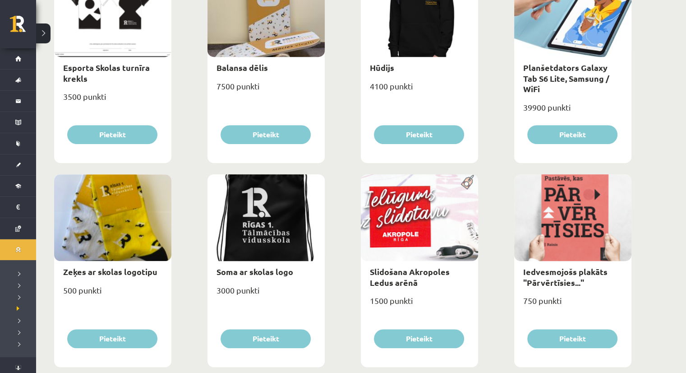
click at [126, 223] on div at bounding box center [112, 217] width 117 height 87
click at [113, 229] on div at bounding box center [112, 217] width 117 height 87
click at [97, 272] on link "Zeķes ar skolas logotipu" at bounding box center [110, 271] width 94 height 10
type input "*"
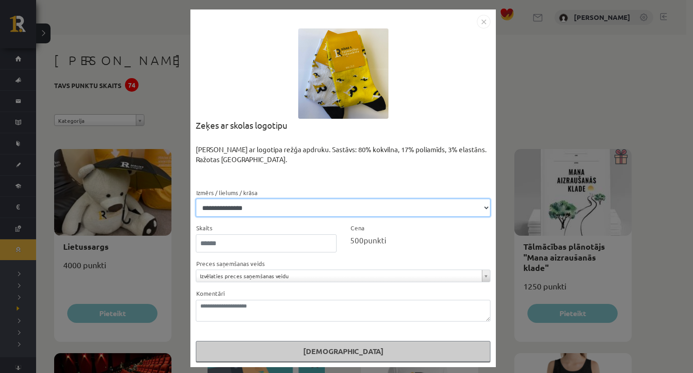
click at [402, 212] on select "**********" at bounding box center [343, 207] width 295 height 18
click at [196, 198] on select "**********" at bounding box center [343, 207] width 295 height 18
click at [350, 206] on select "**********" at bounding box center [343, 207] width 295 height 18
click at [196, 198] on select "**********" at bounding box center [343, 207] width 295 height 18
click at [311, 214] on select "**********" at bounding box center [343, 207] width 295 height 18
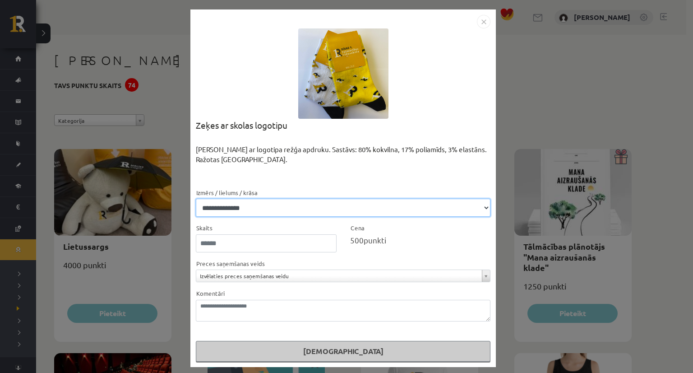
select select "**********"
click at [196, 198] on select "**********" at bounding box center [343, 207] width 295 height 18
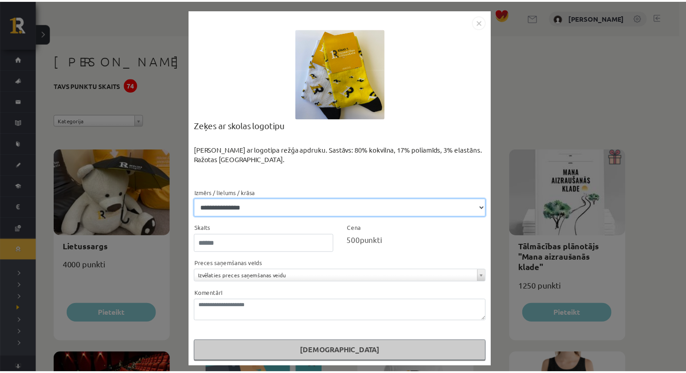
scroll to position [2, 0]
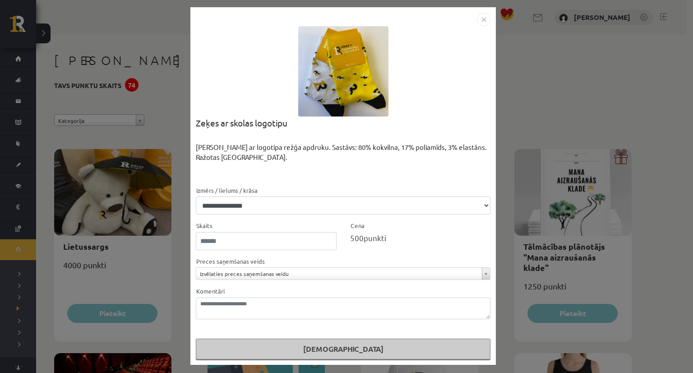
click at [477, 14] on img "Close" at bounding box center [484, 20] width 14 height 14
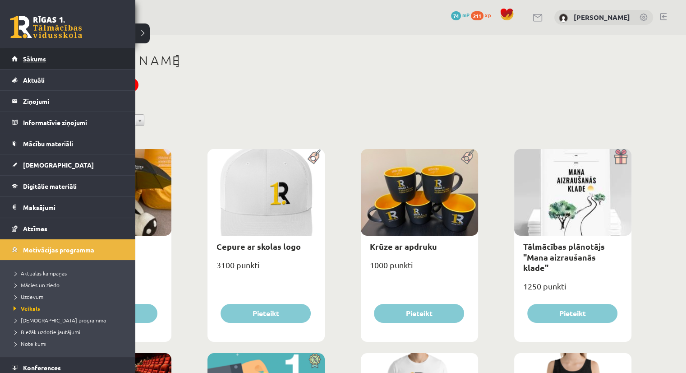
click at [30, 58] on span "Sākums" at bounding box center [34, 59] width 23 height 8
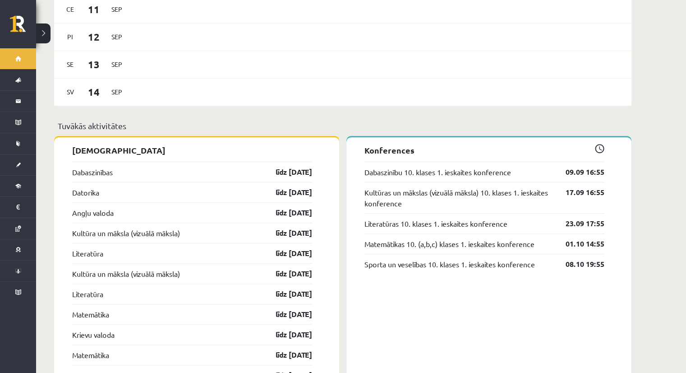
scroll to position [628, 0]
click at [448, 166] on link "Dabaszinību 10. klases 1. ieskaites konference" at bounding box center [438, 171] width 147 height 11
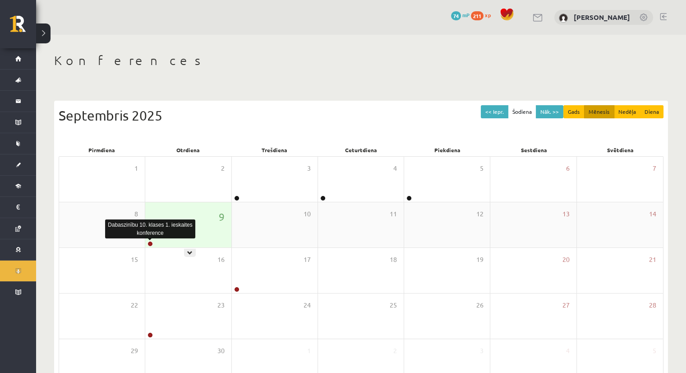
click at [150, 243] on link at bounding box center [150, 243] width 5 height 5
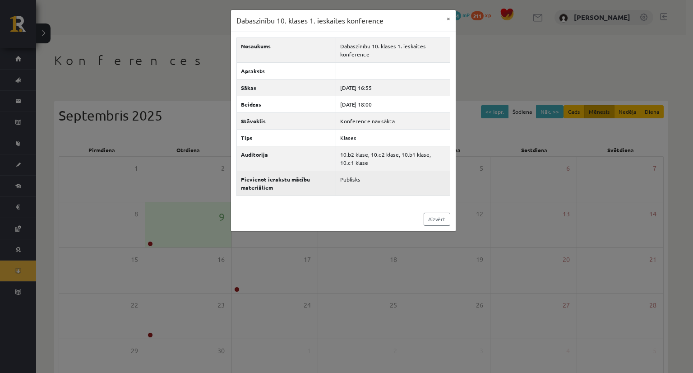
click at [351, 180] on td "Publisks" at bounding box center [393, 183] width 114 height 25
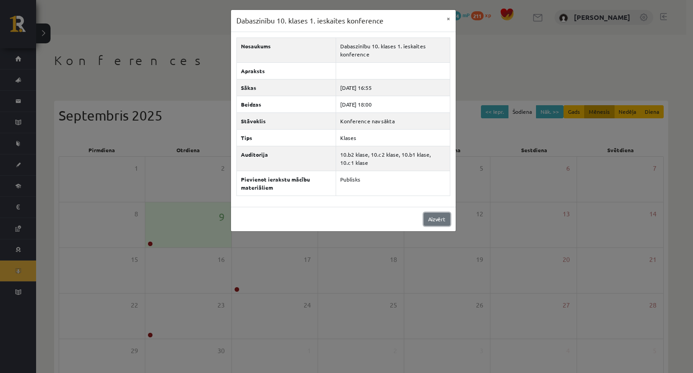
click at [428, 222] on link "Aizvērt" at bounding box center [437, 218] width 27 height 13
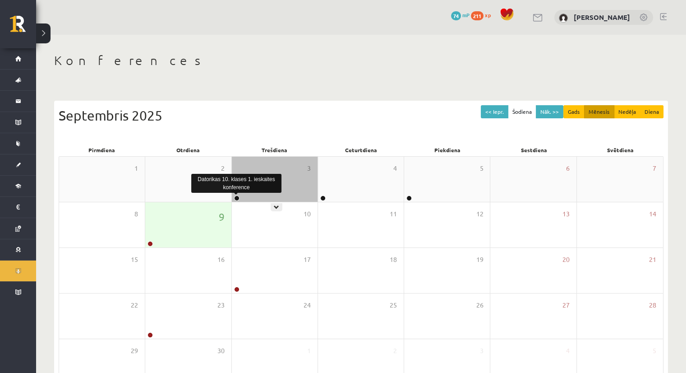
click at [236, 198] on link at bounding box center [236, 197] width 5 height 5
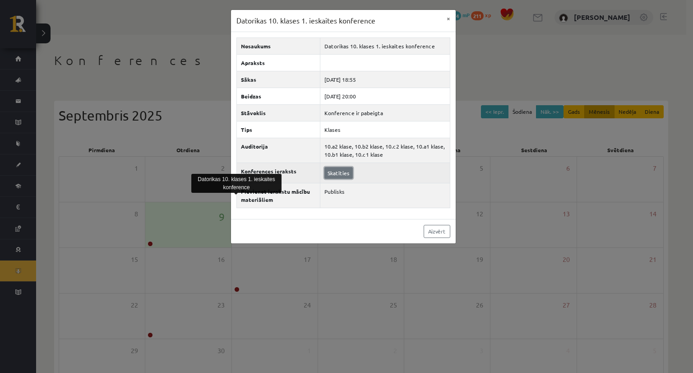
click at [337, 172] on link "Skatīties" at bounding box center [338, 173] width 28 height 12
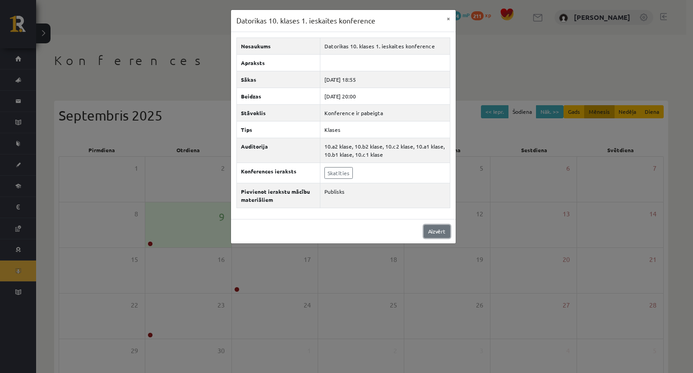
click at [434, 231] on link "Aizvērt" at bounding box center [437, 231] width 27 height 13
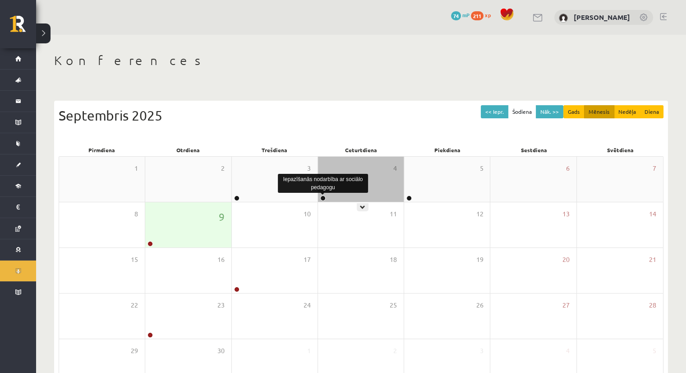
click at [323, 197] on link at bounding box center [322, 197] width 5 height 5
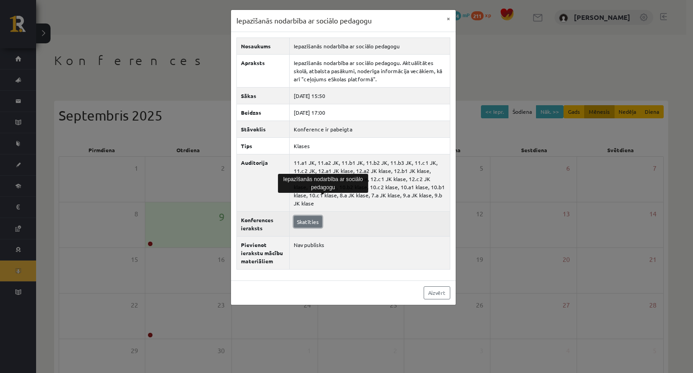
click at [301, 216] on link "Skatīties" at bounding box center [308, 222] width 28 height 12
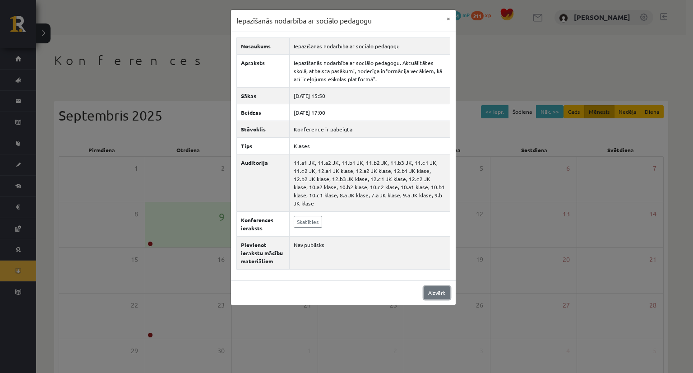
click at [435, 286] on link "Aizvērt" at bounding box center [437, 292] width 27 height 13
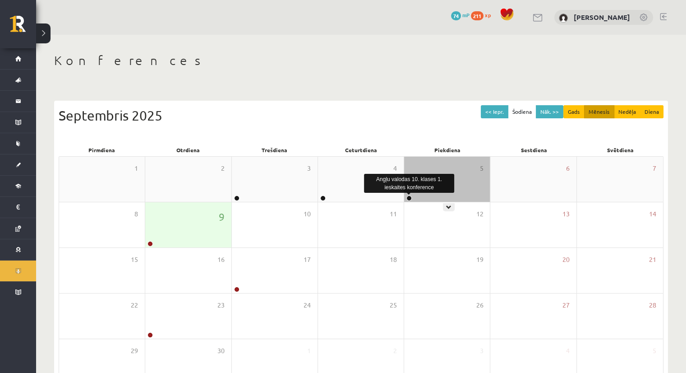
click at [410, 199] on link at bounding box center [408, 197] width 5 height 5
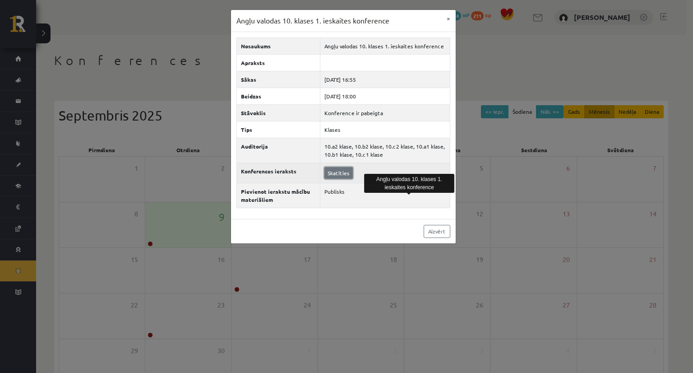
click at [331, 171] on link "Skatīties" at bounding box center [338, 173] width 28 height 12
